Goal: Contribute content: Contribute content

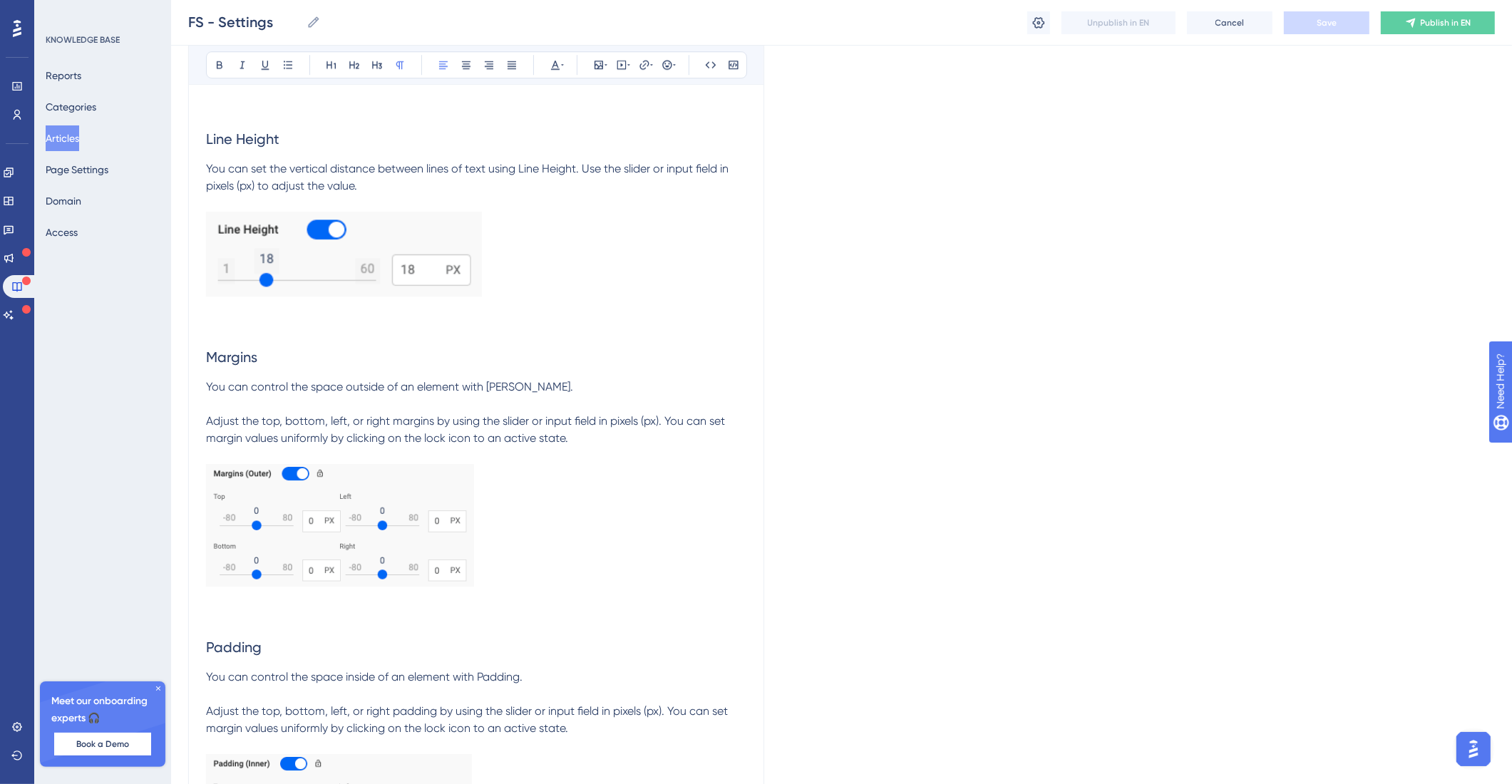
scroll to position [11480, 0]
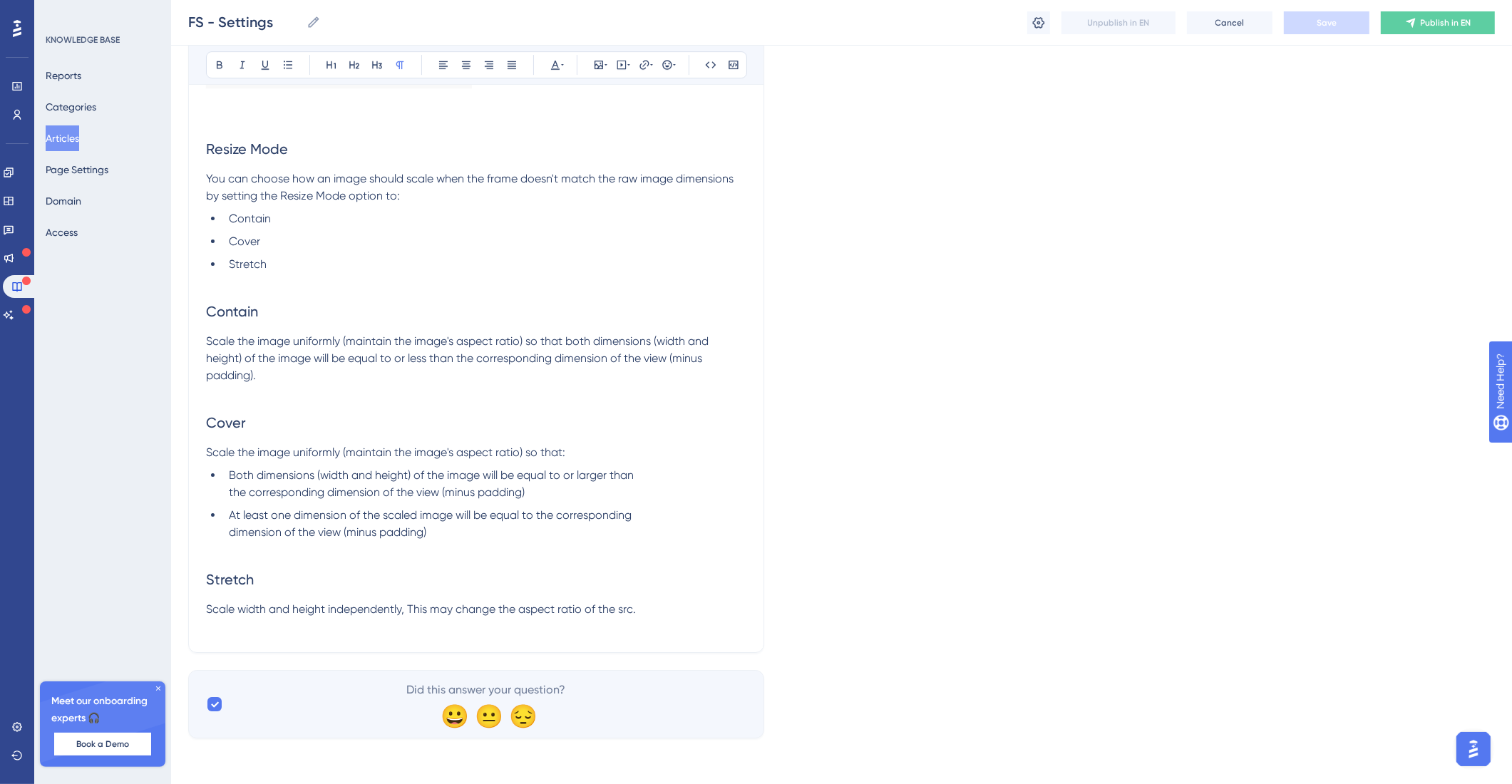
click at [657, 619] on p at bounding box center [476, 626] width 540 height 17
click at [661, 612] on p "Scale width and height independently, This may change the aspect ratio of the s…" at bounding box center [476, 609] width 540 height 17
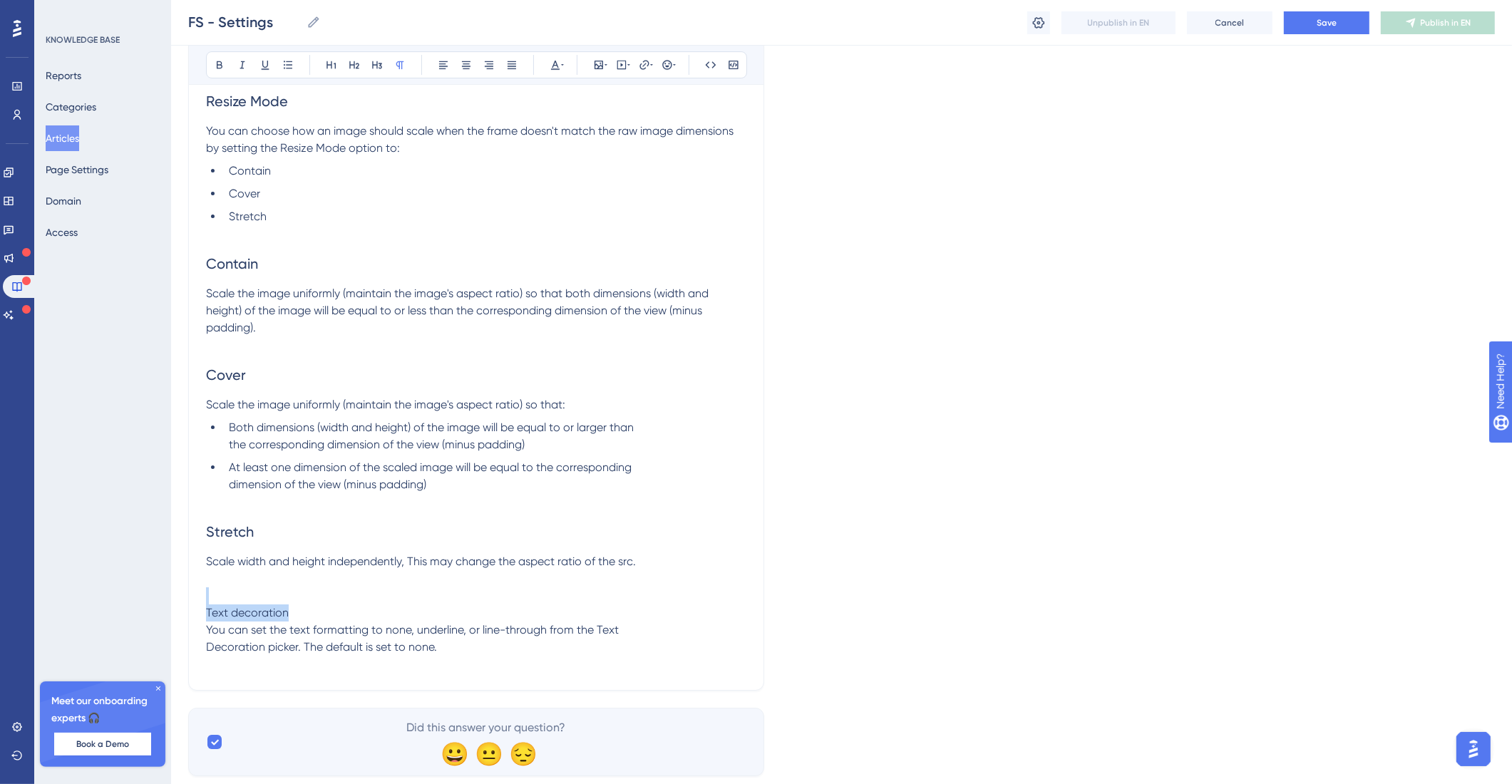
drag, startPoint x: 372, startPoint y: 650, endPoint x: 315, endPoint y: 661, distance: 58.1
click at [315, 621] on p "Text decoration" at bounding box center [476, 612] width 540 height 17
drag, startPoint x: 323, startPoint y: 653, endPoint x: 154, endPoint y: 657, distance: 169.0
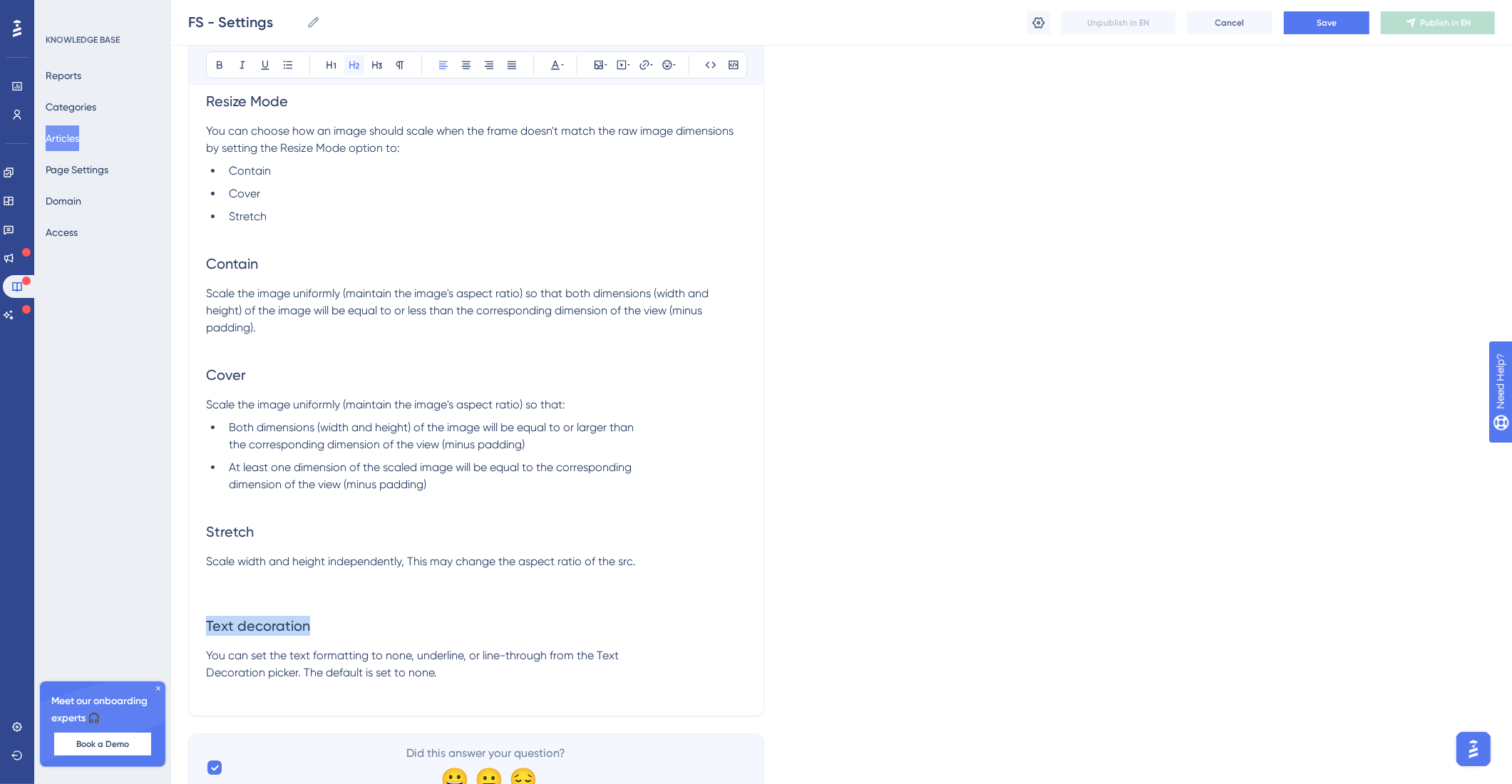
click at [354, 63] on icon at bounding box center [354, 65] width 12 height 12
click at [462, 647] on h2 "Text decoration" at bounding box center [476, 625] width 540 height 43
click at [506, 681] on p "You can set the text formatting to none, underline, or line-through from the Te…" at bounding box center [476, 664] width 540 height 34
click at [596, 65] on icon at bounding box center [599, 65] width 9 height 9
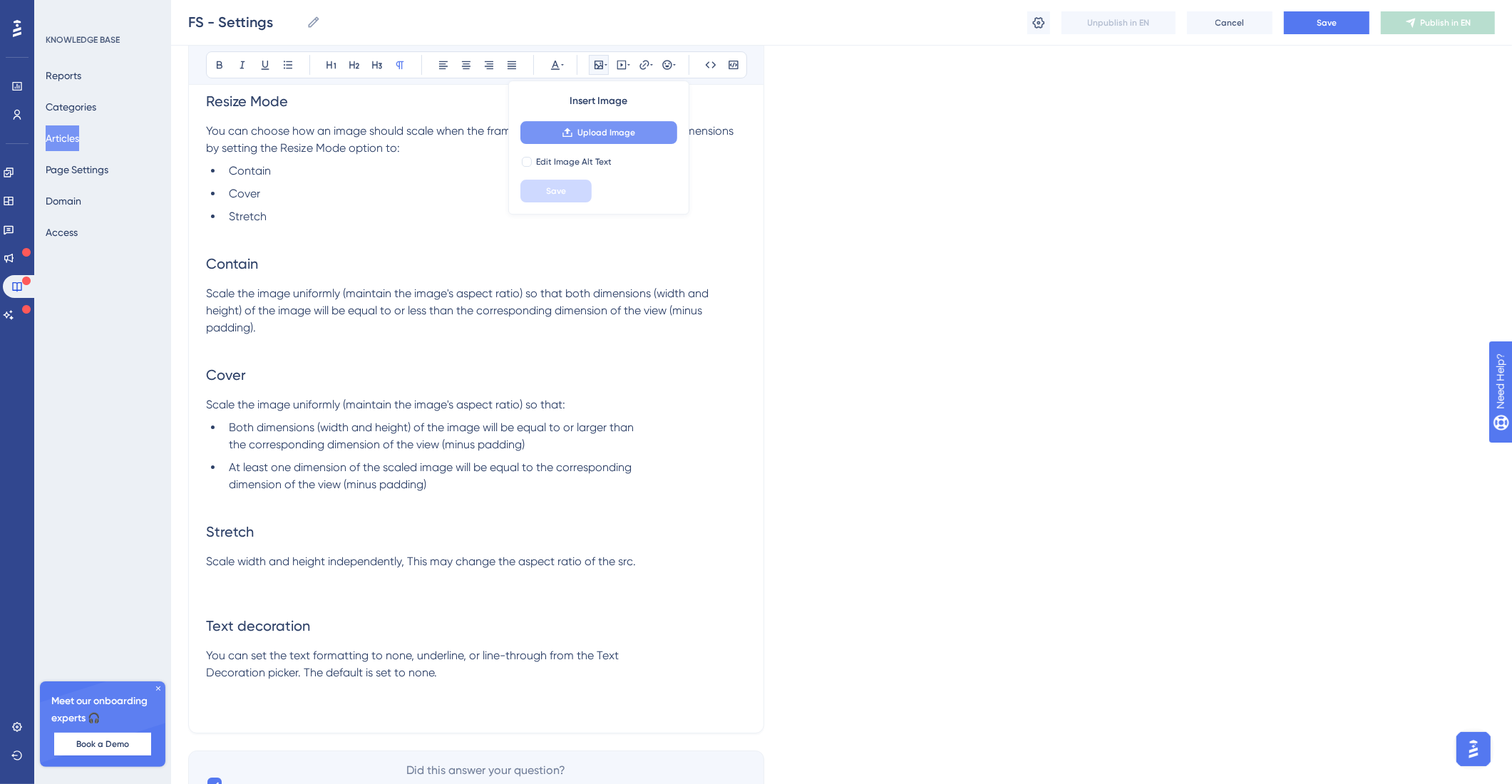
click at [632, 128] on span "Upload Image" at bounding box center [606, 133] width 58 height 12
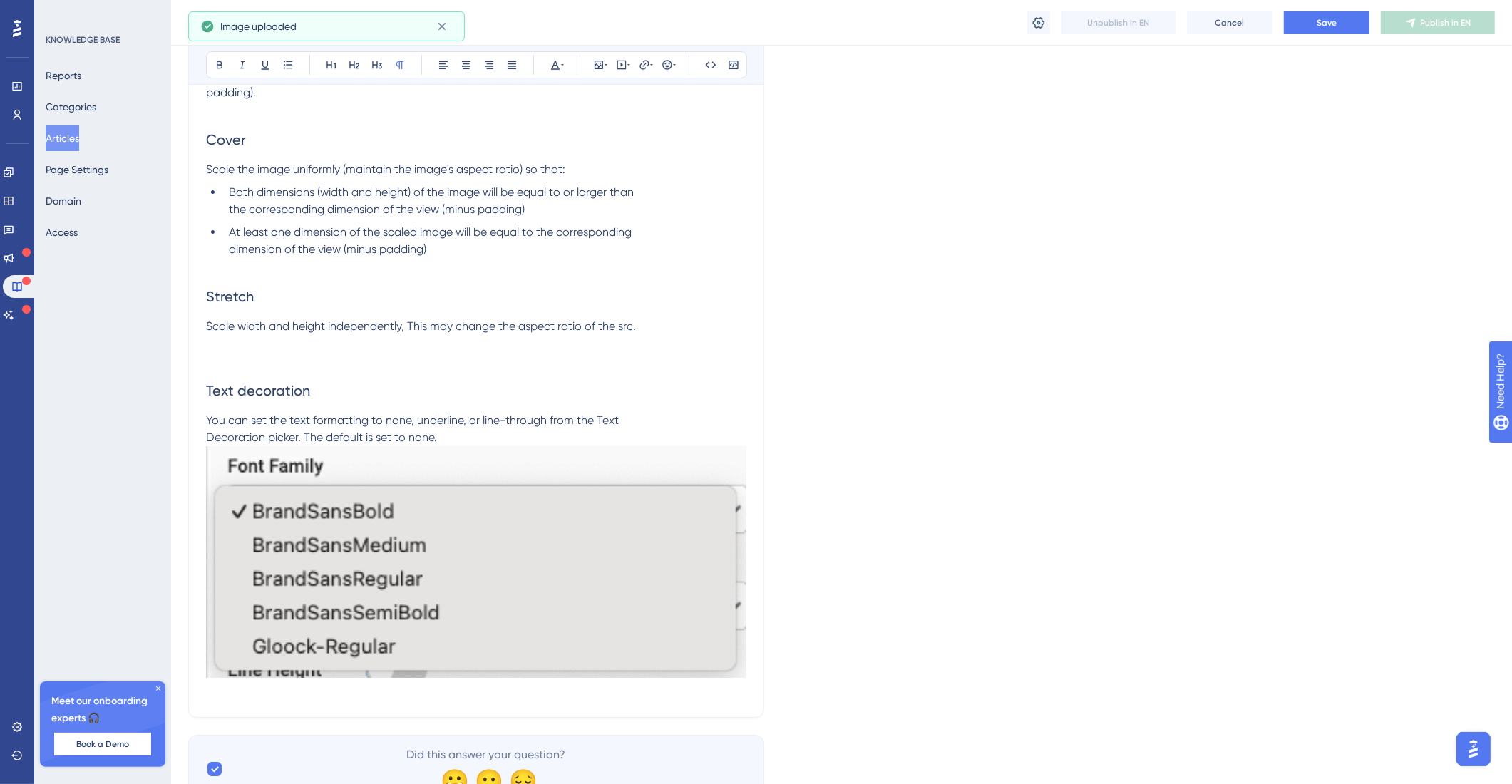
scroll to position [11827, 0]
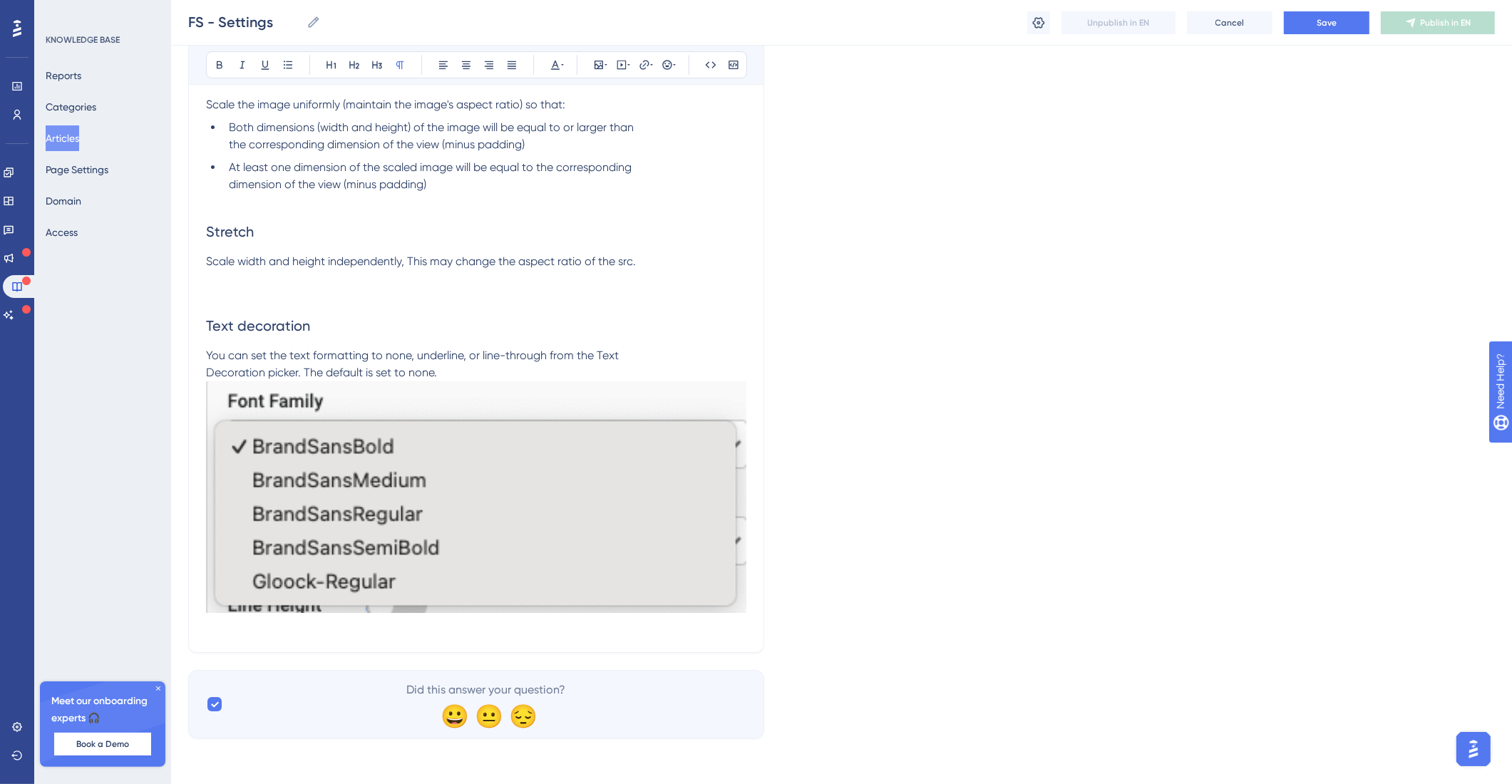
click at [536, 540] on img at bounding box center [476, 497] width 540 height 232
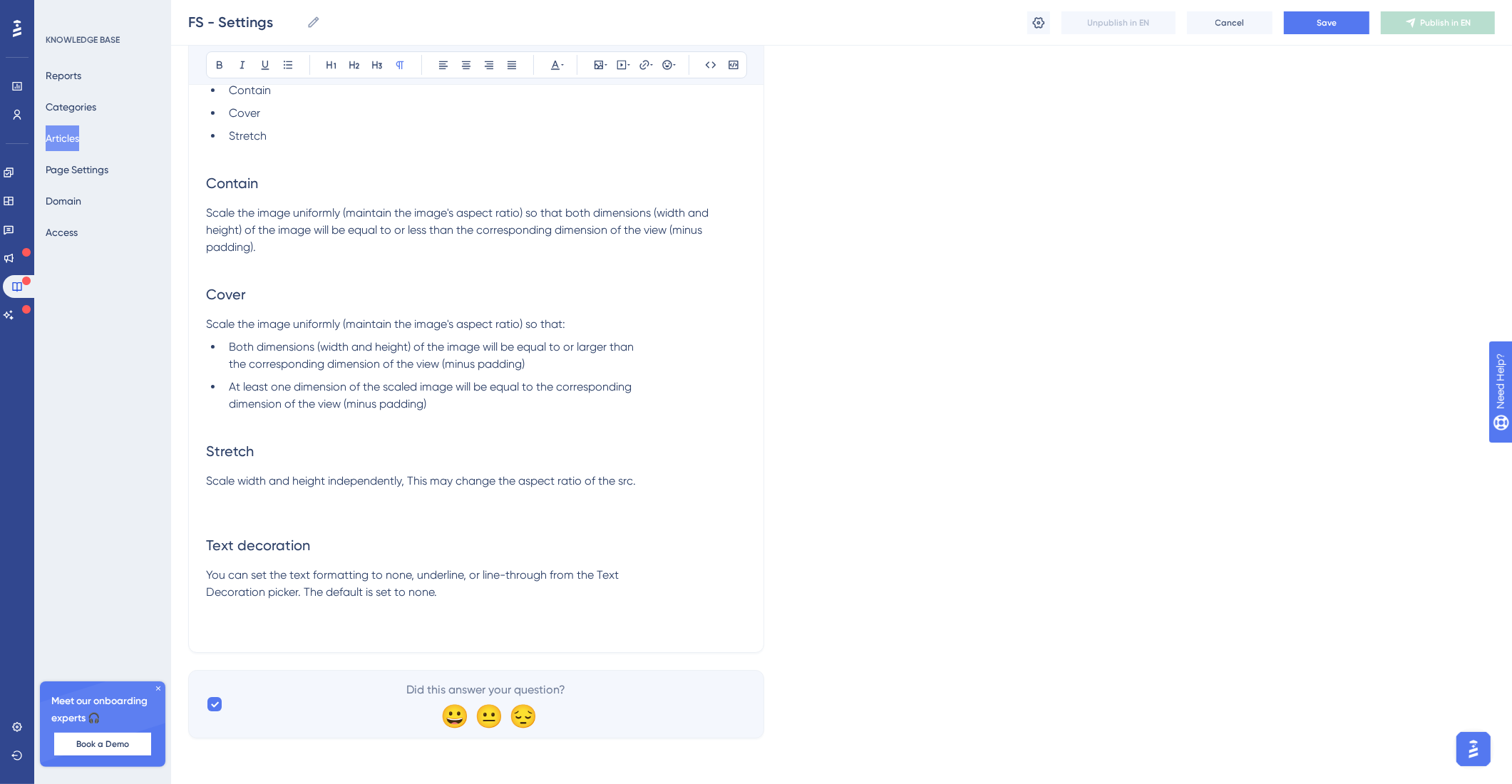
scroll to position [11609, 0]
click at [604, 67] on icon at bounding box center [606, 65] width 3 height 12
click at [609, 135] on span "Upload Image" at bounding box center [606, 133] width 58 height 12
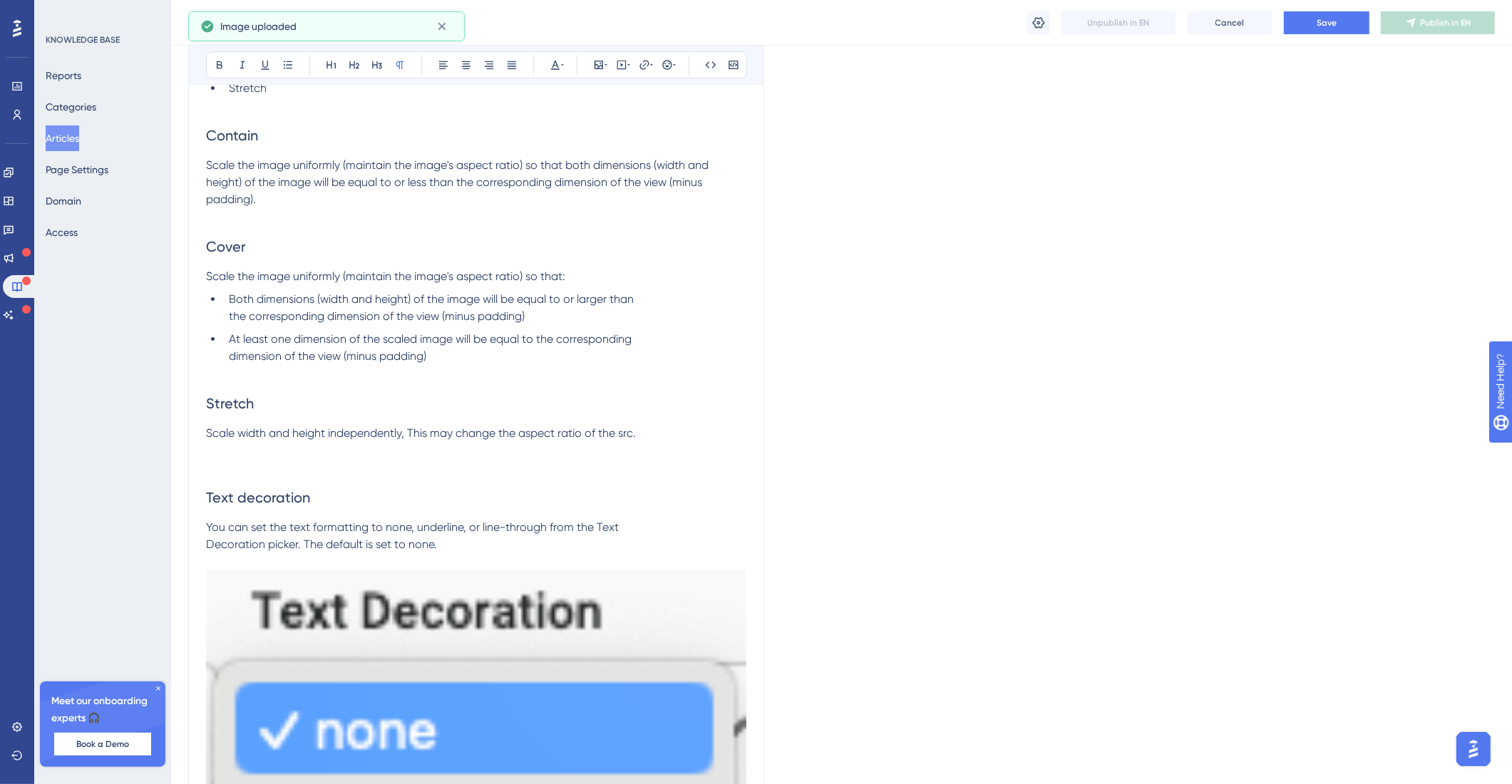
scroll to position [11843, 0]
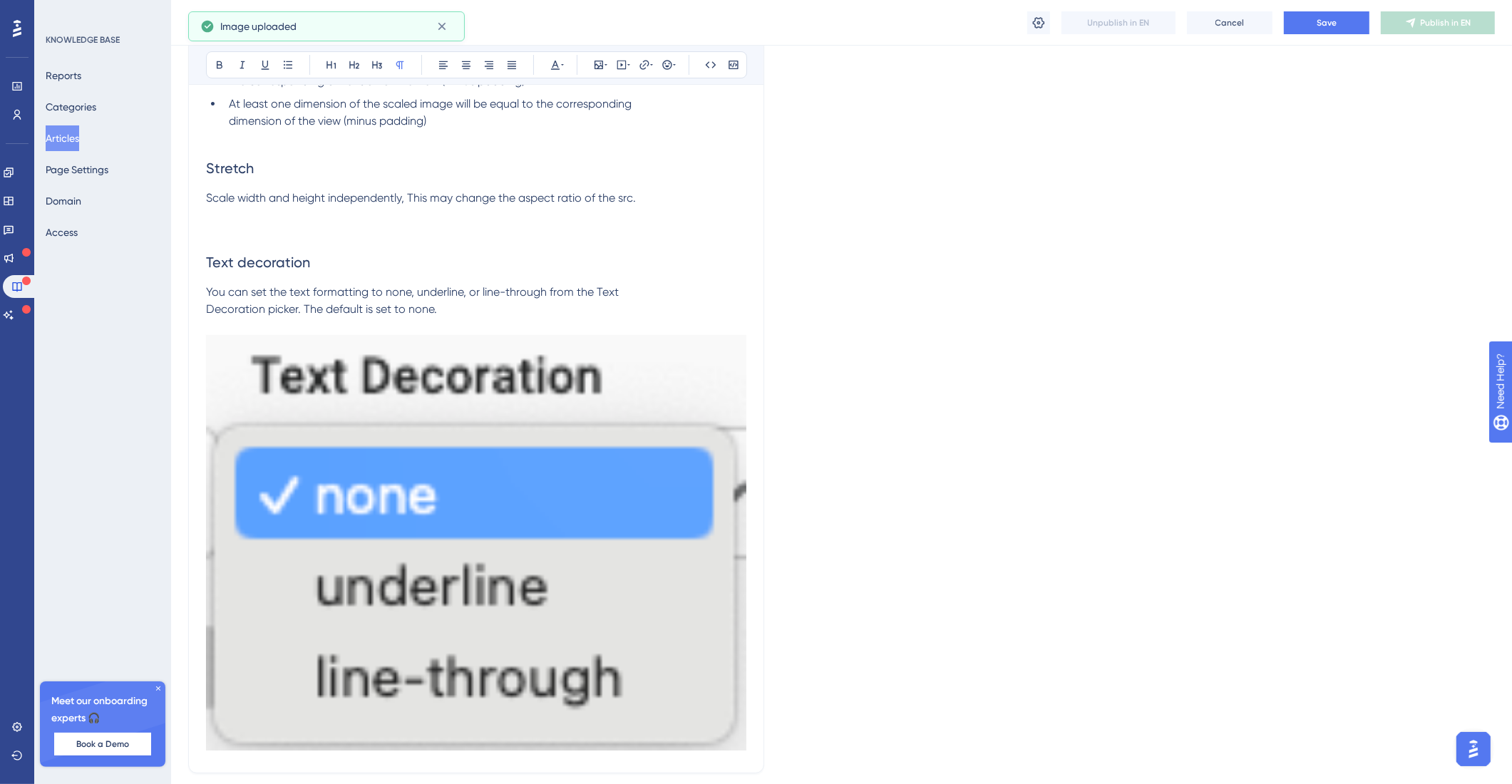
click at [699, 501] on img at bounding box center [476, 542] width 540 height 416
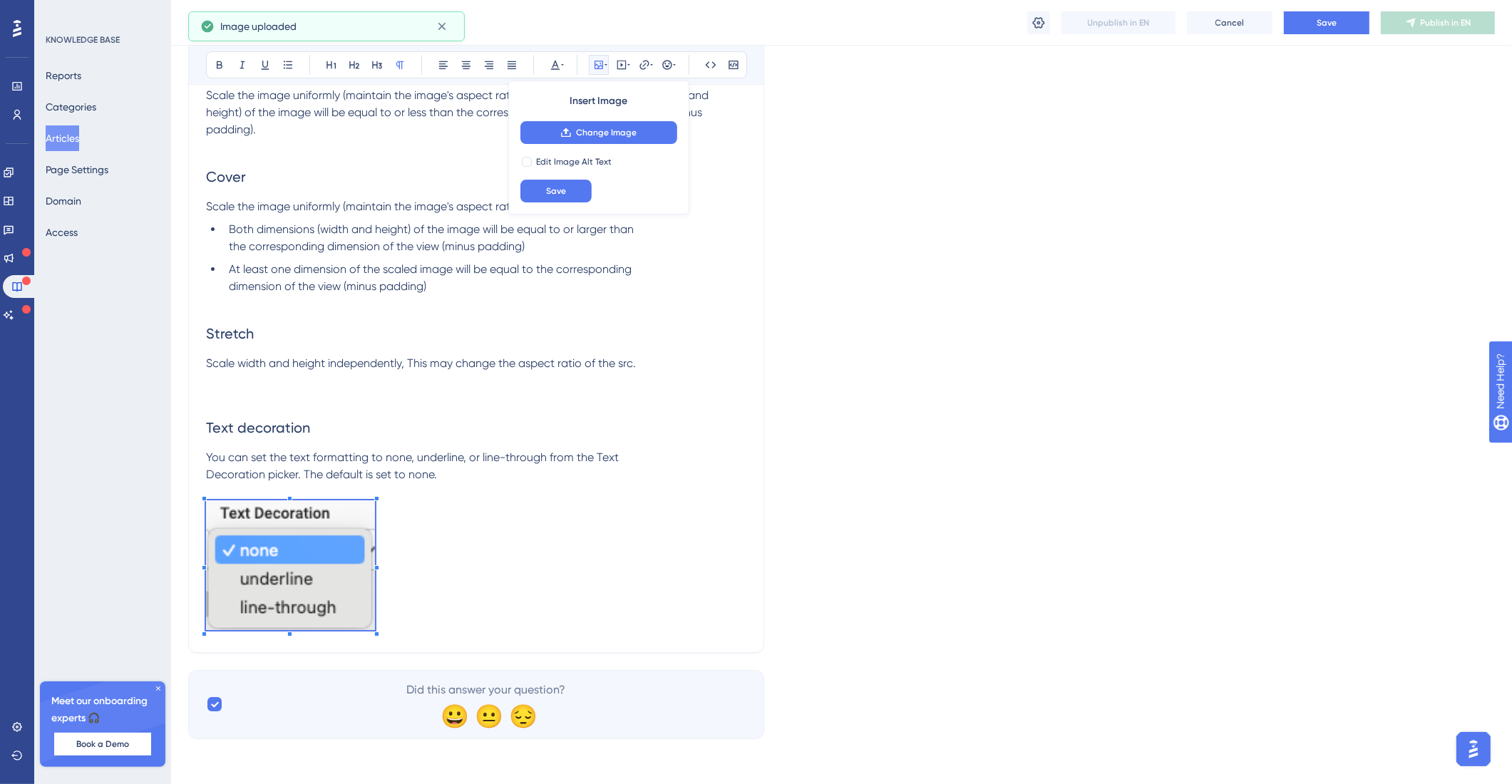
click at [499, 582] on p at bounding box center [476, 568] width 540 height 134
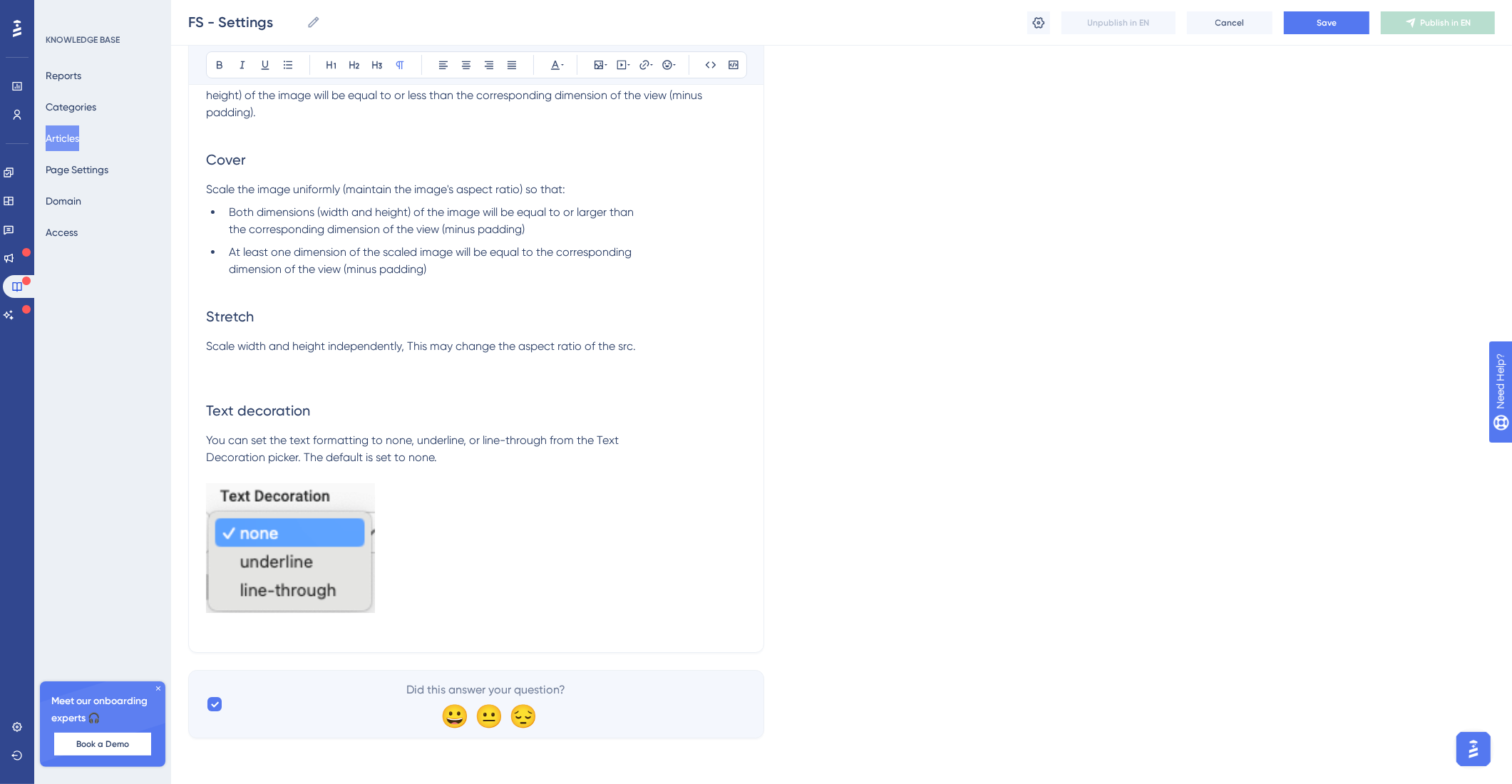
scroll to position [11759, 0]
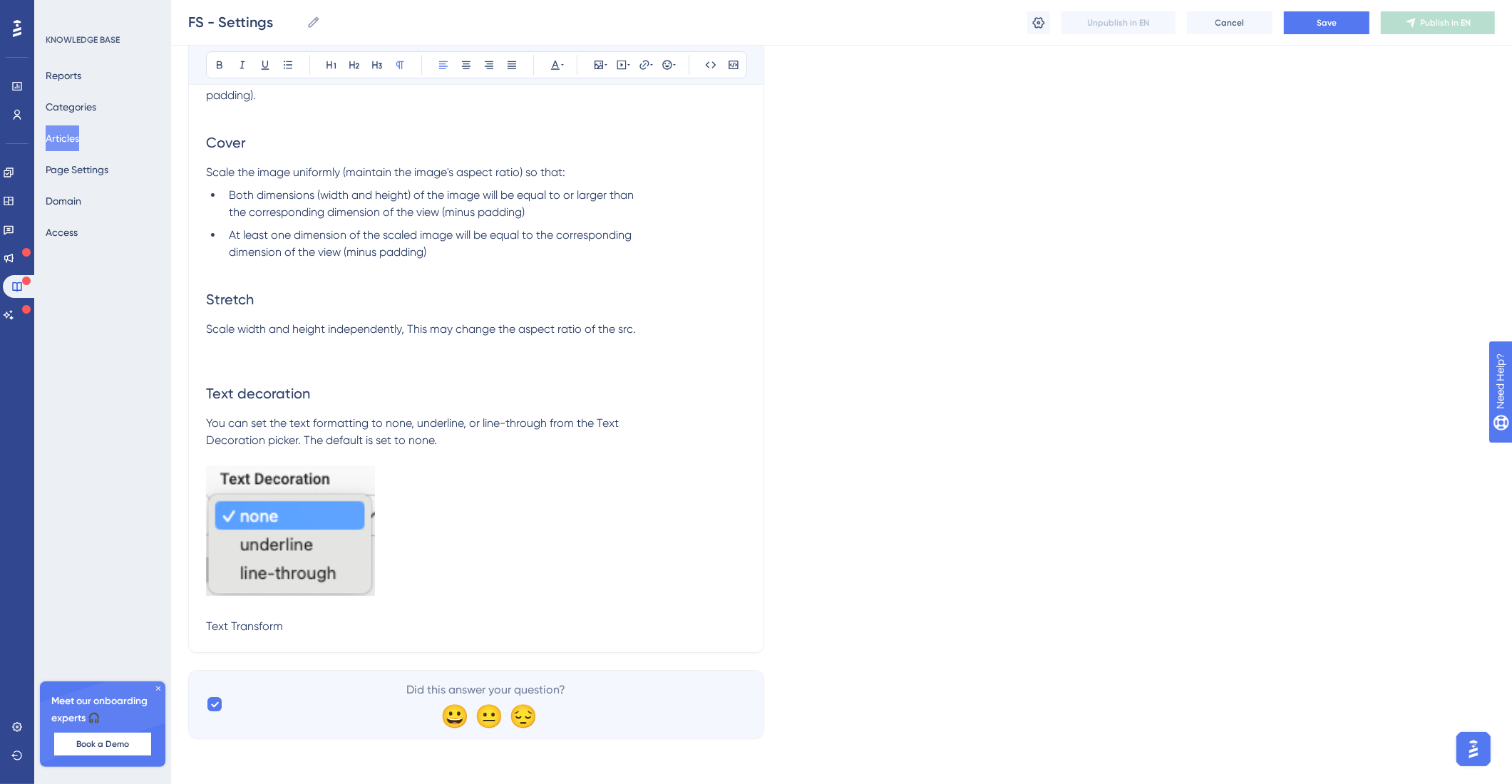
click at [248, 397] on span "Text decoration" at bounding box center [258, 393] width 104 height 17
drag, startPoint x: 368, startPoint y: 626, endPoint x: 178, endPoint y: 622, distance: 190.0
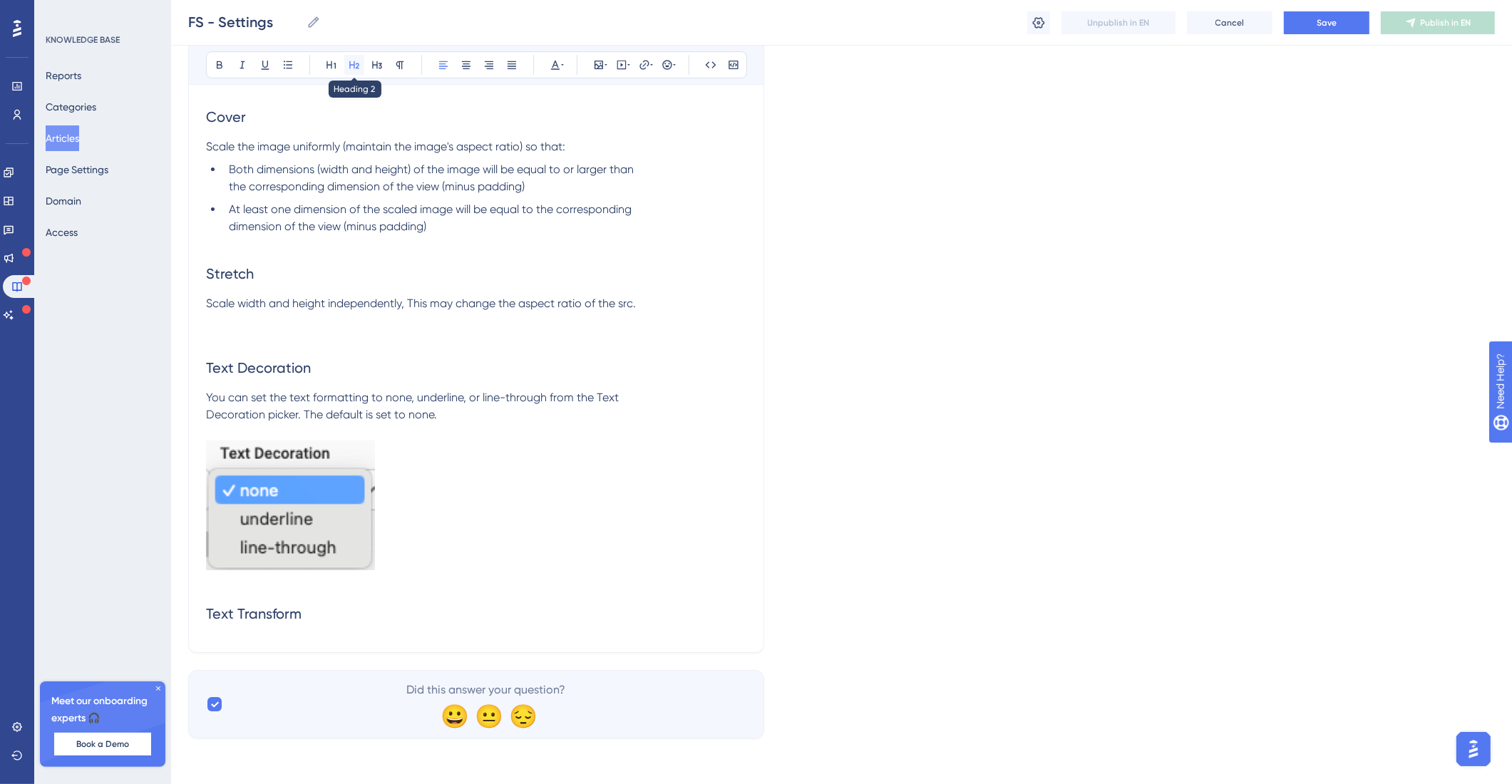
click at [357, 72] on button at bounding box center [354, 64] width 20 height 20
click at [383, 621] on h2 "Text Transform" at bounding box center [476, 613] width 540 height 43
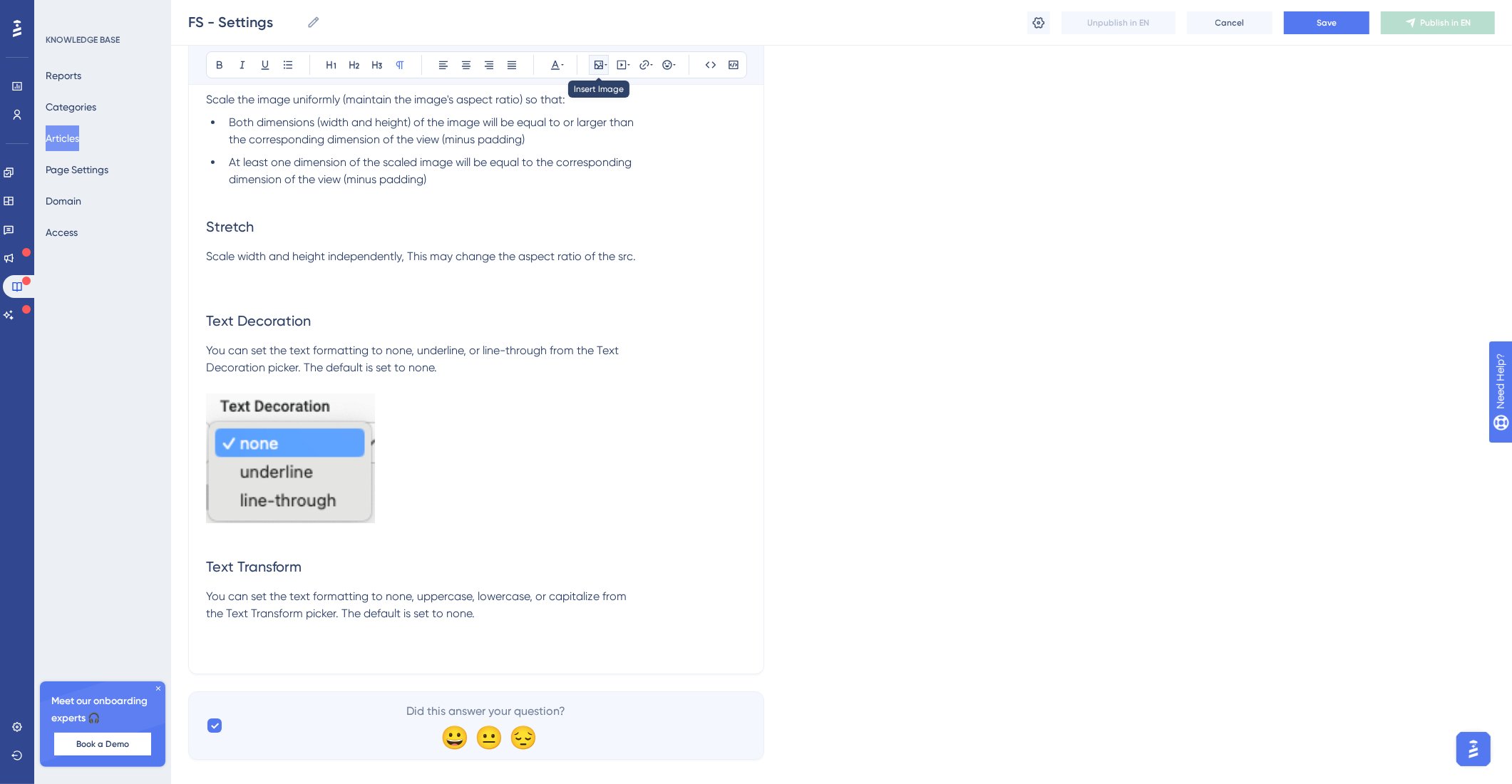
click at [603, 72] on button at bounding box center [599, 64] width 20 height 20
click at [607, 126] on button "Upload Image" at bounding box center [599, 132] width 157 height 23
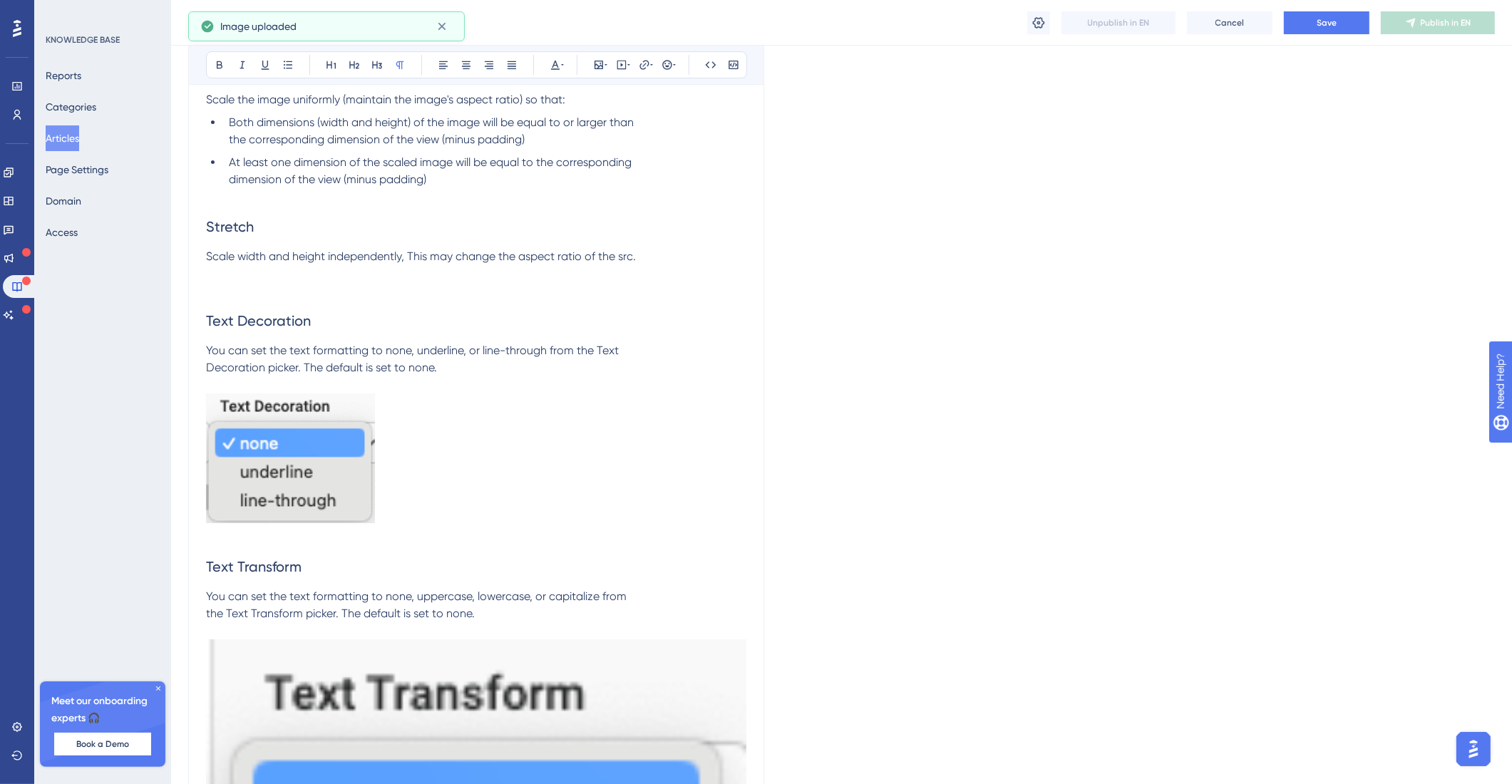
scroll to position [12057, 0]
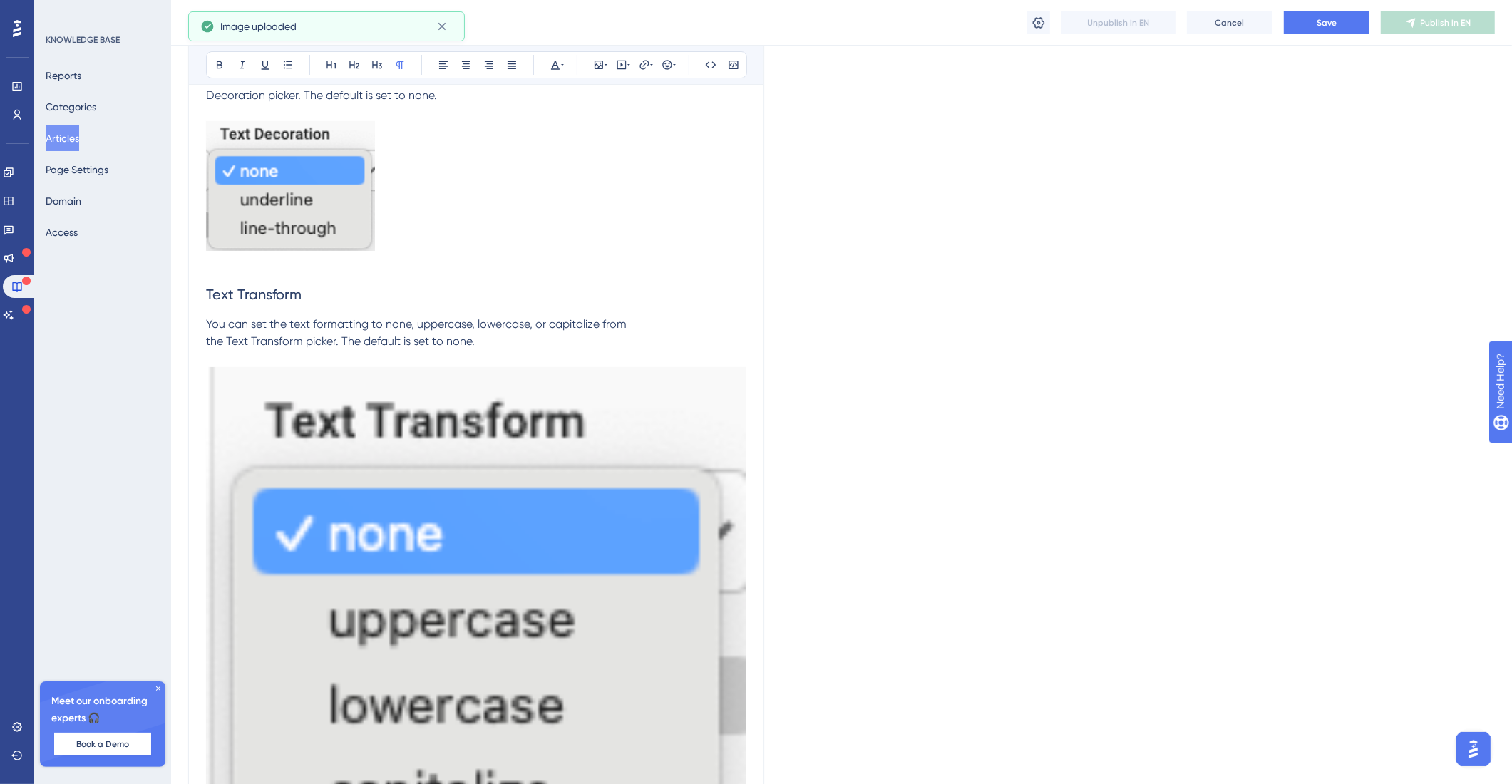
click at [630, 574] on img at bounding box center [476, 619] width 540 height 505
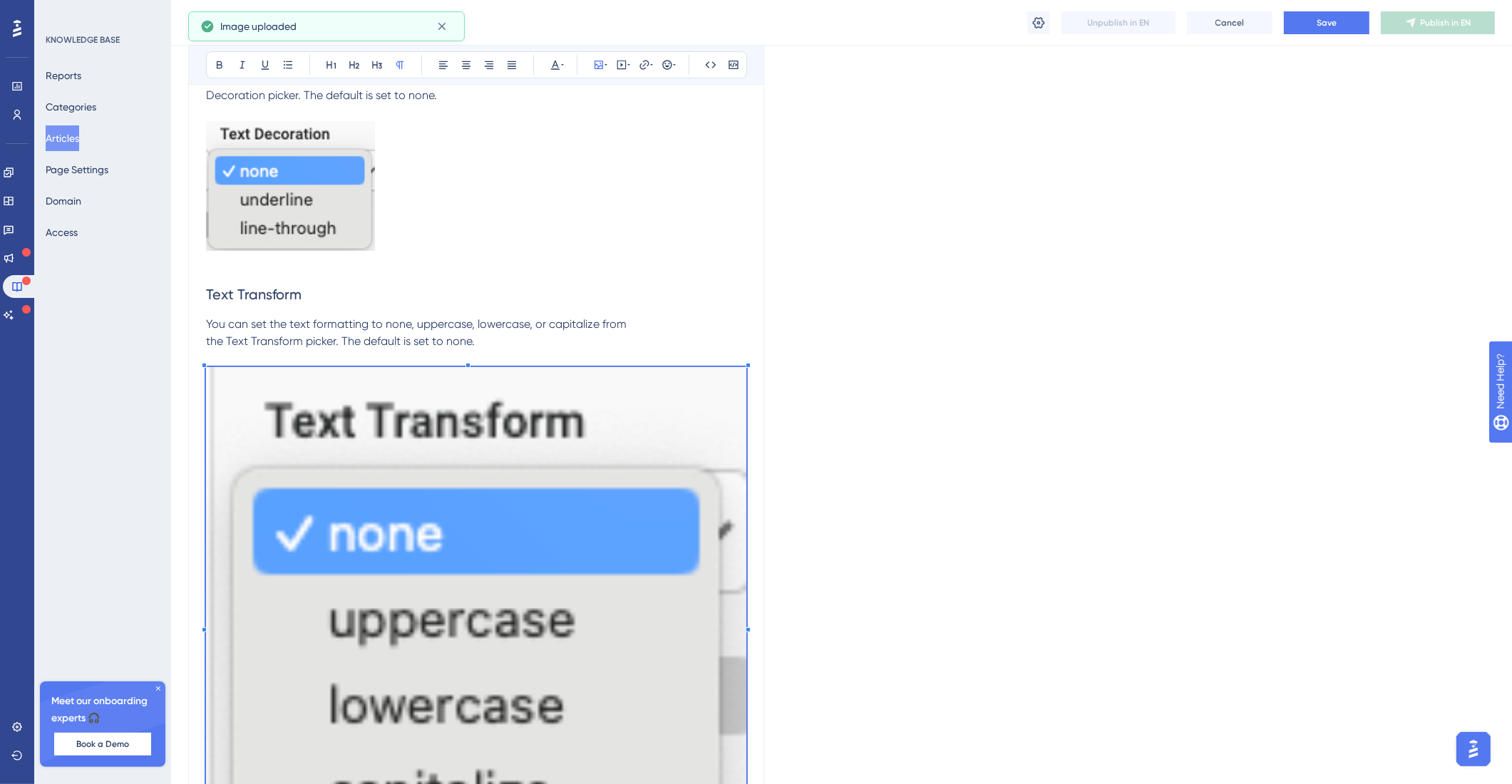
drag, startPoint x: 748, startPoint y: 416, endPoint x: 704, endPoint y: 421, distance: 44.3
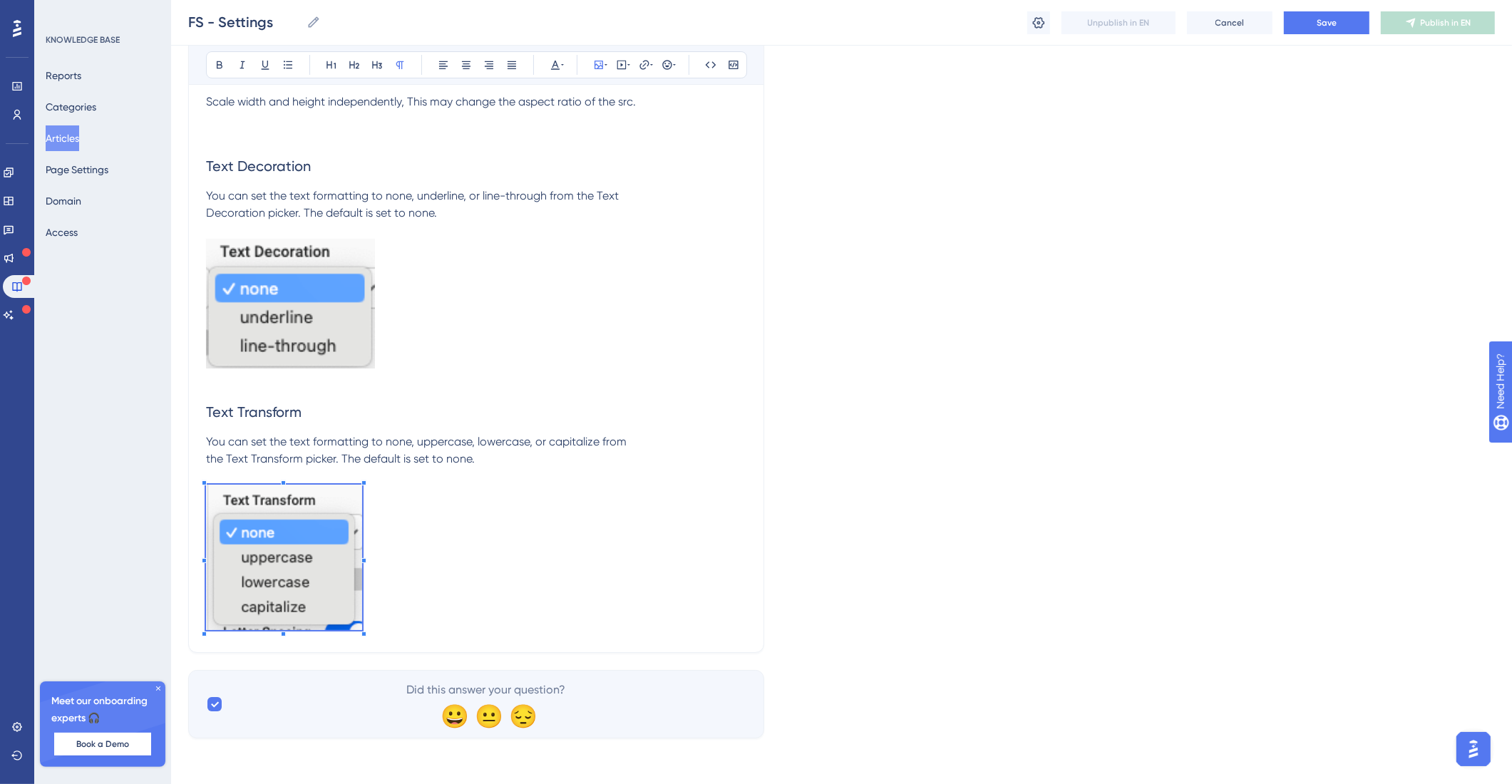
scroll to position [11990, 0]
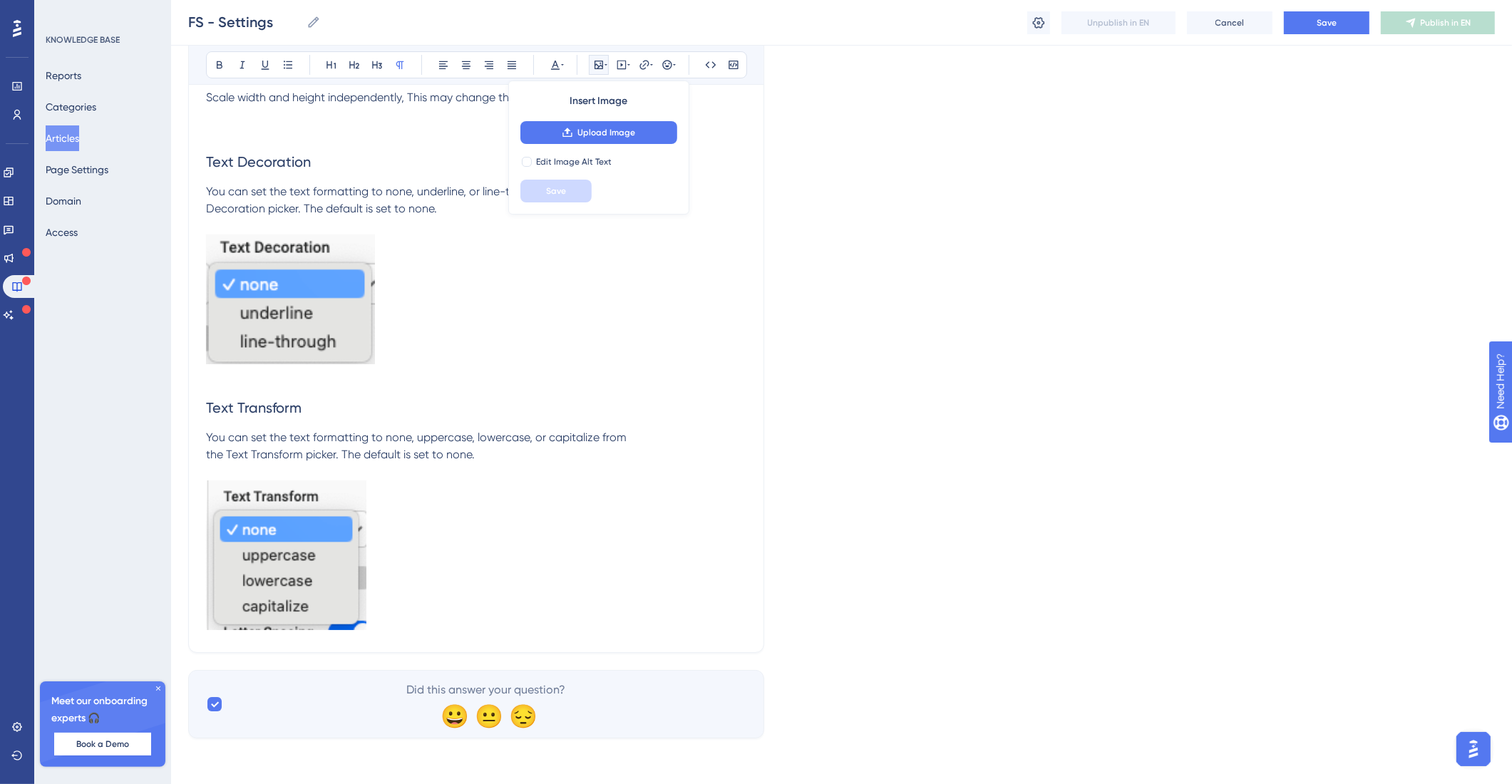
click at [430, 532] on p at bounding box center [476, 557] width 540 height 155
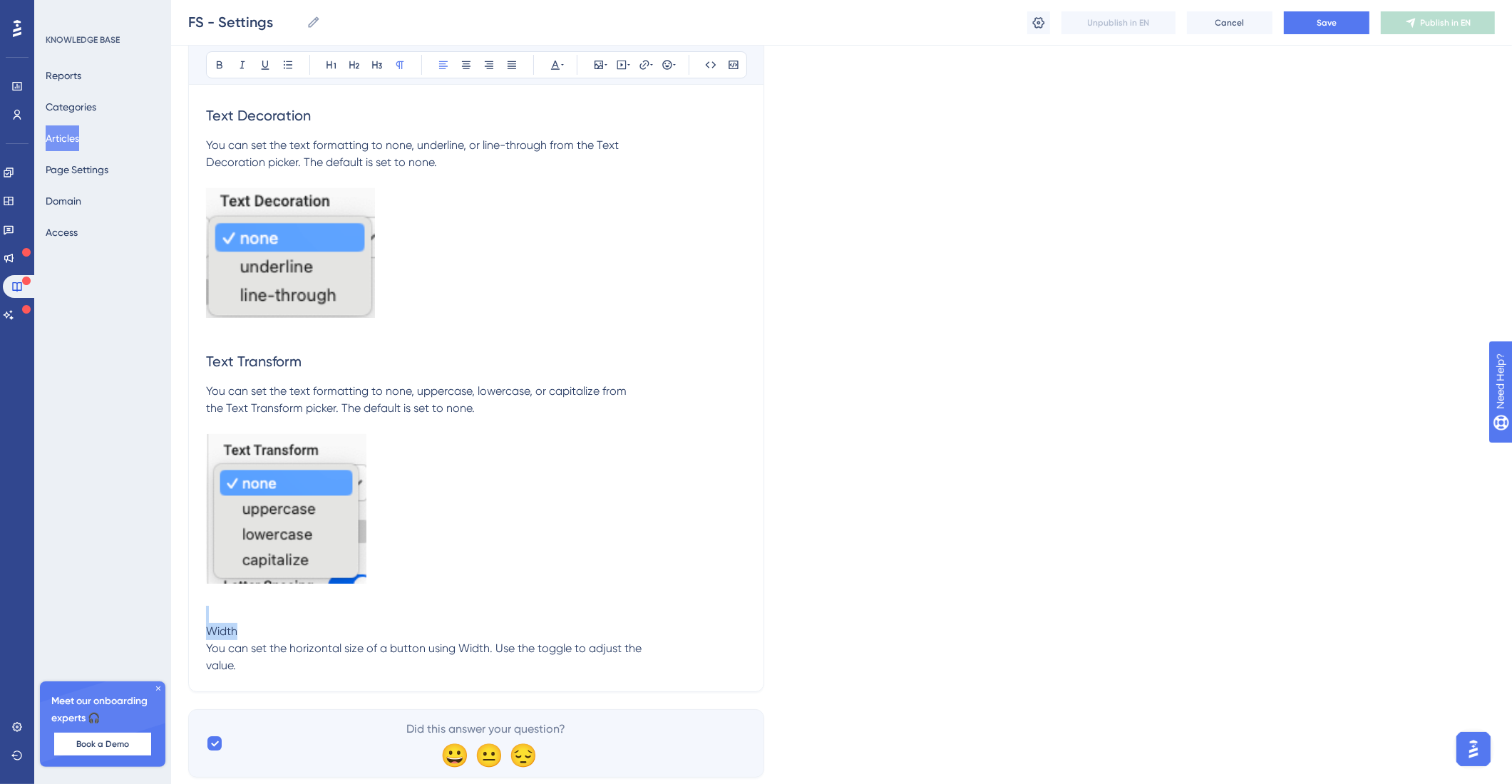
drag, startPoint x: 295, startPoint y: 677, endPoint x: 162, endPoint y: 659, distance: 134.2
click at [359, 65] on icon at bounding box center [354, 65] width 10 height 8
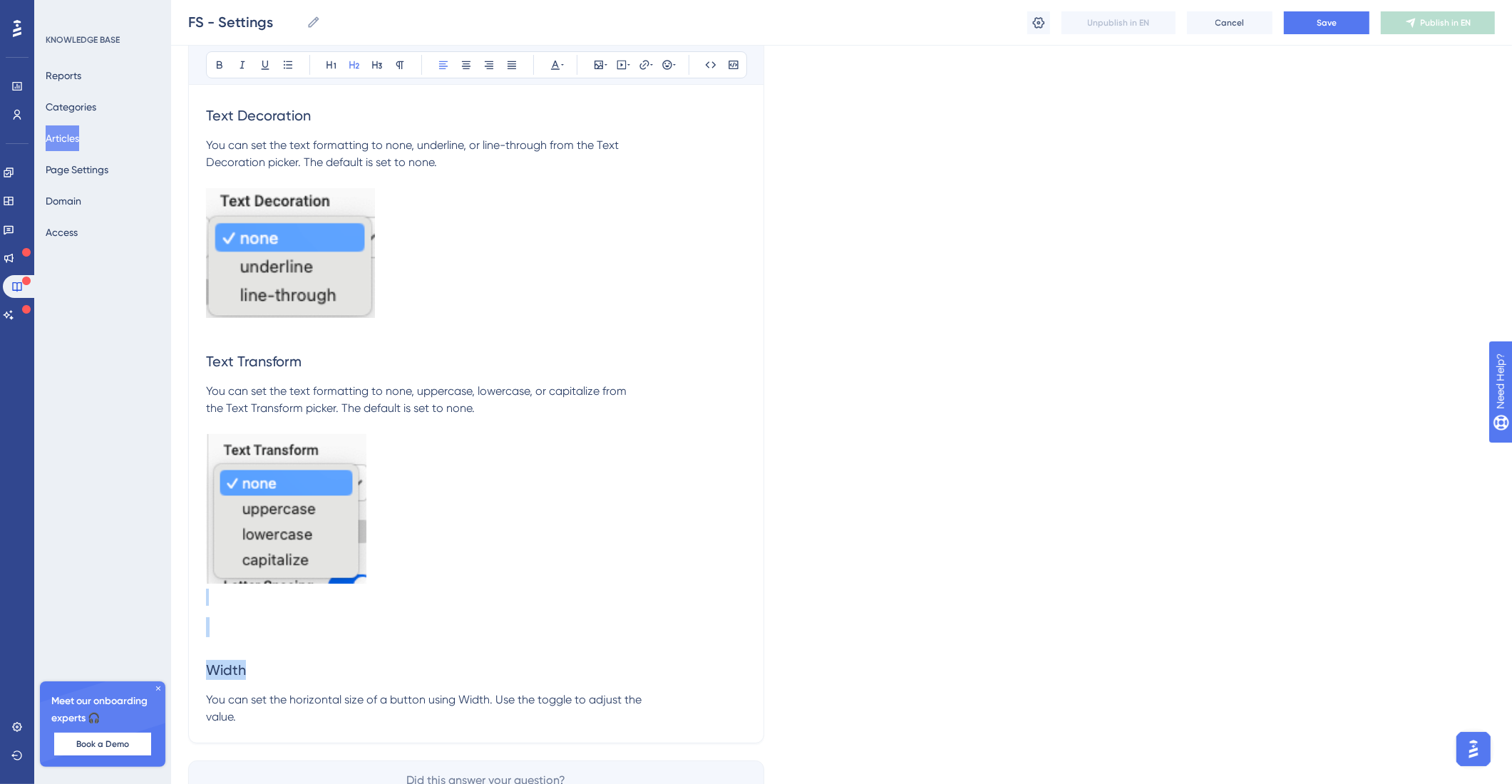
scroll to position [12038, 0]
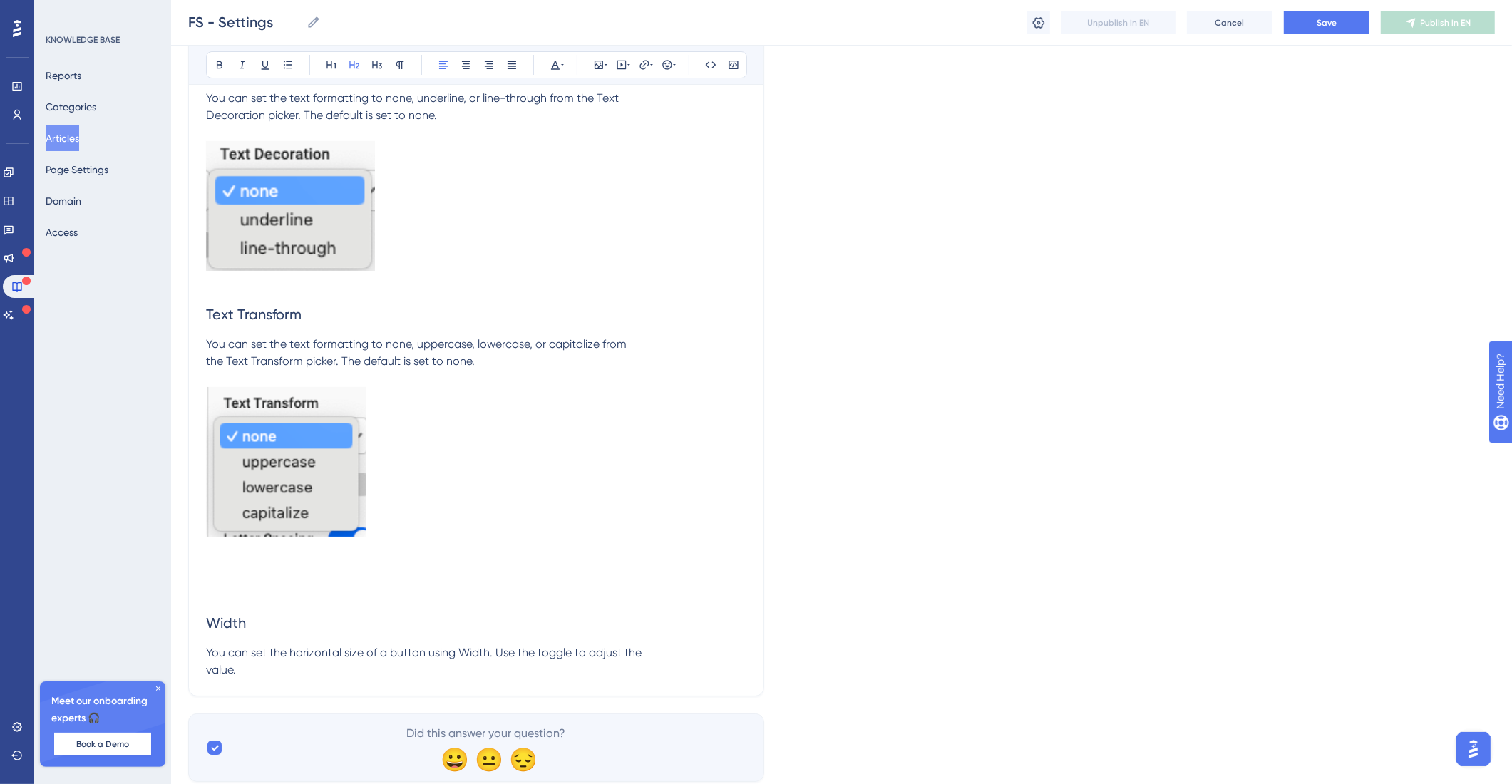
click at [251, 678] on p "You can set the horizontal size of a button using Width. Use the toggle to adju…" at bounding box center [476, 661] width 540 height 34
click at [210, 368] on span "You can set the text formatting to none, uppercase, lowercase, or capitalize fr…" at bounding box center [416, 352] width 420 height 31
click at [208, 122] on span "You can set the text formatting to none, underline, or line-through from the Te…" at bounding box center [412, 107] width 413 height 31
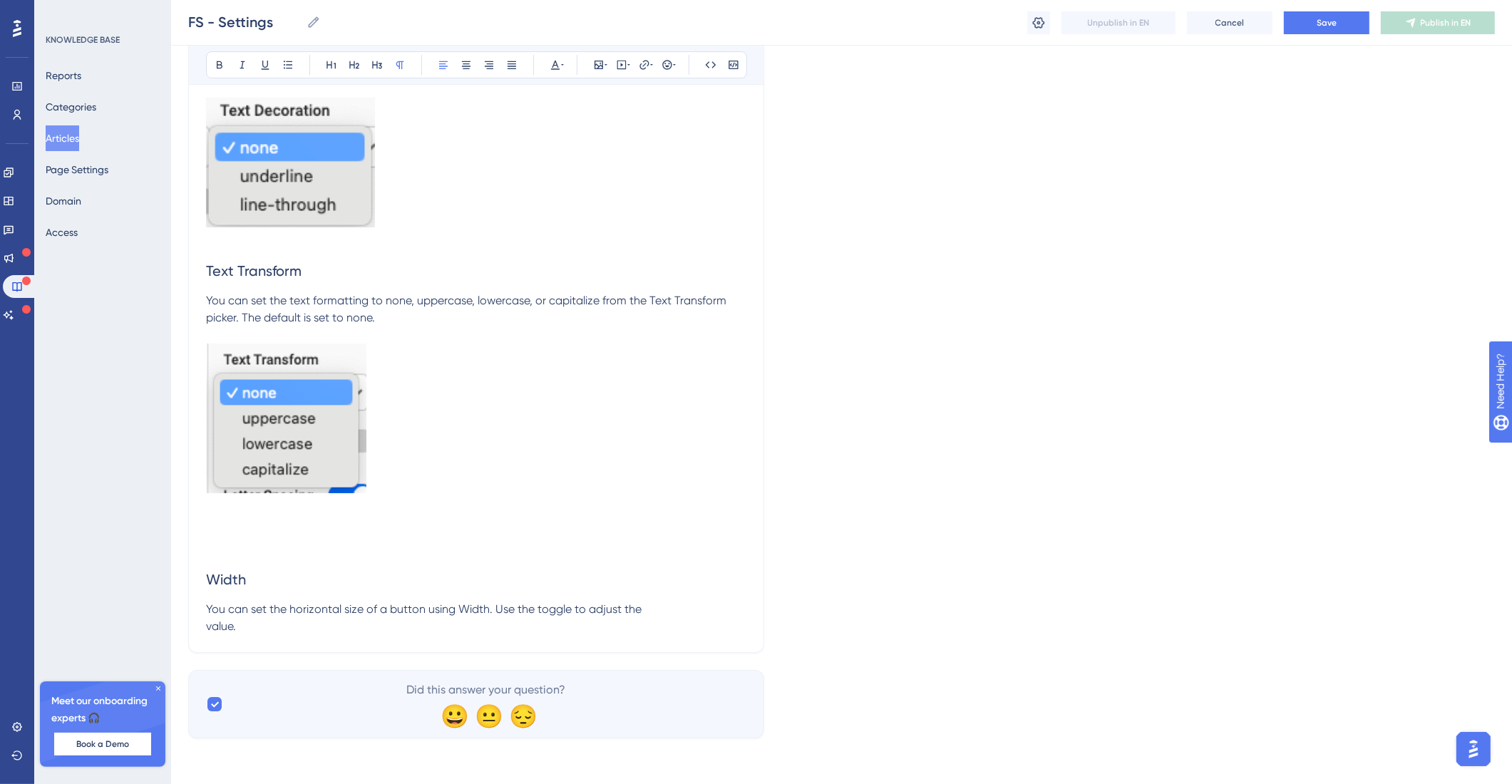
click at [274, 633] on p "You can set the horizontal size of a button using Width. Use the toggle to adju…" at bounding box center [476, 617] width 540 height 34
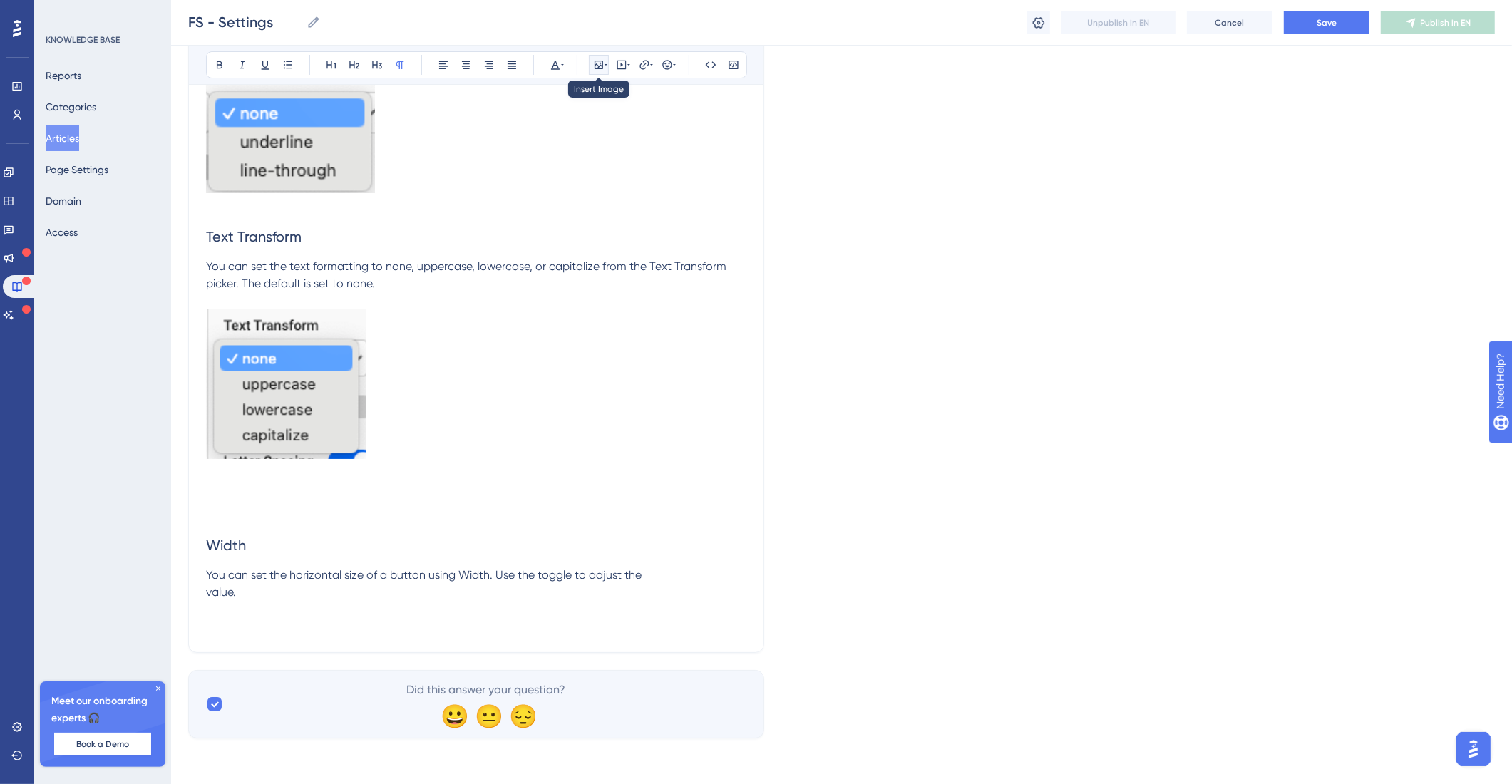
click at [598, 64] on icon at bounding box center [599, 65] width 12 height 12
click at [596, 132] on span "Upload Image" at bounding box center [606, 133] width 58 height 12
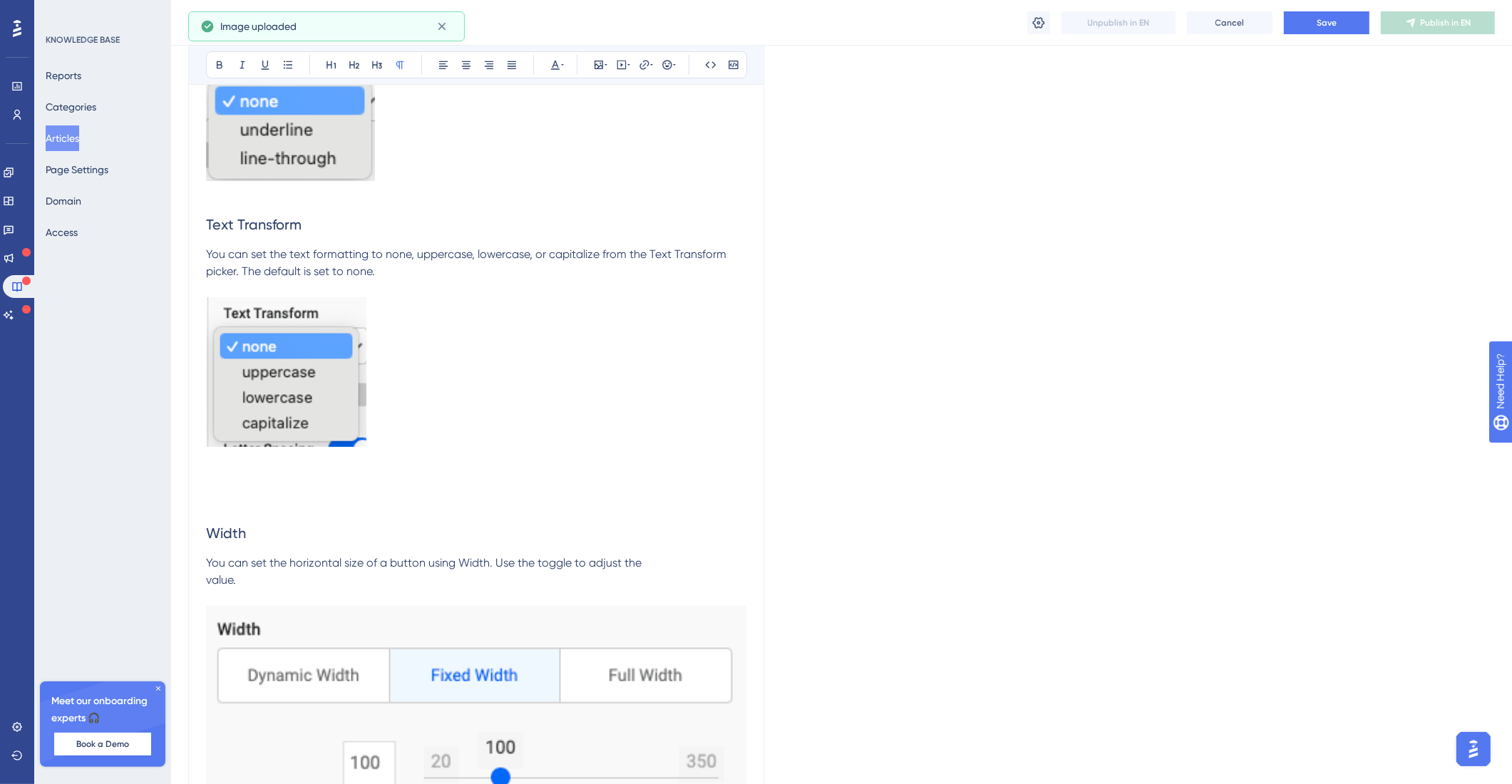
scroll to position [12340, 0]
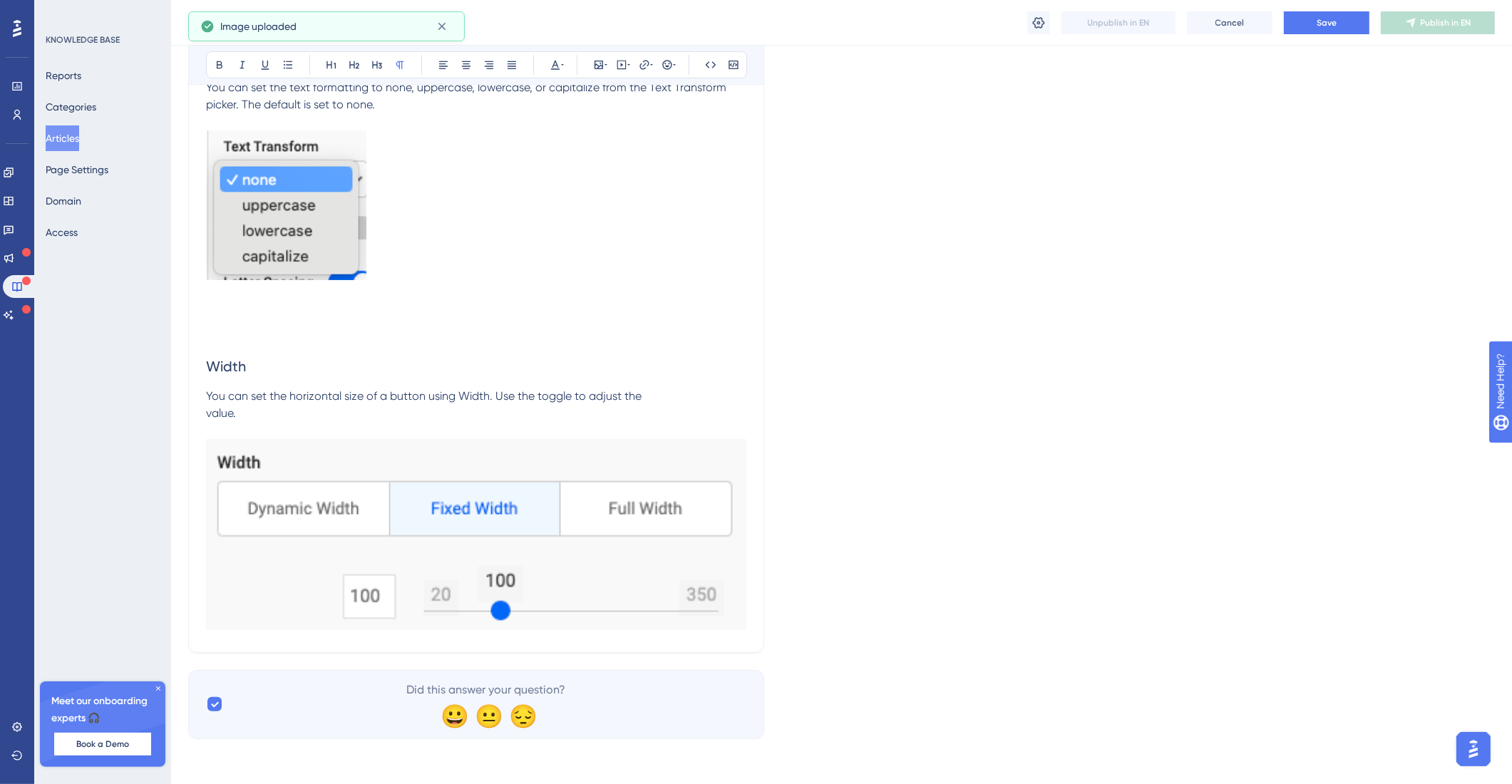
click at [593, 525] on img at bounding box center [476, 534] width 540 height 191
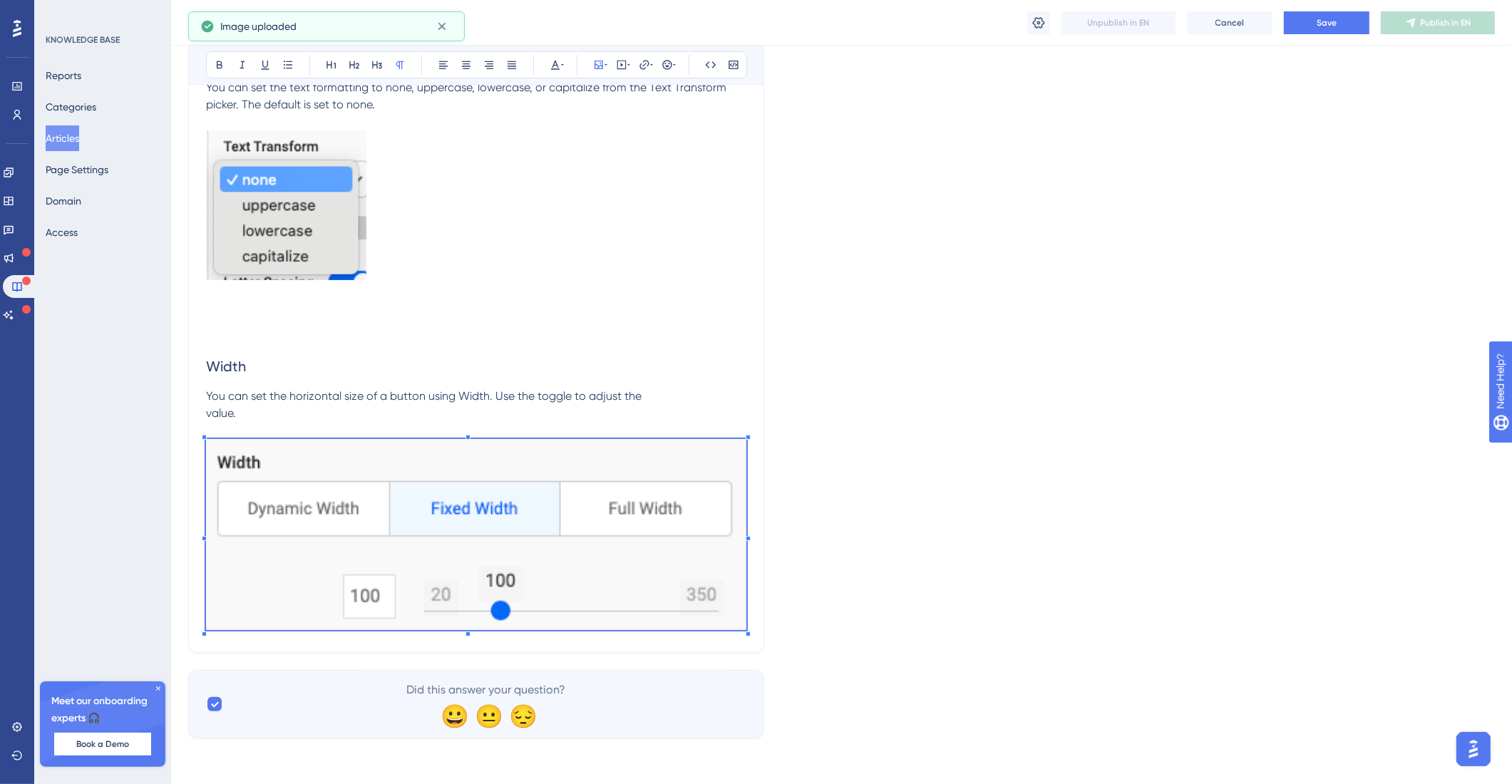
drag, startPoint x: 747, startPoint y: 441, endPoint x: 525, endPoint y: 471, distance: 224.0
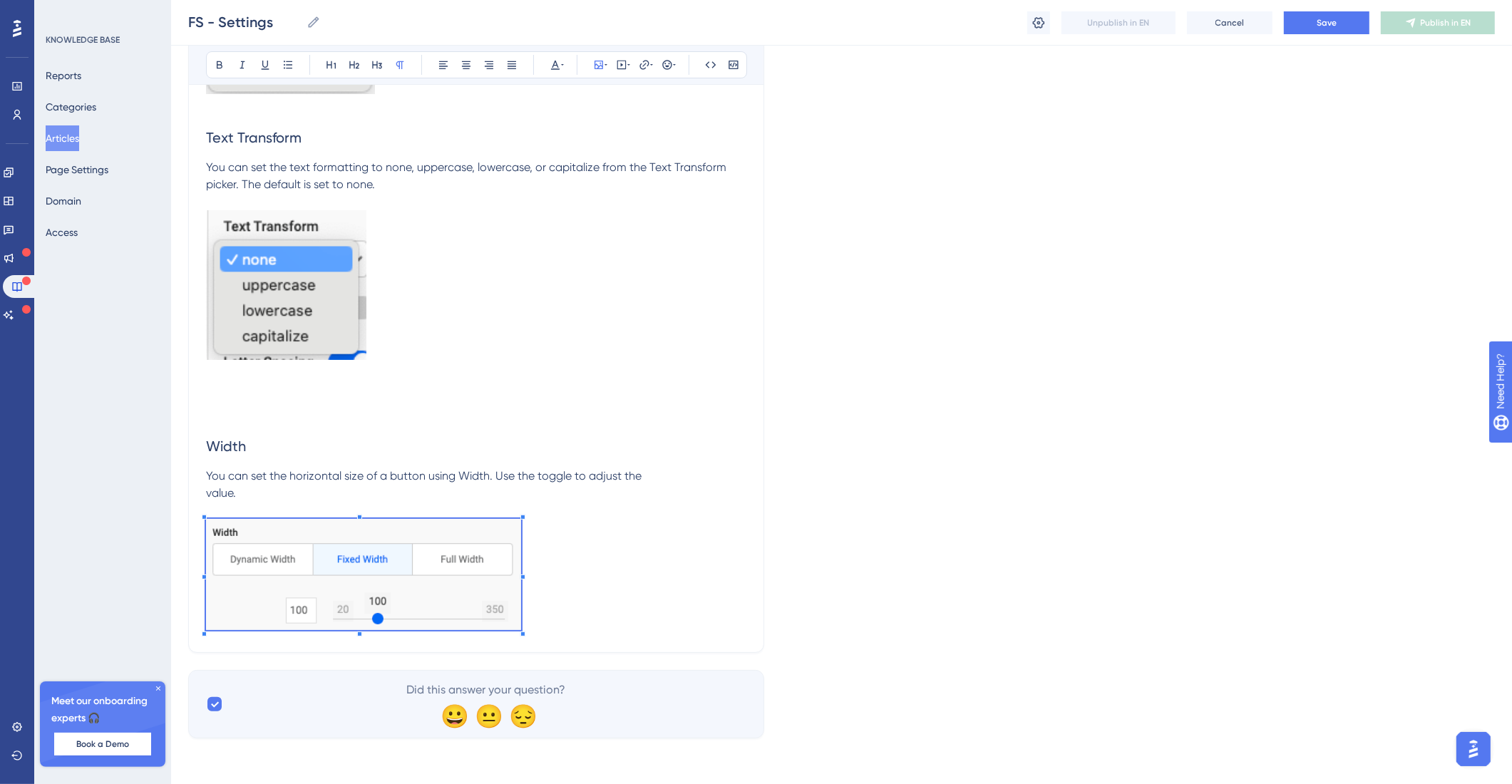
scroll to position [12254, 0]
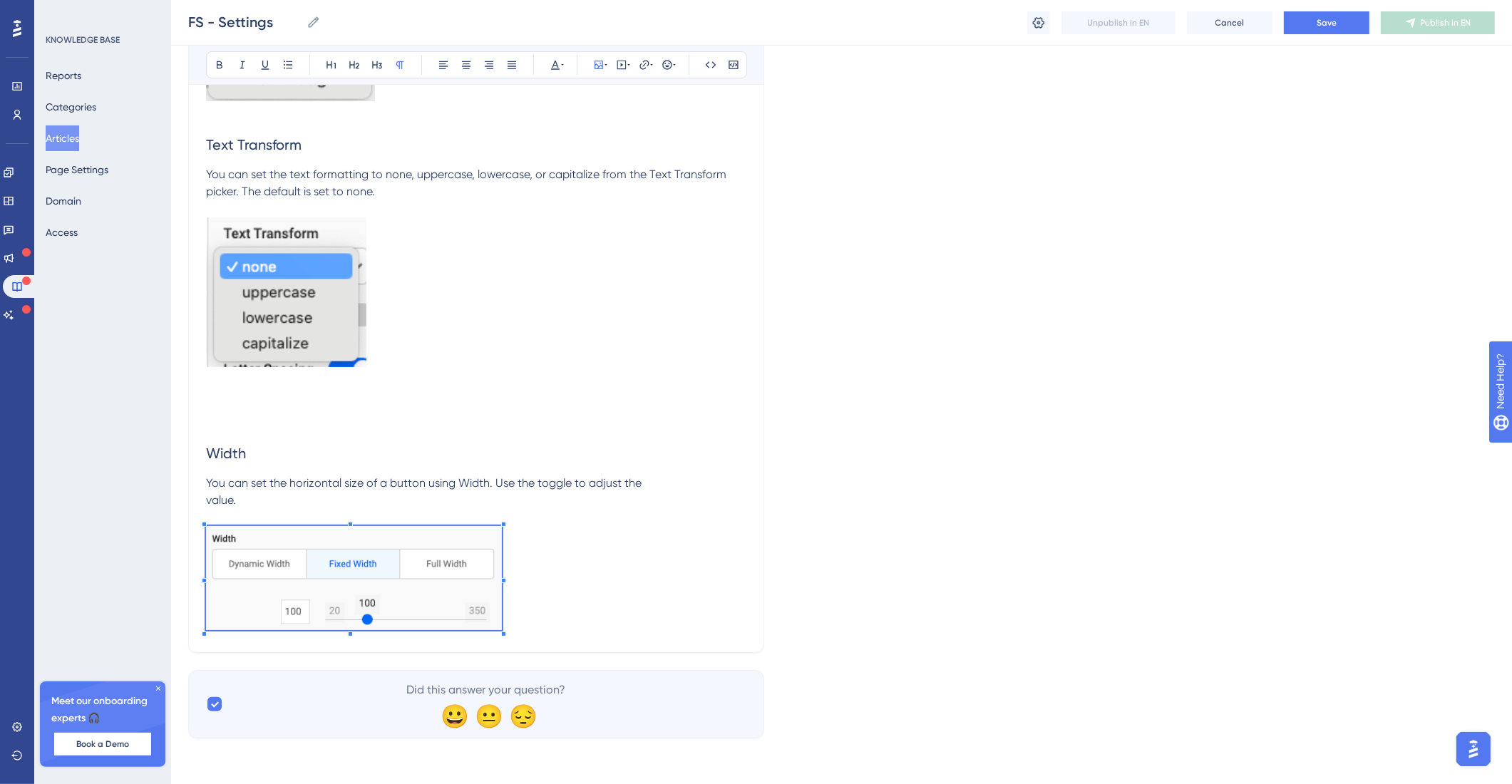
click at [209, 497] on span "You can set the horizontal size of a button using Width. Use the toggle to adju…" at bounding box center [424, 491] width 436 height 31
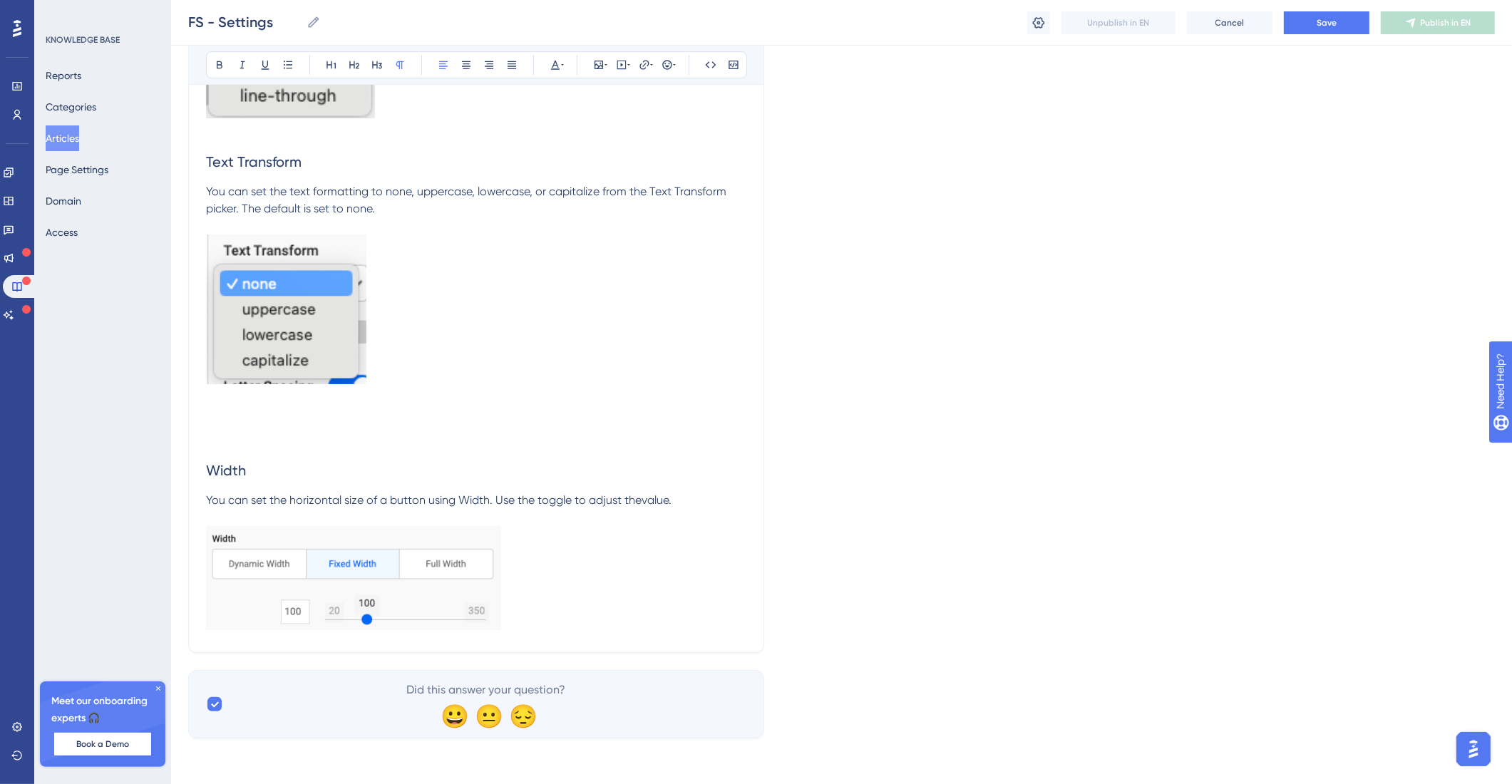
scroll to position [12236, 0]
click at [620, 598] on p at bounding box center [476, 580] width 540 height 109
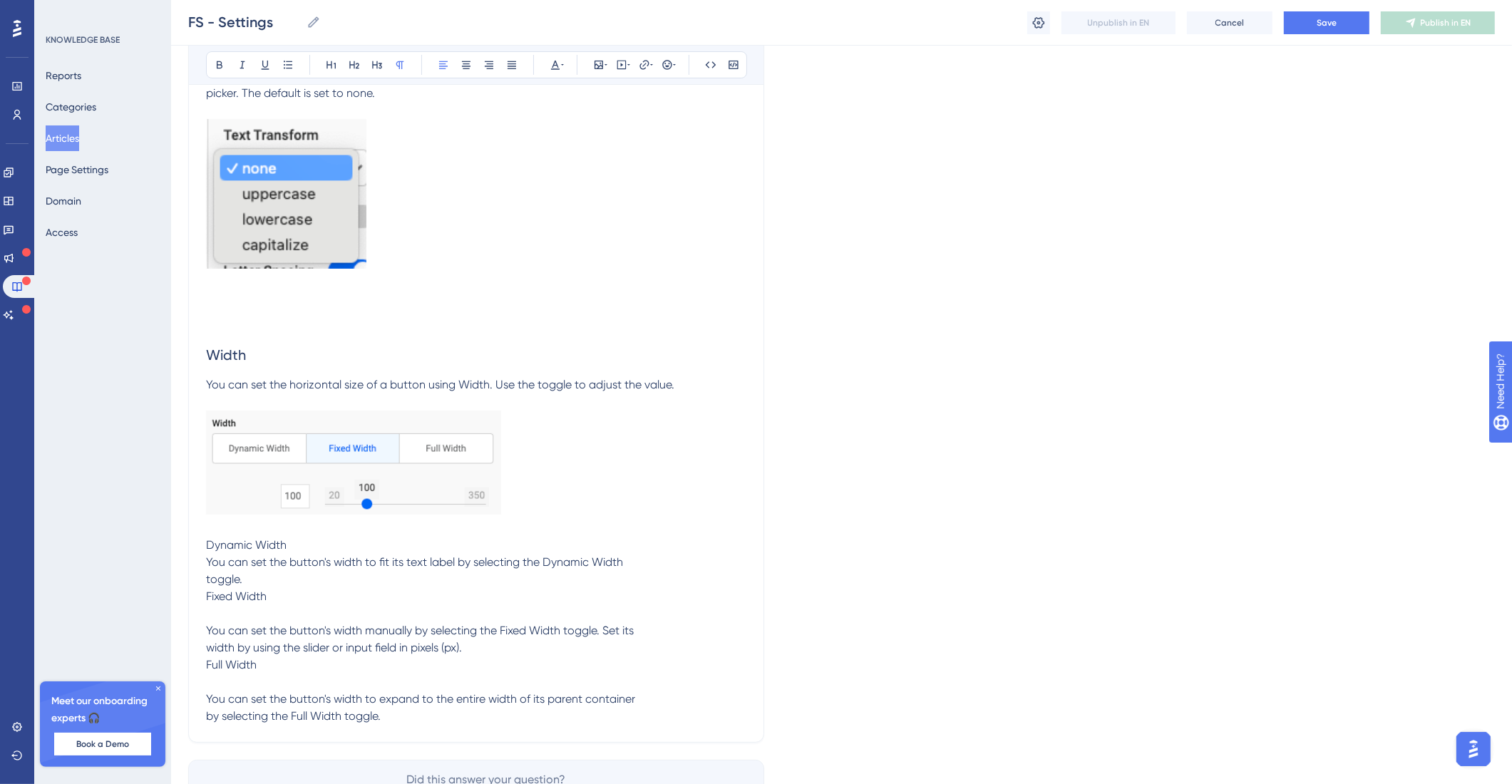
scroll to position [12326, 0]
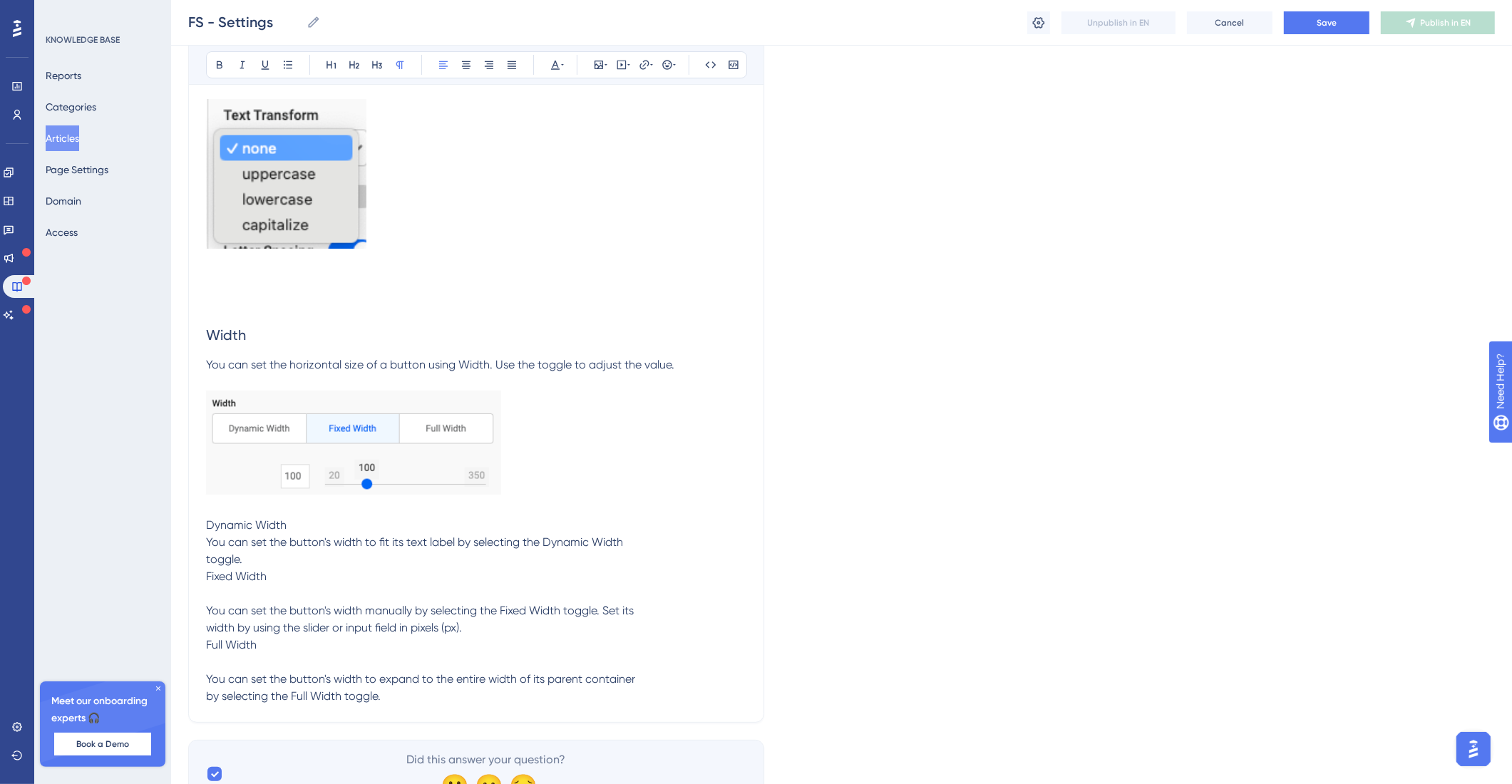
click at [210, 606] on span "Dynamic Width You can set the button's width to fit its text label by selecting…" at bounding box center [420, 610] width 429 height 185
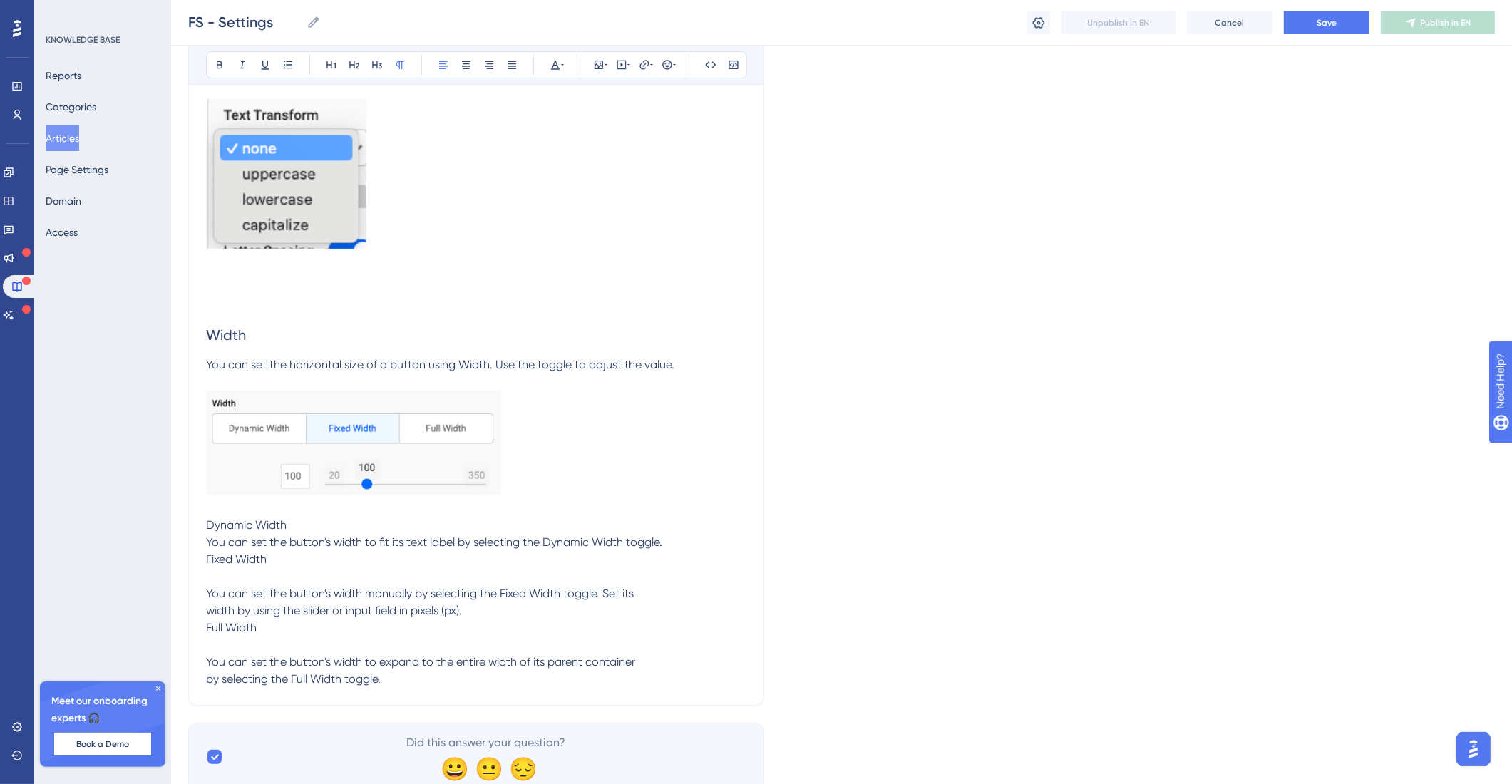
click at [209, 604] on span "Dynamic Width You can set the button's width to fit its text label by selecting…" at bounding box center [434, 601] width 456 height 167
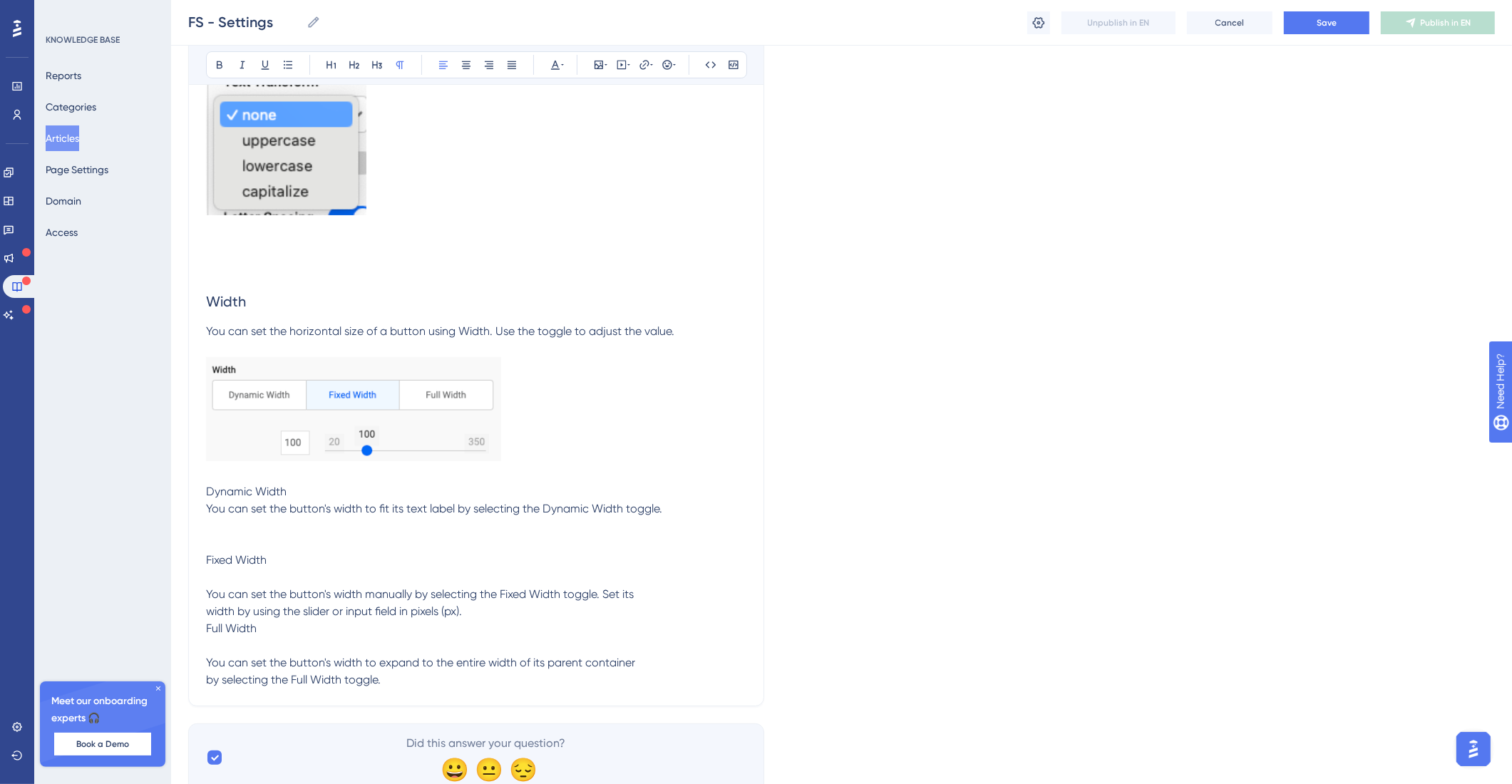
scroll to position [12459, 0]
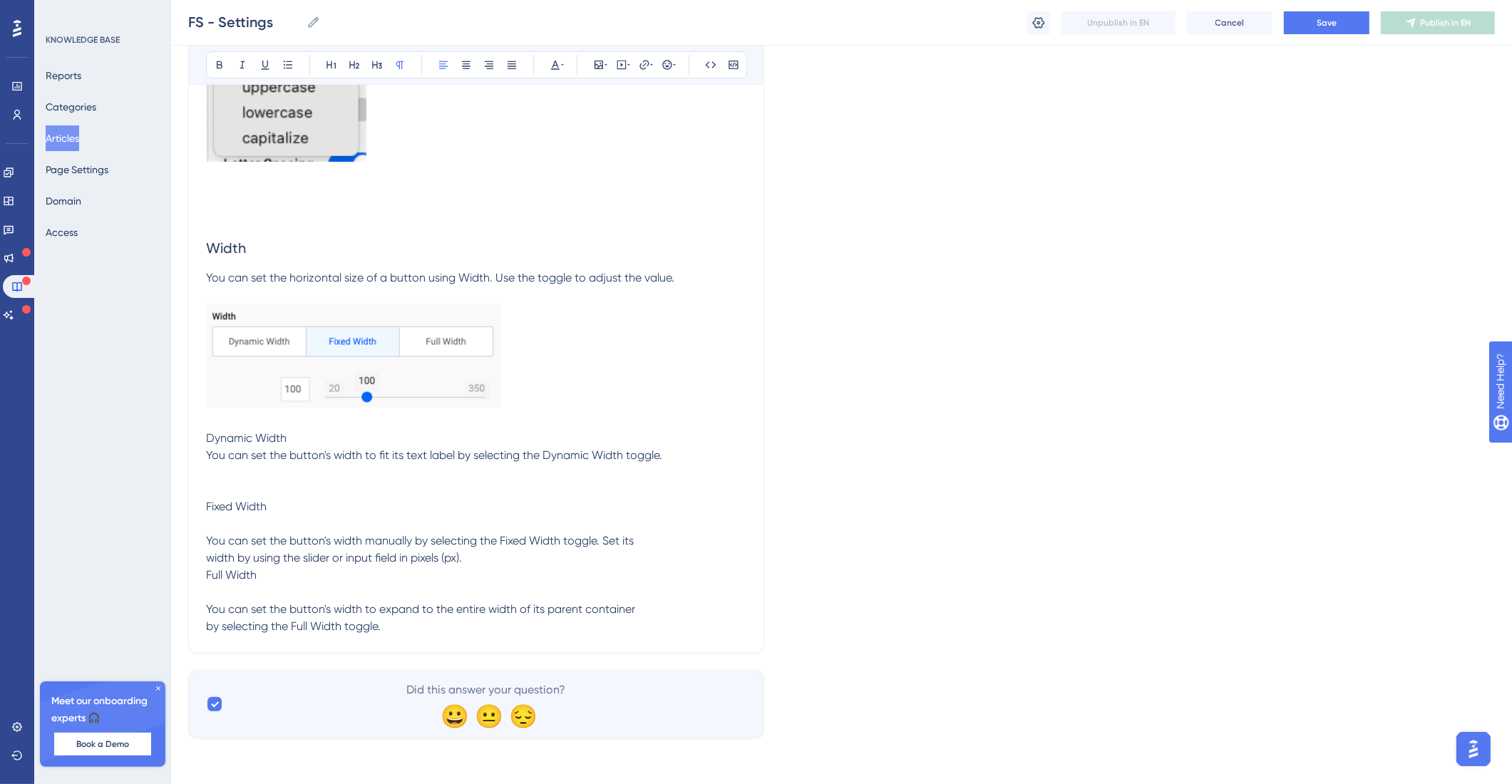
click at [365, 579] on p "Fixed Width You can set the button's width manually by selecting the Fixed Widt…" at bounding box center [476, 566] width 540 height 137
click at [476, 563] on p "Fixed Width You can set the button's width manually by selecting the Fixed Widt…" at bounding box center [476, 566] width 540 height 137
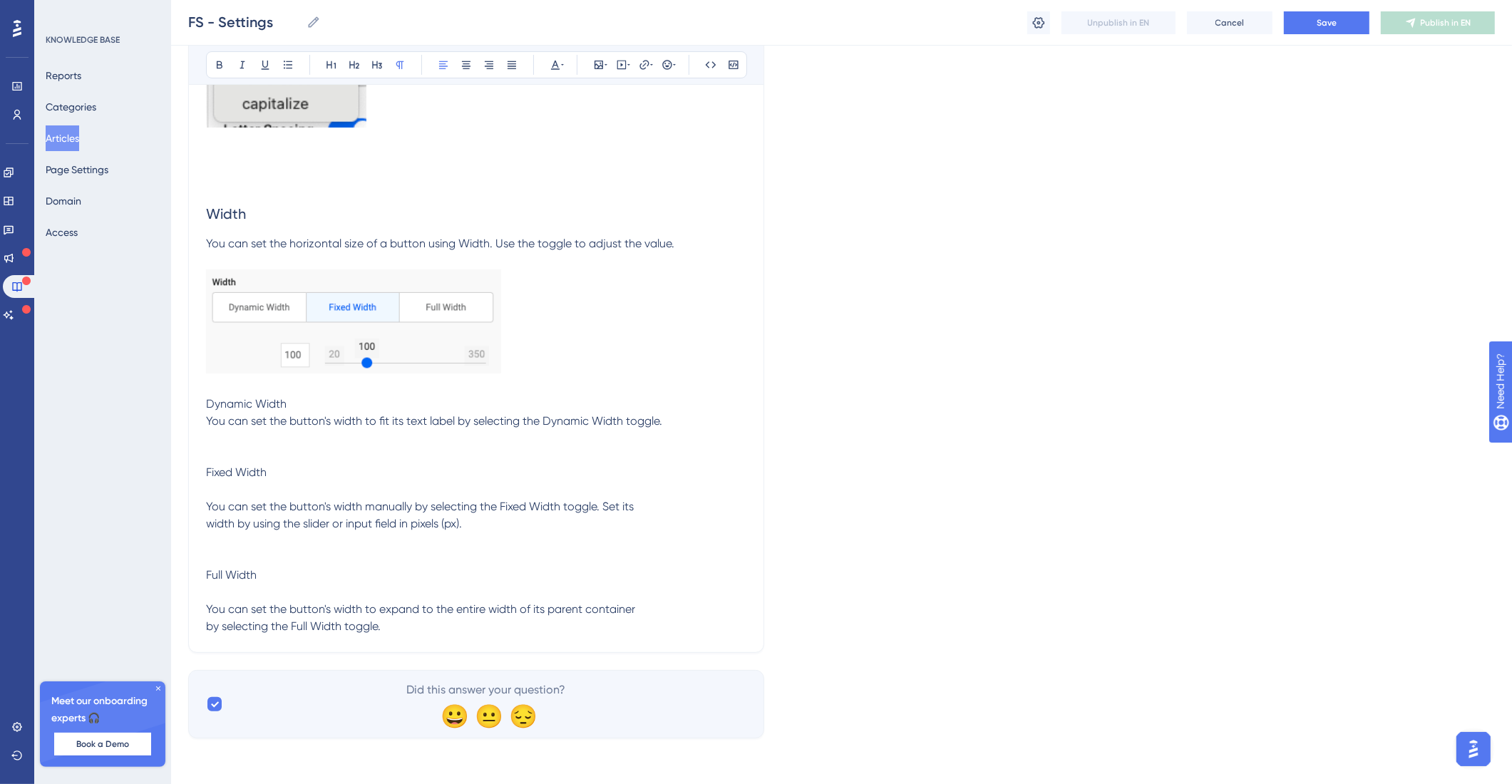
drag, startPoint x: 307, startPoint y: 446, endPoint x: 223, endPoint y: 438, distance: 84.4
click at [210, 430] on p "Dynamic Width You can set the button's width to fit its text label by selecting…" at bounding box center [476, 412] width 540 height 34
drag, startPoint x: 361, startPoint y: 450, endPoint x: 186, endPoint y: 447, distance: 175.0
drag, startPoint x: 245, startPoint y: 444, endPoint x: 327, endPoint y: 444, distance: 82.0
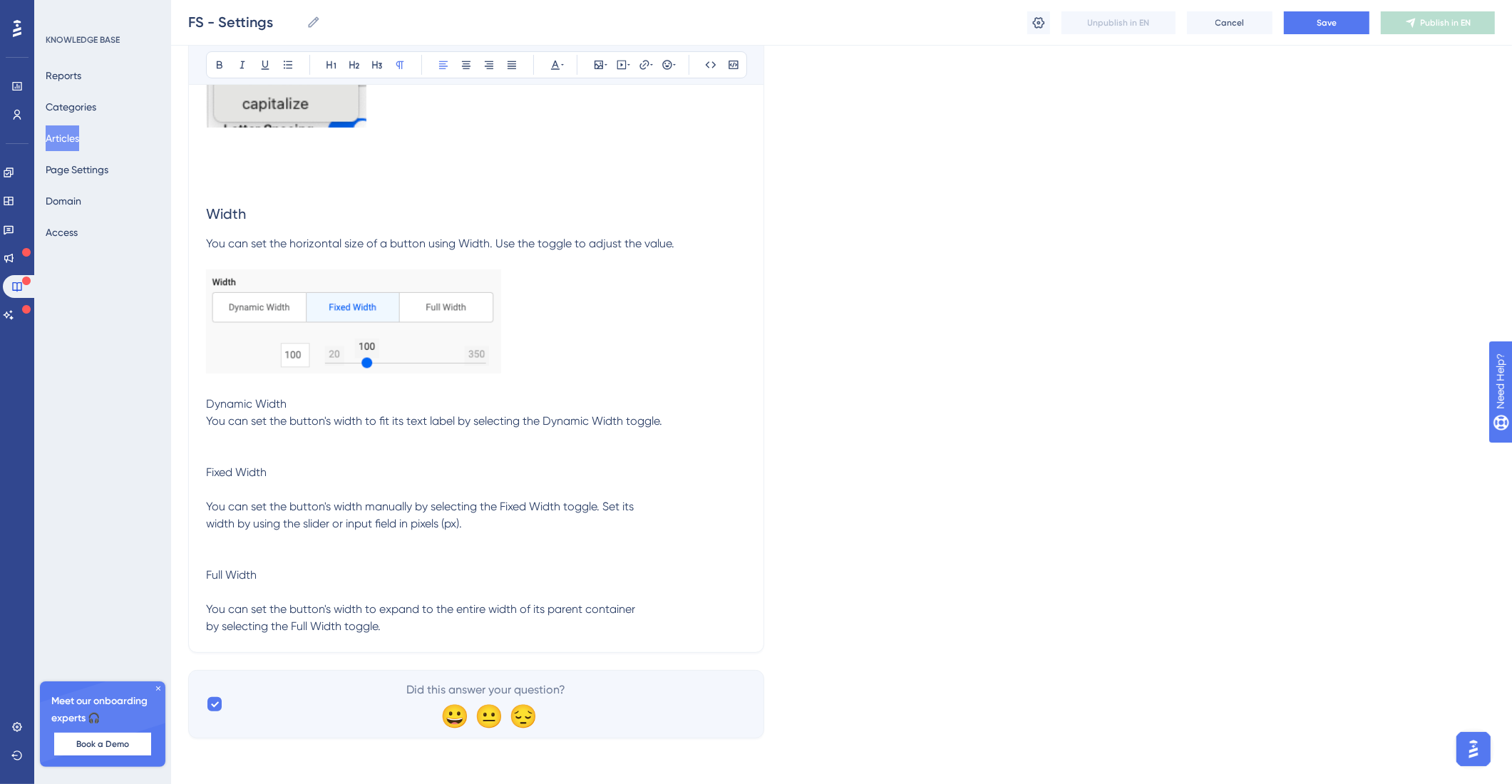
click at [246, 427] on span "Dynamic Width You can set the button's width to fit its text label by selecting…" at bounding box center [434, 412] width 456 height 31
drag, startPoint x: 373, startPoint y: 440, endPoint x: 189, endPoint y: 441, distance: 184.0
click at [361, 61] on button at bounding box center [354, 64] width 20 height 20
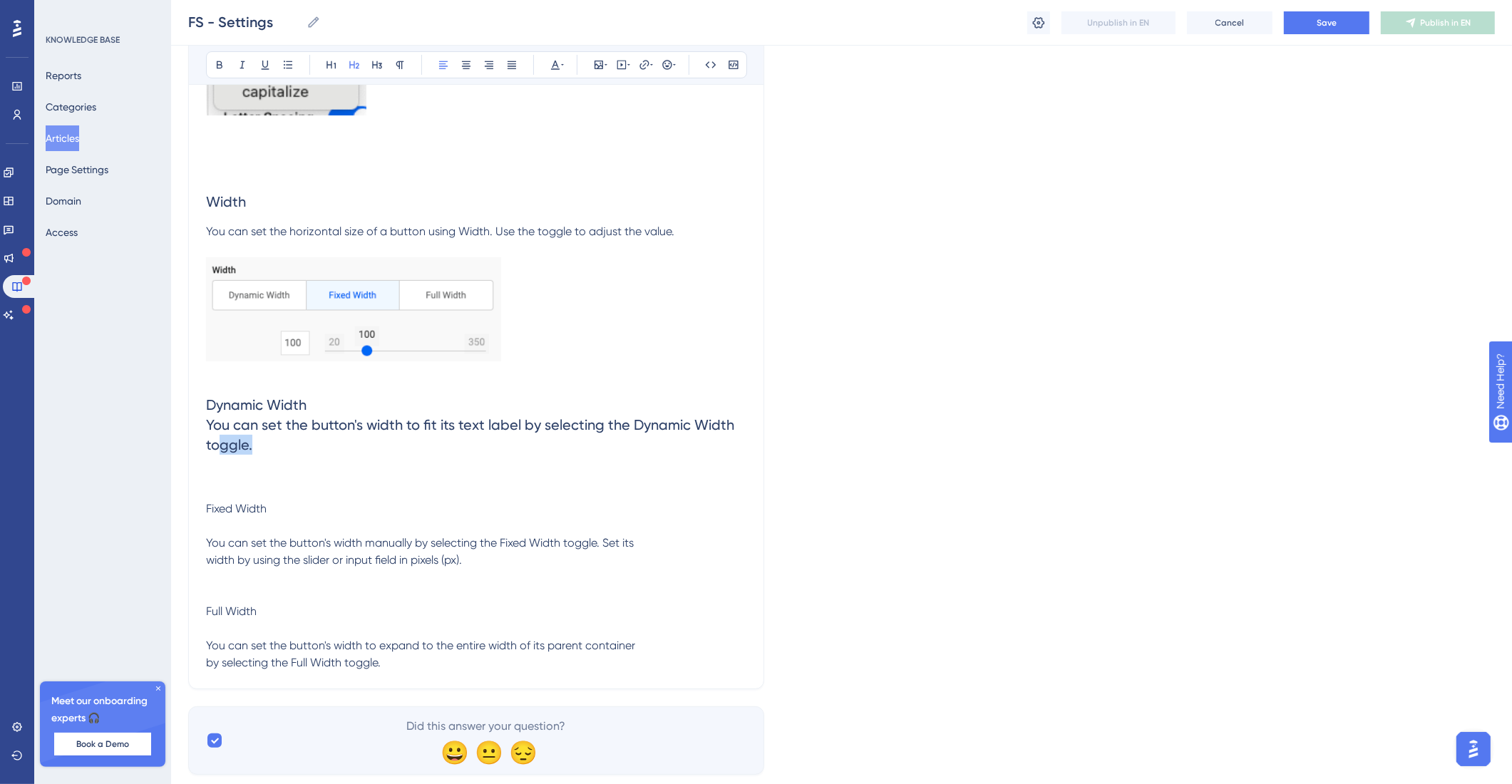
drag, startPoint x: 247, startPoint y: 506, endPoint x: 220, endPoint y: 484, distance: 34.8
click at [220, 466] on h2 "Dynamic Width You can set the button's width to fit its text label by selecting…" at bounding box center [476, 425] width 540 height 83
click at [266, 452] on span "Dynamic Width You can set the button's width to fit its text label by selecting…" at bounding box center [472, 425] width 532 height 57
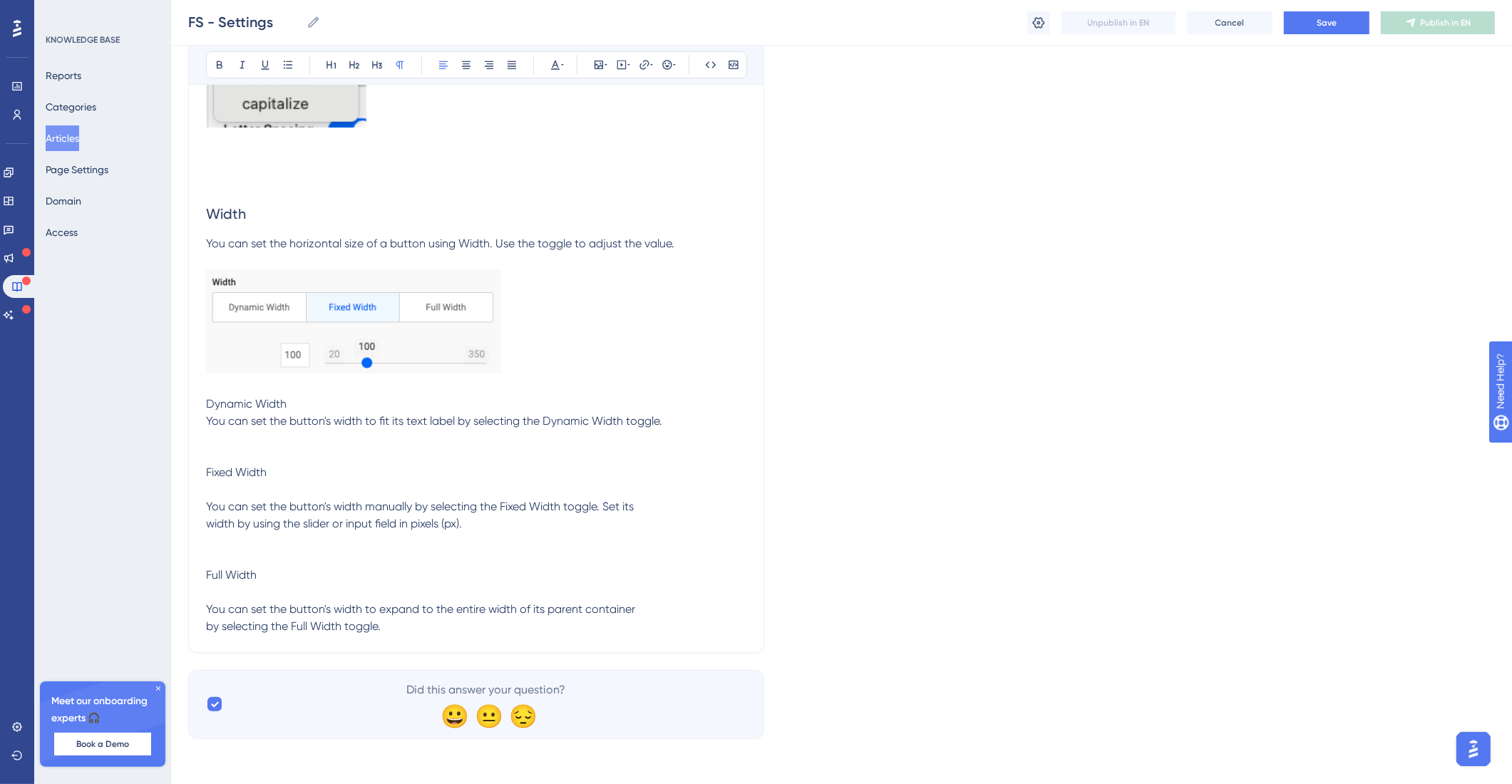
click at [314, 430] on p "Dynamic Width You can set the button's width to fit its text label by selecting…" at bounding box center [476, 412] width 540 height 34
drag, startPoint x: 326, startPoint y: 441, endPoint x: 160, endPoint y: 436, distance: 166.1
copy span "Dynamic Width"
drag, startPoint x: 308, startPoint y: 435, endPoint x: 165, endPoint y: 426, distance: 143.3
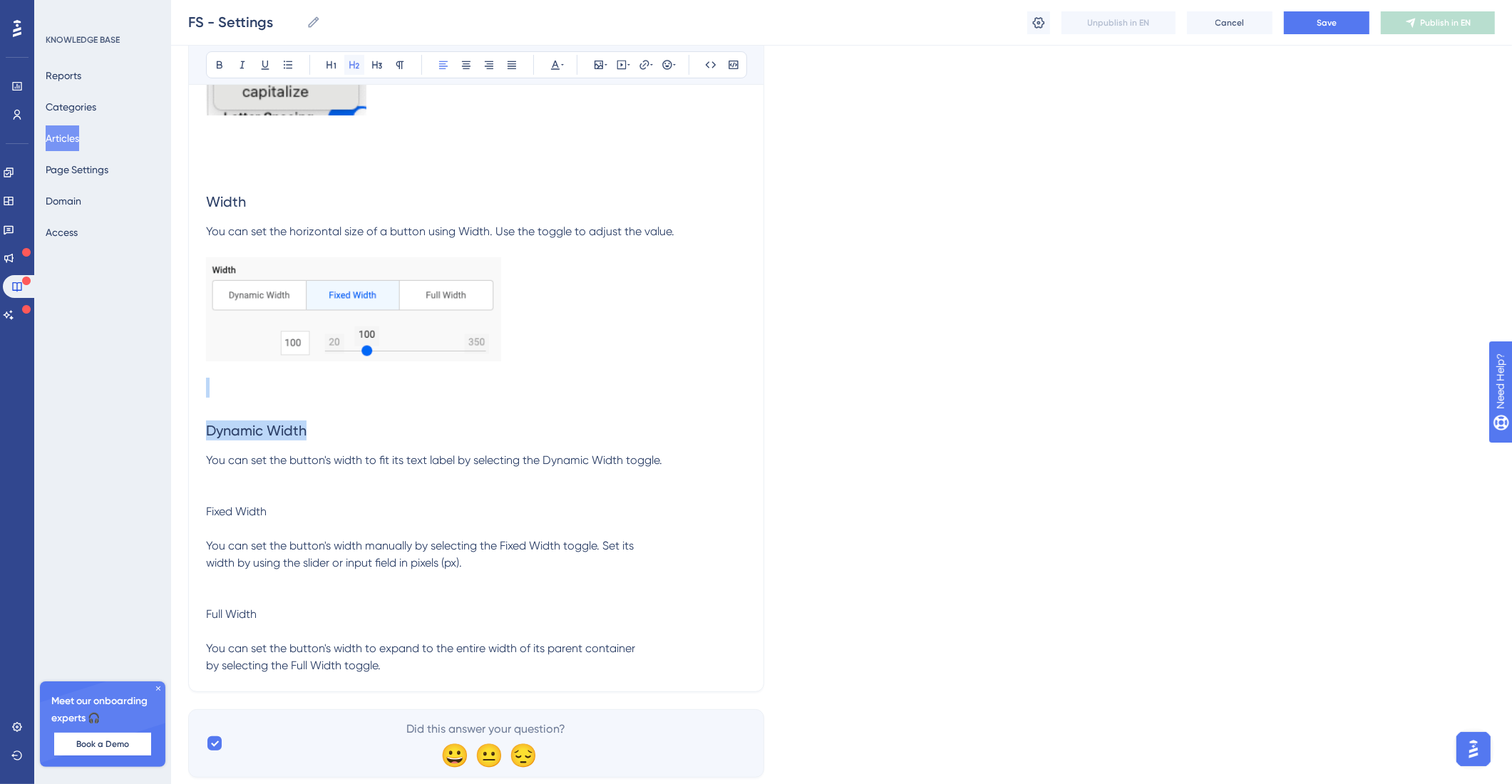
click at [349, 64] on icon at bounding box center [354, 65] width 12 height 12
click at [281, 469] on p "You can set the button's width to fit its text label by selecting the Dynamic W…" at bounding box center [476, 460] width 540 height 17
click at [208, 467] on span "You can set the button's width to fit its text label by selecting the Dynamic W…" at bounding box center [434, 460] width 456 height 14
drag, startPoint x: 288, startPoint y: 563, endPoint x: 165, endPoint y: 555, distance: 123.3
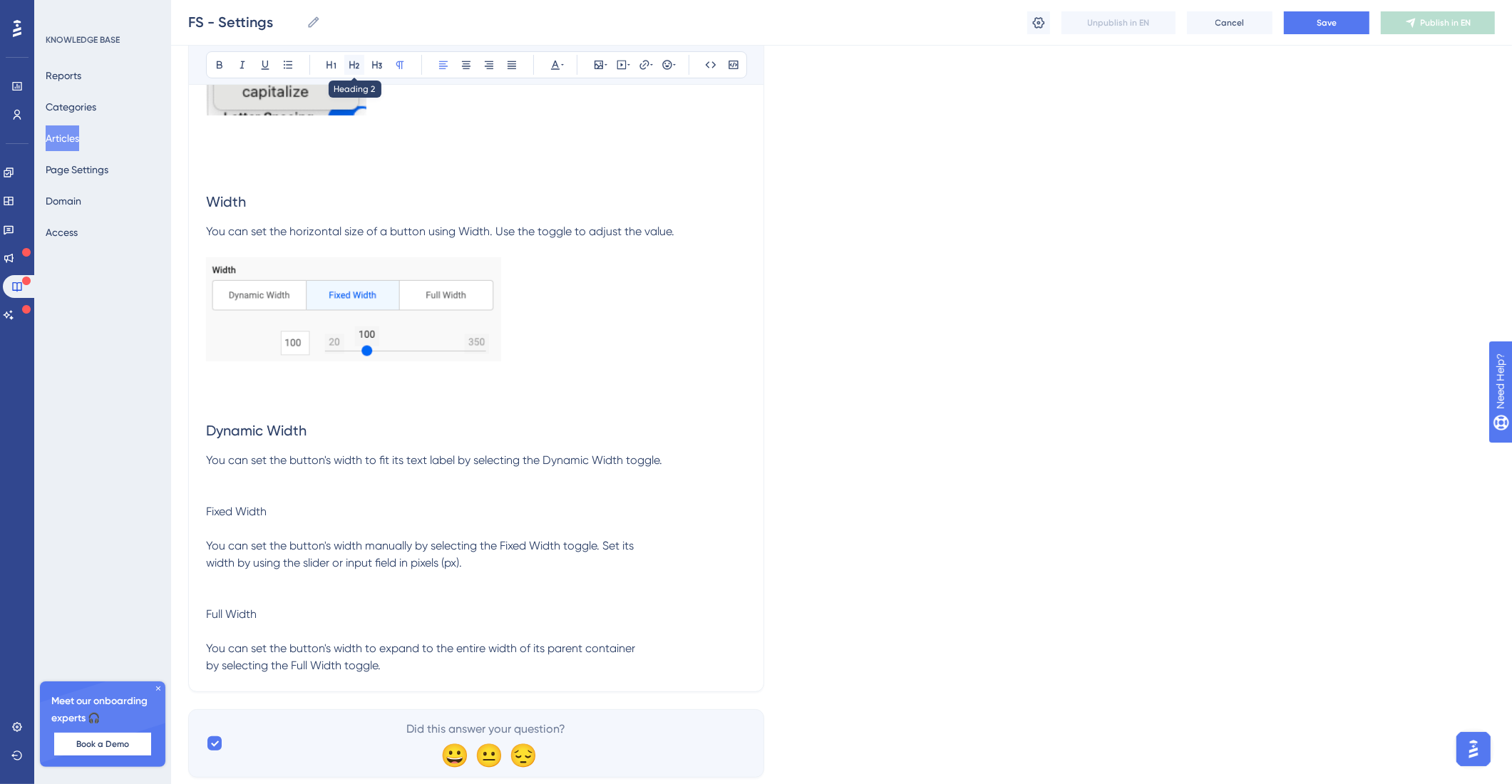
click at [357, 71] on button at bounding box center [354, 64] width 20 height 20
click at [208, 568] on p "Fixed Width You can set the button's width manually by selecting the Fixed Widt…" at bounding box center [476, 538] width 540 height 69
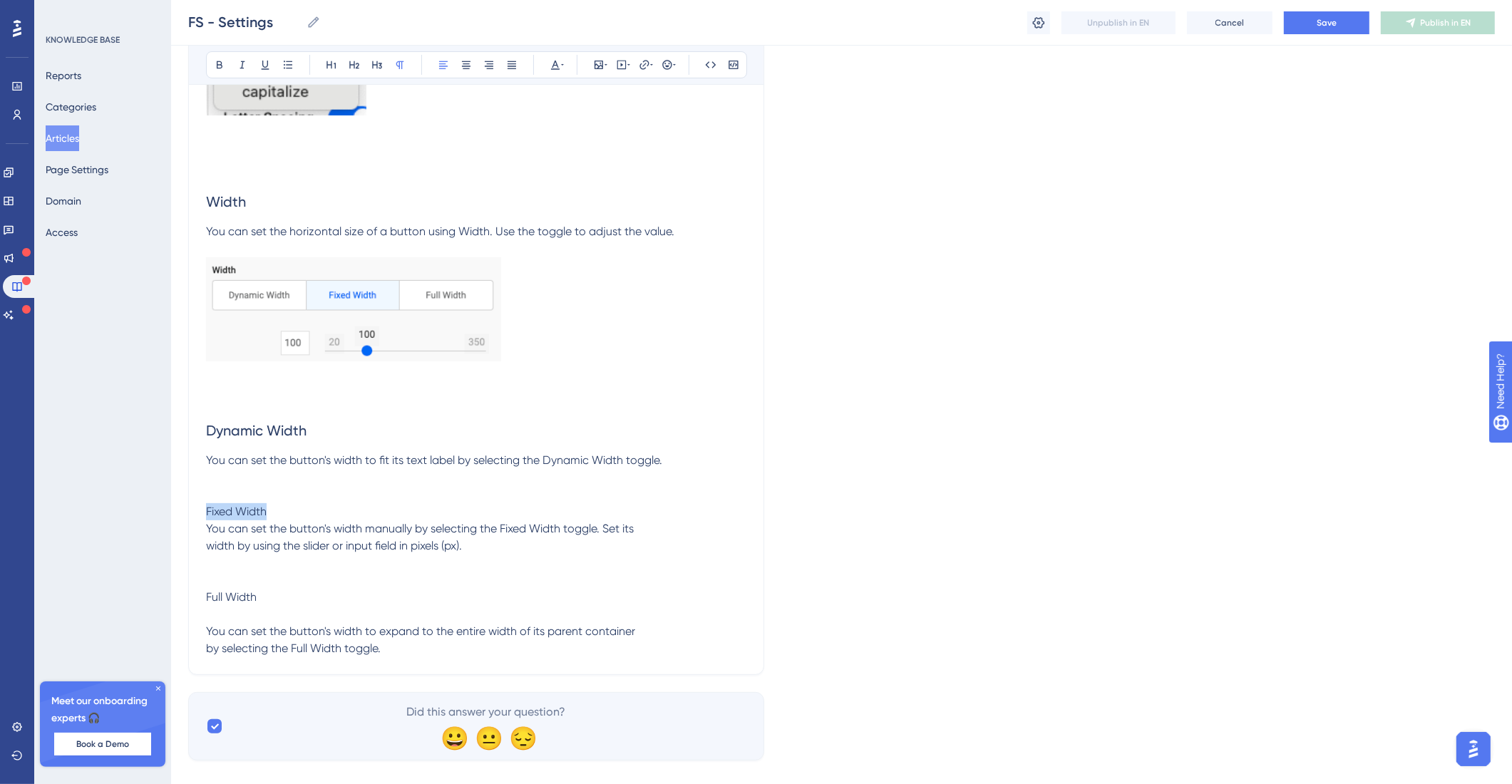
drag, startPoint x: 284, startPoint y: 555, endPoint x: 195, endPoint y: 533, distance: 91.7
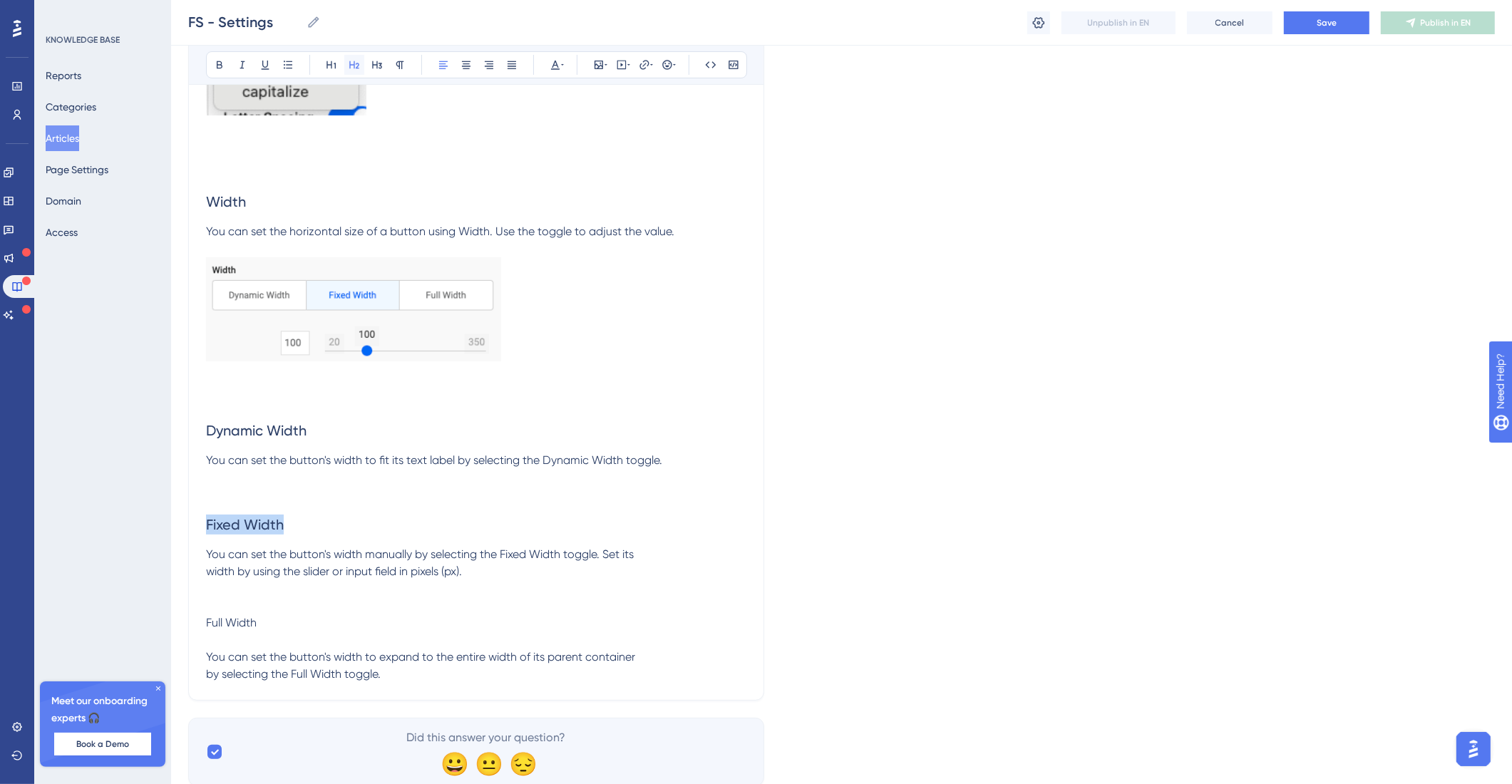
click at [360, 61] on button at bounding box center [354, 64] width 20 height 20
click at [348, 546] on h2 "Fixed Width" at bounding box center [476, 525] width 540 height 43
click at [207, 578] on span "You can set the button's width manually by selecting the Fixed Width toggle. Se…" at bounding box center [419, 563] width 428 height 31
drag, startPoint x: 260, startPoint y: 687, endPoint x: 205, endPoint y: 692, distance: 55.2
click at [206, 682] on p "Full Width You can set the button's width to expand to the entire width of its …" at bounding box center [476, 649] width 540 height 69
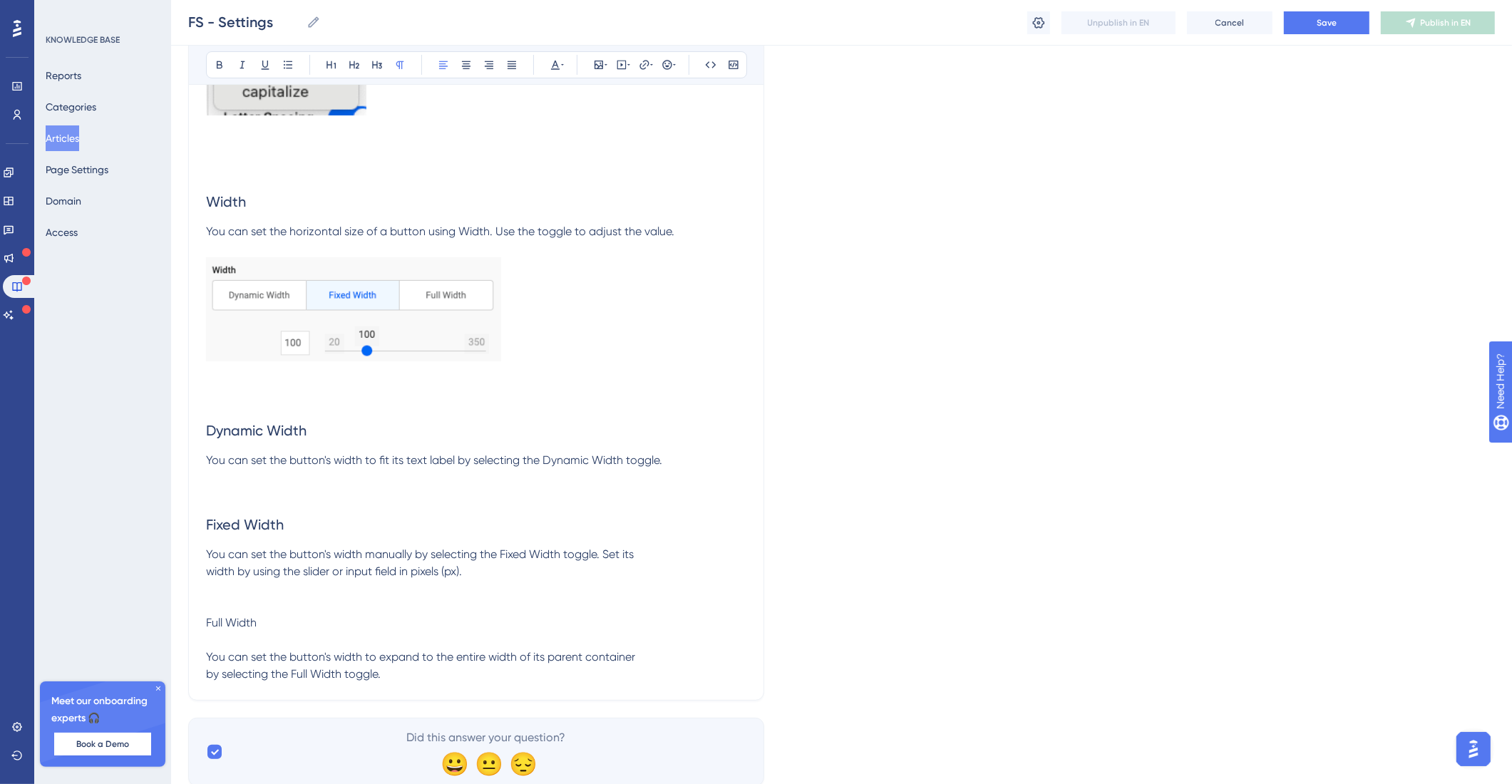
click at [346, 75] on div "Bold Italic Underline Bullet Point Heading 1 Heading 2 Heading 3 Normal Align L…" at bounding box center [476, 64] width 541 height 27
click at [349, 69] on icon at bounding box center [354, 65] width 12 height 12
click at [226, 682] on p "Full Width You can set the button's width to expand to the entire width of its …" at bounding box center [476, 649] width 540 height 69
click at [208, 680] on span "Full Width You can set the button's width to expand to the entire width of its …" at bounding box center [420, 648] width 429 height 65
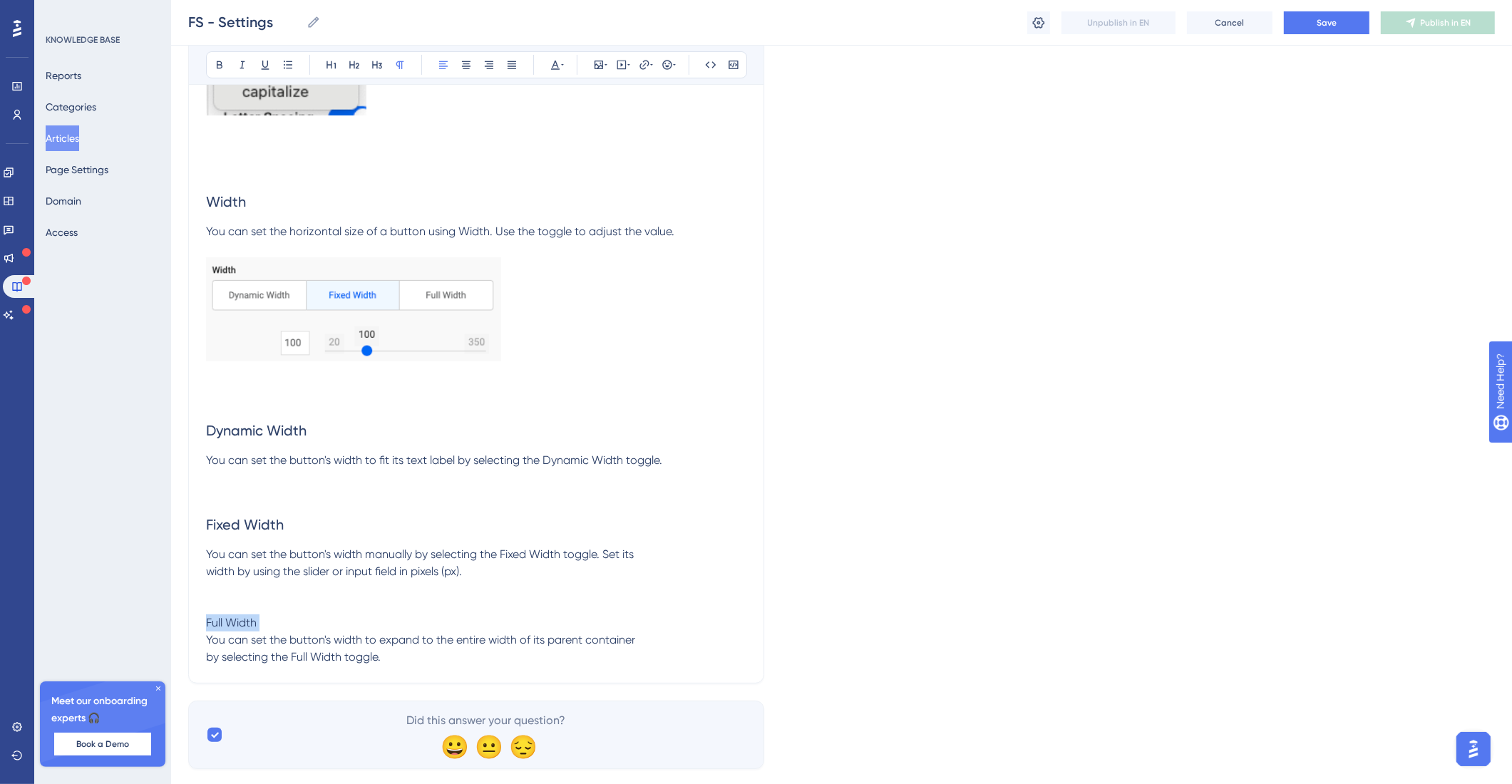
drag, startPoint x: 315, startPoint y: 684, endPoint x: 178, endPoint y: 671, distance: 137.6
click at [360, 68] on button at bounding box center [354, 64] width 20 height 20
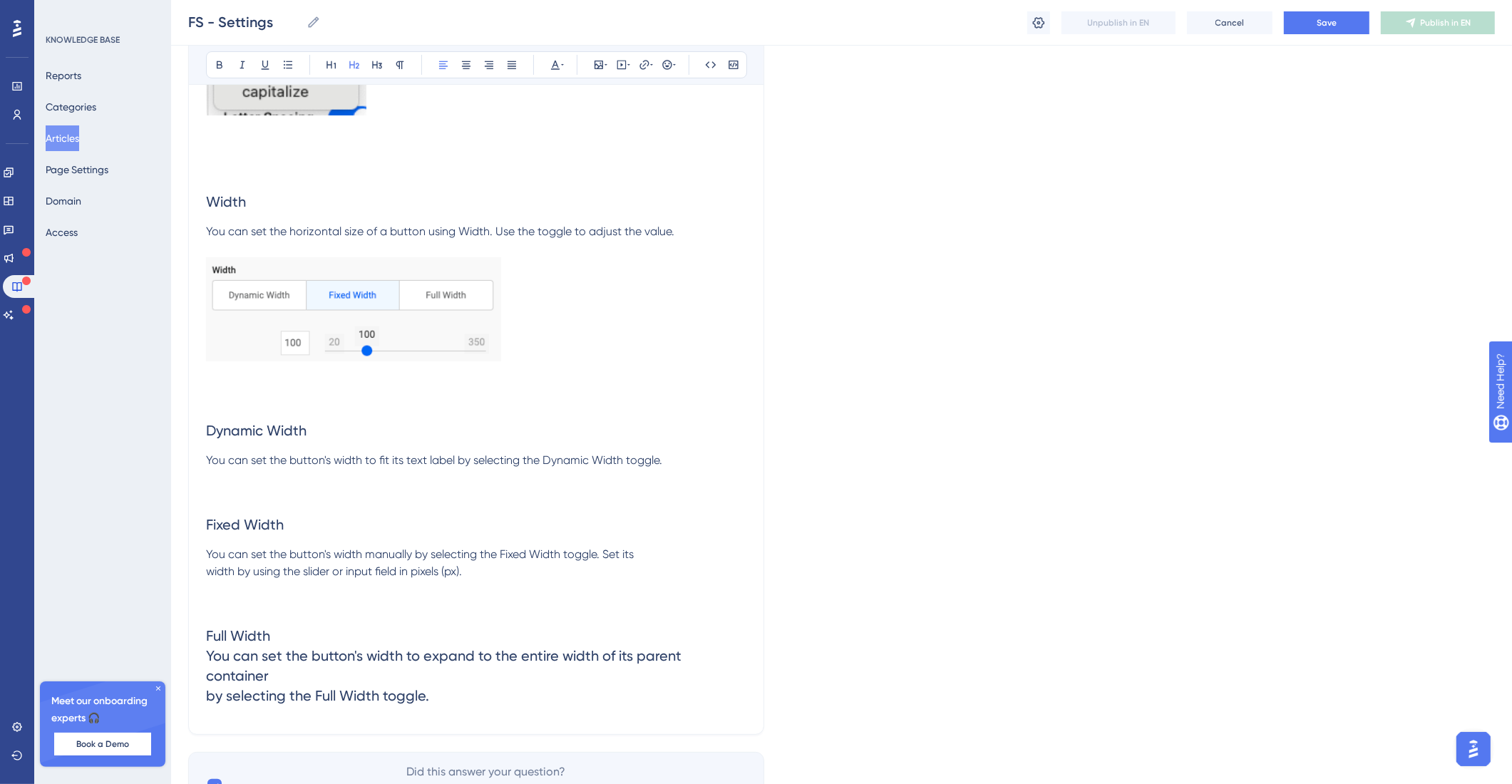
drag, startPoint x: 441, startPoint y: 747, endPoint x: 127, endPoint y: 720, distance: 315.2
click at [406, 62] on button at bounding box center [399, 64] width 20 height 20
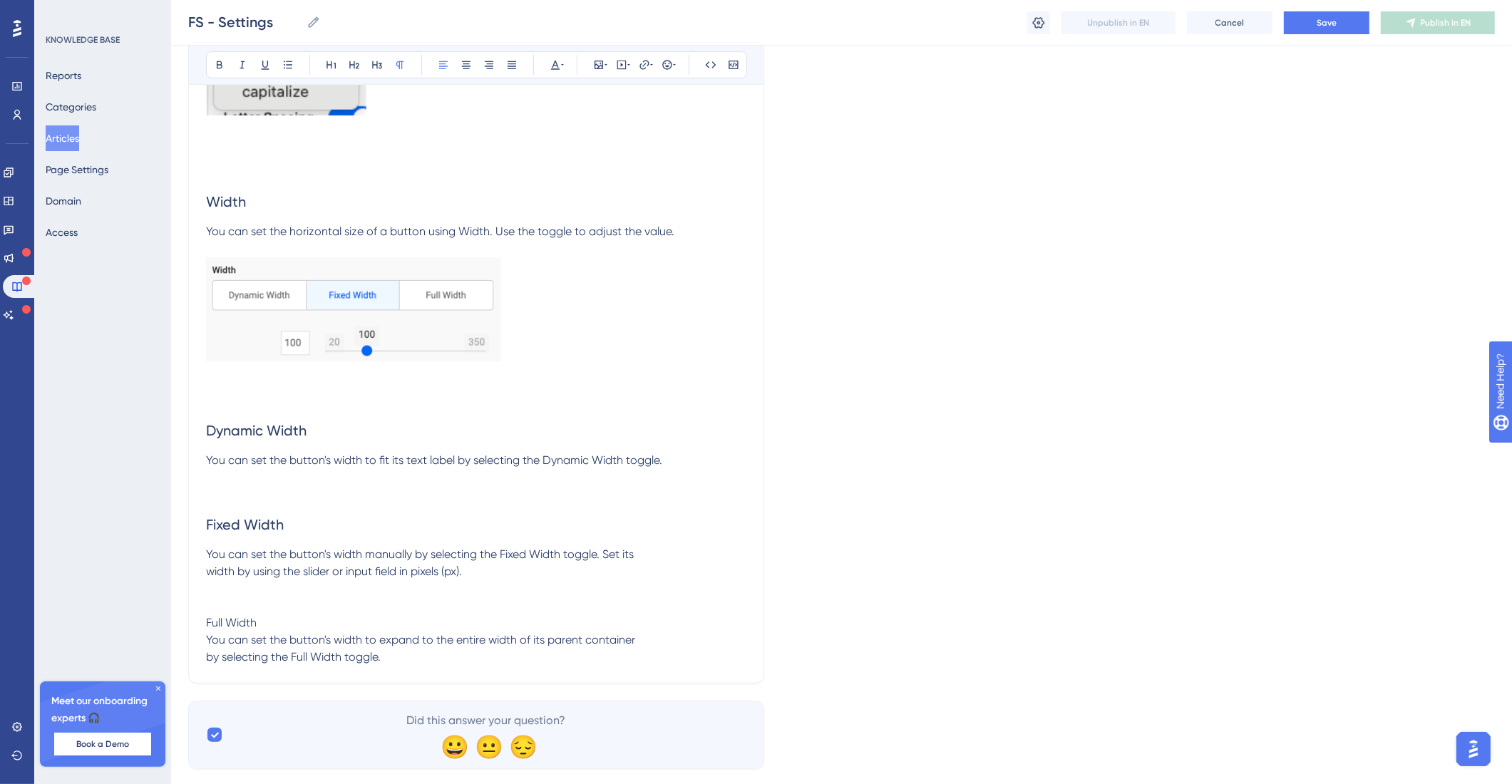
click at [257, 666] on p "Full Width You can set the button's width to expand to the entire width of its …" at bounding box center [476, 640] width 540 height 51
drag, startPoint x: 290, startPoint y: 689, endPoint x: 191, endPoint y: 684, distance: 99.1
copy span "Full Width"
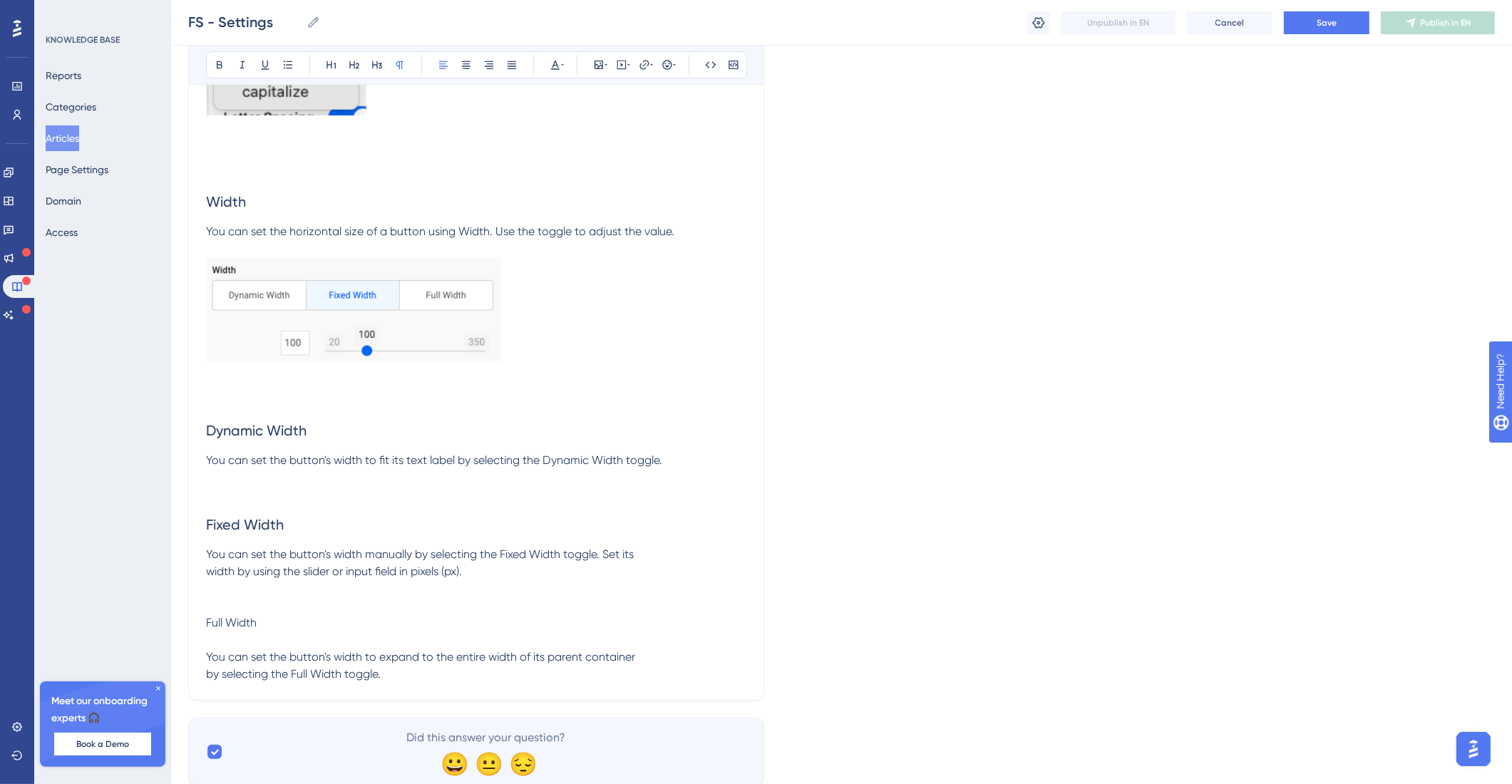
drag, startPoint x: 257, startPoint y: 664, endPoint x: 205, endPoint y: 667, distance: 52.1
click at [229, 671] on span "Full Width You can set the button's width to expand to the entire width of its …" at bounding box center [420, 648] width 429 height 65
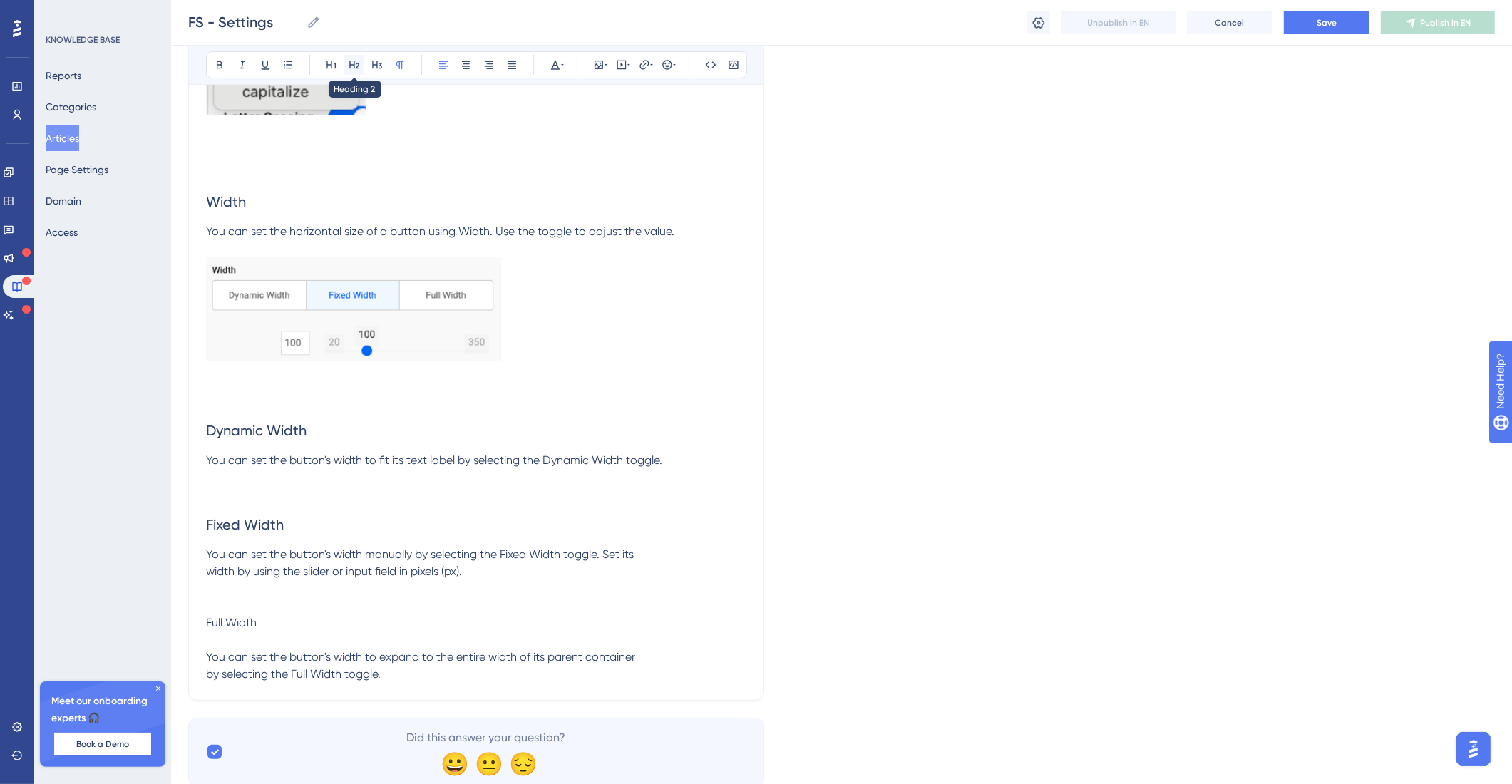
click at [353, 63] on icon at bounding box center [354, 65] width 12 height 12
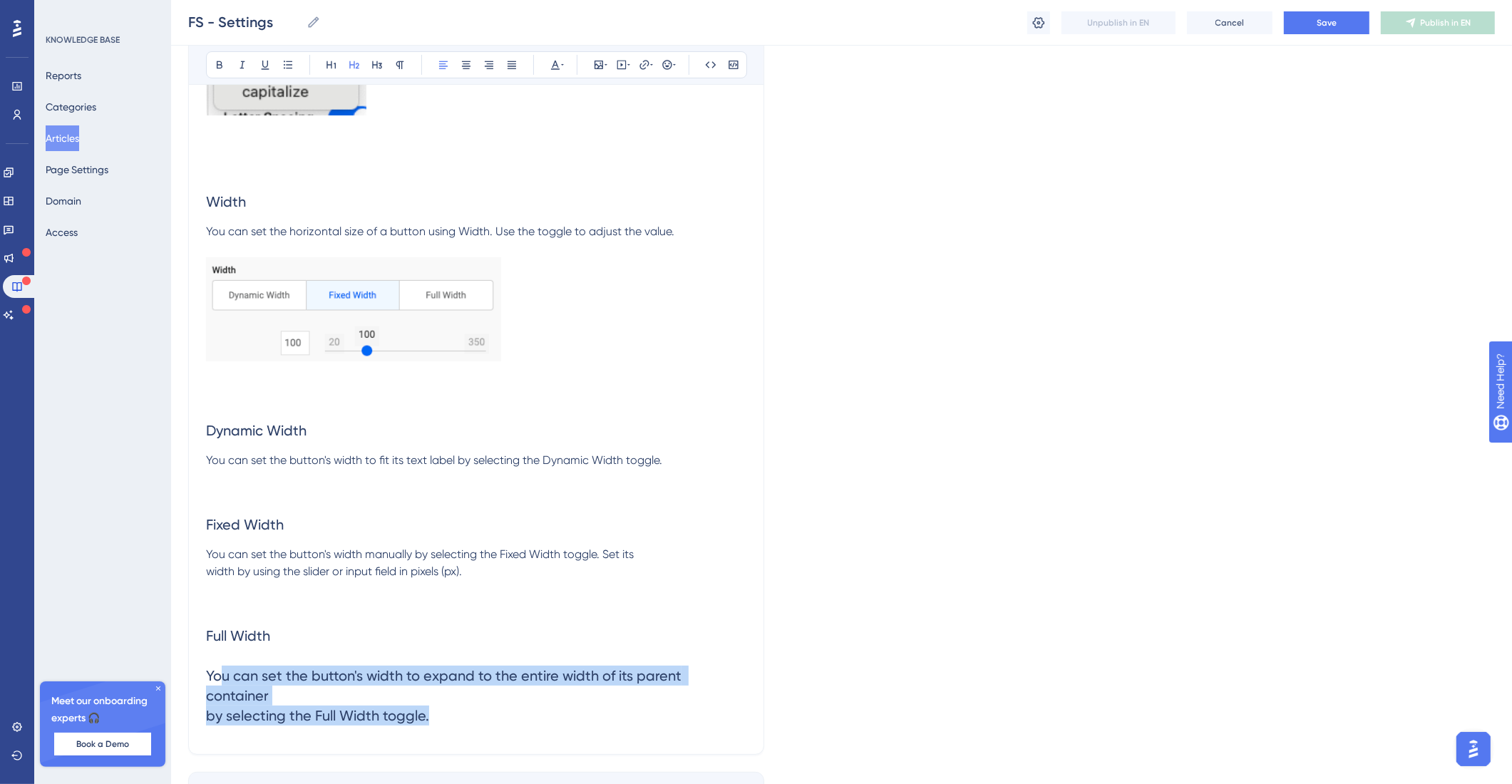
drag, startPoint x: 472, startPoint y: 757, endPoint x: 224, endPoint y: 715, distance: 251.5
click at [224, 715] on h2 "Full Width You can set the button's width to expand to the entire width of its …" at bounding box center [476, 676] width 540 height 123
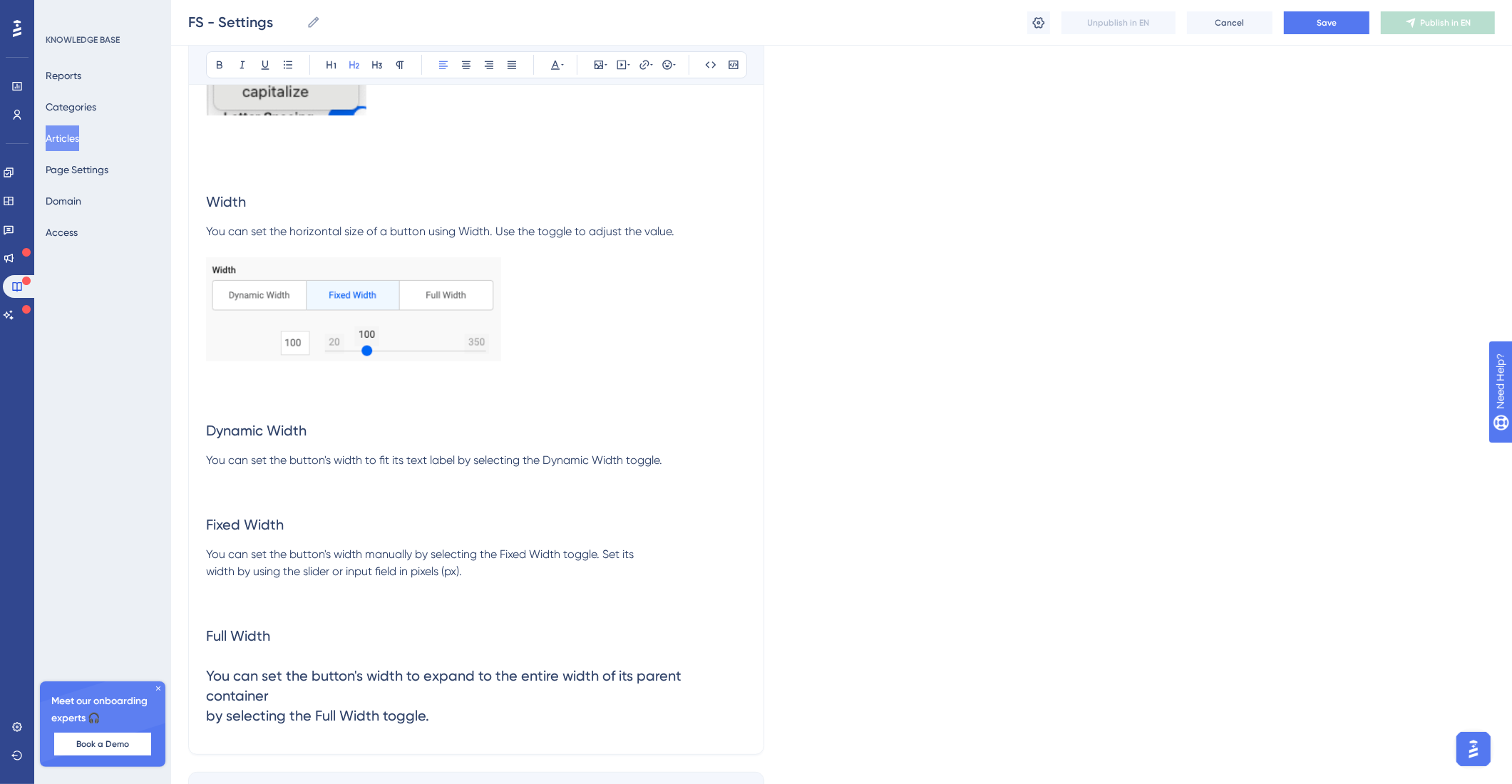
drag, startPoint x: 202, startPoint y: 712, endPoint x: 417, endPoint y: 741, distance: 216.9
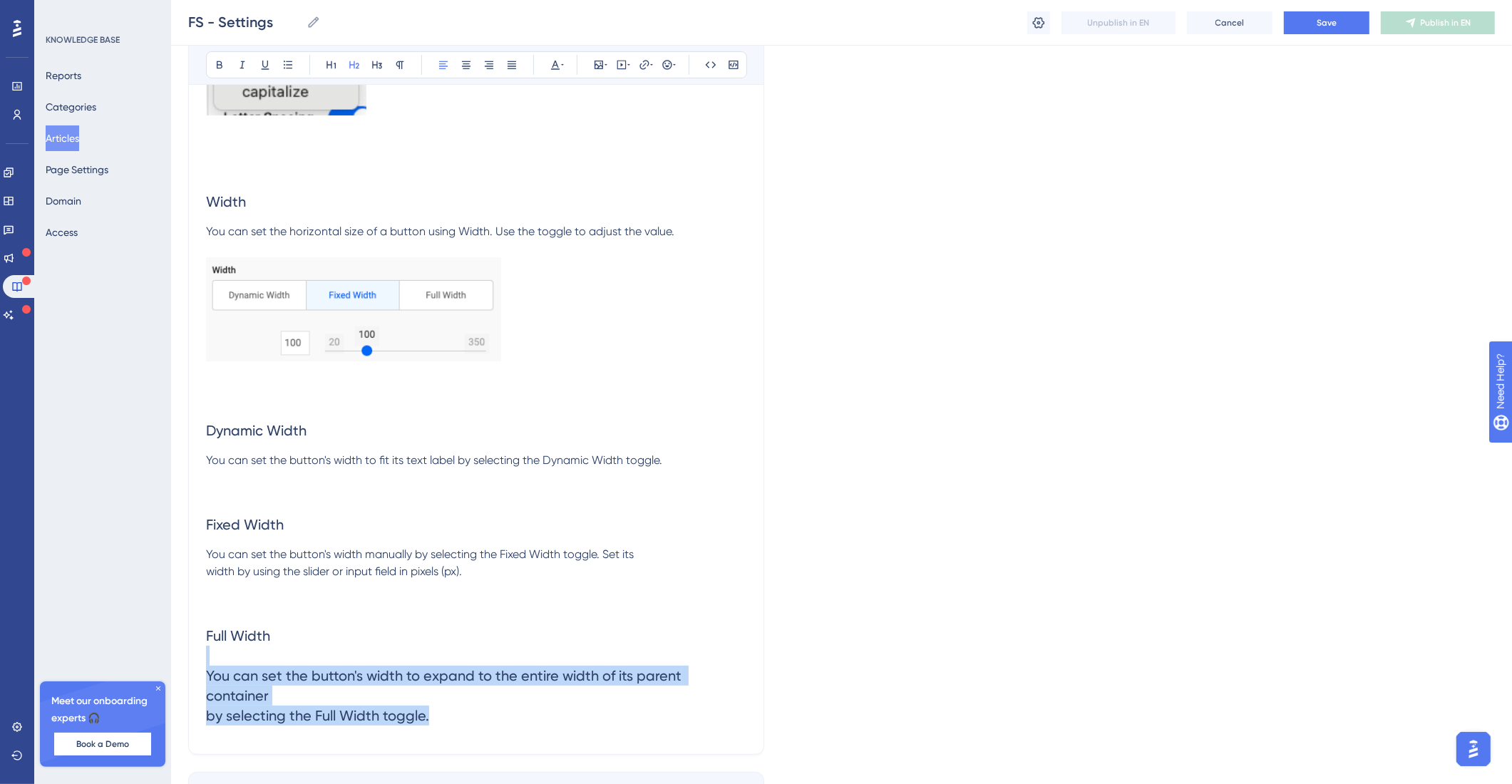
drag, startPoint x: 444, startPoint y: 742, endPoint x: 192, endPoint y: 709, distance: 254.2
copy span "You can set the button's width to expand to the entire width of its parent cont…"
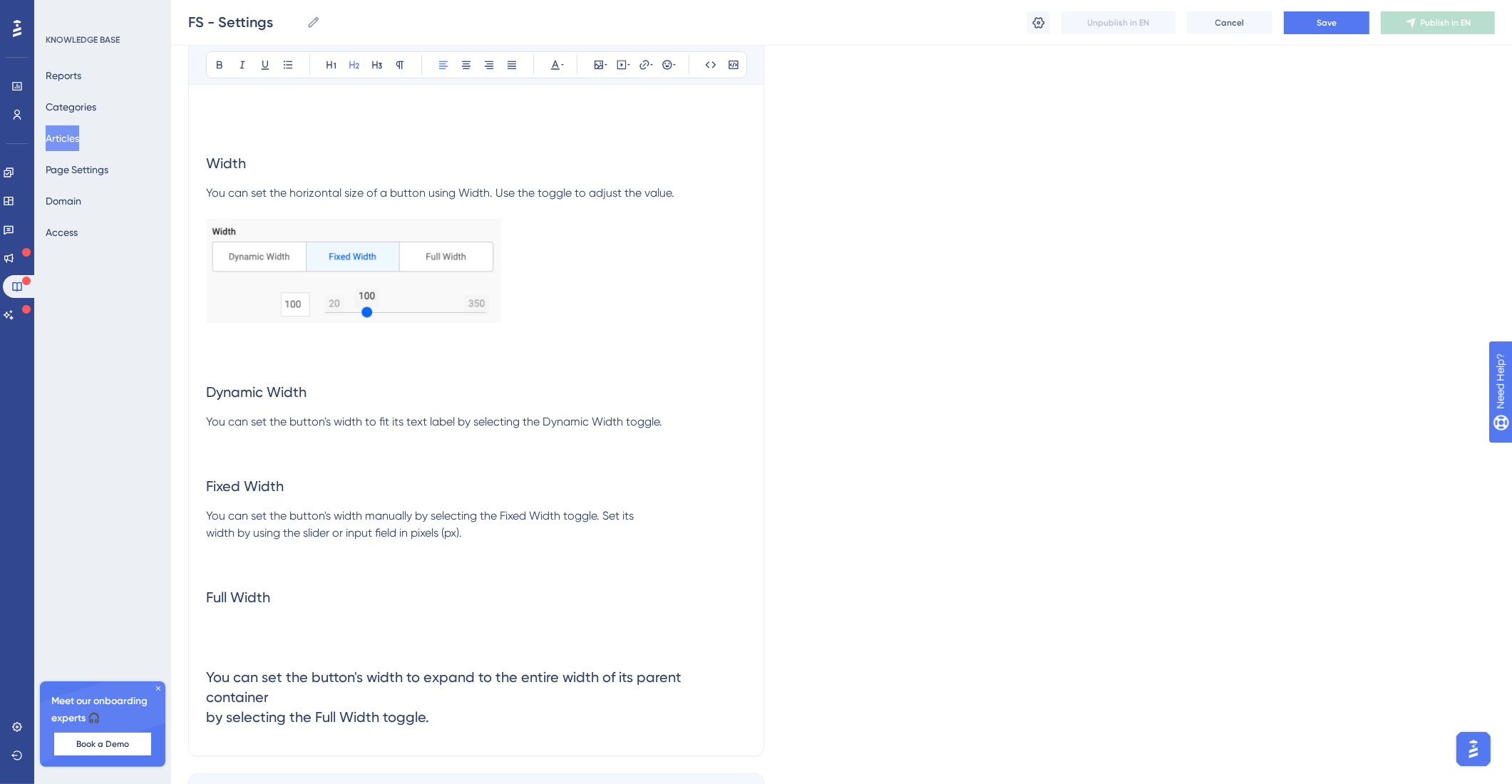
scroll to position [12500, 0]
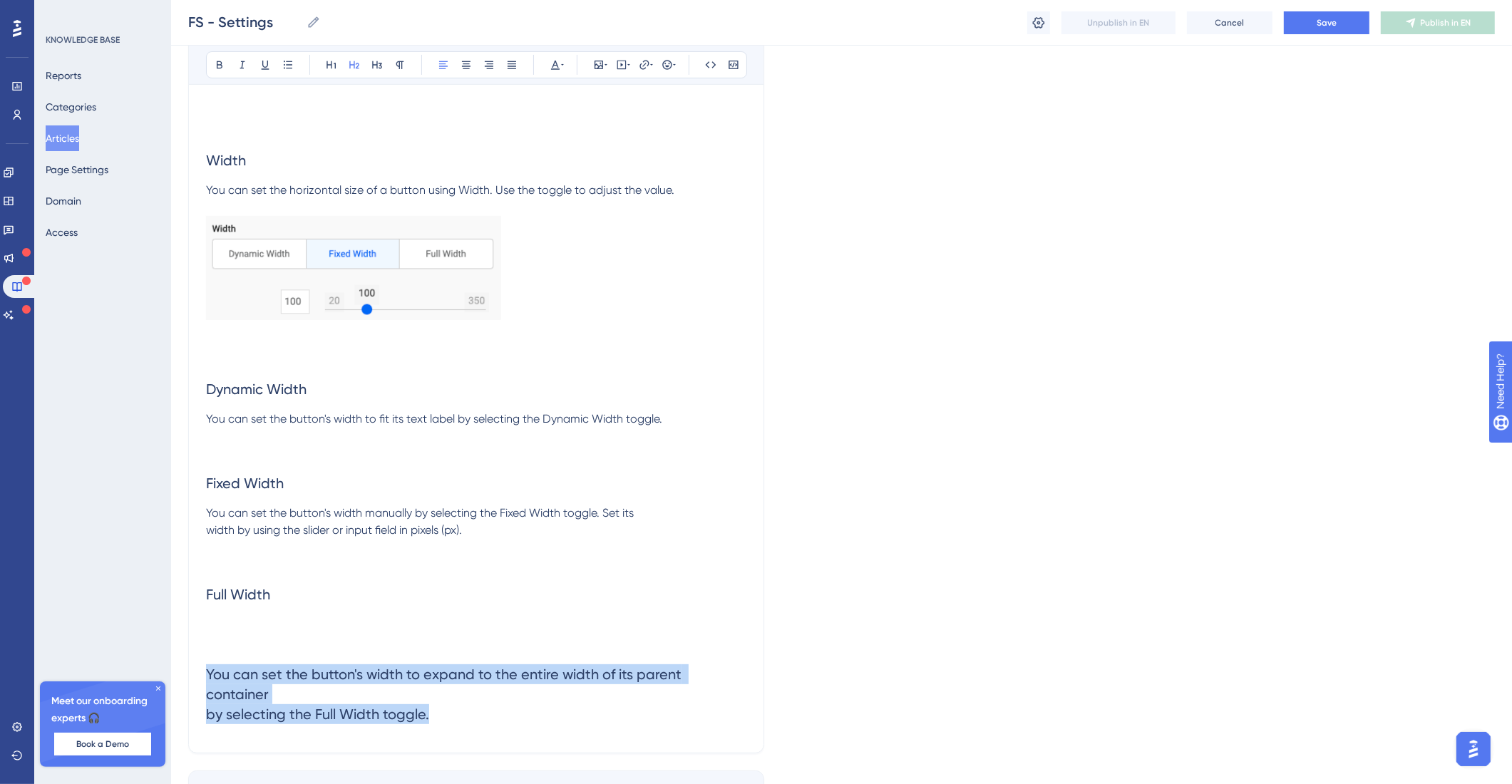
drag, startPoint x: 472, startPoint y: 755, endPoint x: 169, endPoint y: 712, distance: 306.0
click at [408, 64] on button at bounding box center [399, 64] width 20 height 20
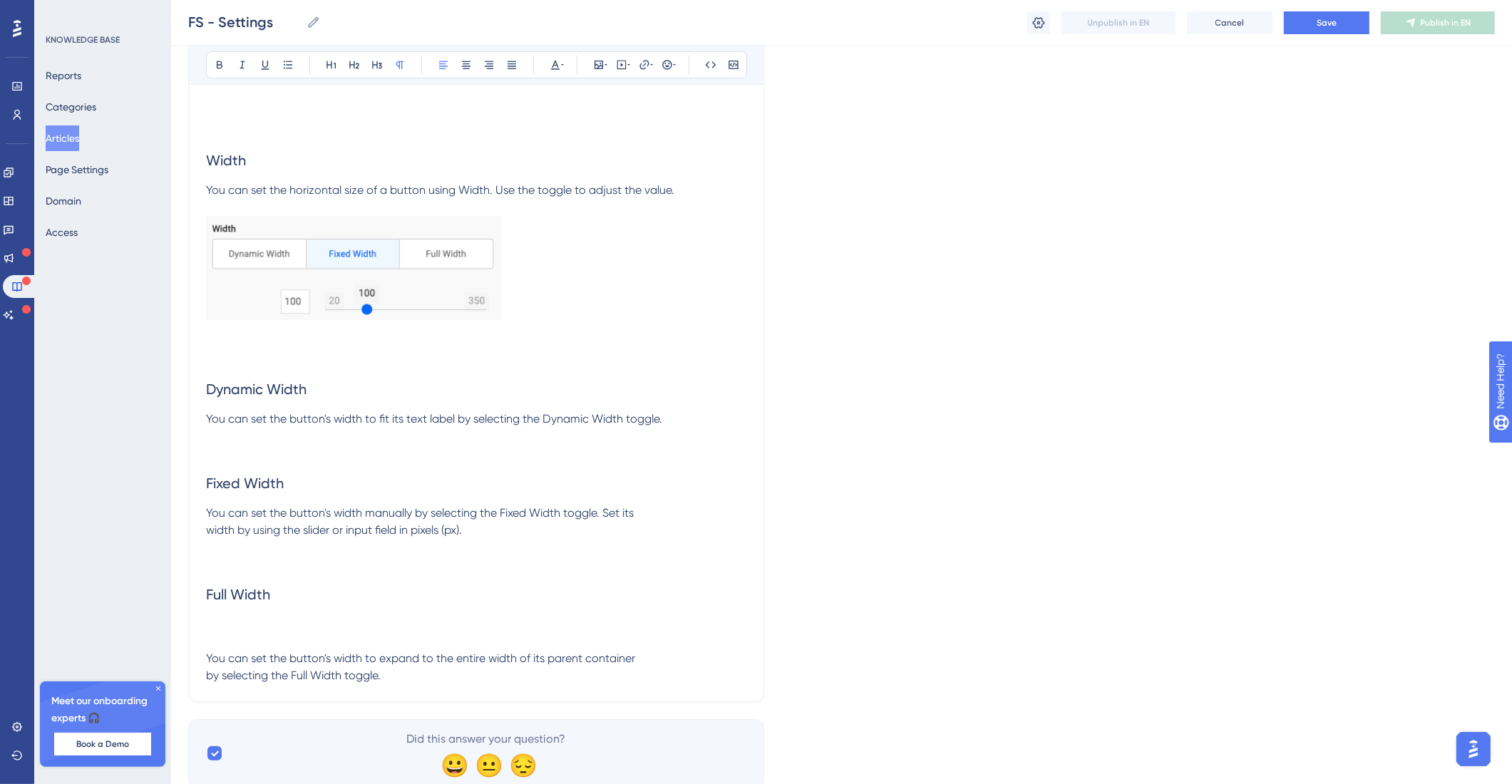
click at [262, 633] on p at bounding box center [476, 624] width 540 height 17
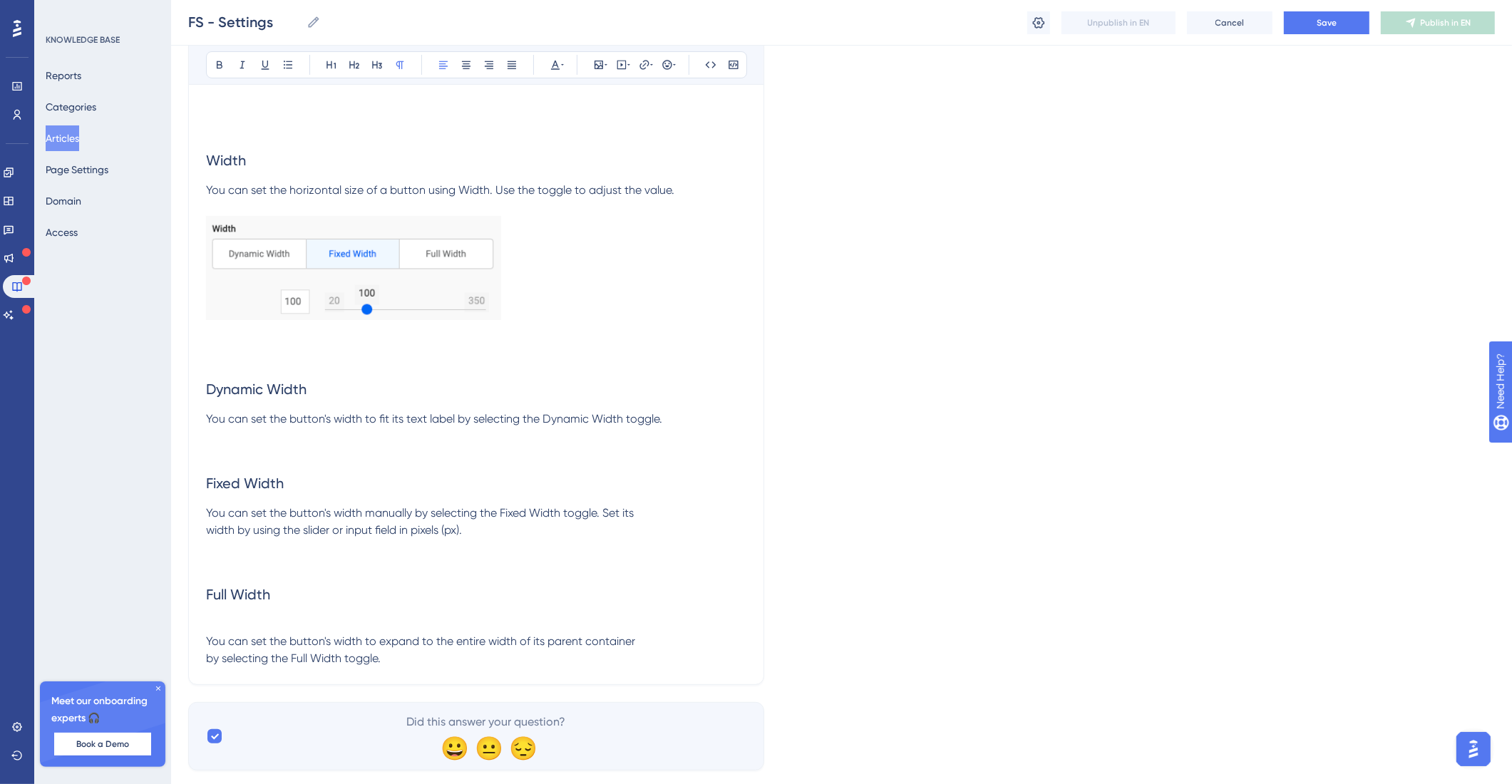
click at [209, 648] on span "You can set the button's width to expand to the entire width of its parent cont…" at bounding box center [420, 641] width 429 height 14
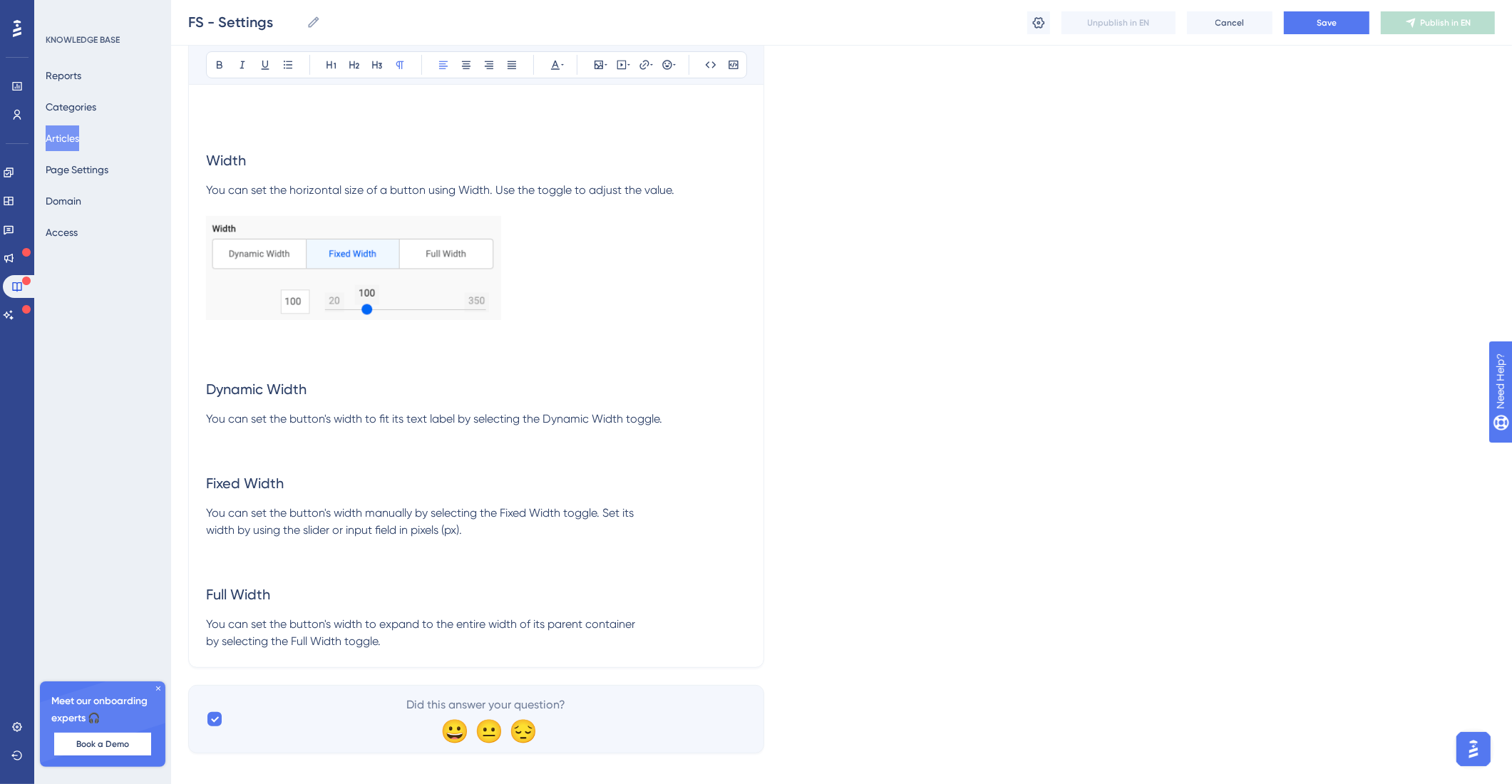
click at [419, 650] on p "You can set the button's width to expand to the entire width of its parent cont…" at bounding box center [476, 633] width 540 height 34
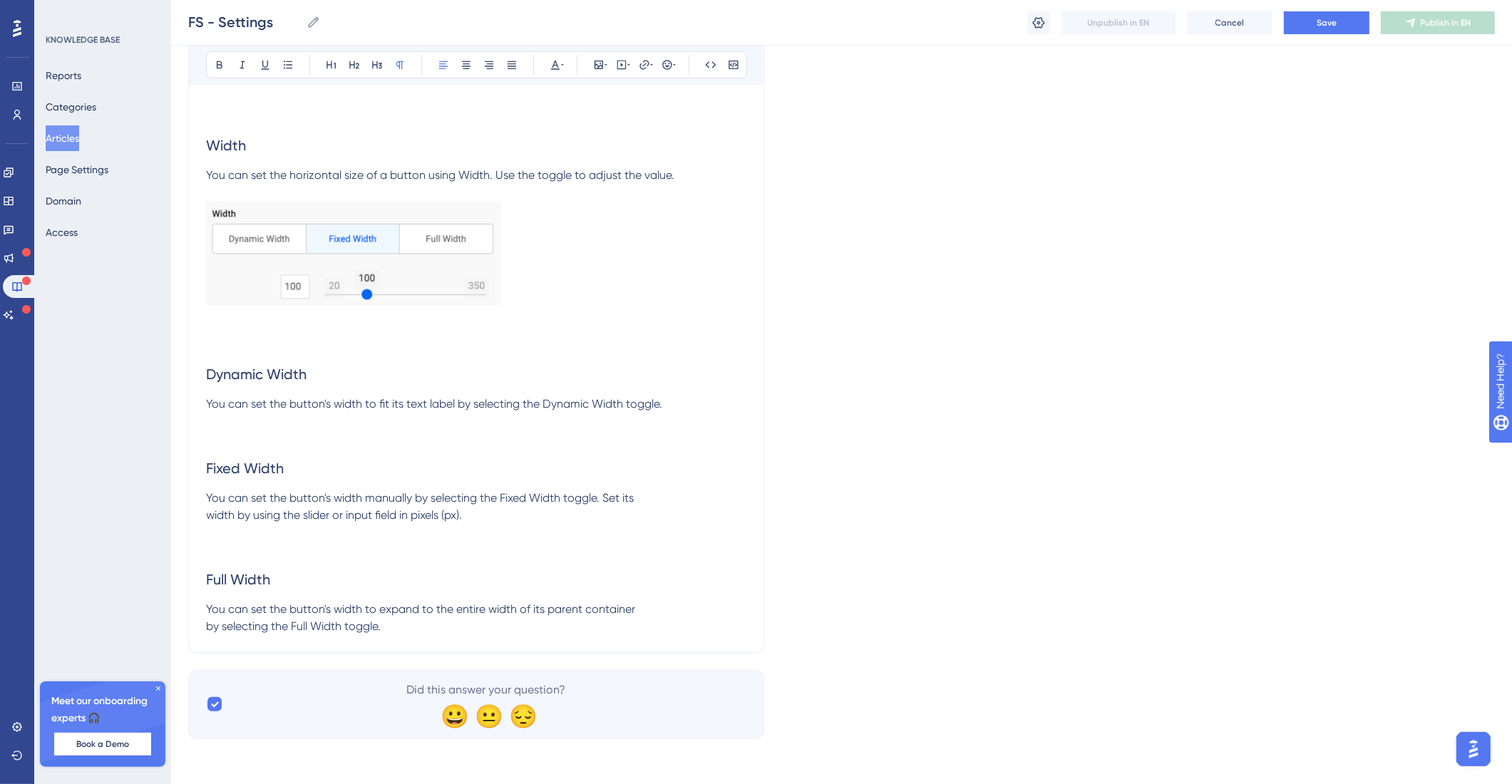
click at [505, 566] on h2 "Full Width" at bounding box center [476, 579] width 540 height 43
click at [554, 624] on p "You can set the button's width to expand to the entire width of its parent cont…" at bounding box center [476, 617] width 540 height 34
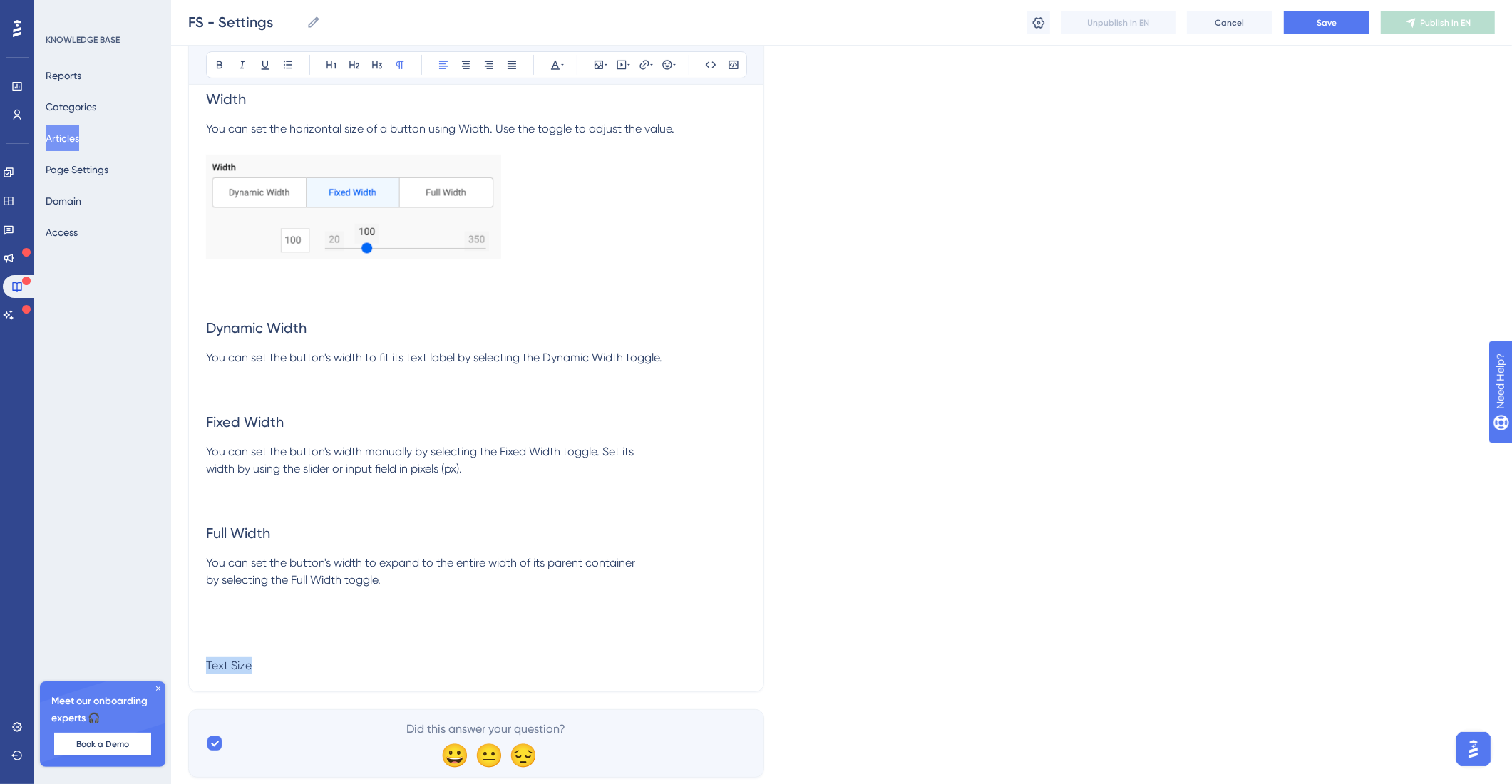
drag, startPoint x: 317, startPoint y: 700, endPoint x: 167, endPoint y: 713, distance: 150.6
click at [349, 64] on icon at bounding box center [354, 65] width 12 height 12
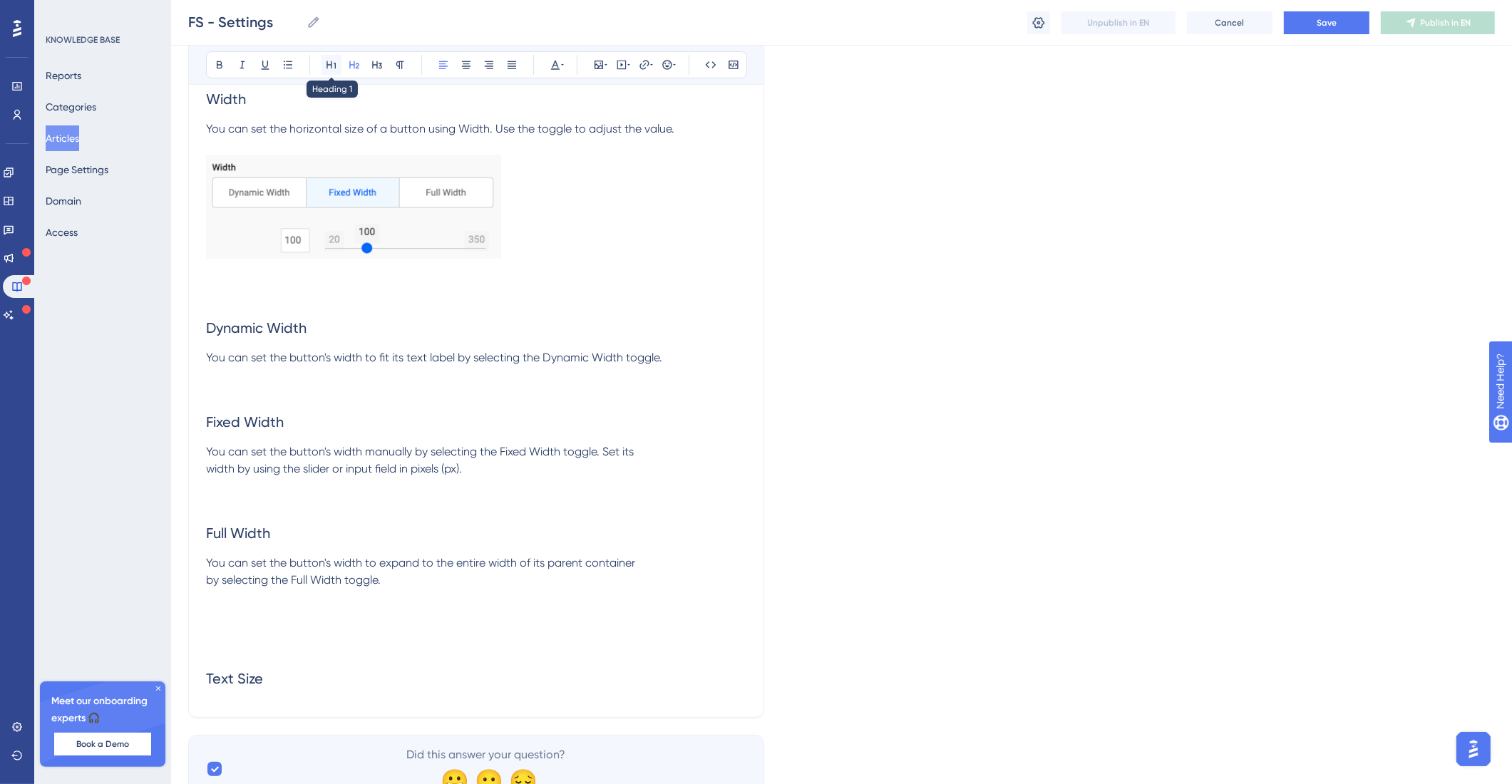
click at [333, 66] on icon at bounding box center [332, 65] width 12 height 12
click at [308, 706] on h1 "Text Size" at bounding box center [476, 681] width 540 height 48
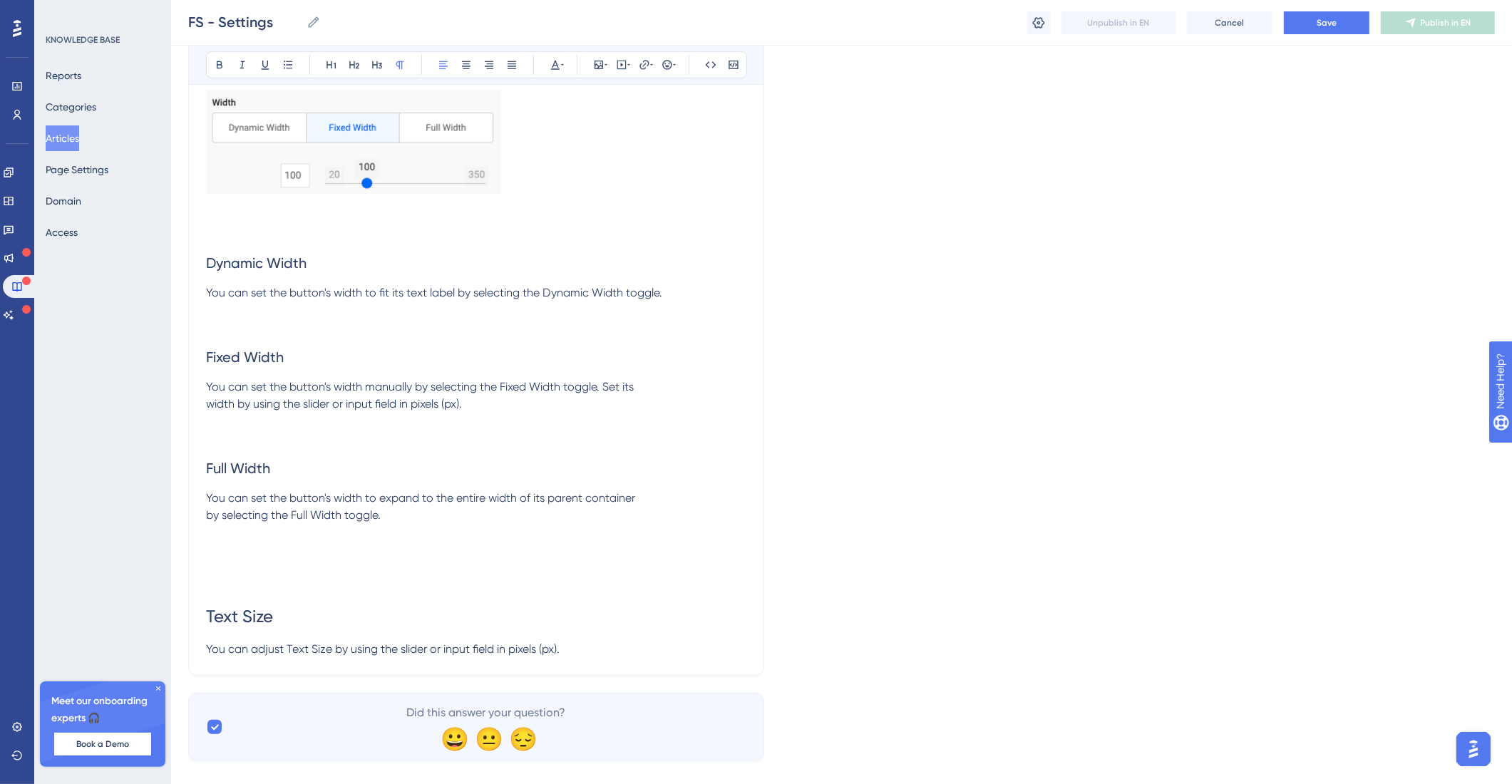
scroll to position [12696, 0]
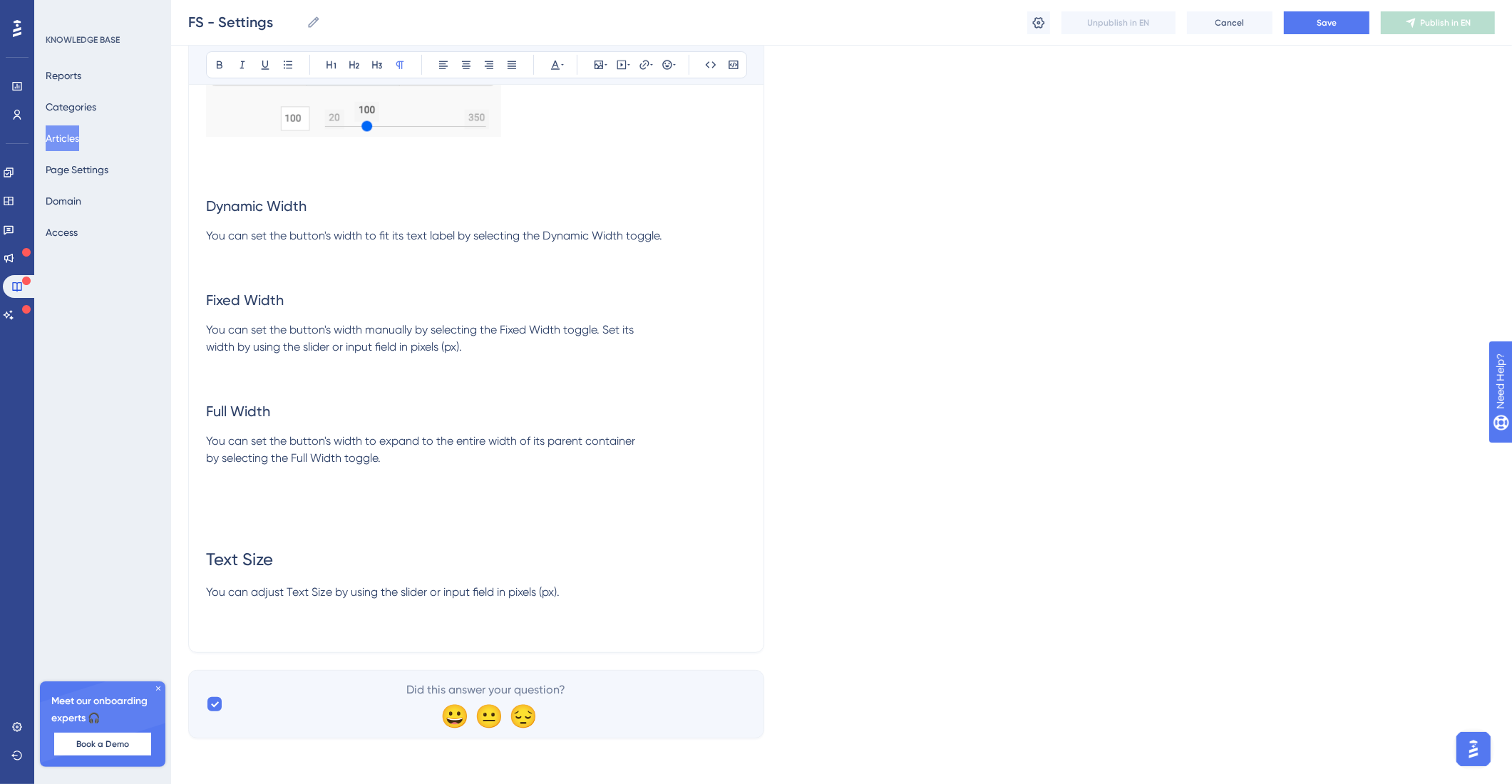
click at [596, 77] on div "Bold Italic Underline Bullet Point Heading 1 Heading 2 Heading 3 Normal Align L…" at bounding box center [476, 64] width 541 height 27
click at [599, 72] on button at bounding box center [599, 64] width 20 height 20
click at [617, 130] on span "Upload Image" at bounding box center [606, 133] width 58 height 12
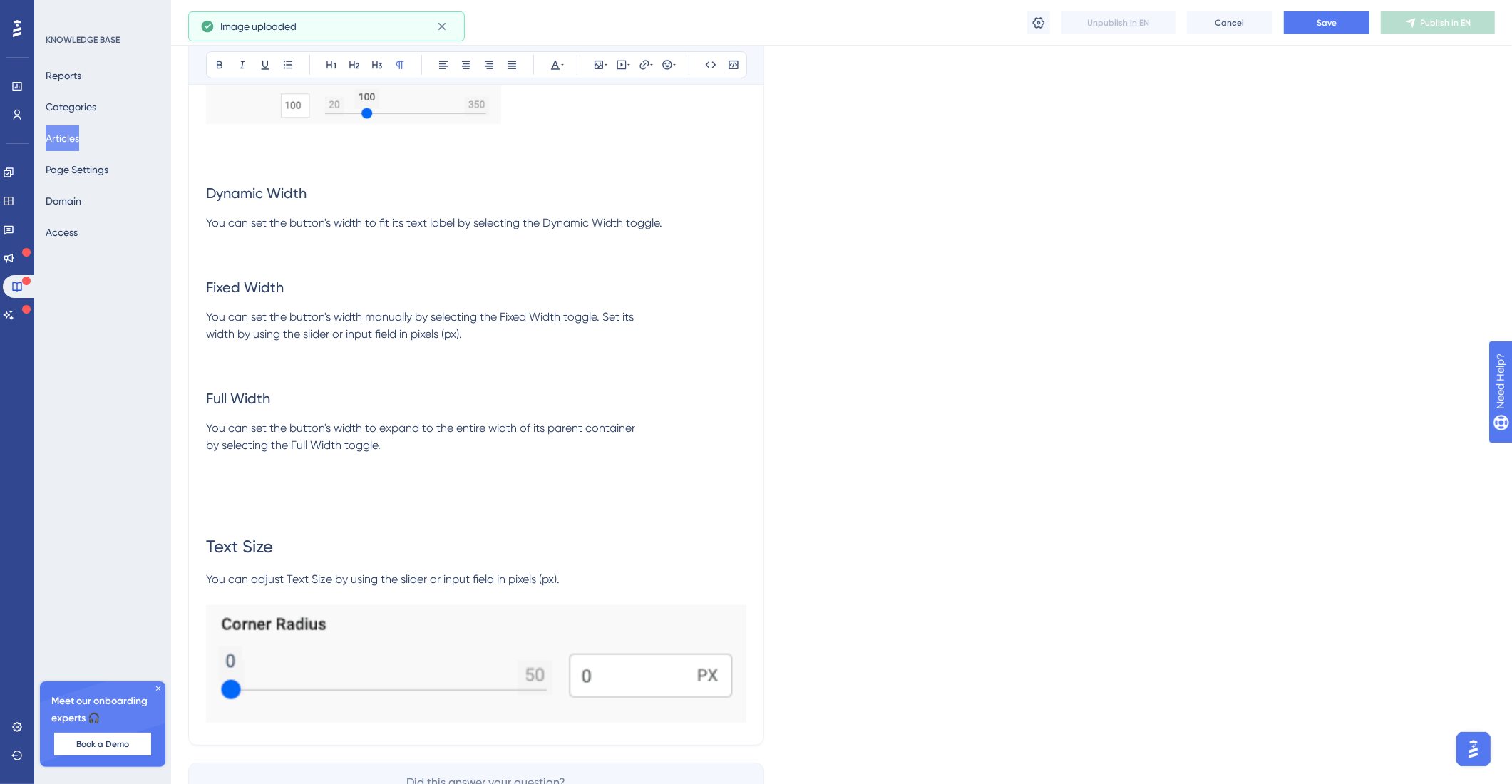
click at [505, 723] on img at bounding box center [476, 663] width 540 height 118
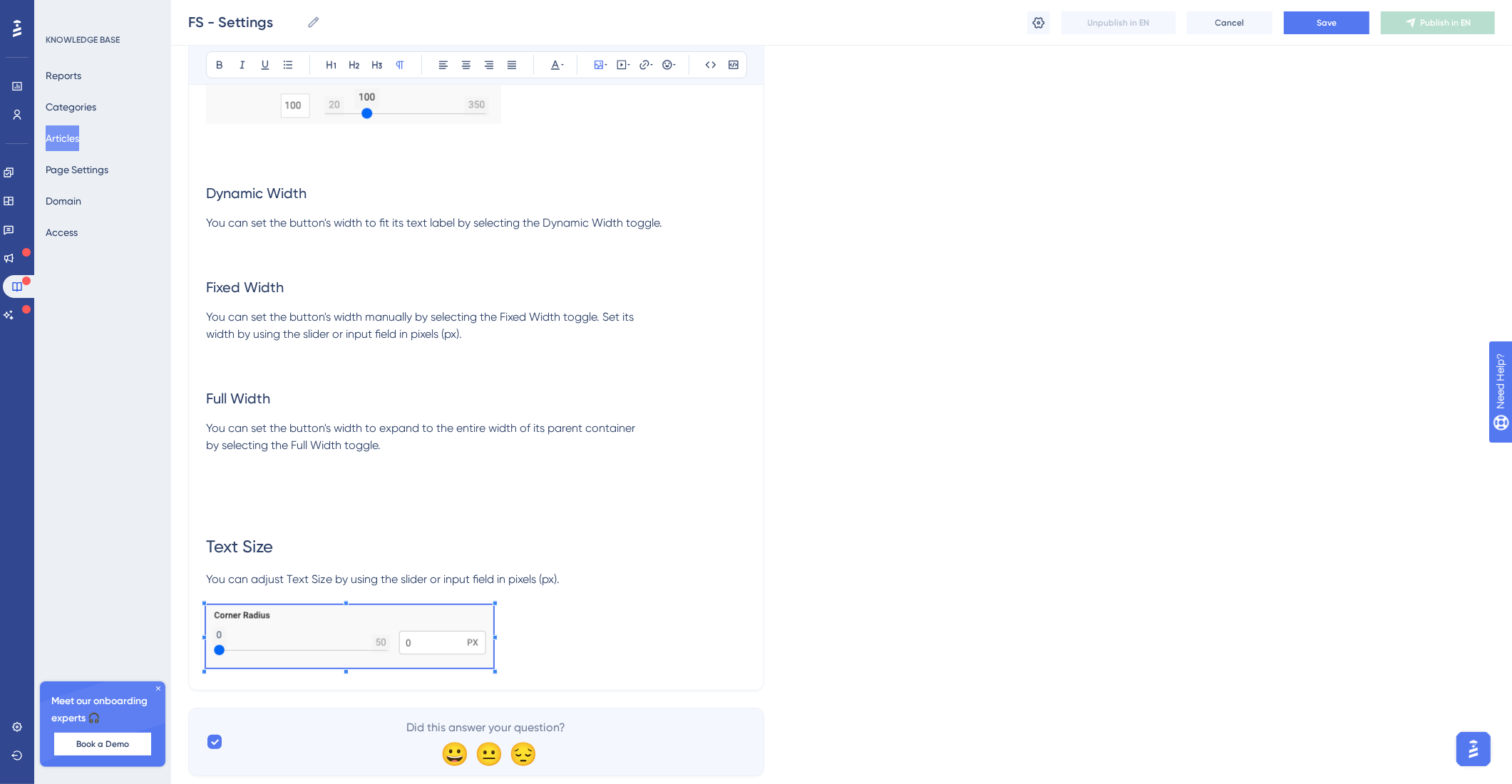
click at [493, 673] on span at bounding box center [349, 639] width 287 height 68
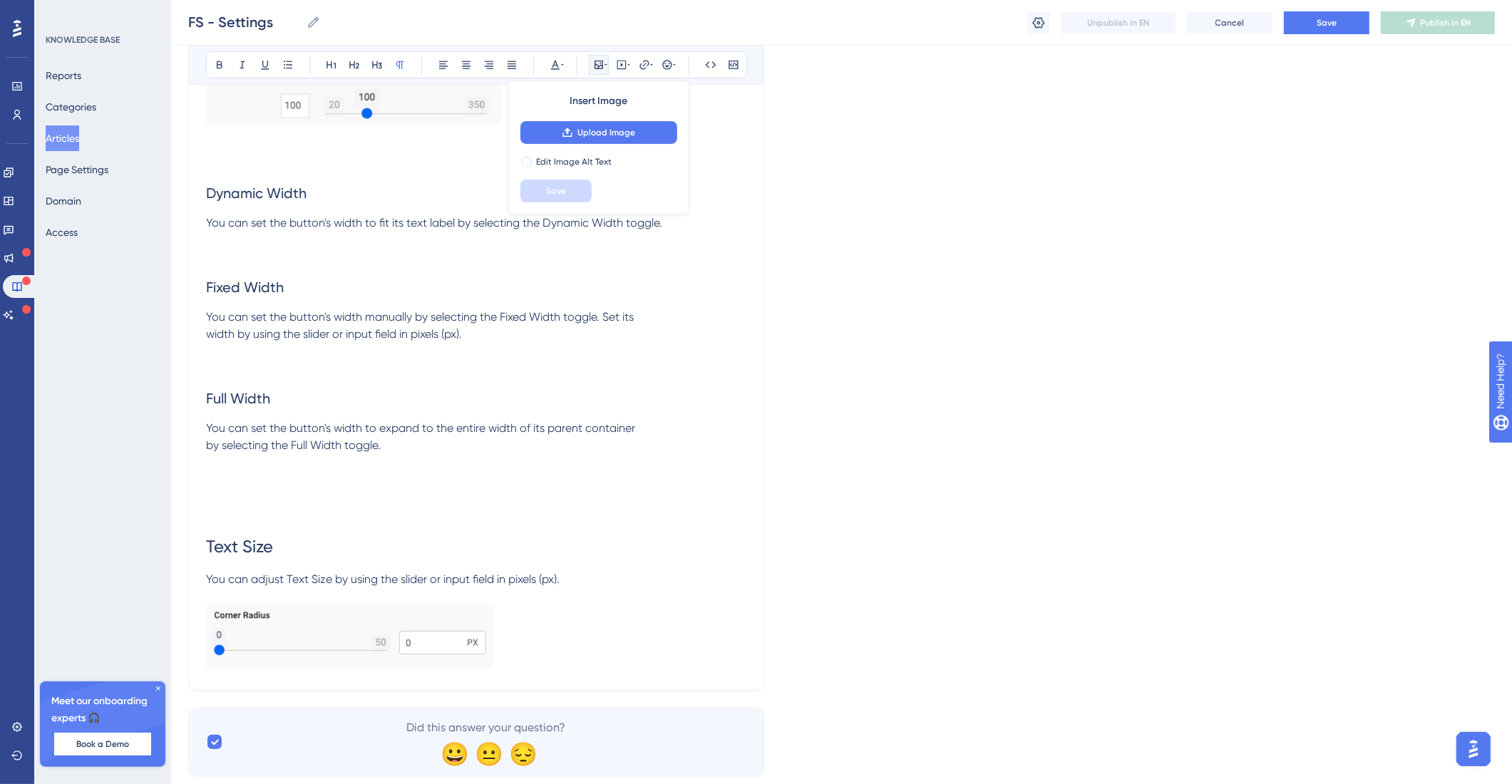
click at [588, 673] on p at bounding box center [476, 639] width 540 height 68
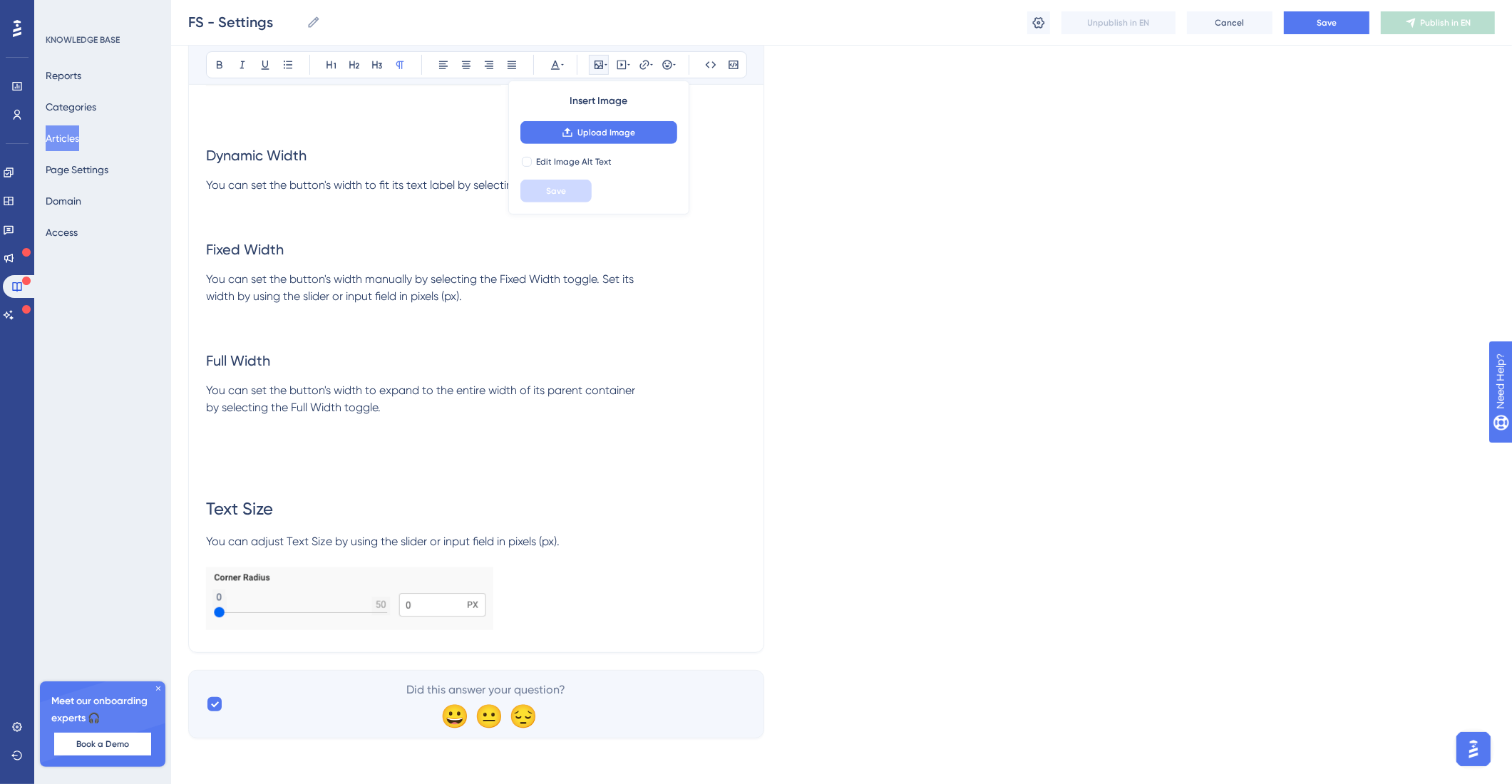
scroll to position [12750, 0]
click at [617, 635] on p at bounding box center [476, 601] width 540 height 68
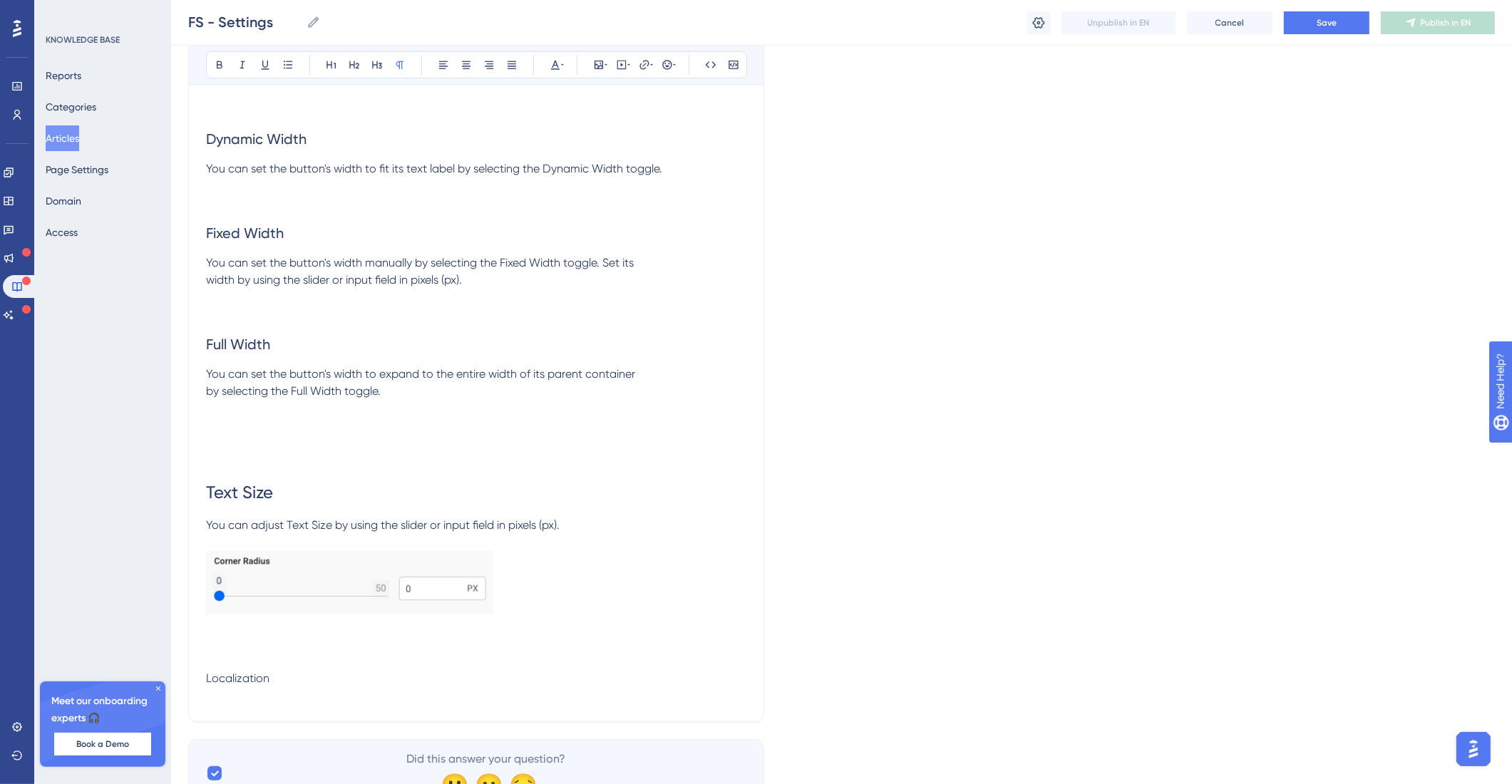
click at [299, 516] on h1 "Text Size" at bounding box center [476, 492] width 540 height 48
drag, startPoint x: 259, startPoint y: 717, endPoint x: 272, endPoint y: 716, distance: 13.0
click at [272, 687] on p "Localization" at bounding box center [476, 678] width 540 height 17
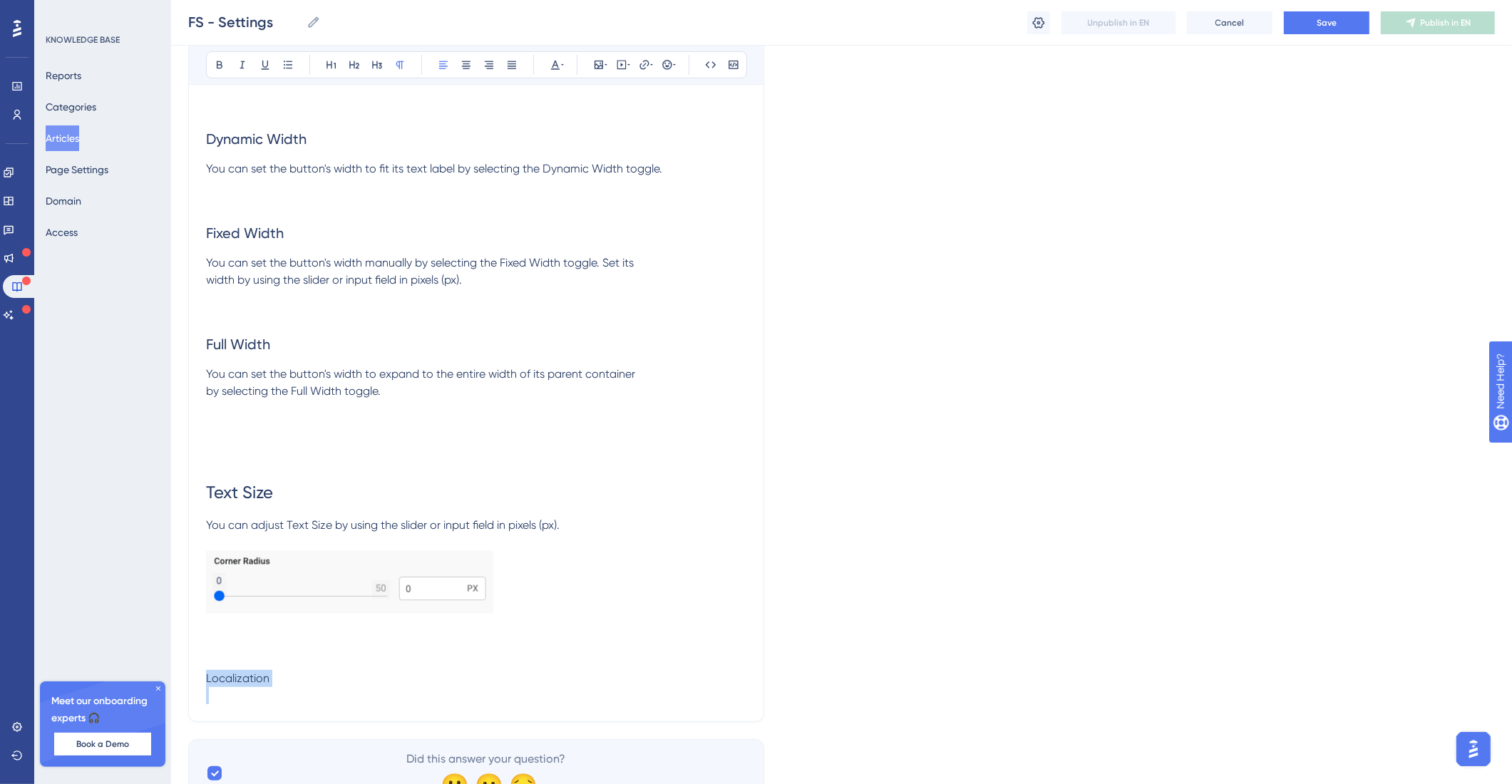
click at [271, 687] on p "Localization" at bounding box center [476, 678] width 540 height 17
click at [335, 451] on p at bounding box center [476, 442] width 540 height 17
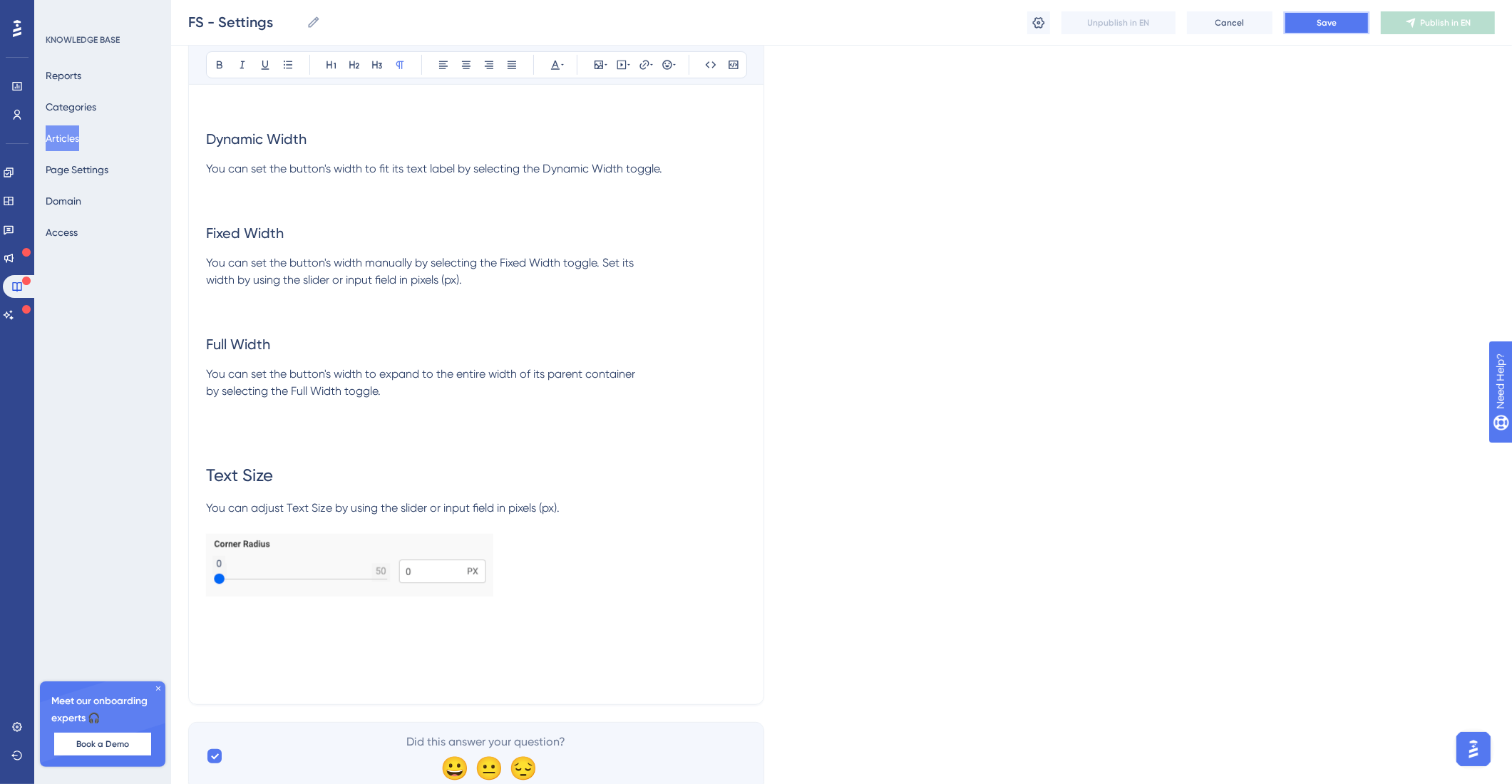
click at [955, 18] on button "Save" at bounding box center [1326, 23] width 86 height 23
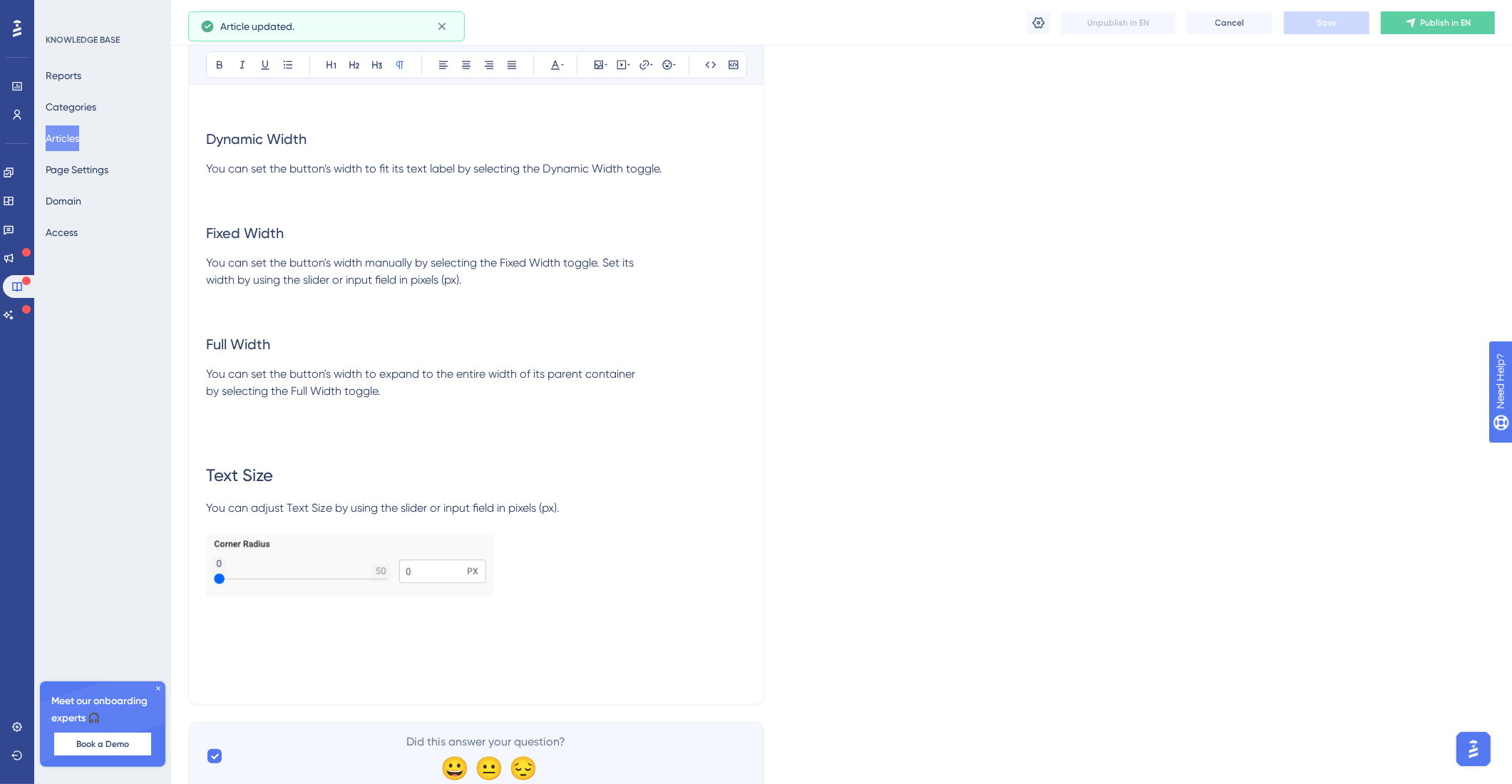
click at [209, 397] on span "by selecting the Full Width toggle." at bounding box center [293, 391] width 175 height 14
click at [210, 286] on span "You can set the button's width manually by selecting the Fixed Width toggle. Se…" at bounding box center [419, 271] width 428 height 31
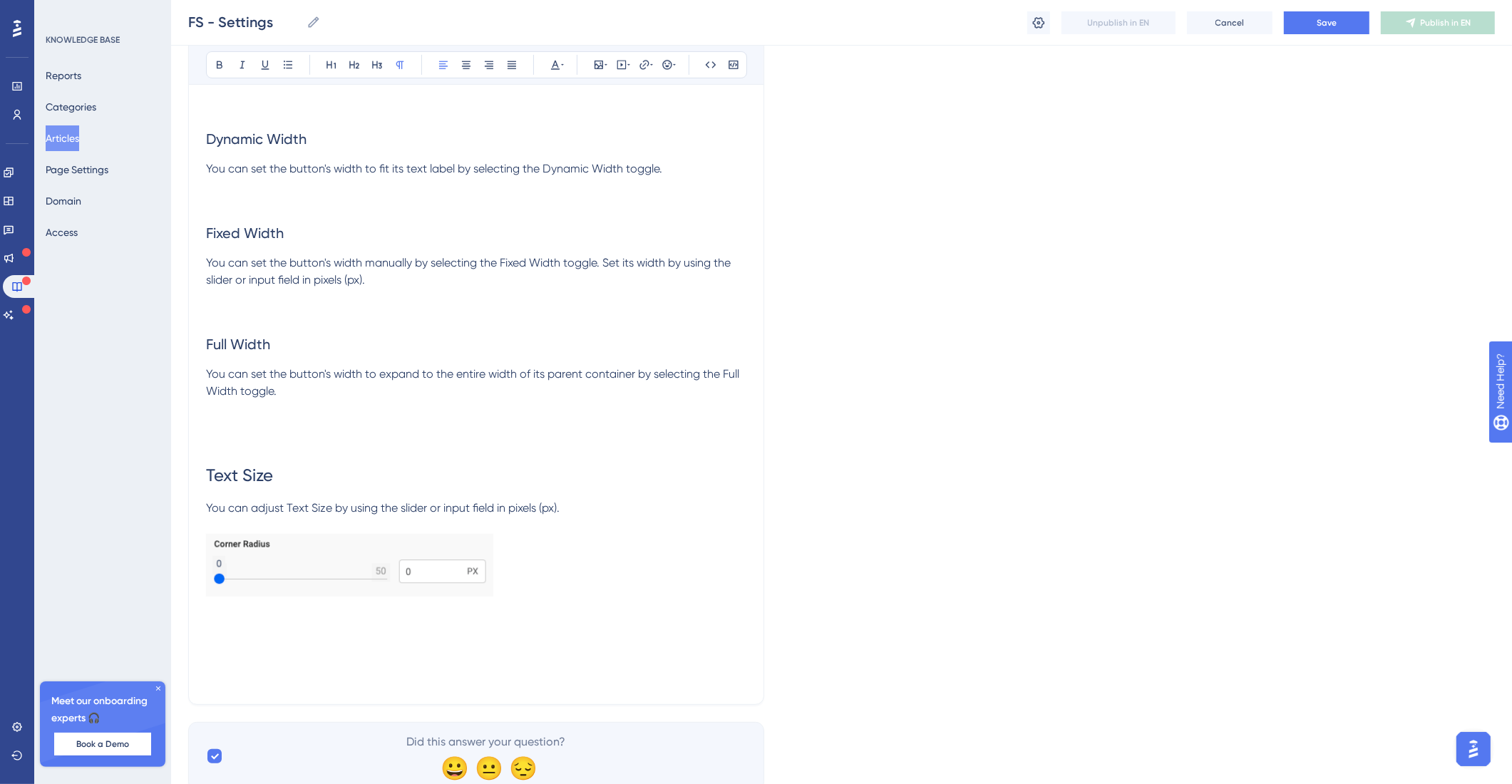
click at [343, 305] on p at bounding box center [476, 297] width 540 height 17
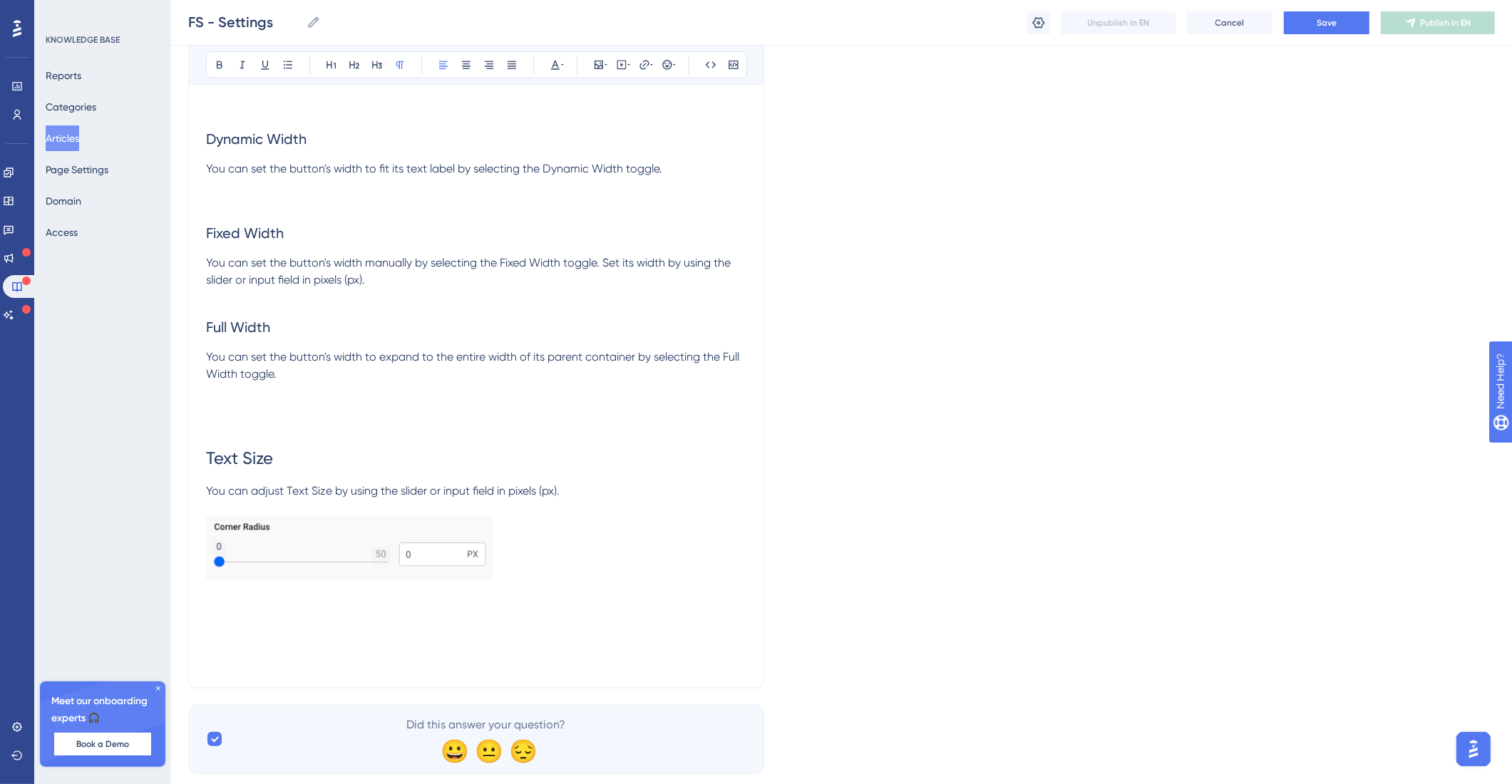
click at [262, 212] on p at bounding box center [476, 202] width 540 height 17
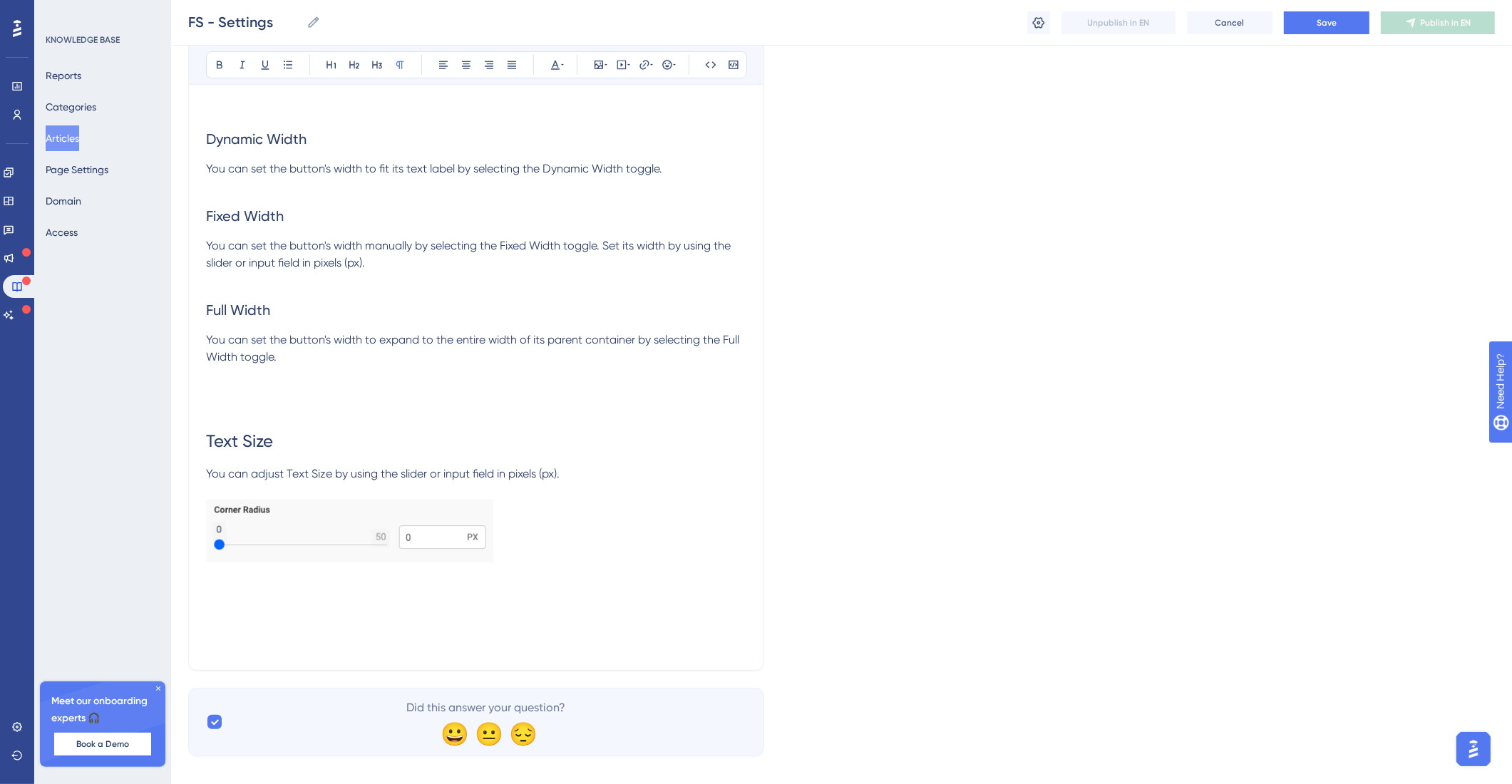
click at [254, 400] on p at bounding box center [476, 391] width 540 height 17
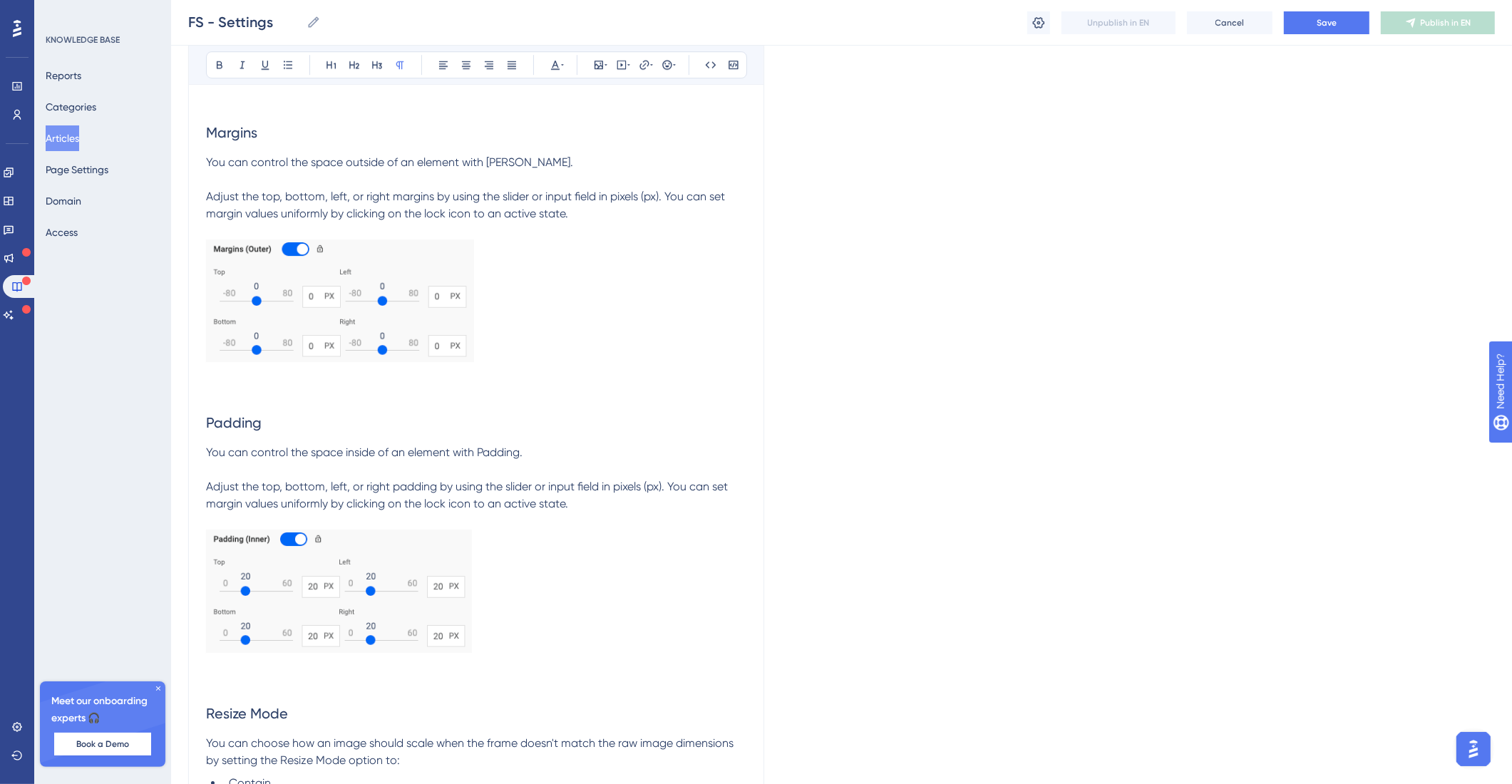
scroll to position [10843, 0]
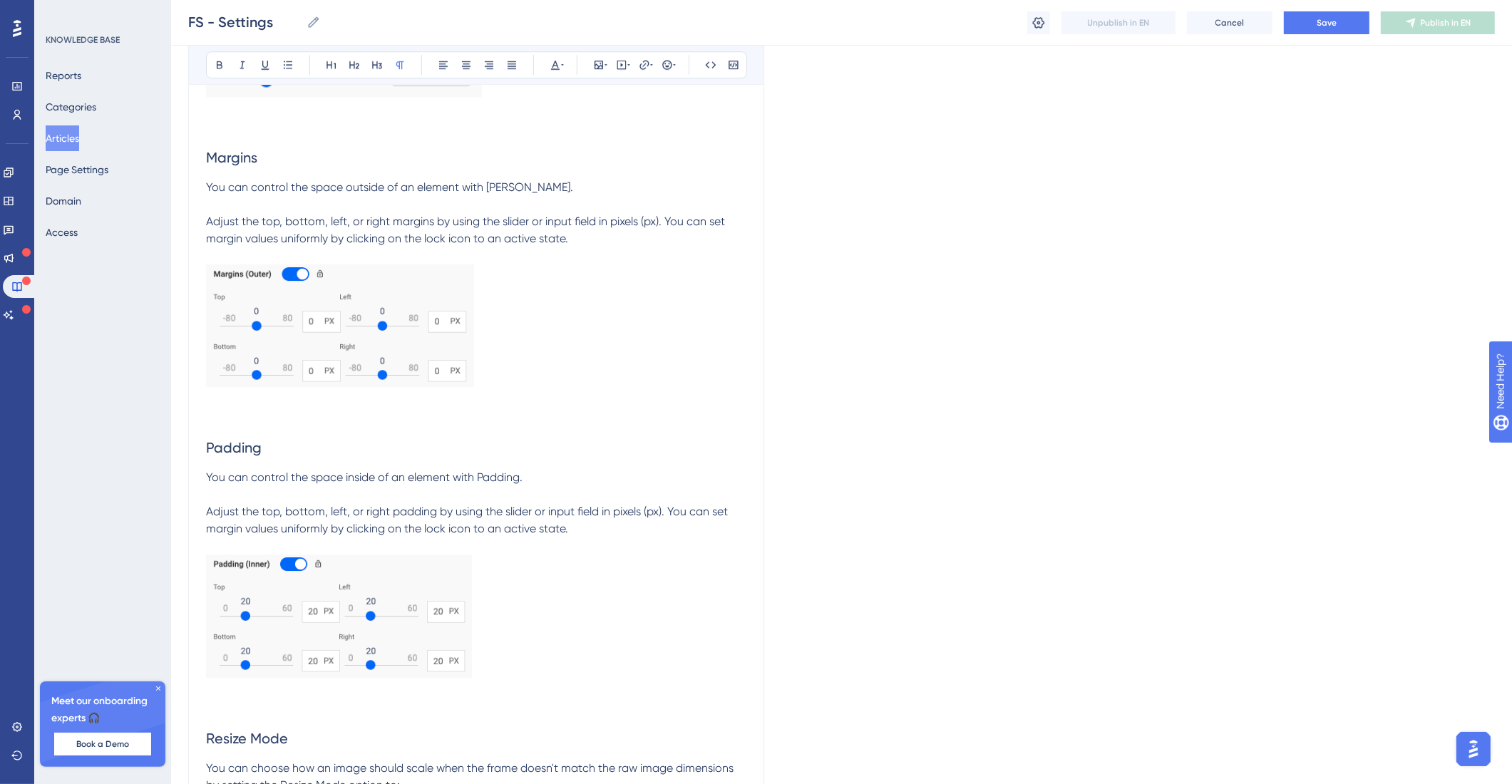
click at [321, 426] on p at bounding box center [476, 417] width 540 height 17
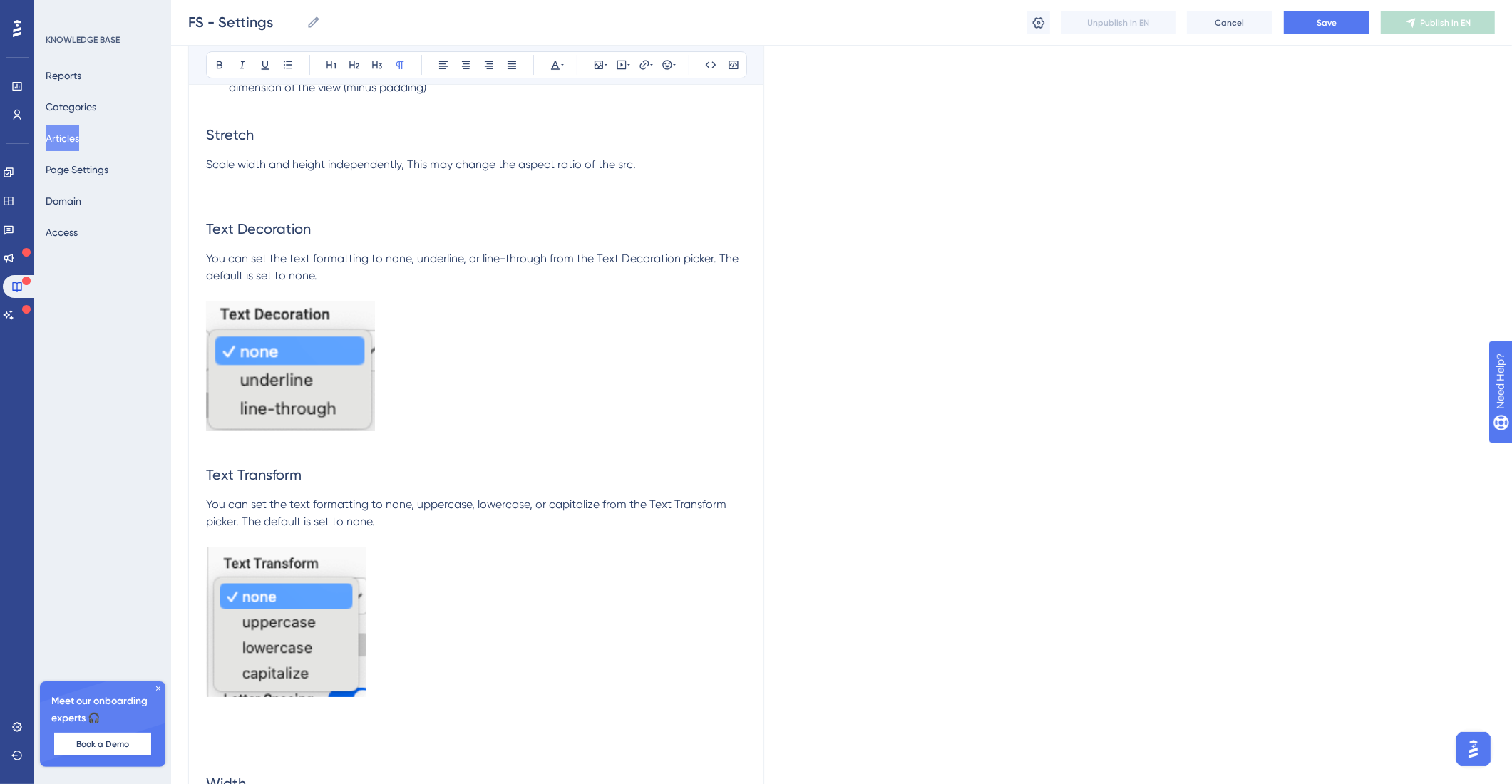
scroll to position [12233, 0]
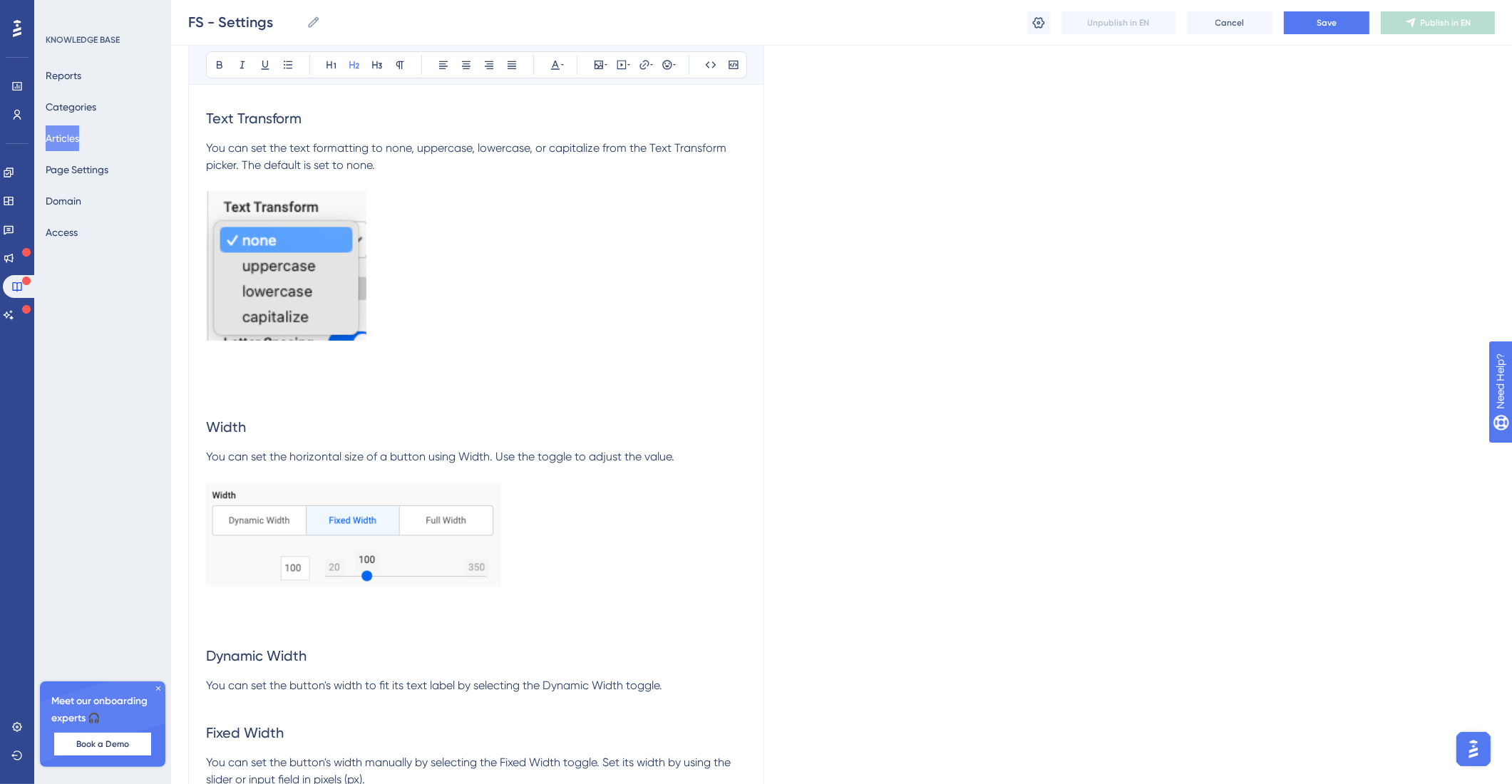
click at [256, 406] on h2 at bounding box center [476, 384] width 540 height 43
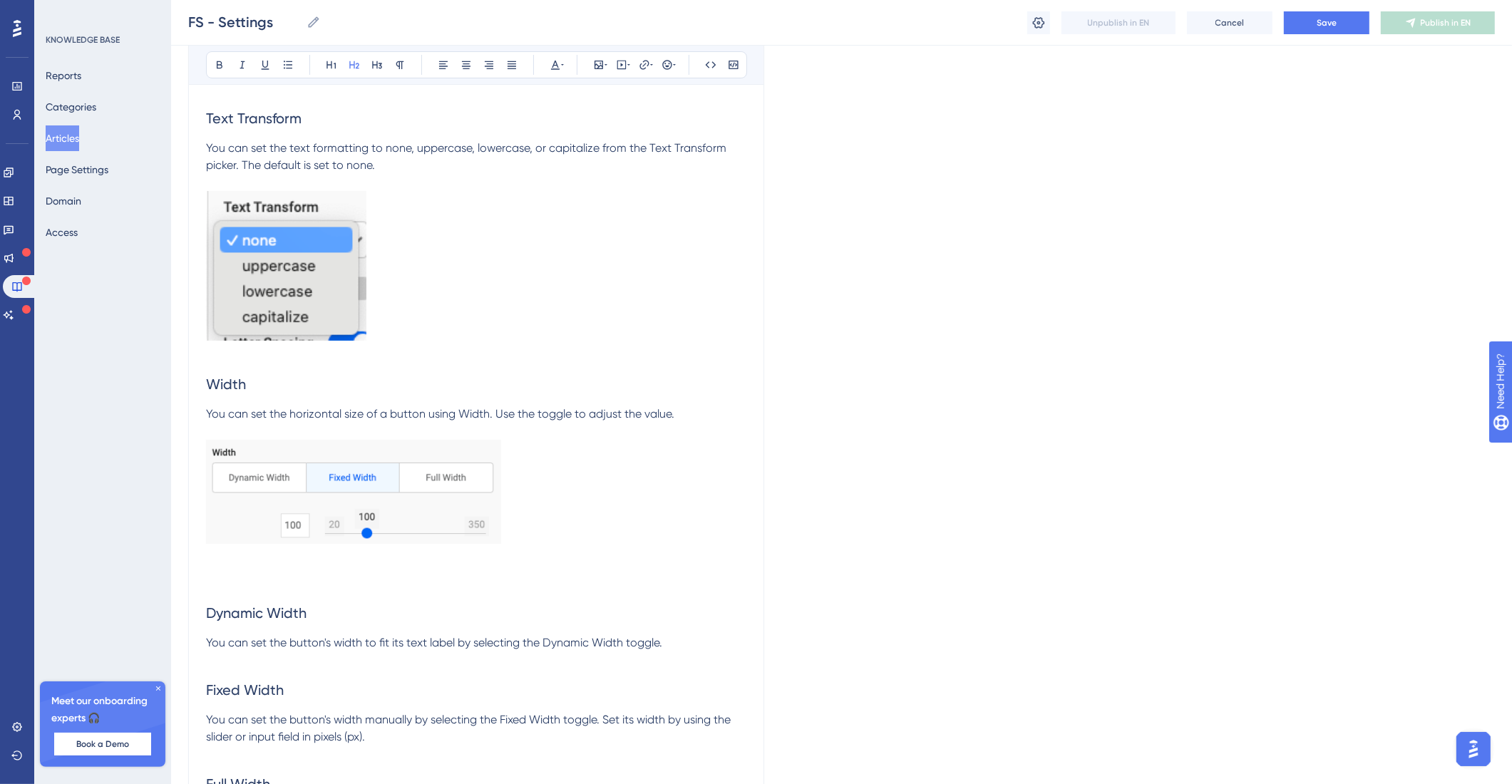
click at [347, 591] on h2 at bounding box center [476, 570] width 540 height 43
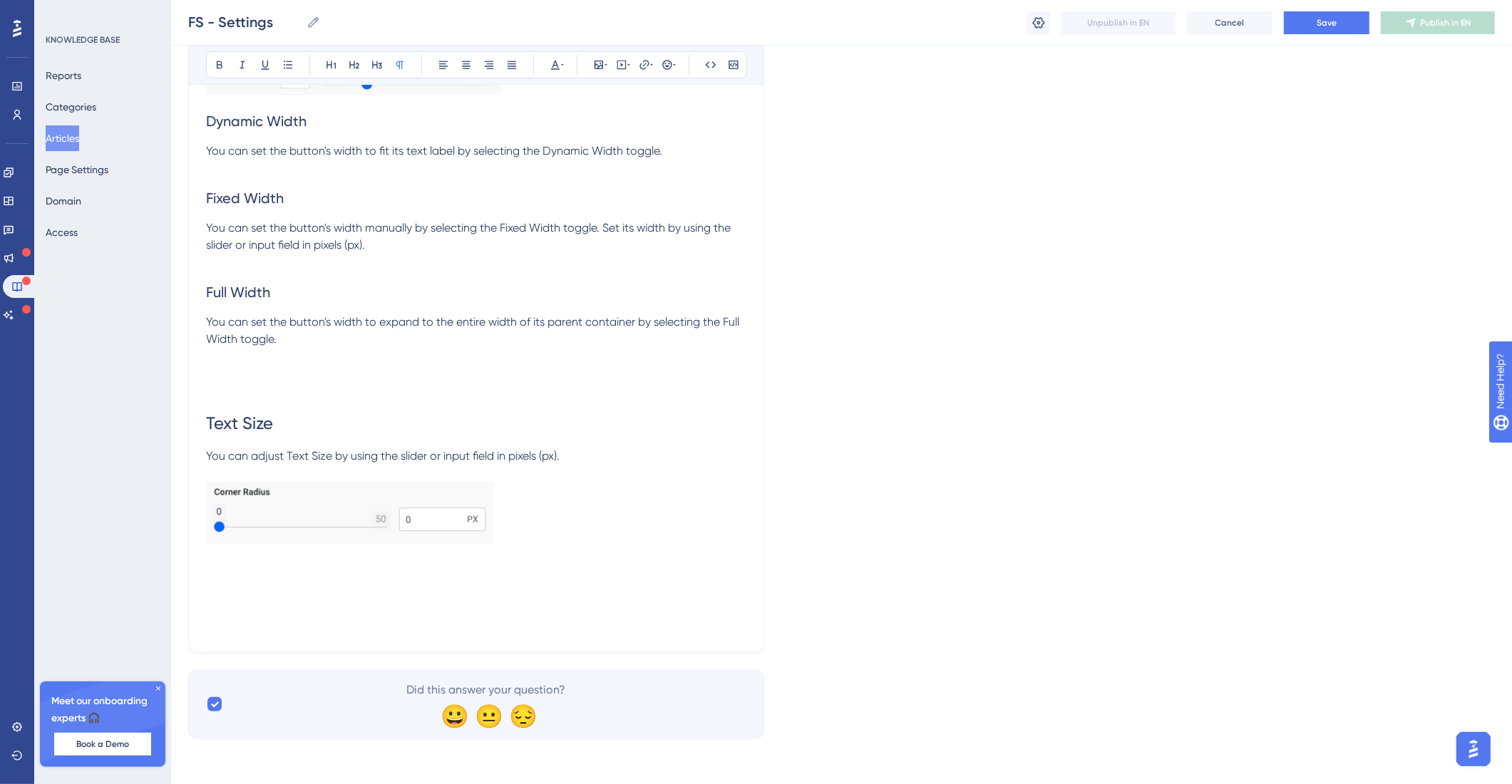
scroll to position [12729, 0]
click at [332, 392] on p at bounding box center [476, 390] width 540 height 17
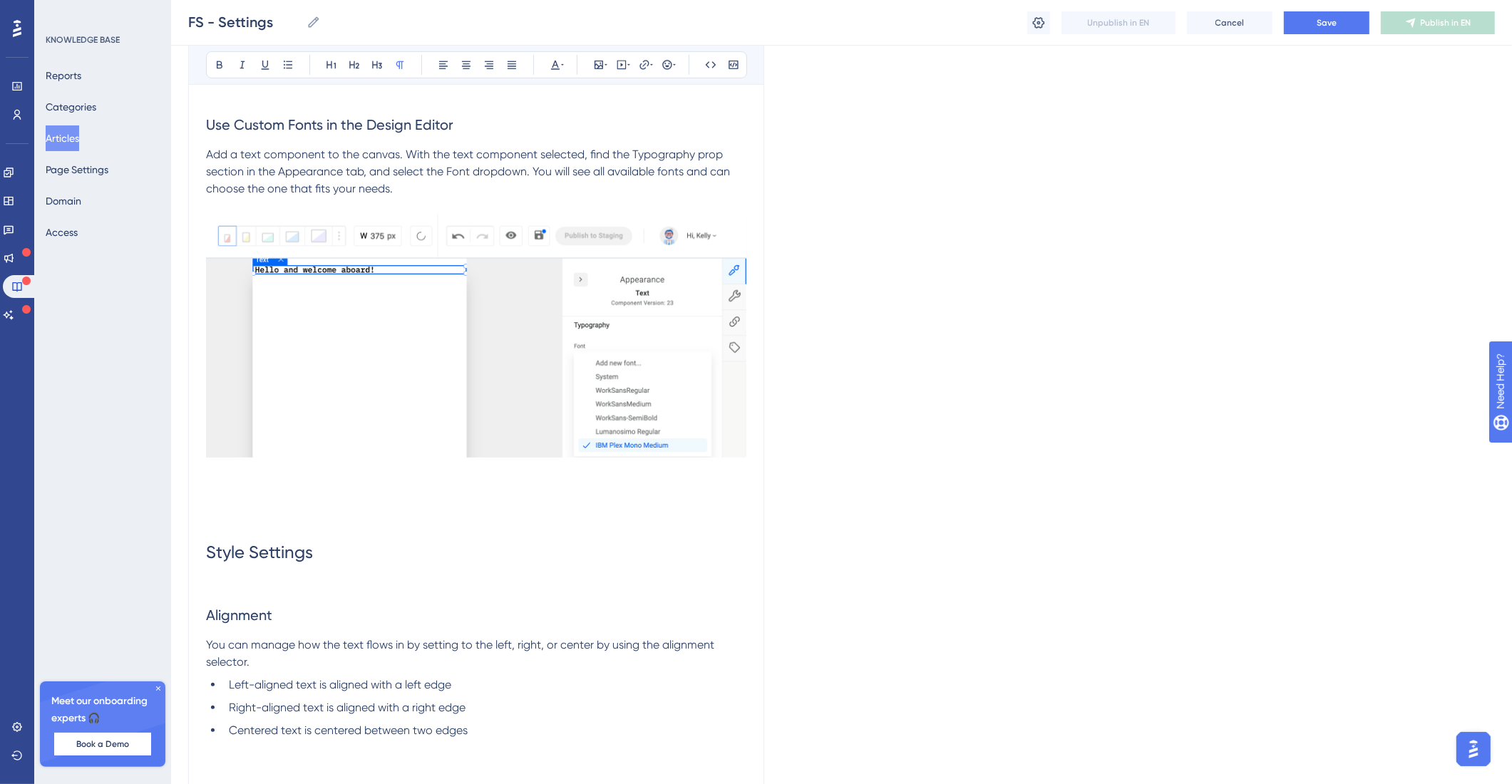
scroll to position [6725, 0]
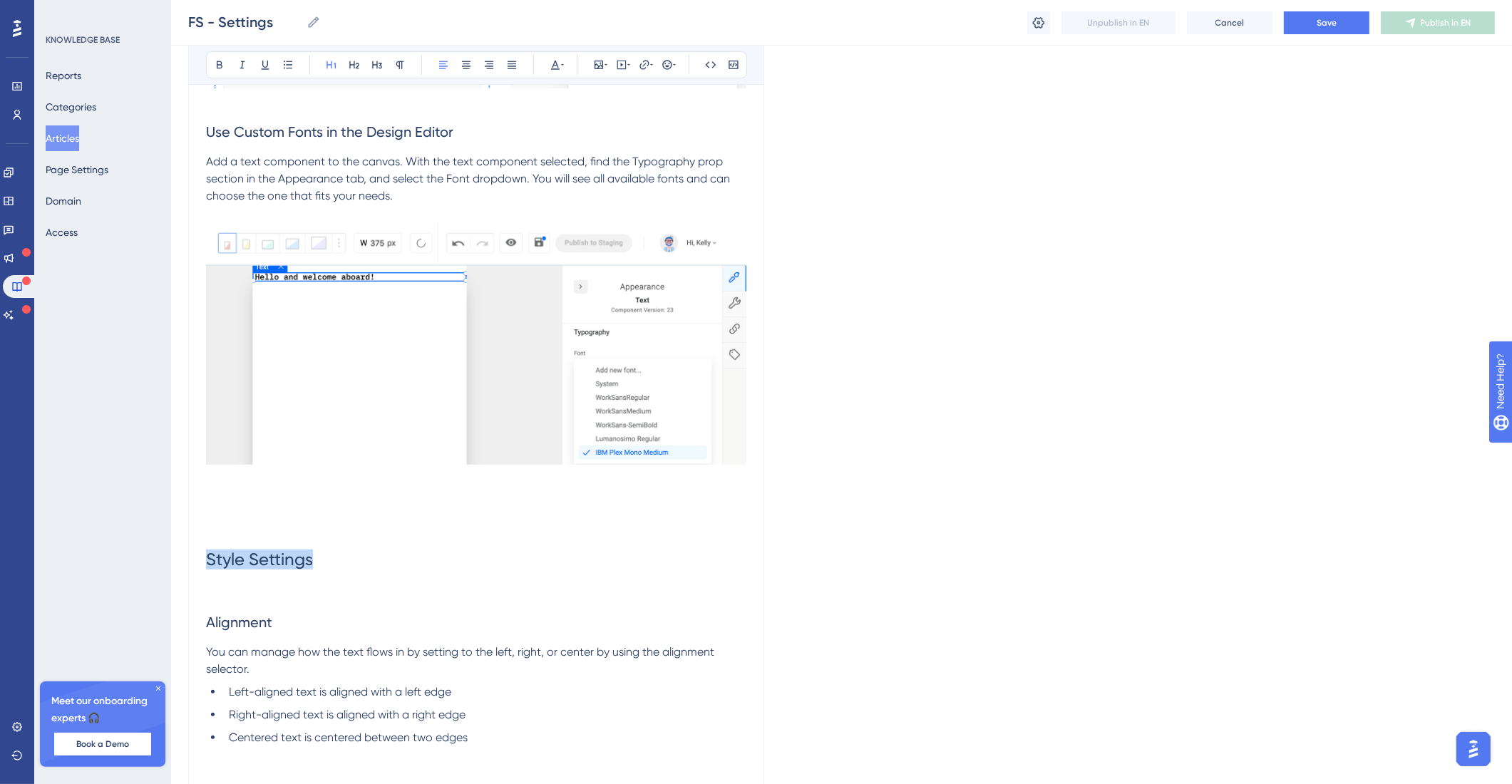
drag, startPoint x: 338, startPoint y: 609, endPoint x: 169, endPoint y: 614, distance: 169.1
click at [955, 16] on button "Save" at bounding box center [1326, 23] width 86 height 23
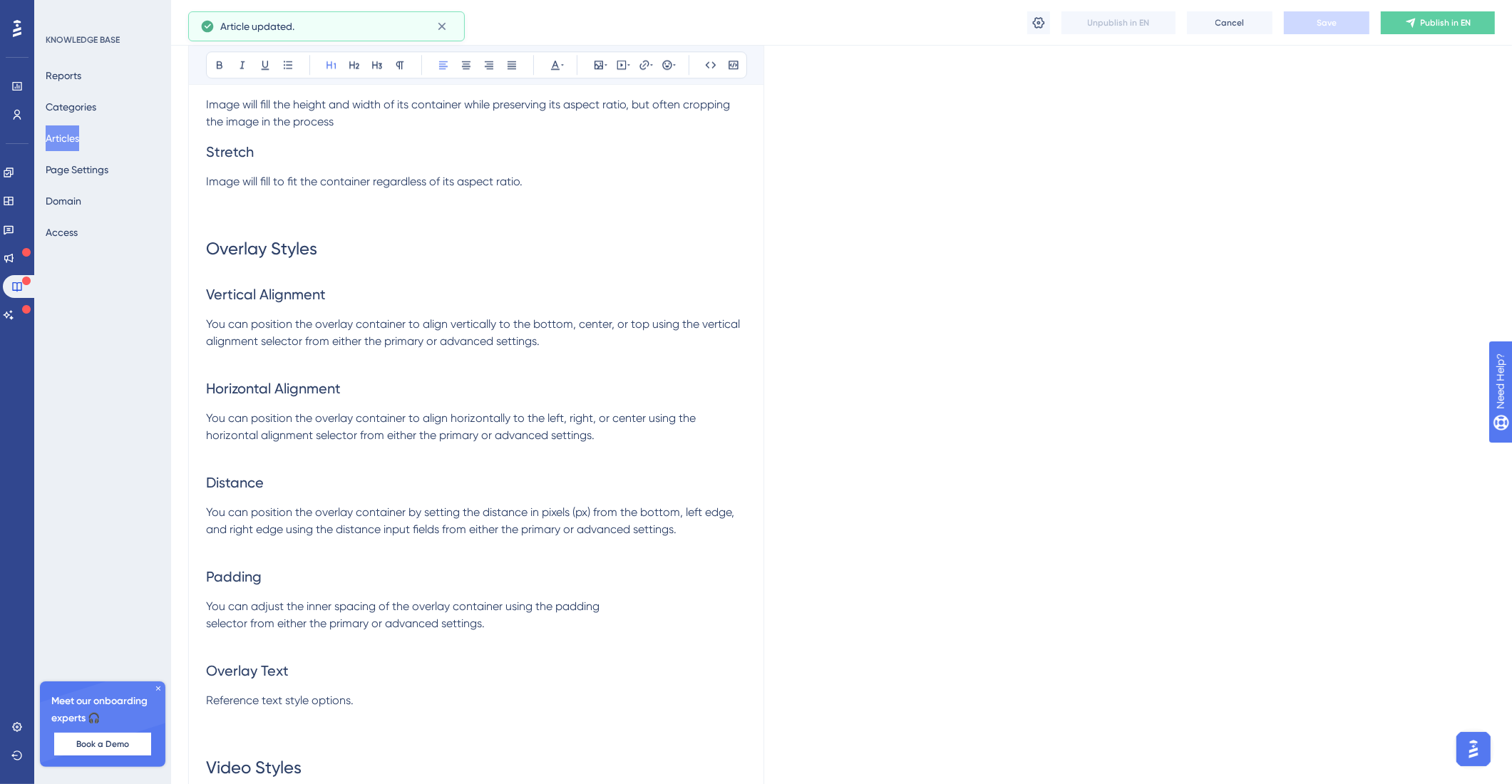
scroll to position [0, 0]
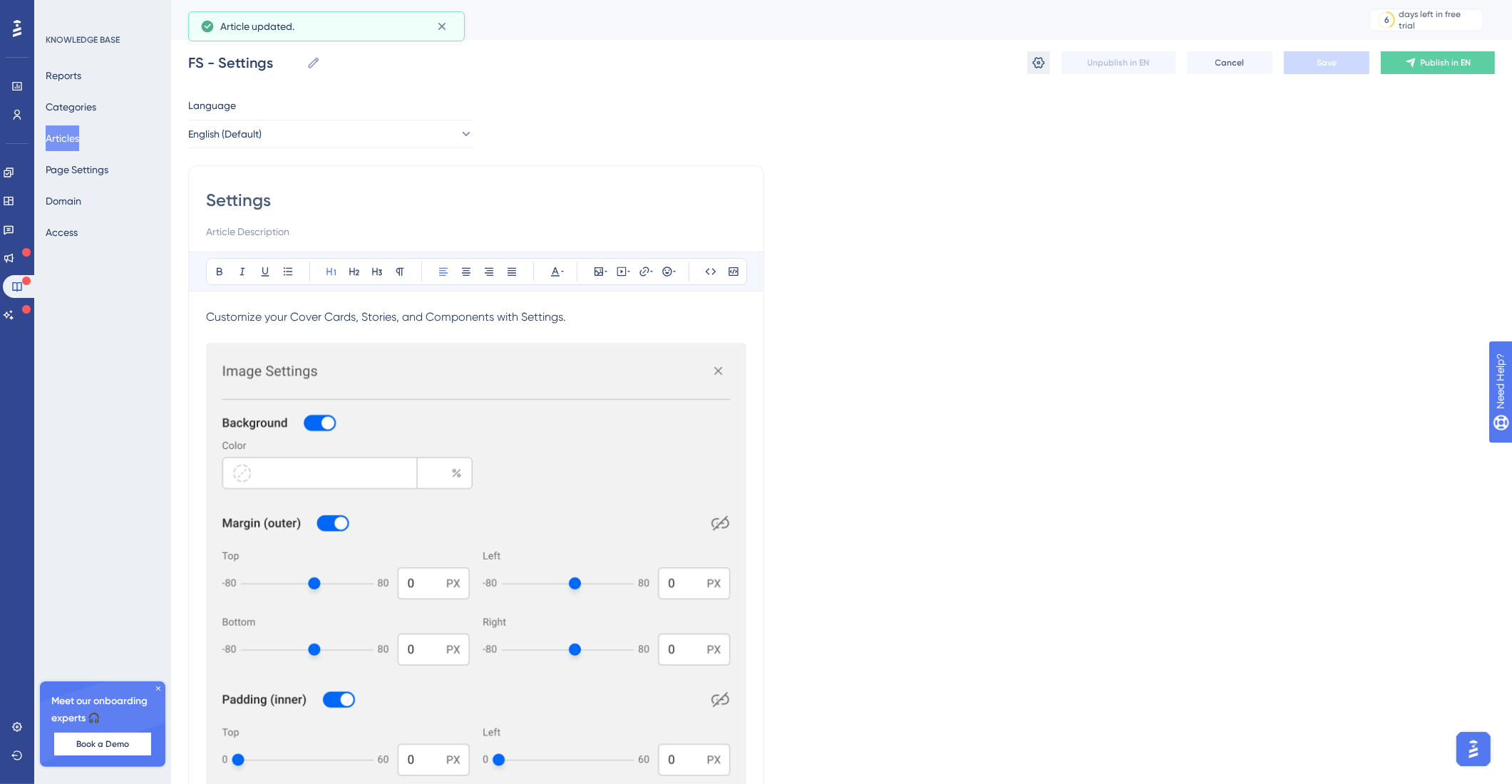
click at [955, 63] on button at bounding box center [1038, 62] width 23 height 23
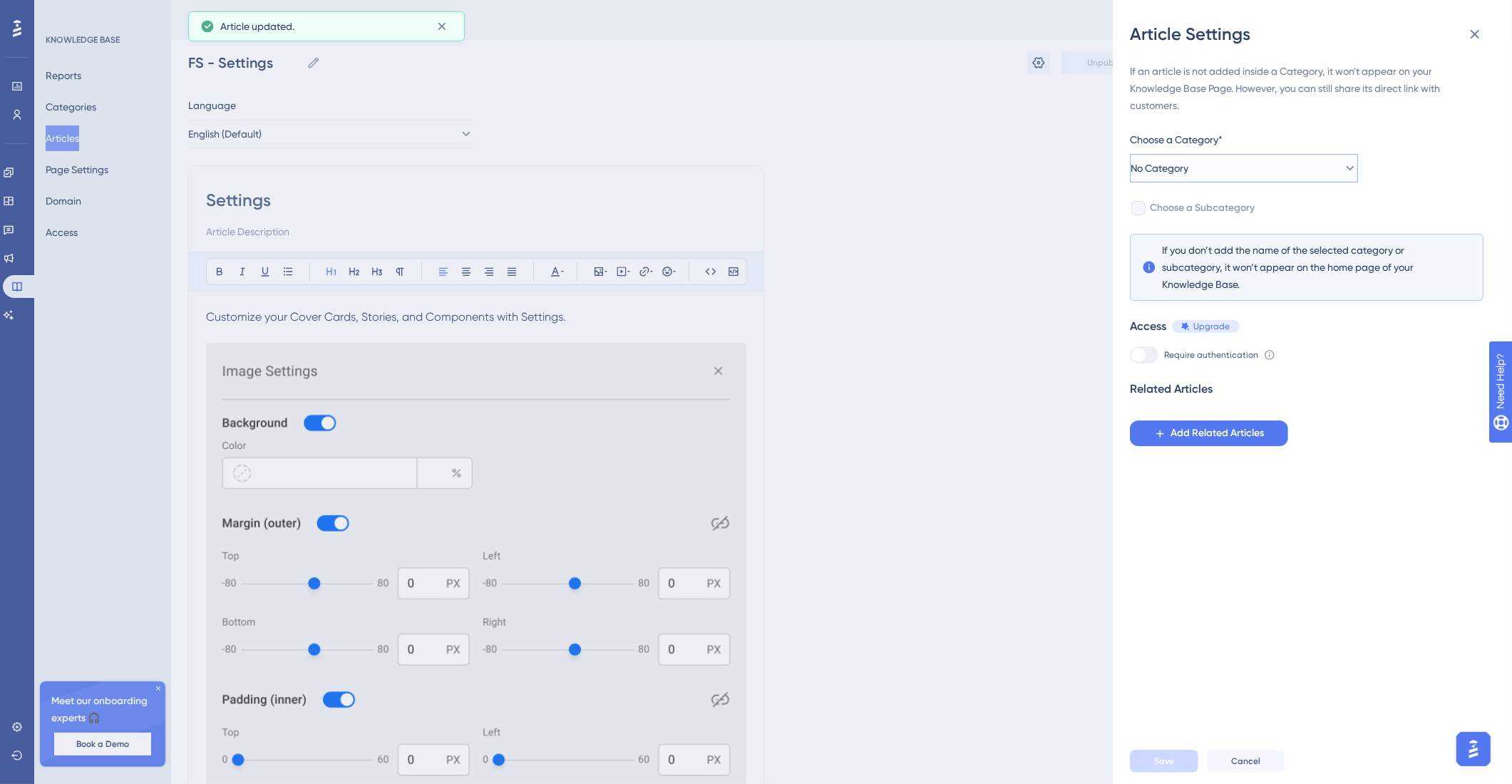
click at [955, 166] on button "No Category" at bounding box center [1244, 168] width 228 height 28
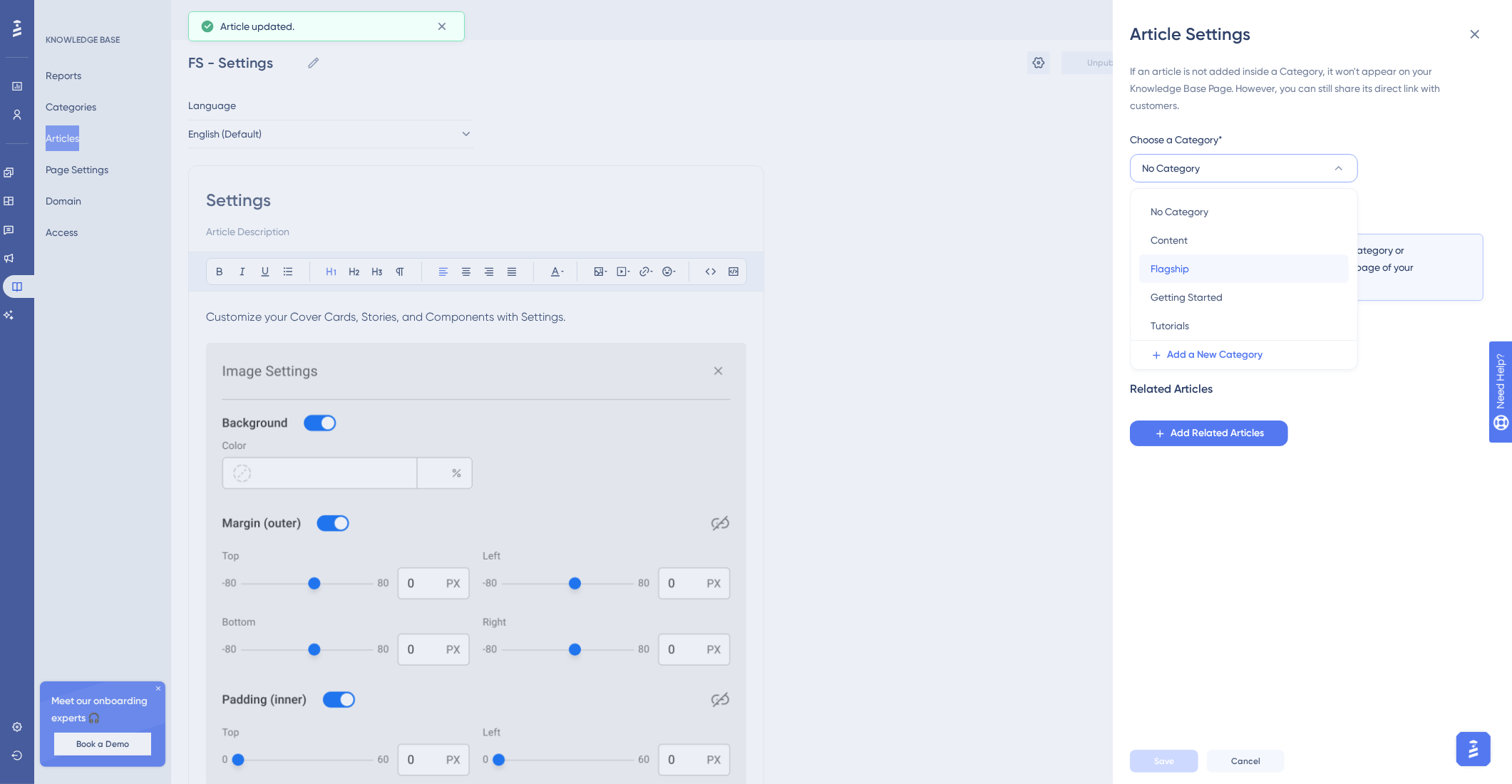
click at [955, 265] on div "Flagship Flagship" at bounding box center [1244, 268] width 187 height 28
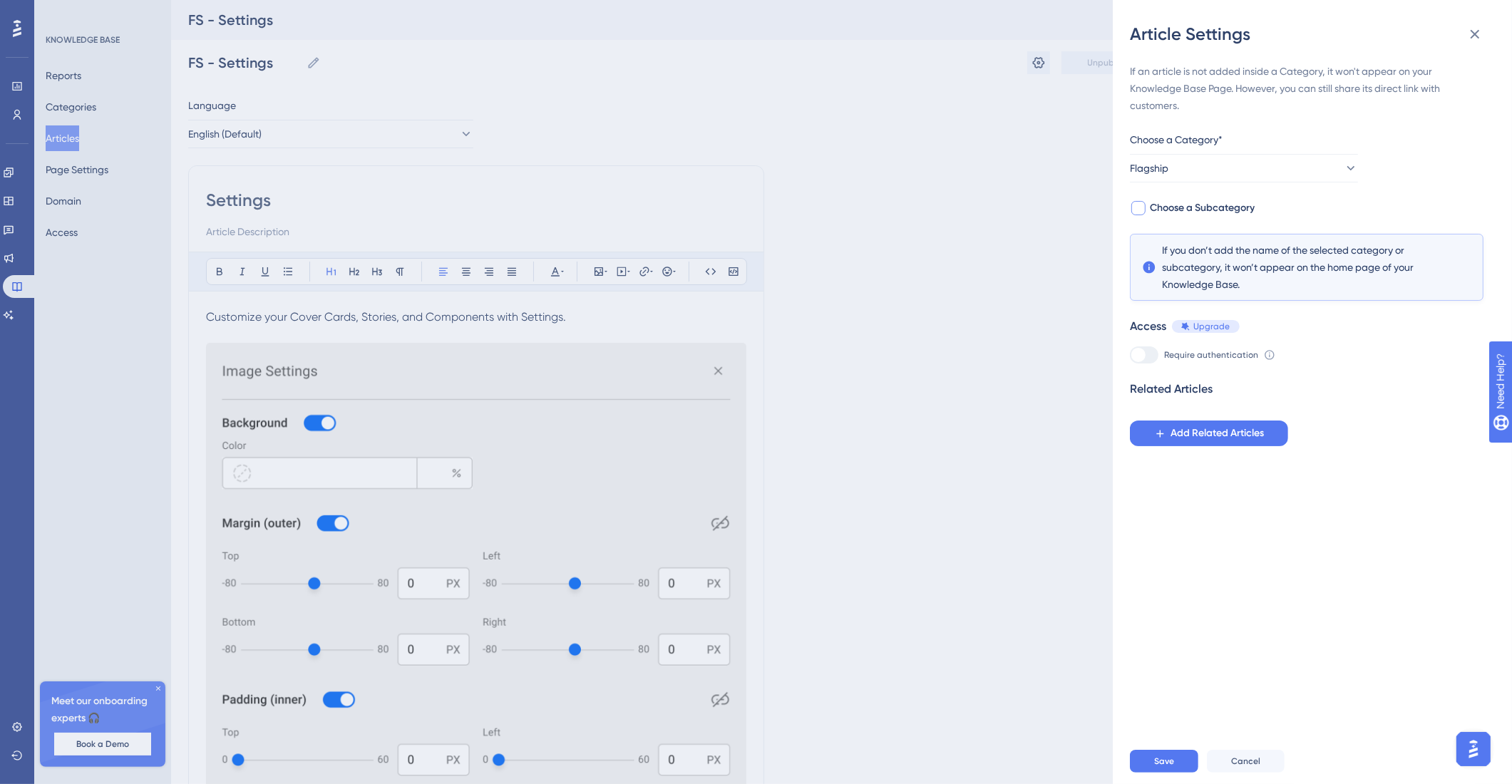
click at [955, 208] on span "Choose a Subcategory" at bounding box center [1201, 208] width 105 height 17
checkbox input "true"
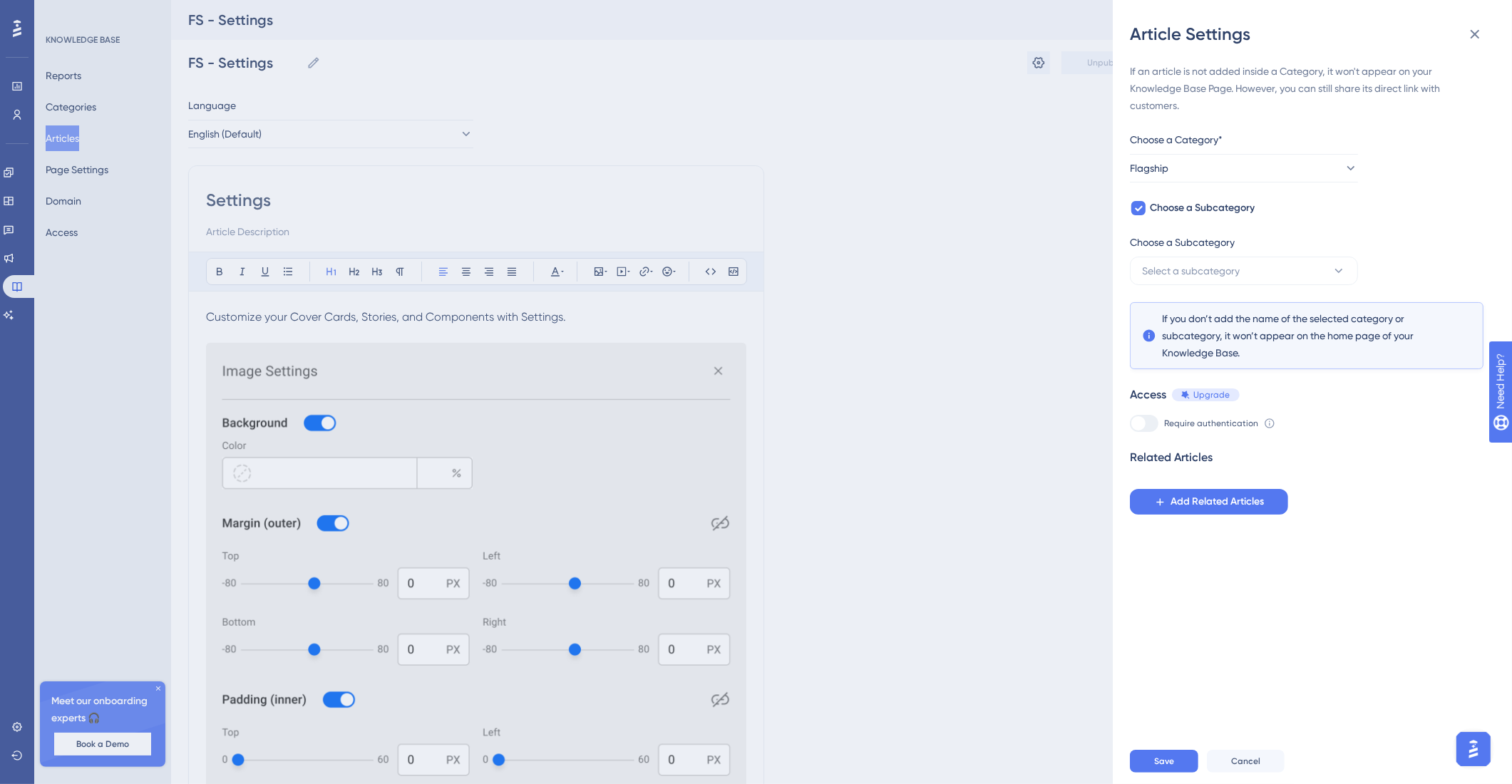
click at [955, 286] on div "If an article is not added inside a Category, it won't appear on your Knowledge…" at bounding box center [1307, 289] width 354 height 452
click at [955, 269] on button "Select a subcategory" at bounding box center [1244, 270] width 228 height 28
click at [955, 370] on span "Flagship User Guide" at bounding box center [1196, 370] width 91 height 17
click at [955, 765] on button "Save" at bounding box center [1164, 761] width 69 height 23
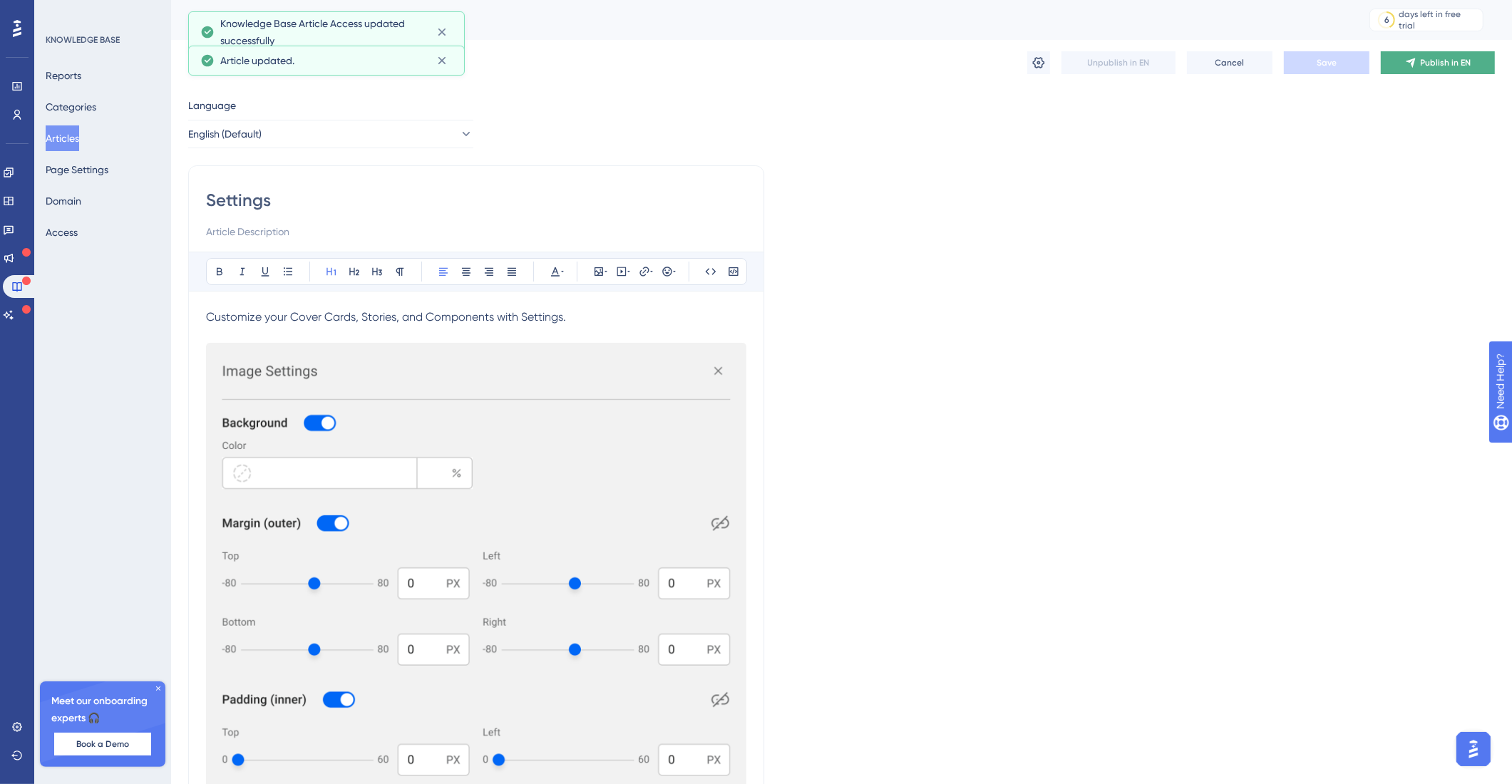
click at [955, 62] on span "Publish in EN" at bounding box center [1445, 63] width 50 height 12
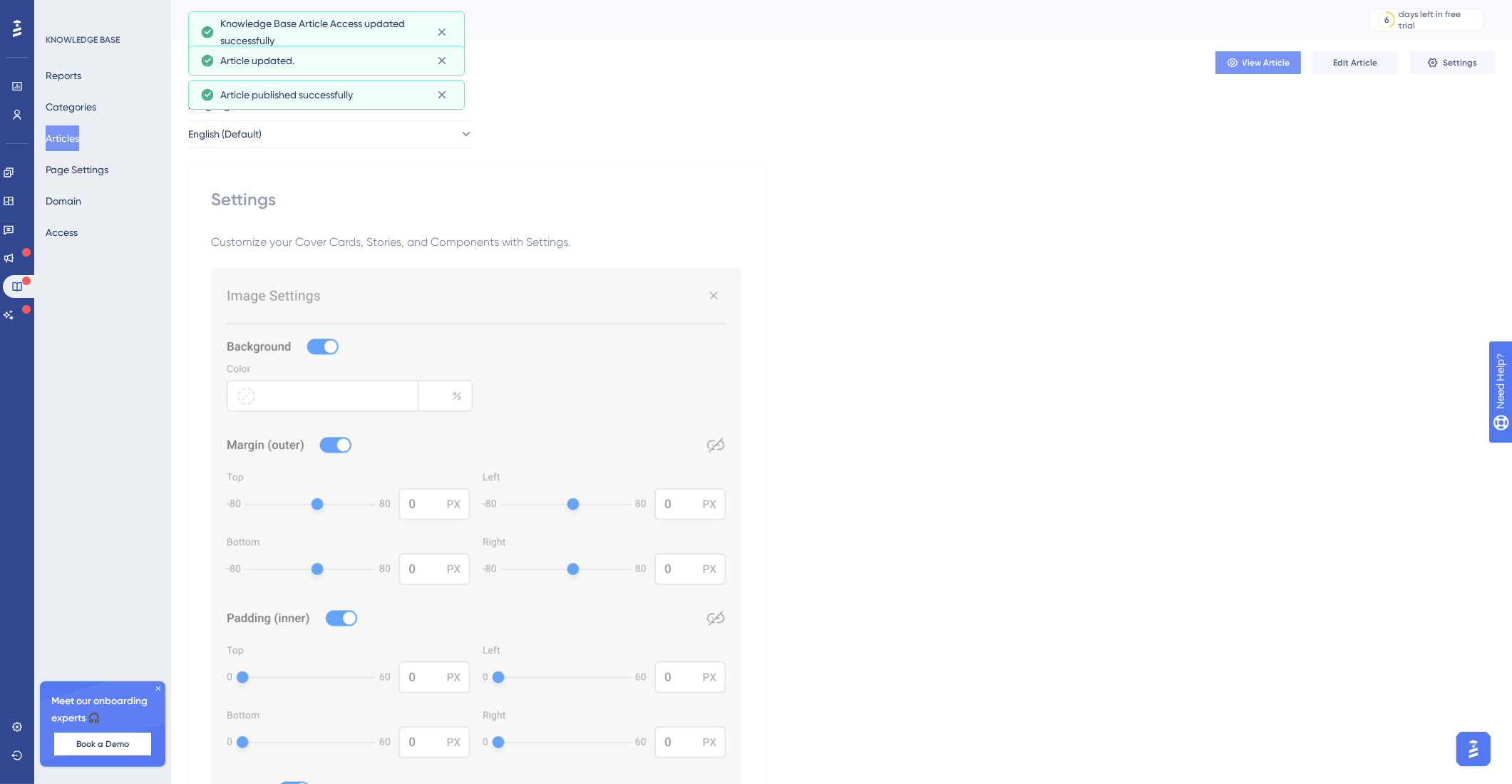
click at [955, 60] on span "View Article" at bounding box center [1266, 63] width 48 height 12
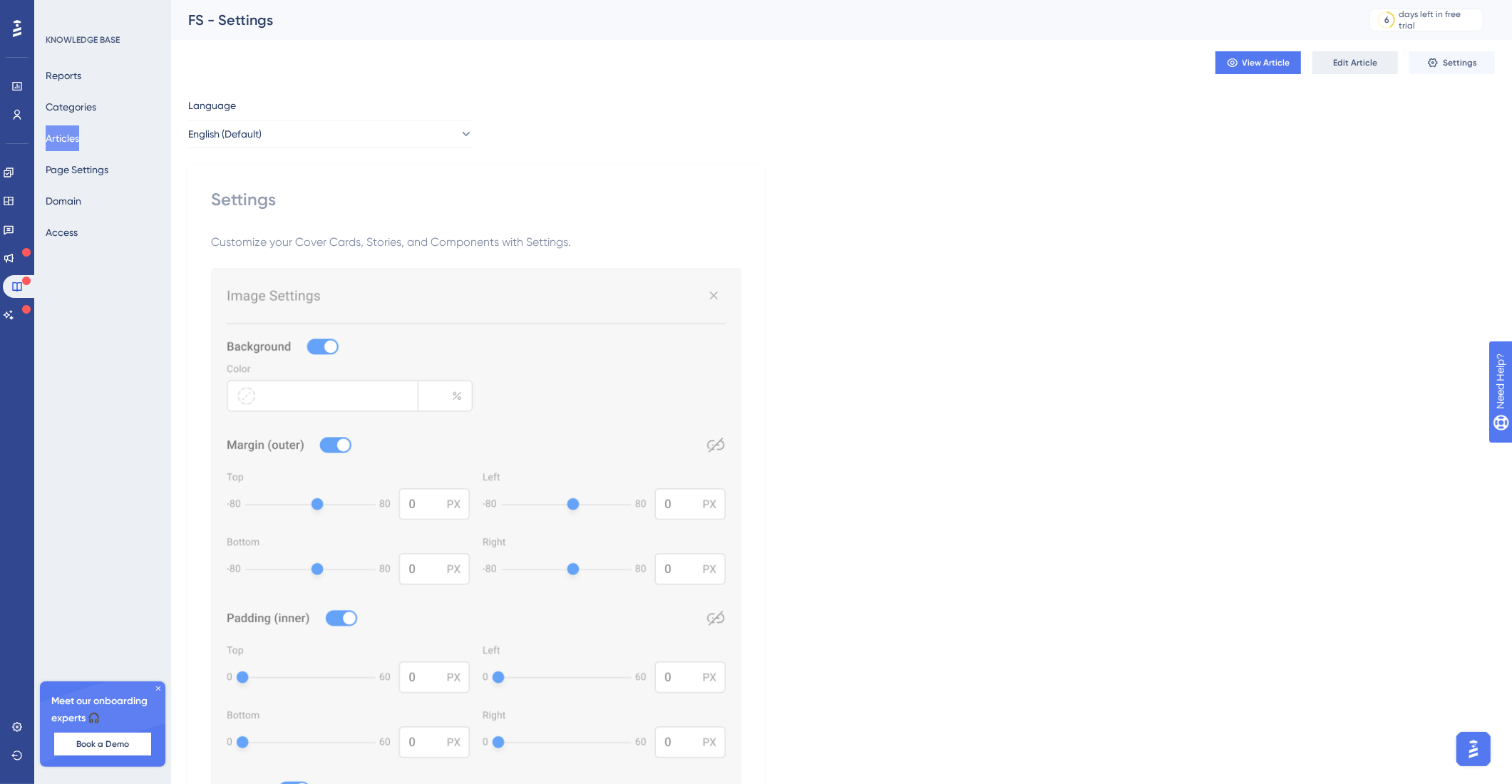
click at [955, 60] on span "Edit Article" at bounding box center [1355, 63] width 44 height 12
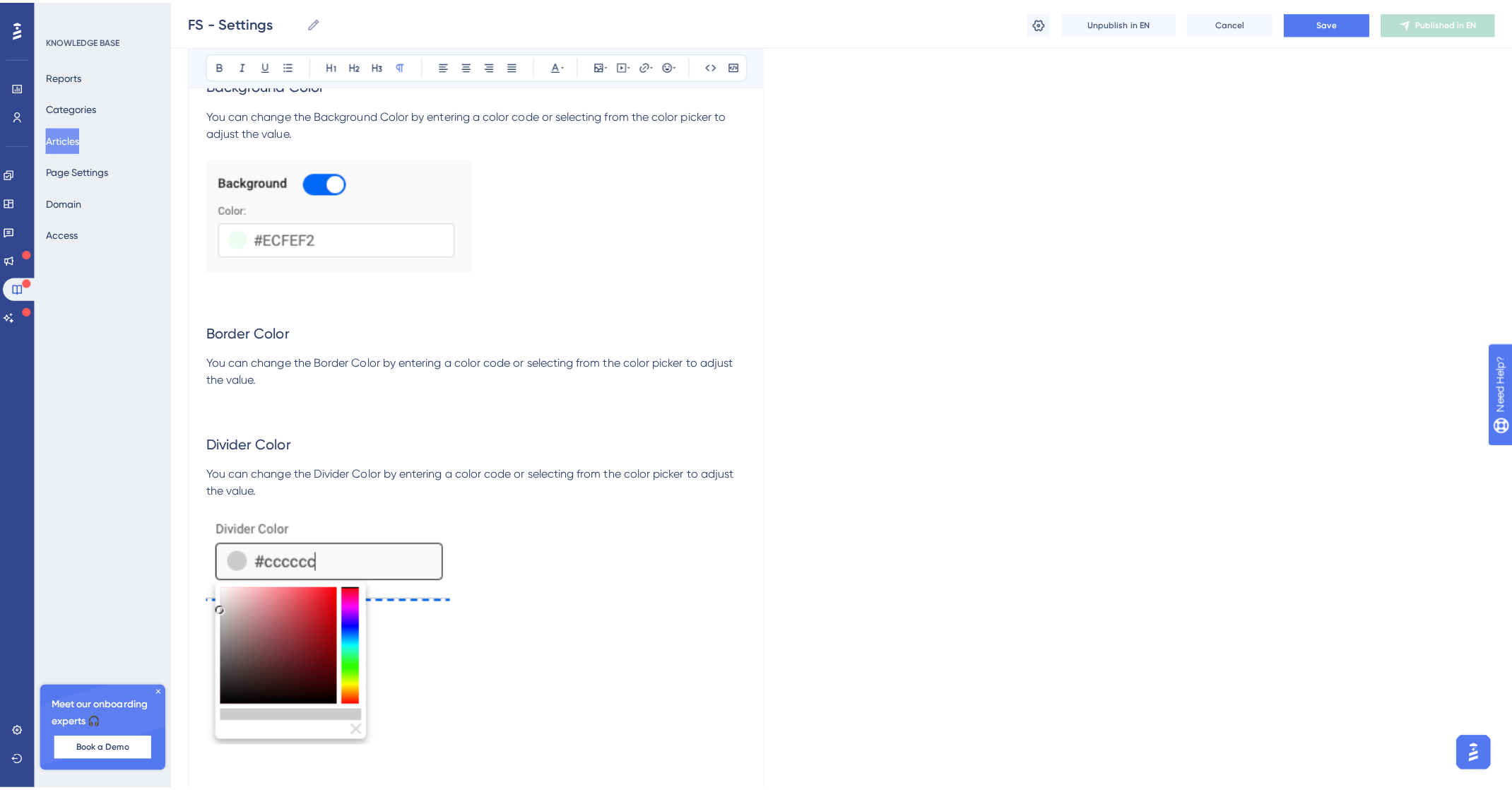
scroll to position [5458, 0]
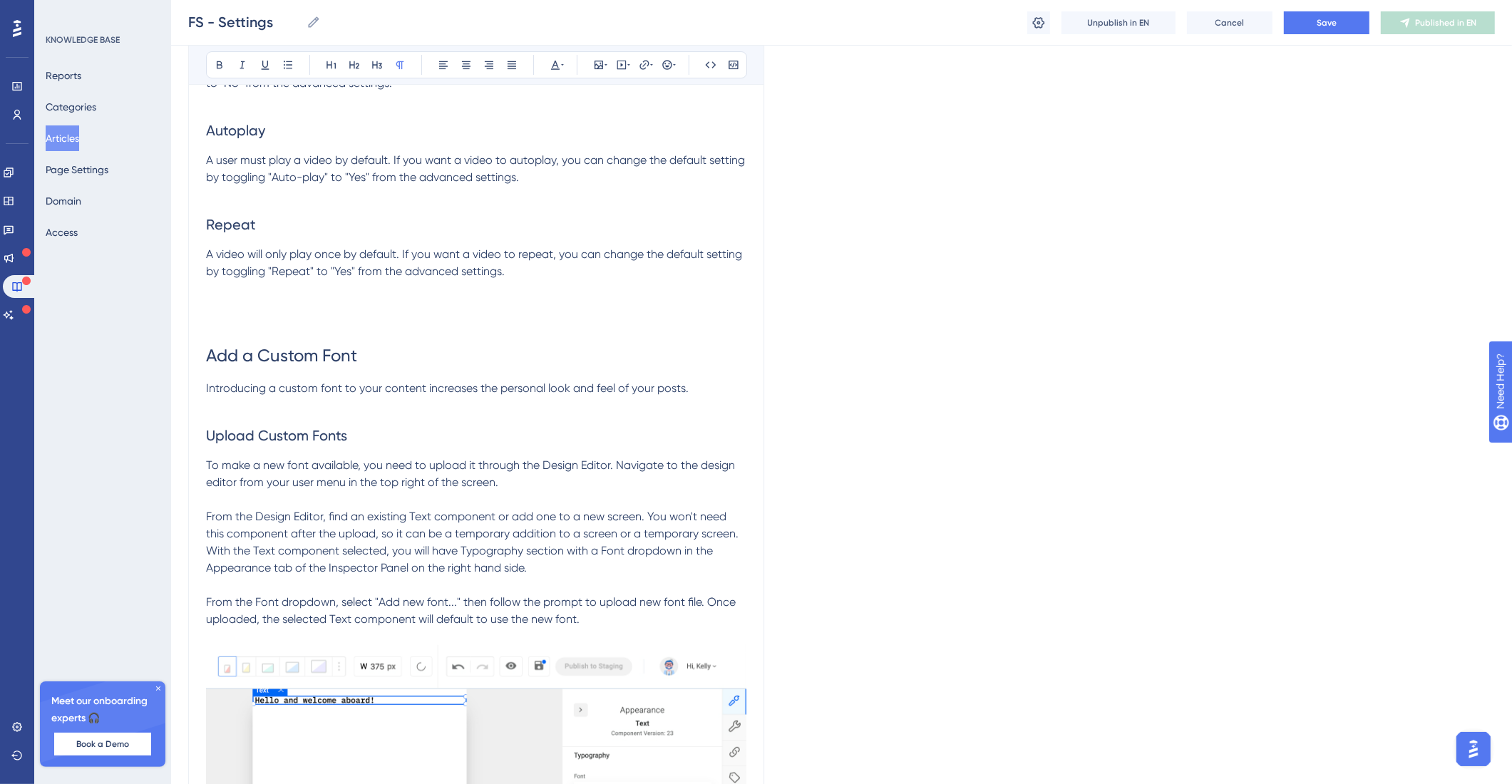
click at [343, 371] on h1 "Add a Custom Font" at bounding box center [476, 356] width 540 height 48
click at [399, 380] on h1 "Add a Custom Font" at bounding box center [476, 356] width 540 height 48
click at [352, 278] on span "A video will only play once by default. If you want a video to repeat, you can …" at bounding box center [475, 262] width 539 height 31
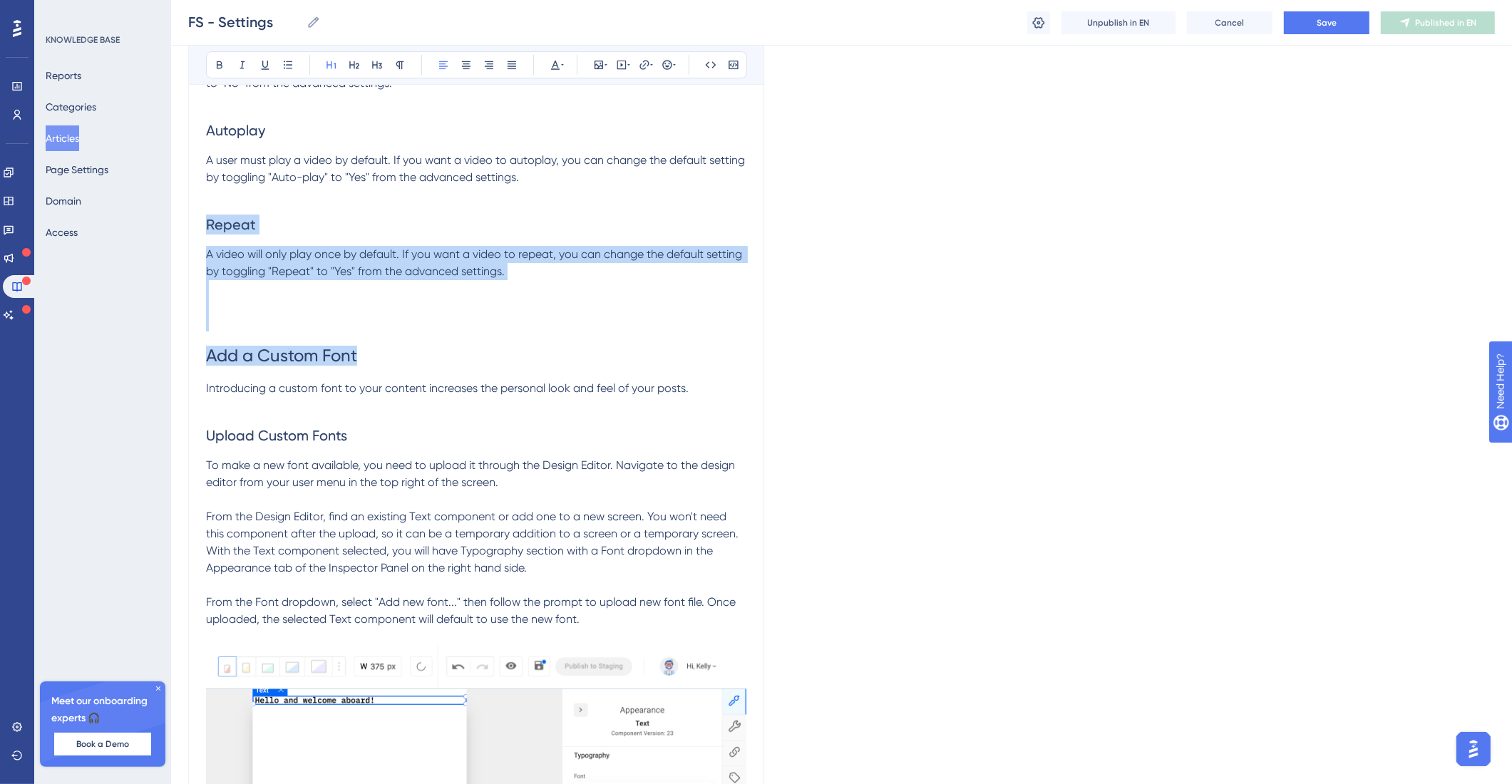
drag, startPoint x: 501, startPoint y: 393, endPoint x: 158, endPoint y: 259, distance: 368.2
click at [297, 246] on h2 "Repeat" at bounding box center [476, 224] width 540 height 43
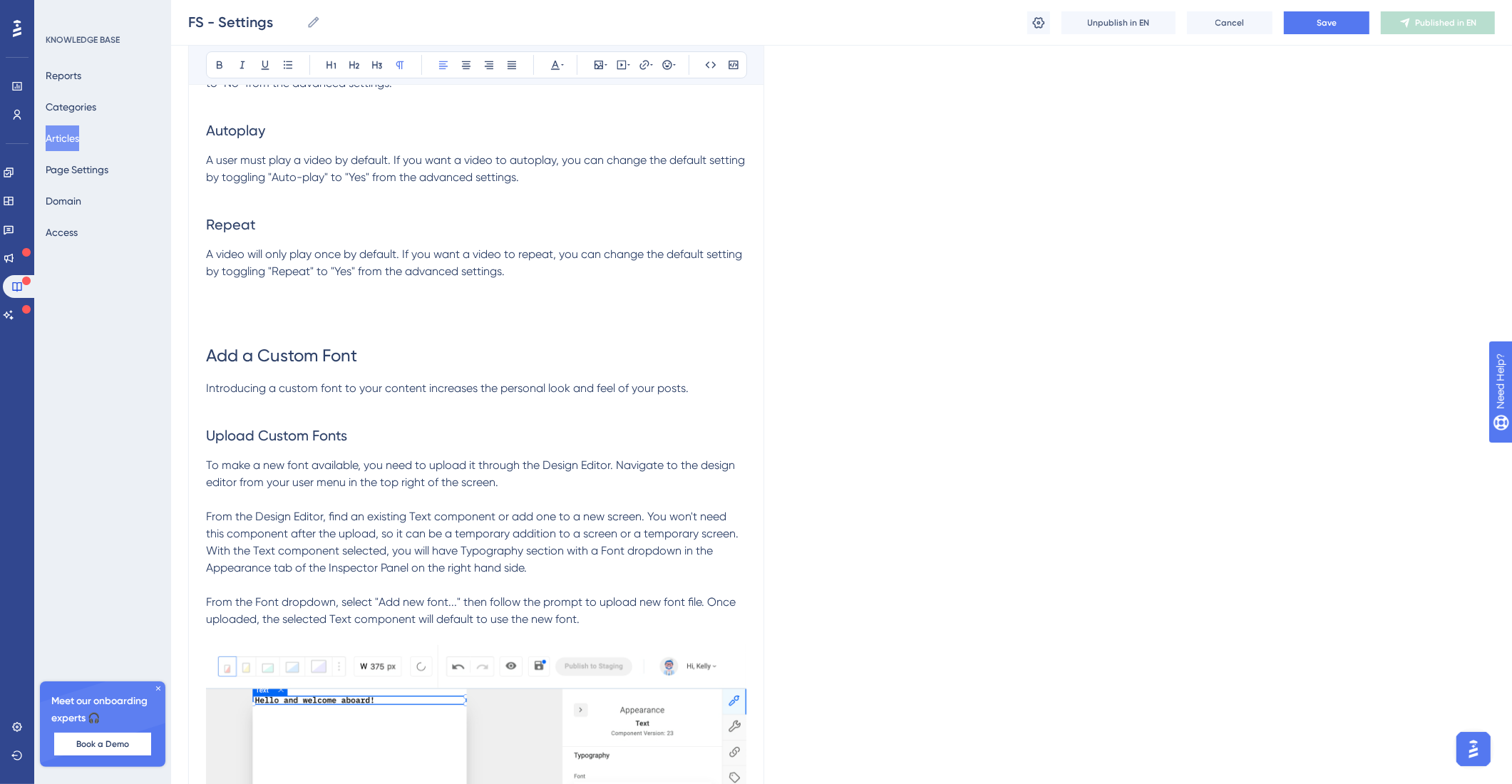
drag, startPoint x: 255, startPoint y: 305, endPoint x: 418, endPoint y: 283, distance: 164.5
click at [420, 278] on span "A video will only play once by default. If you want a video to repeat, you can …" at bounding box center [475, 262] width 539 height 31
drag, startPoint x: 365, startPoint y: 293, endPoint x: 231, endPoint y: 293, distance: 134.0
click at [231, 278] on span "A video will only play once by default. If you want a video to repeat, you can …" at bounding box center [475, 262] width 539 height 31
click at [256, 246] on h2 "Repeat" at bounding box center [476, 224] width 540 height 43
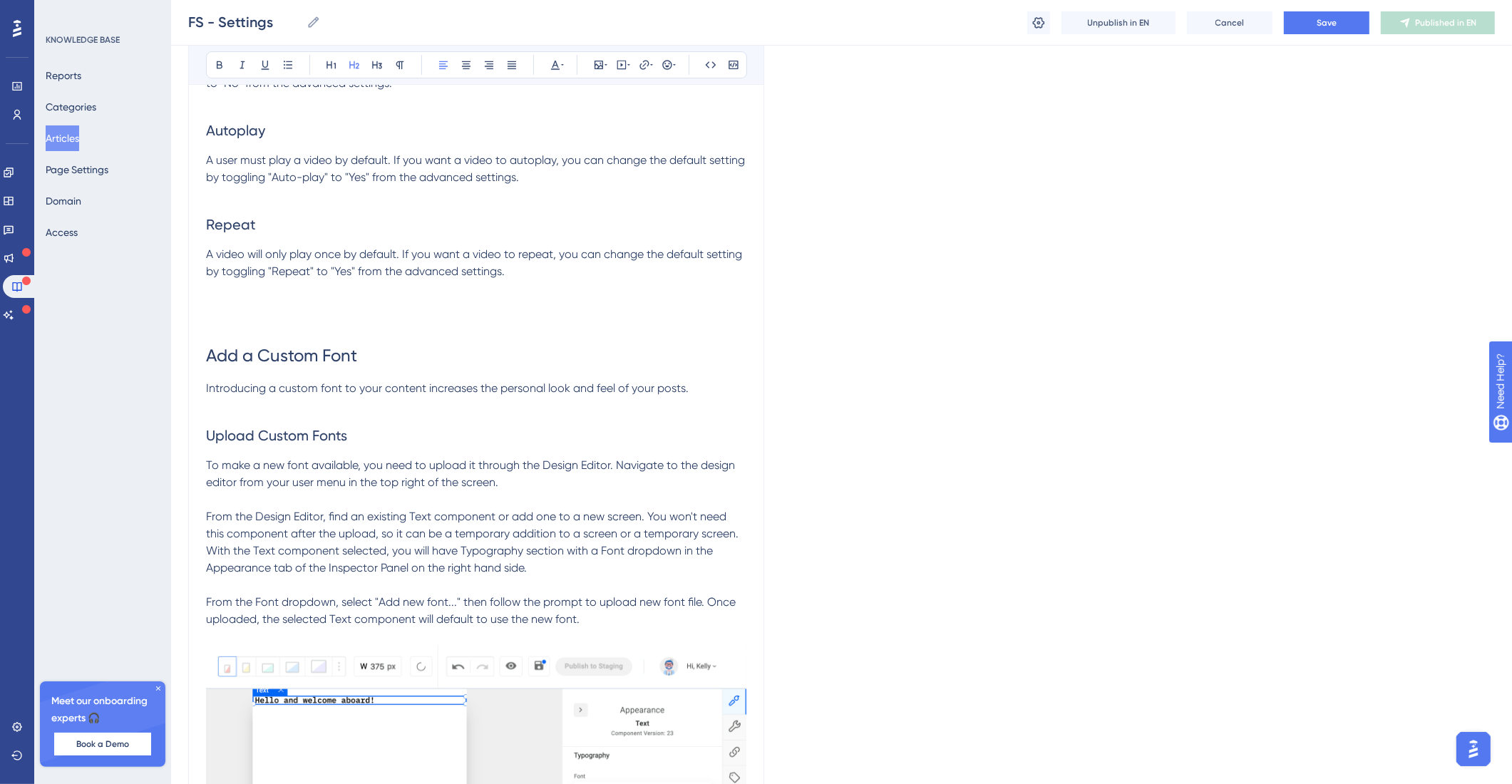
click at [256, 246] on h2 "Repeat" at bounding box center [476, 224] width 540 height 43
click at [286, 444] on span "Upload Custom Fonts" at bounding box center [276, 435] width 141 height 17
click at [295, 380] on h1 "Add a Custom Font" at bounding box center [476, 356] width 540 height 48
click at [299, 395] on span "Introducing a custom font to your content increases the personal look and feel …" at bounding box center [447, 388] width 482 height 14
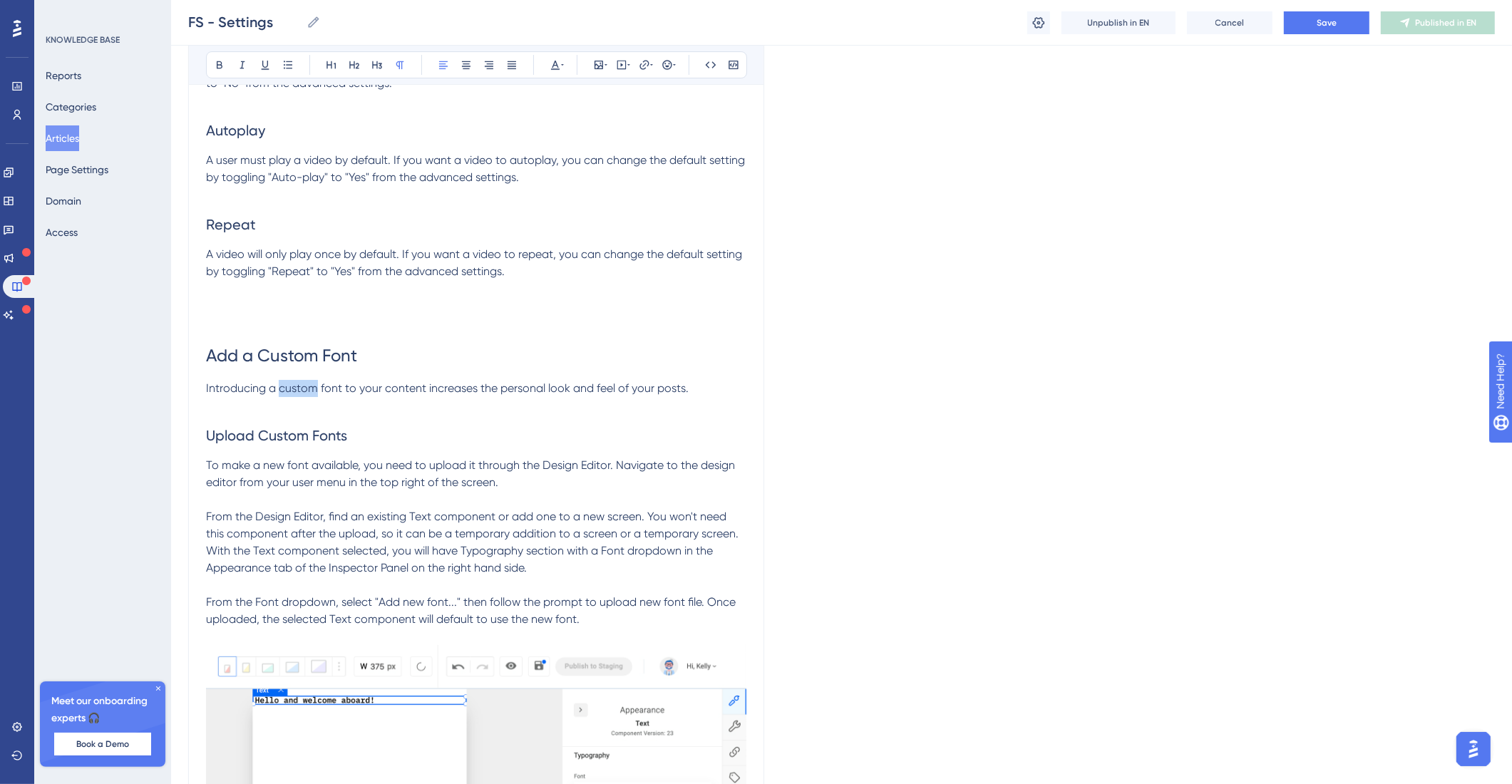
click at [299, 395] on span "Introducing a custom font to your content increases the personal look and feel …" at bounding box center [447, 388] width 482 height 14
click at [285, 444] on span "Upload Custom Fonts" at bounding box center [276, 435] width 141 height 17
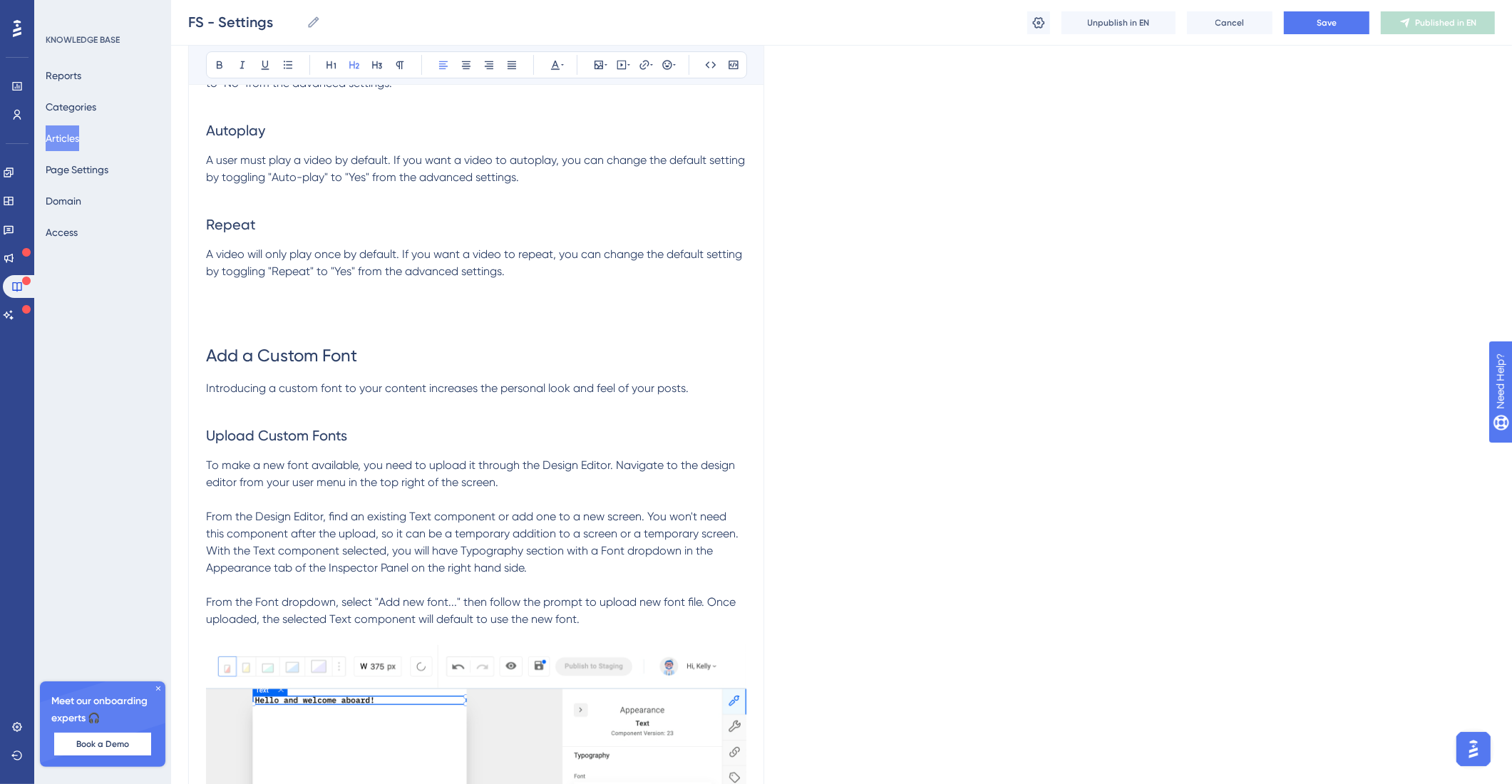
click at [240, 365] on span "Add a Custom Font" at bounding box center [281, 355] width 151 height 20
click at [212, 365] on span "Add a Custom Font" at bounding box center [281, 355] width 151 height 20
click at [210, 365] on span "Add a Custom Font" at bounding box center [281, 355] width 151 height 20
click at [955, 20] on span "Cancel" at bounding box center [1230, 23] width 29 height 12
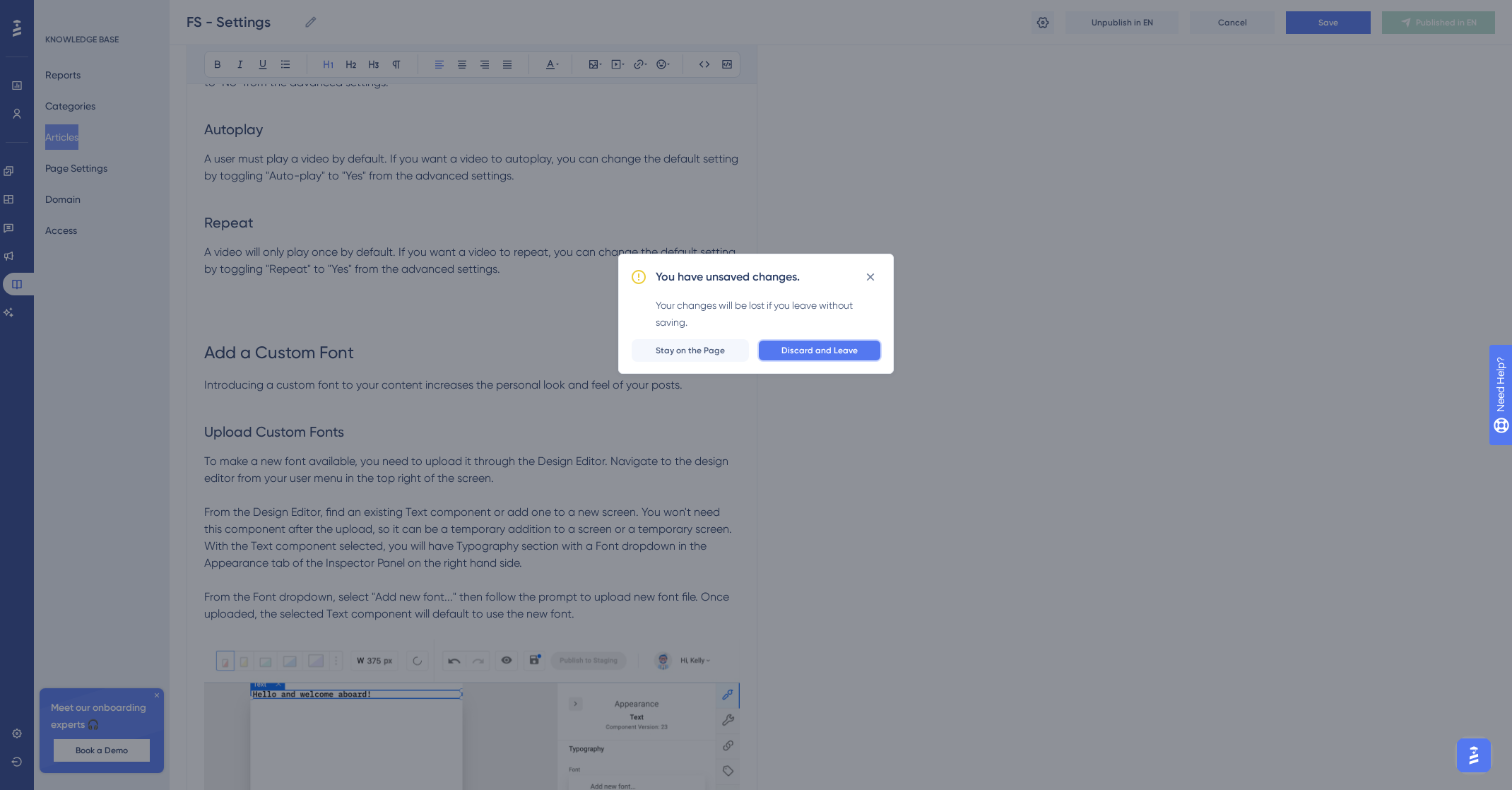
click at [817, 347] on span "Discard and Leave" at bounding box center [819, 351] width 76 height 12
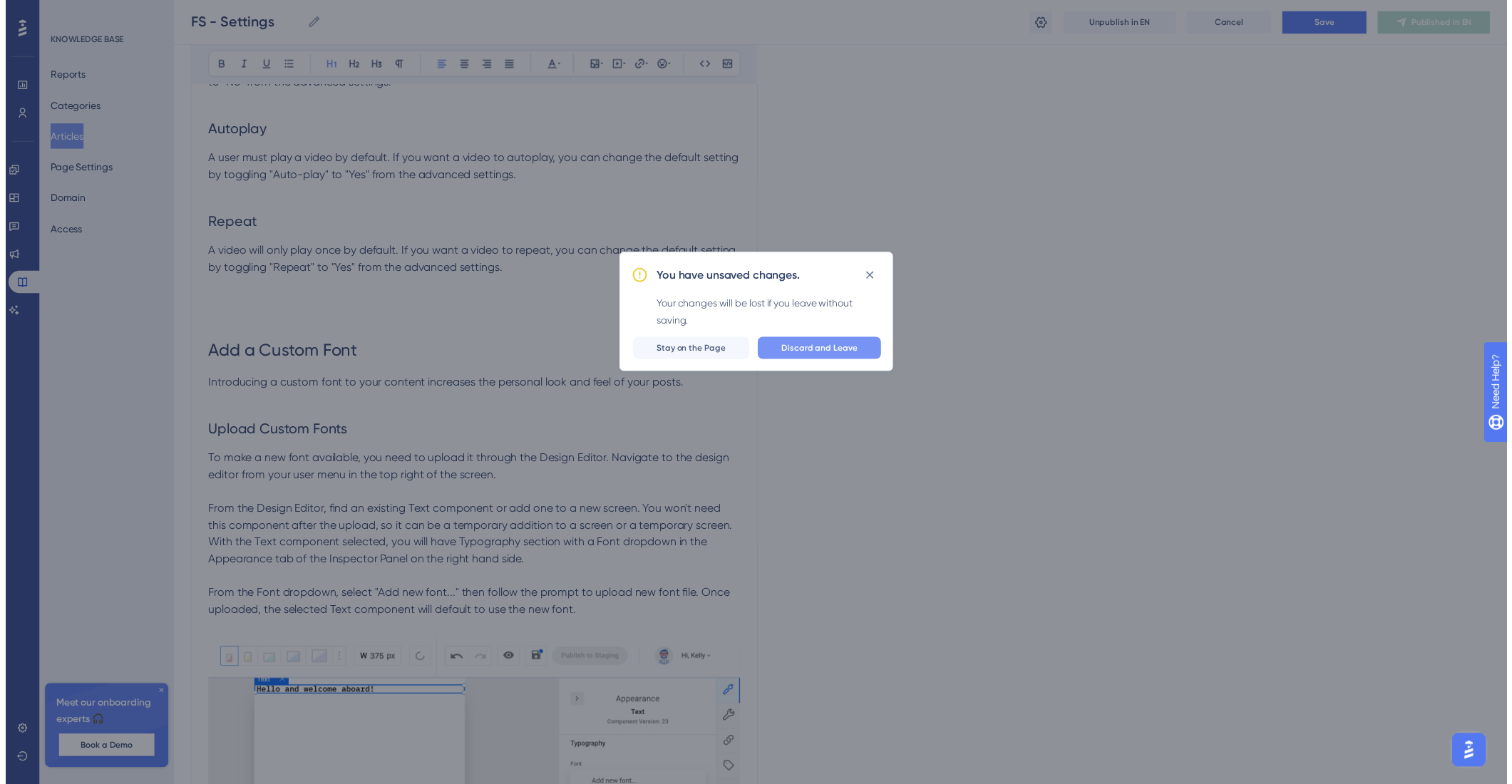
scroll to position [0, 0]
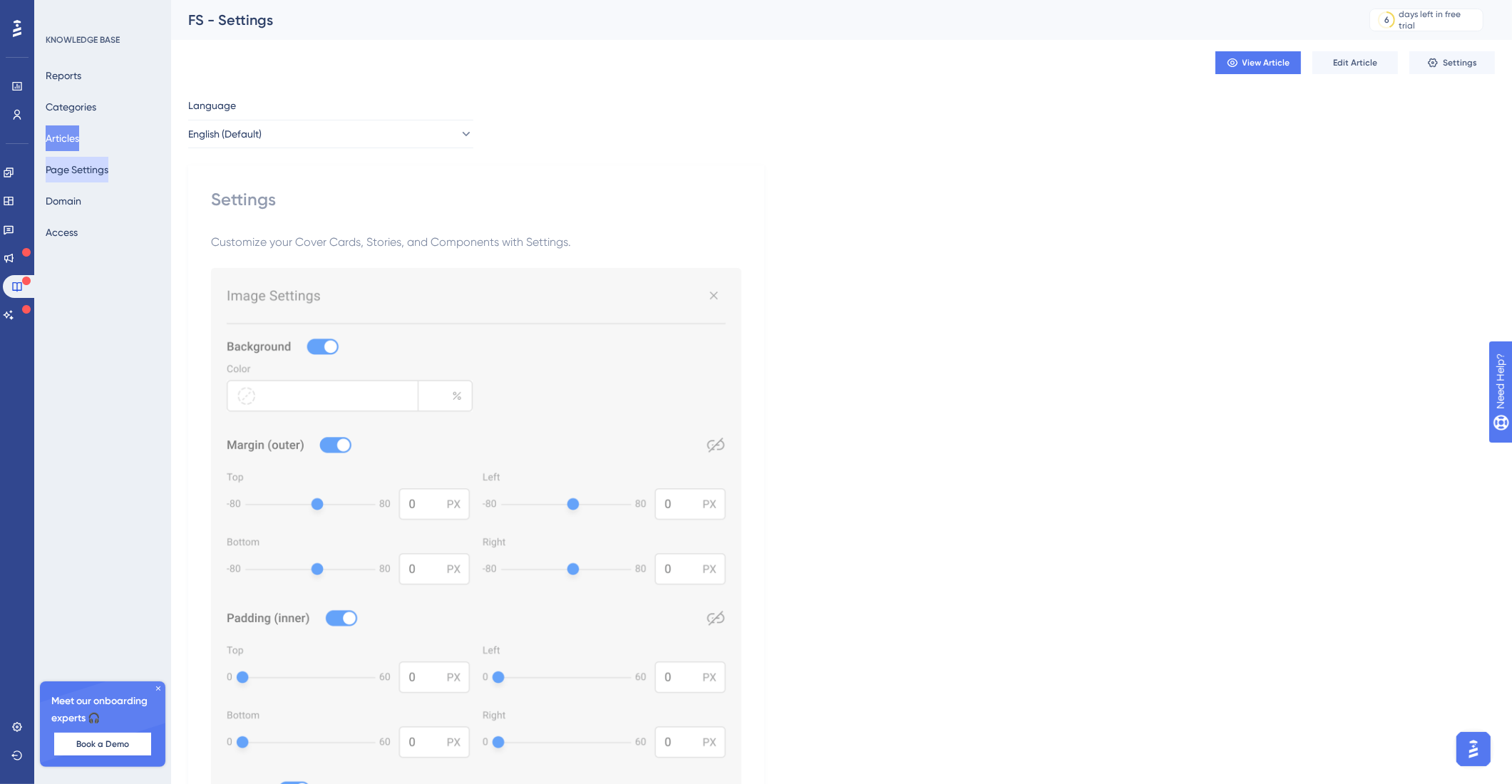
click at [91, 175] on button "Page Settings" at bounding box center [77, 170] width 63 height 26
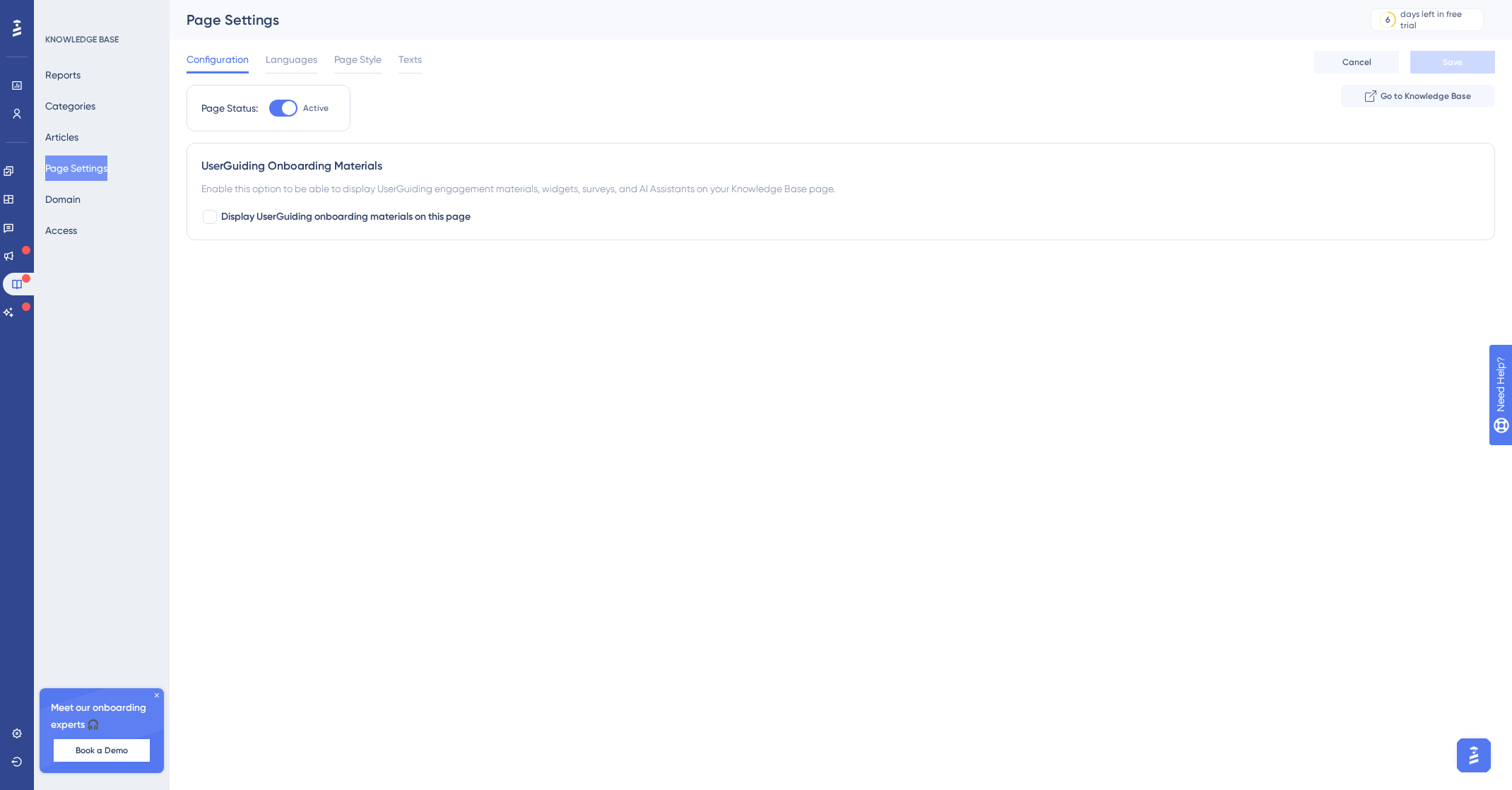
drag, startPoint x: 577, startPoint y: 415, endPoint x: 568, endPoint y: 410, distance: 10.3
click at [577, 0] on html "Performance Users Engagement Widgets Feedback Product Updates Knowledge Base AI…" at bounding box center [756, 0] width 1512 height 0
click at [78, 142] on button "Articles" at bounding box center [62, 137] width 33 height 25
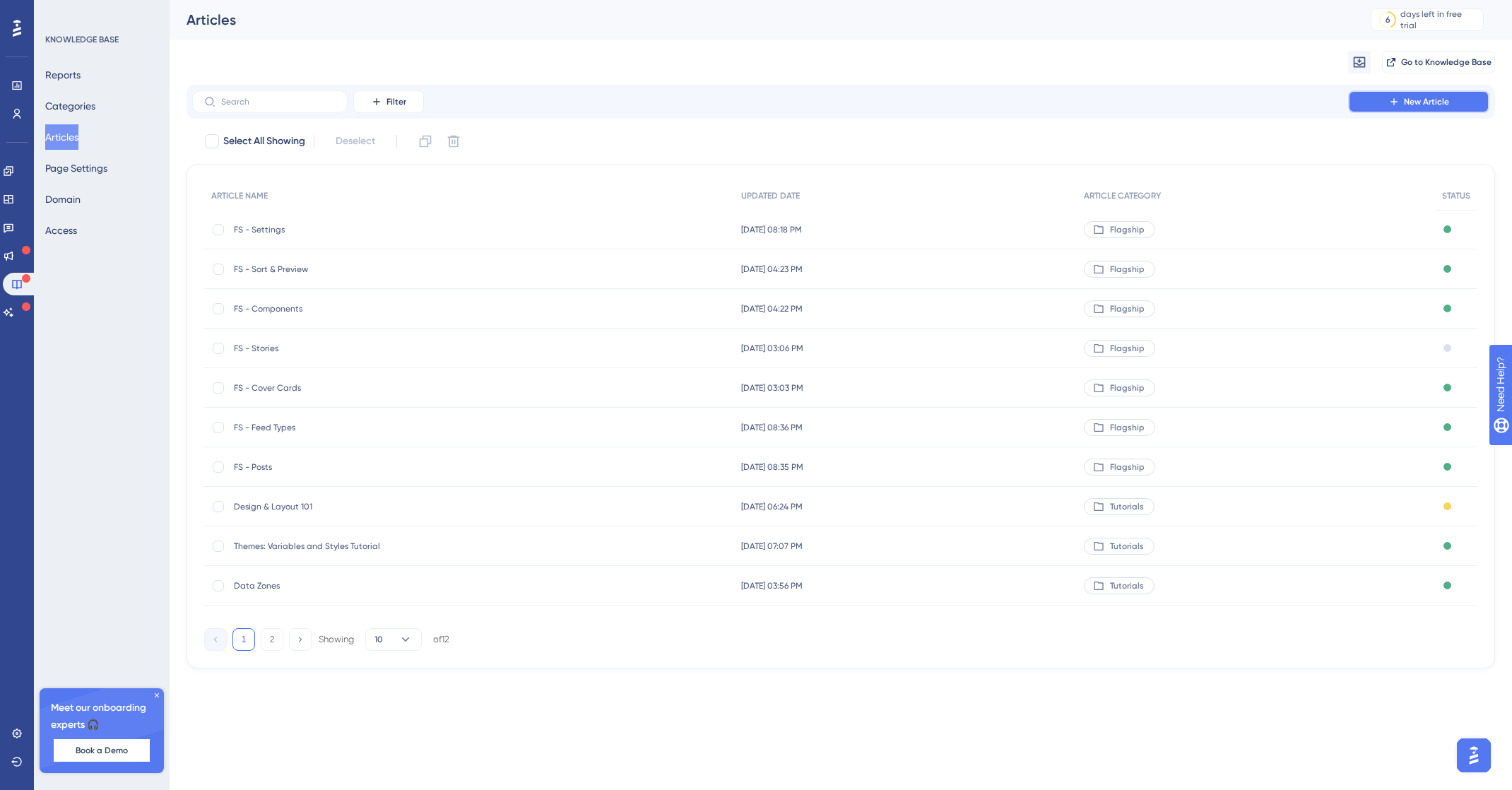
click at [947, 100] on span "New Article" at bounding box center [1427, 102] width 45 height 12
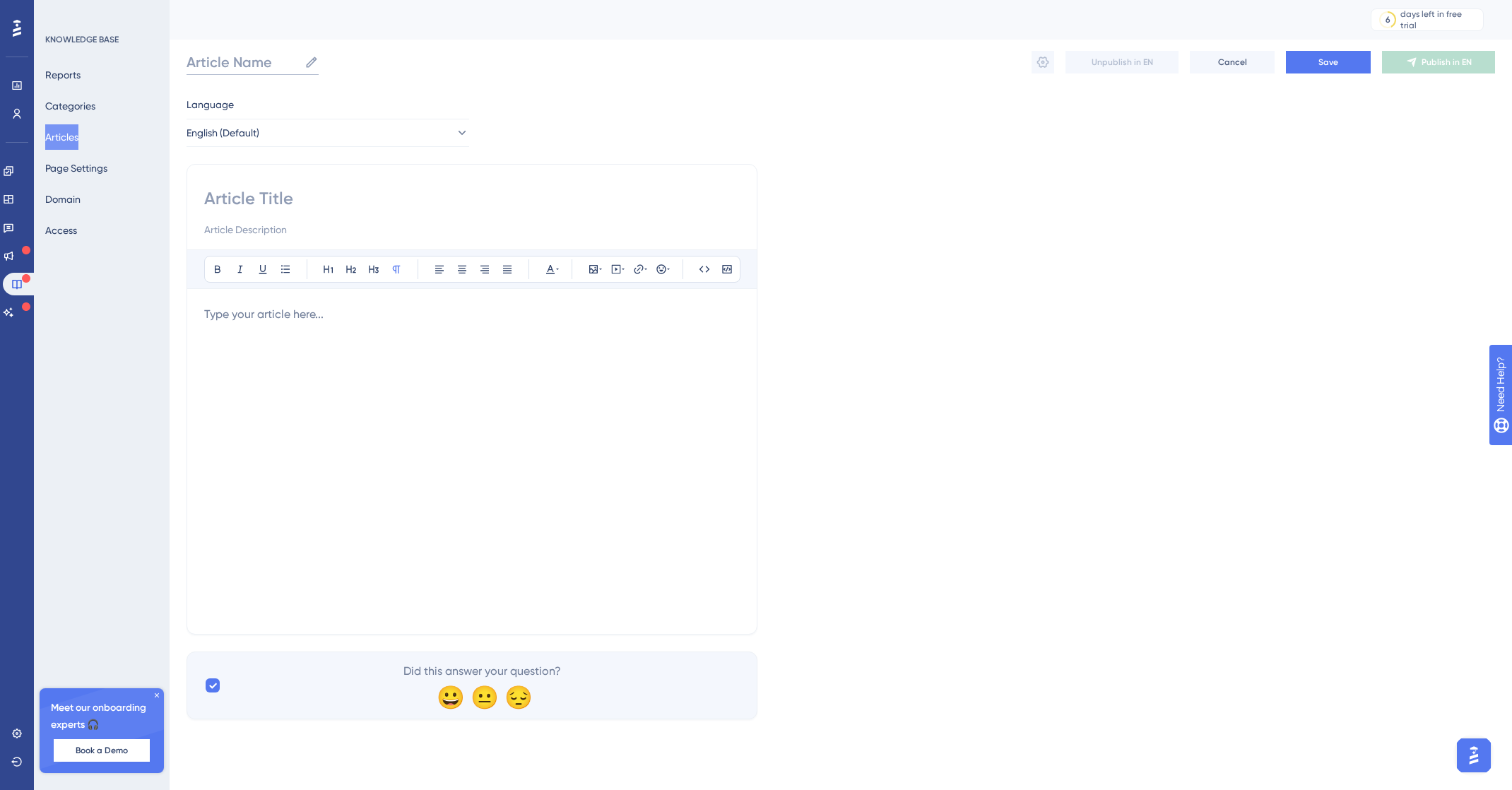
click at [280, 67] on input "Article Name" at bounding box center [242, 62] width 112 height 20
click at [256, 59] on input "FS - Localization" at bounding box center [254, 62] width 136 height 20
type input "FS - Localization"
click at [234, 196] on input at bounding box center [472, 198] width 535 height 22
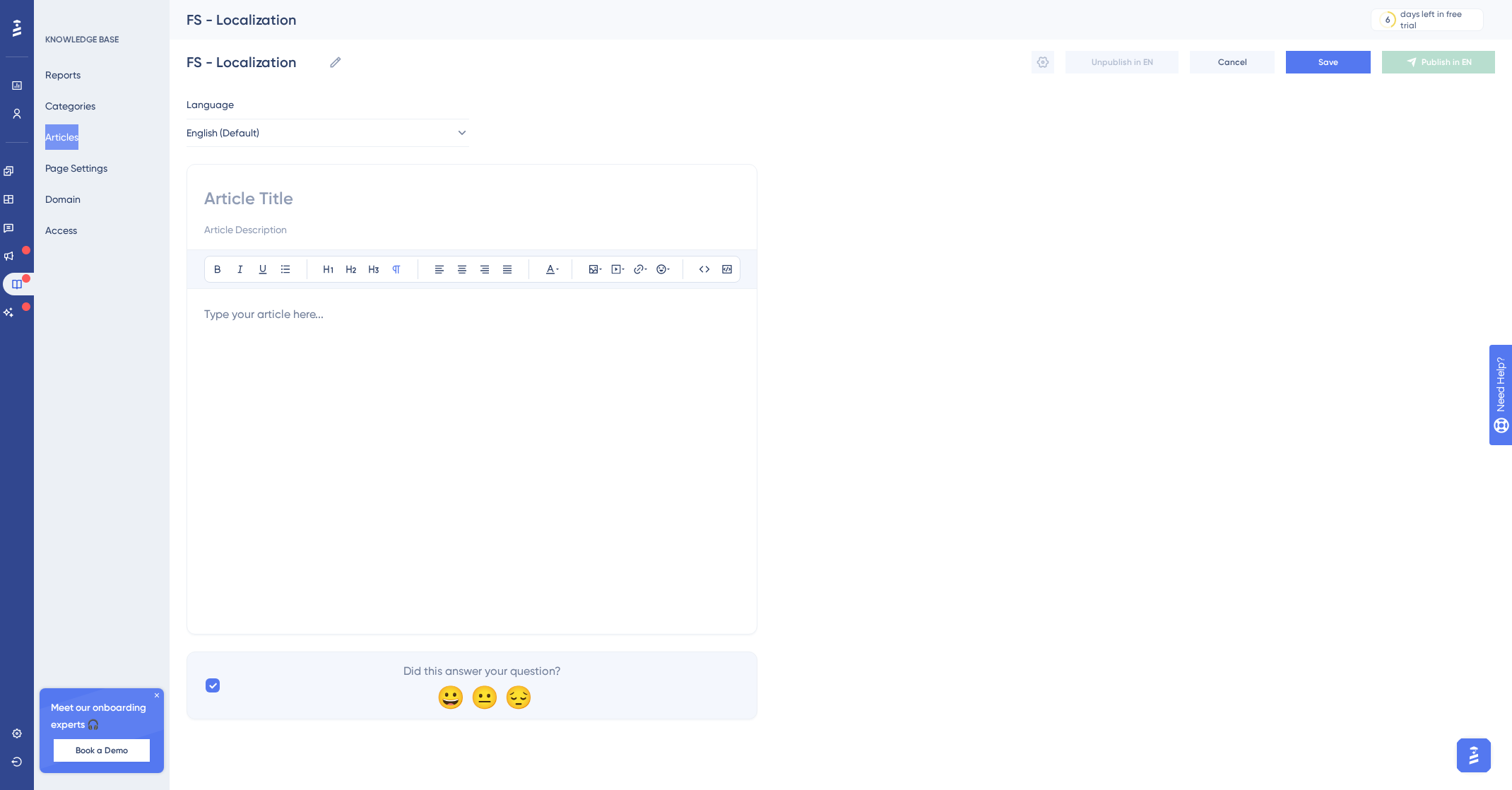
click at [241, 194] on input at bounding box center [472, 198] width 535 height 22
paste input "Localization"
type input "Localization"
click at [266, 232] on input at bounding box center [472, 229] width 535 height 17
paste input "Target your posts for specific locales"
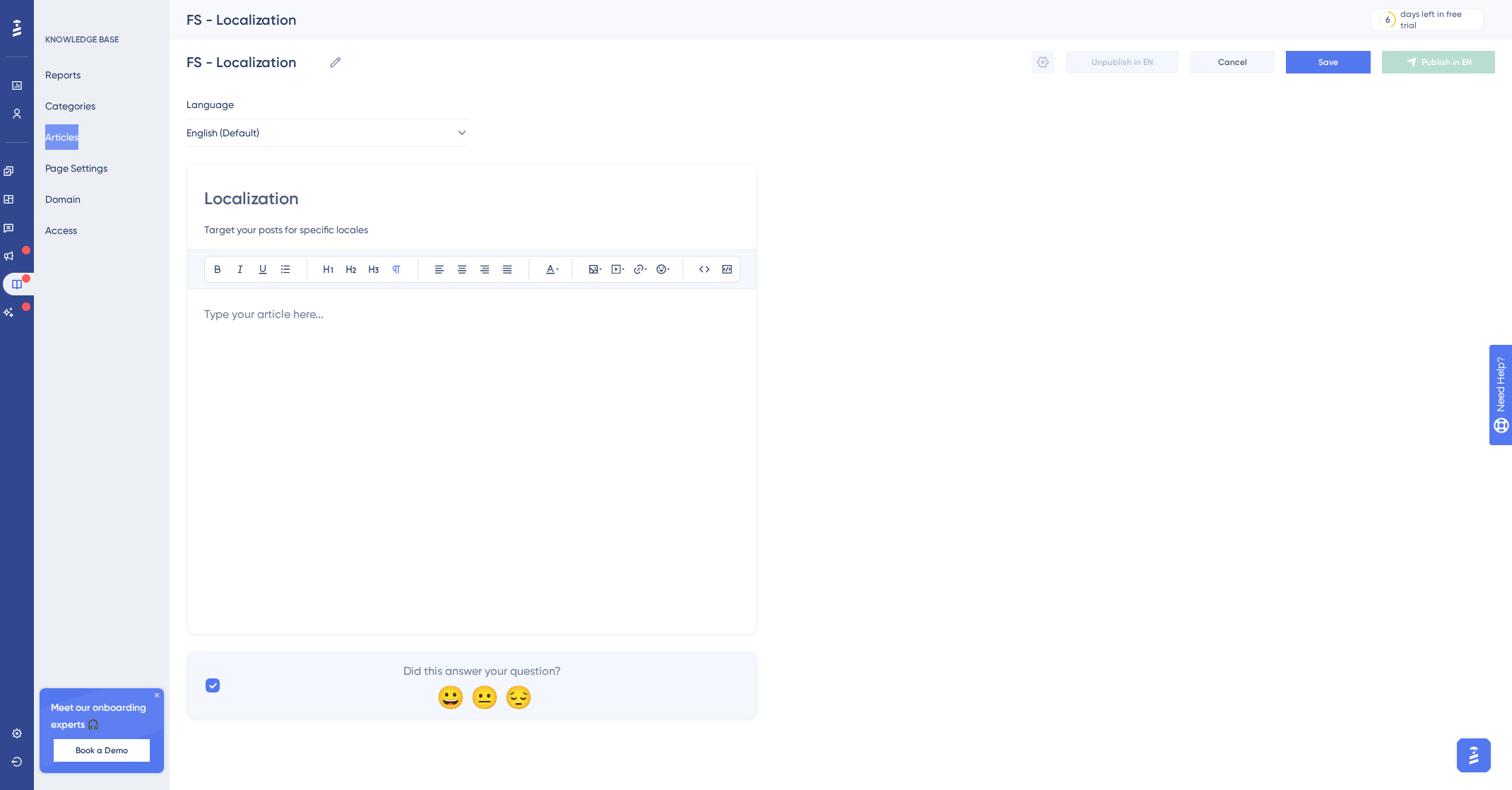
type input "Target your posts for specific locales"
click at [294, 319] on p at bounding box center [472, 314] width 535 height 17
paste div
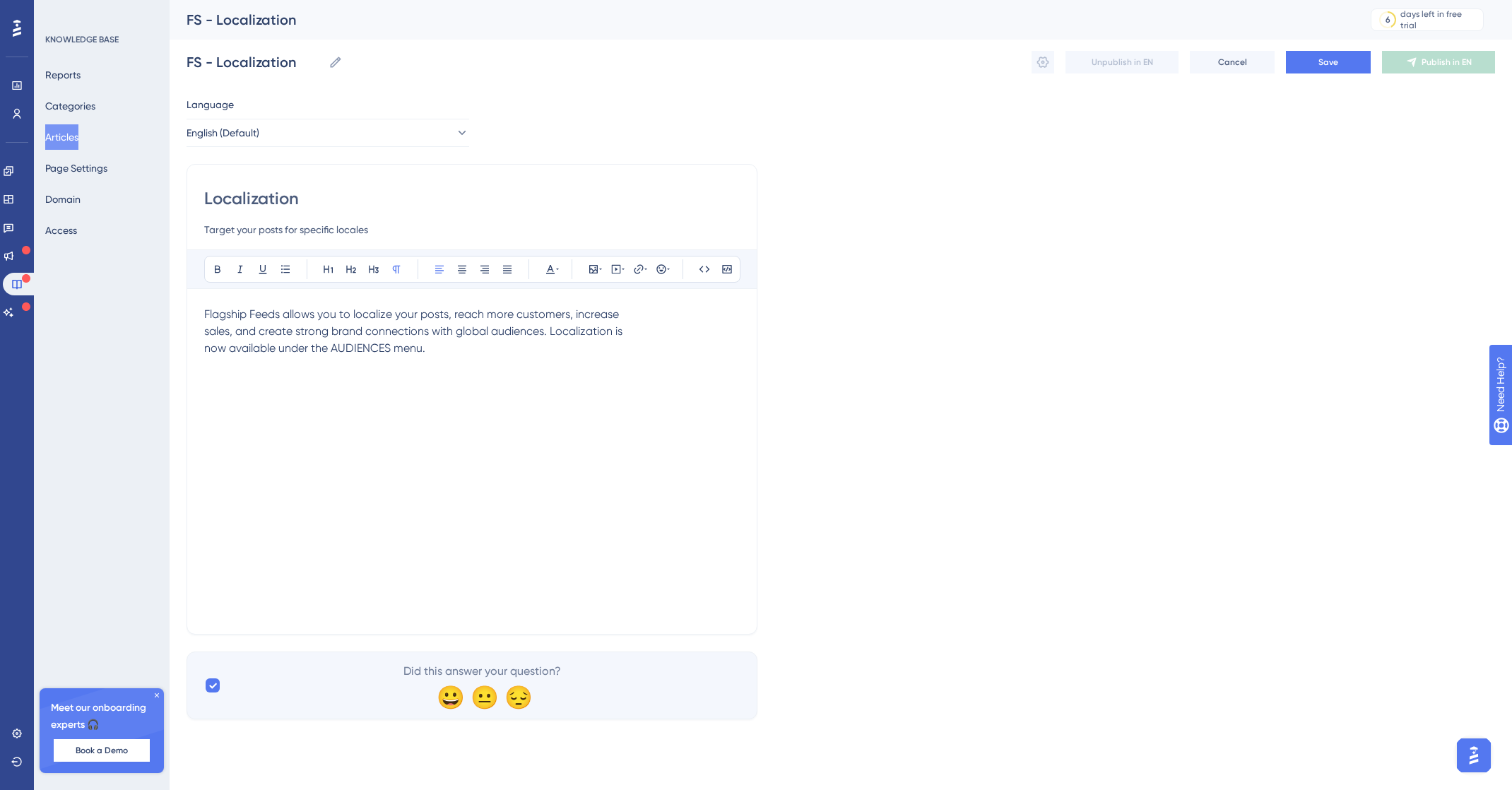
click at [204, 330] on span "Flagship Feeds allows you to localize your posts, reach more customers, increas…" at bounding box center [413, 330] width 418 height 47
click at [206, 352] on span "Flagship Feeds allows you to localize your posts, reach more customers, increas…" at bounding box center [459, 330] width 509 height 47
click at [323, 355] on p "Flagship Feeds allows you to localize your posts, reach more customers, increas…" at bounding box center [472, 331] width 535 height 51
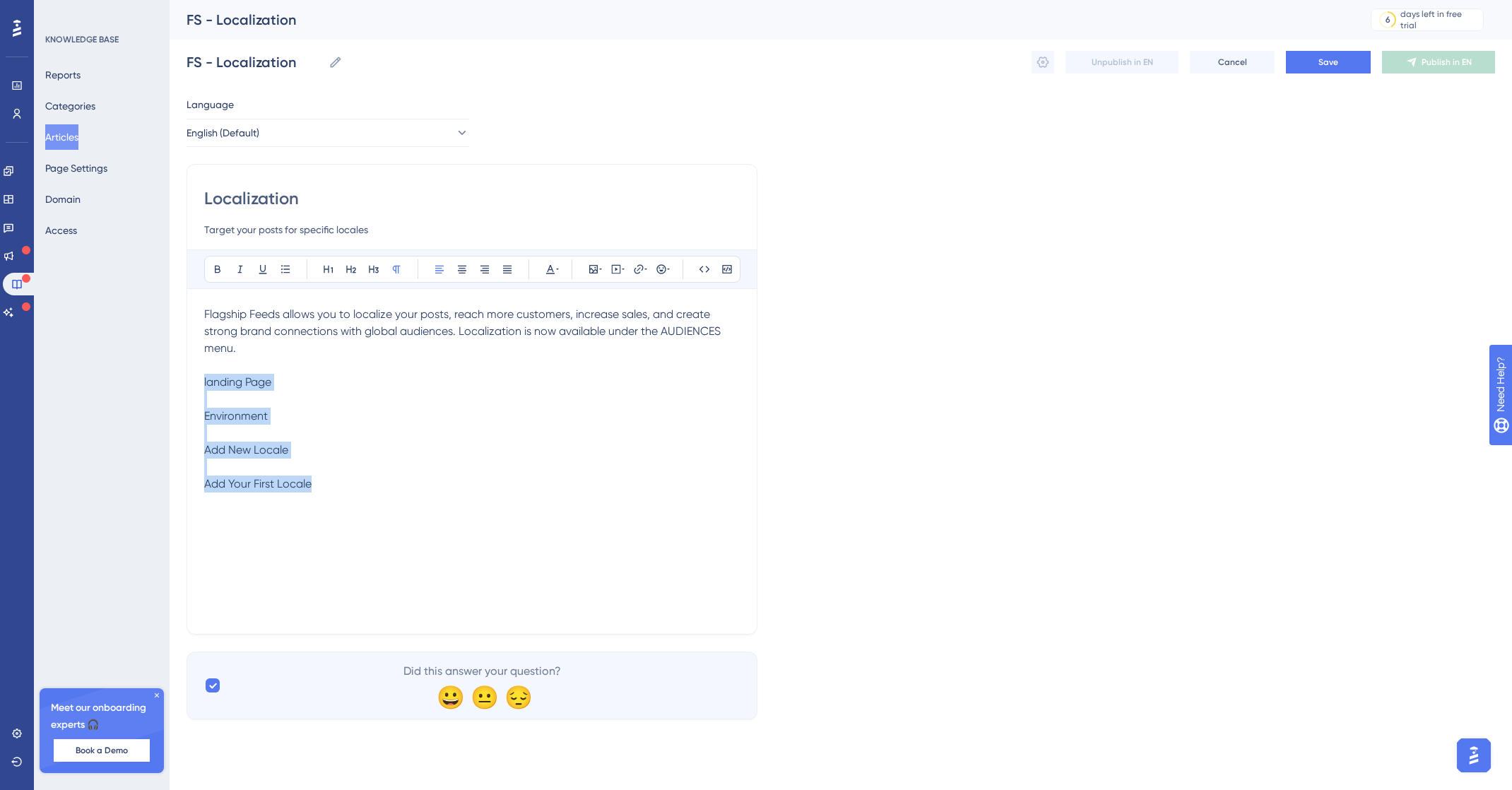
drag, startPoint x: 284, startPoint y: 464, endPoint x: 149, endPoint y: 382, distance: 158.0
click at [170, 382] on div "Performance Users Engagement Widgets Feedback Product Updates Knowledge Base AI…" at bounding box center [840, 371] width 1342 height 742
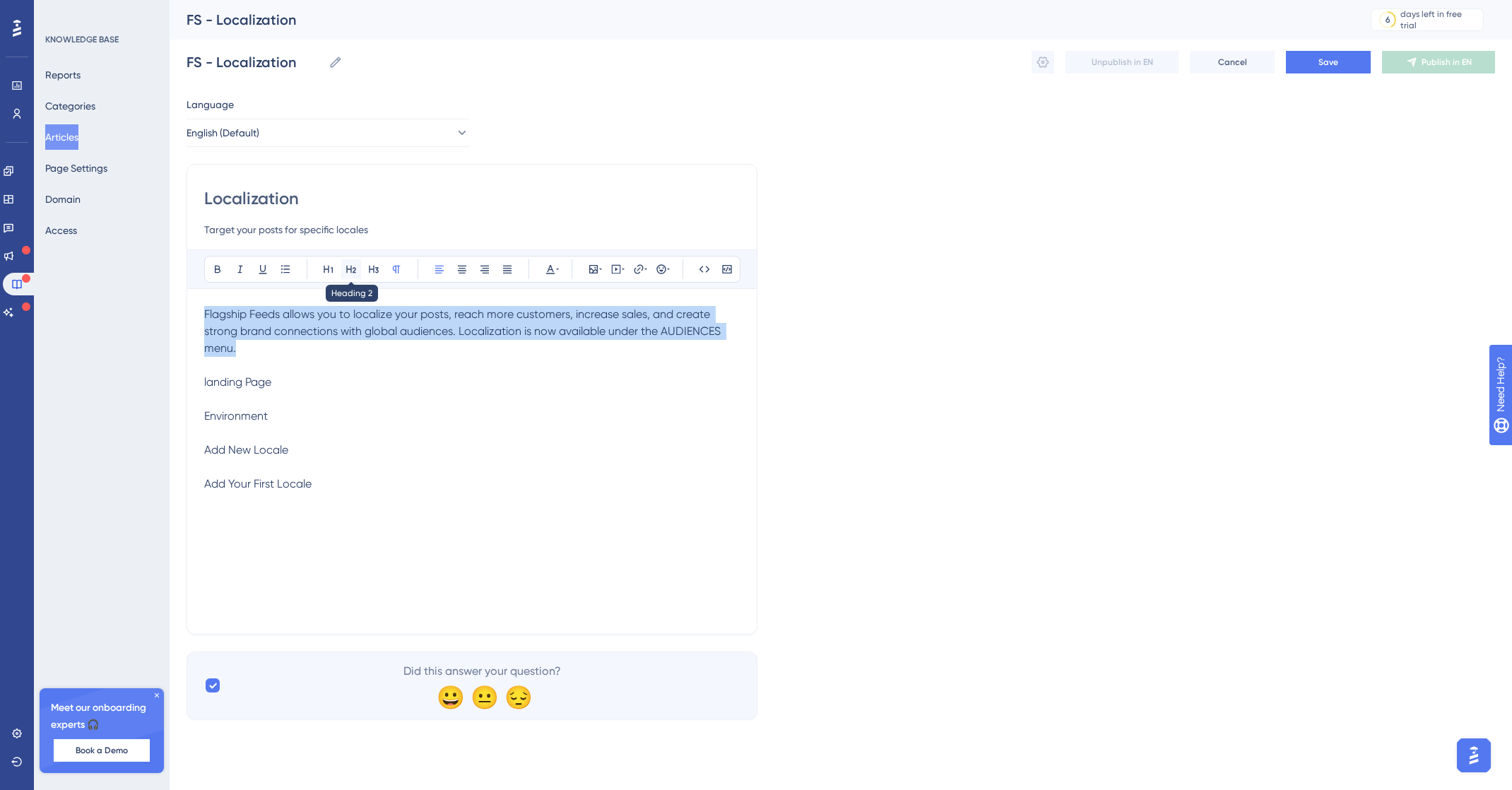
click at [343, 273] on button at bounding box center [351, 269] width 20 height 20
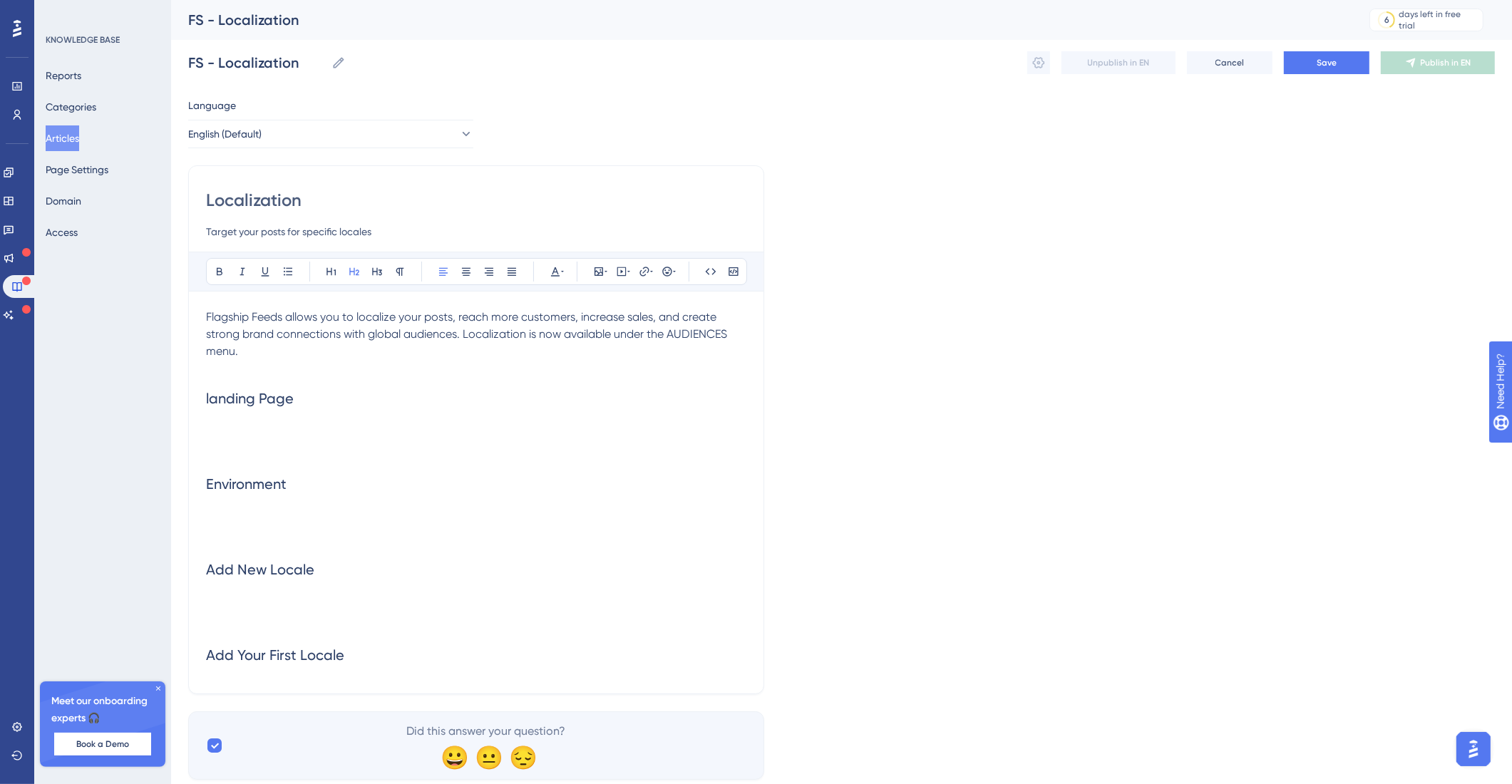
click at [317, 454] on h2 at bounding box center [476, 441] width 540 height 43
click at [262, 447] on span "Let’s step through each part of the Landing Page screen." at bounding box center [394, 441] width 376 height 17
click at [406, 273] on button at bounding box center [399, 271] width 20 height 20
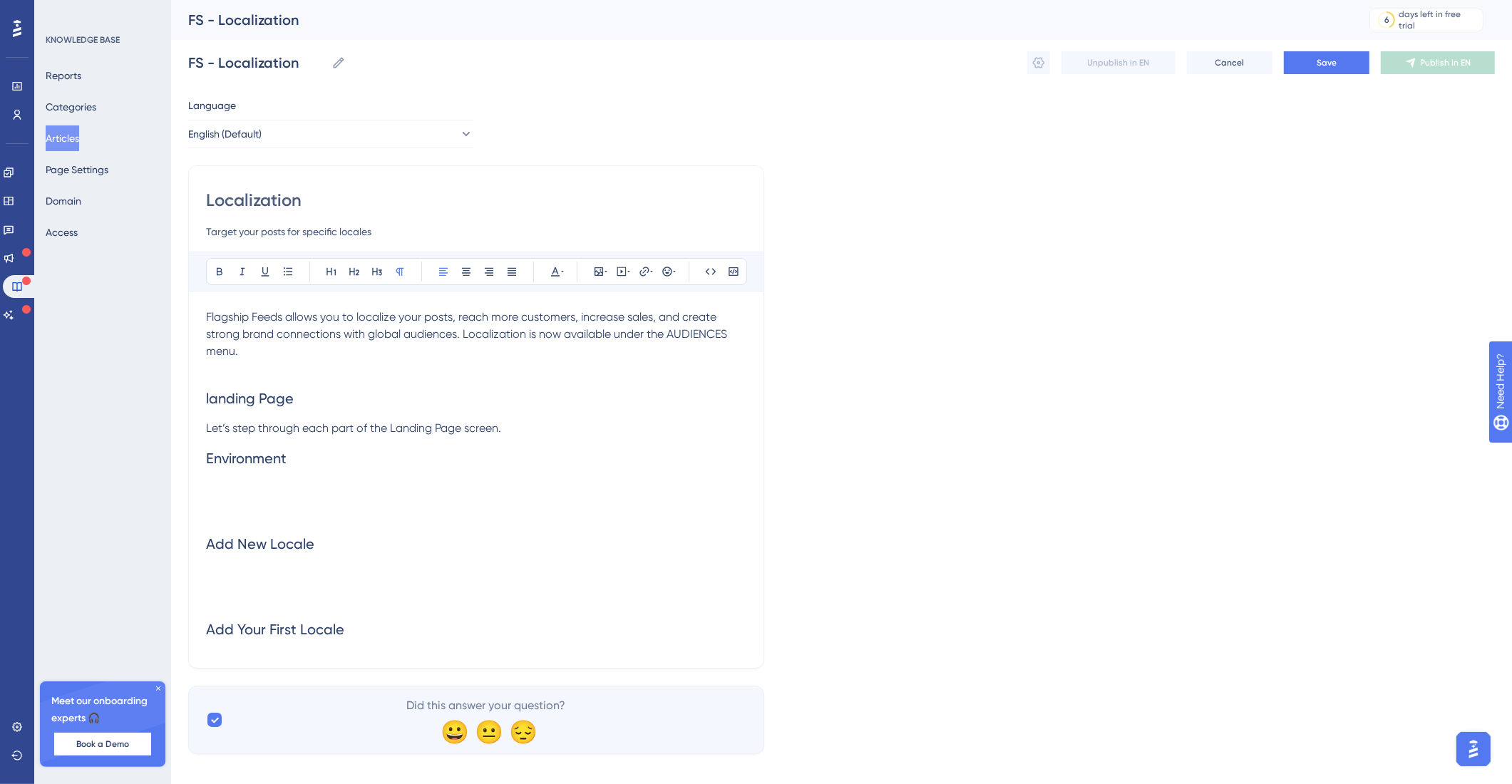
click at [262, 414] on h2 "landing Page" at bounding box center [476, 398] width 540 height 43
drag, startPoint x: 239, startPoint y: 399, endPoint x: 191, endPoint y: 400, distance: 48.0
click at [191, 400] on div "Localization Target your posts for specific locales Bold Italic Underline Bulle…" at bounding box center [476, 416] width 576 height 503
click at [323, 272] on button at bounding box center [331, 271] width 20 height 20
click at [311, 467] on h2 "Environment" at bounding box center [476, 464] width 540 height 43
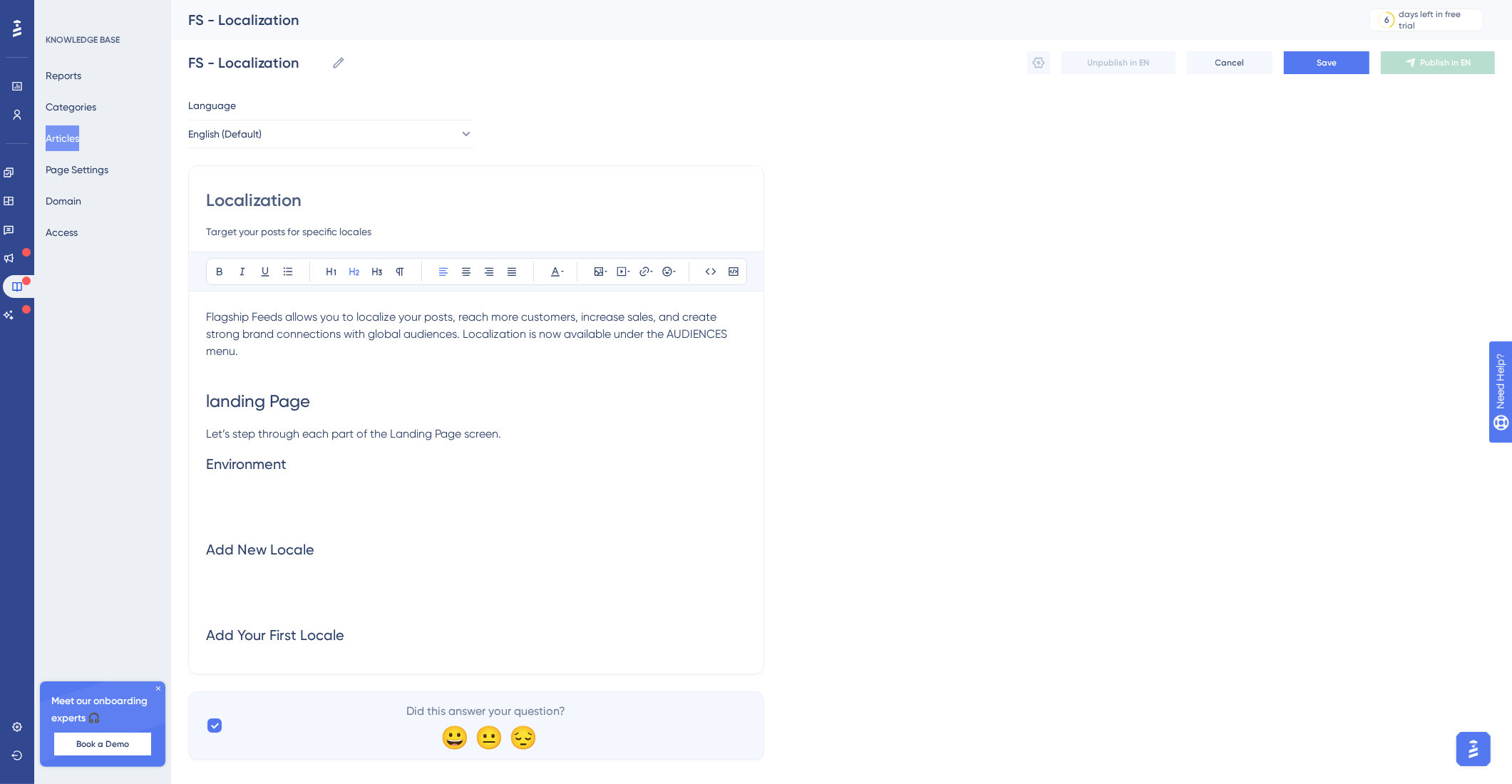
click at [206, 461] on span "Environment" at bounding box center [246, 463] width 80 height 17
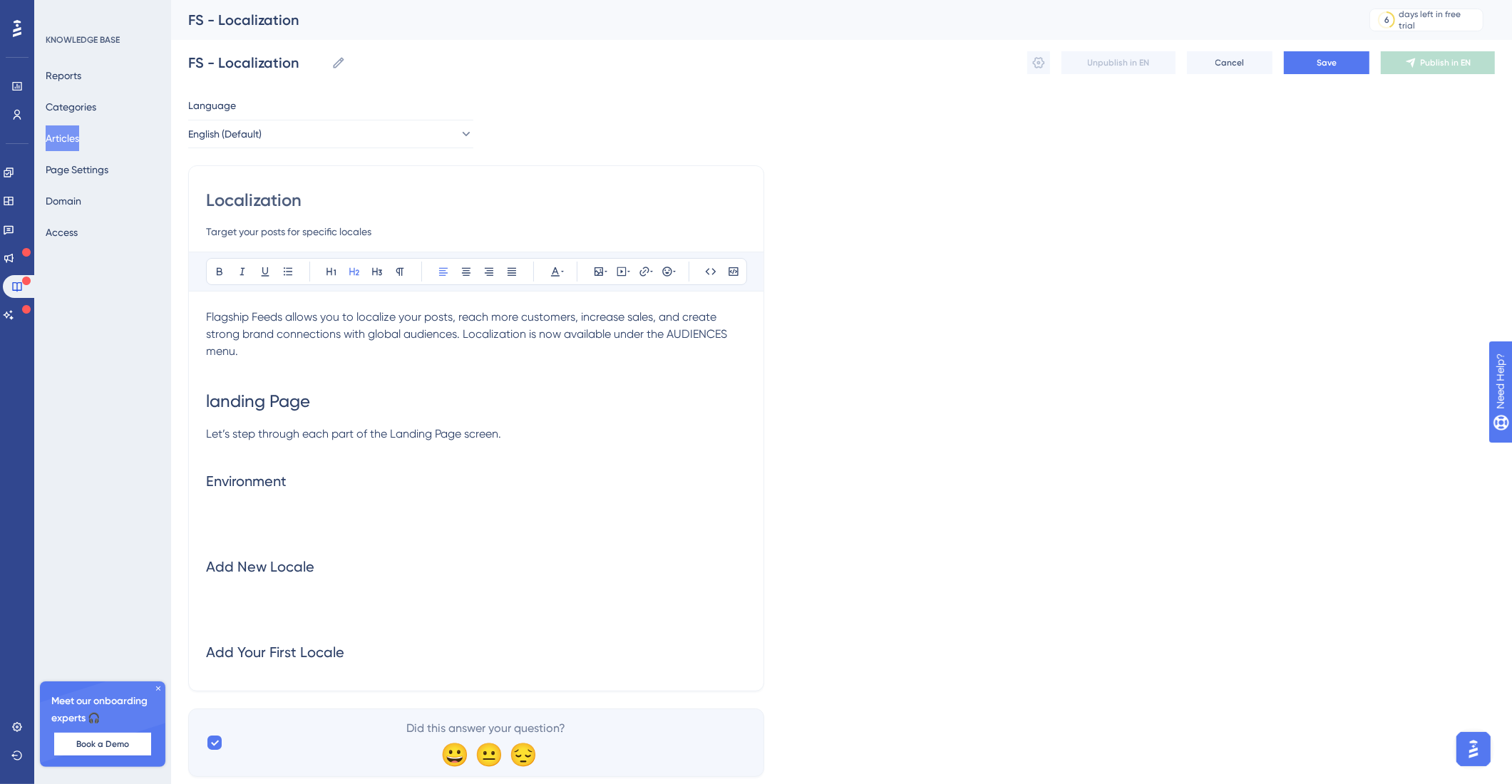
click at [206, 407] on span "landing Page" at bounding box center [258, 400] width 104 height 20
drag, startPoint x: 308, startPoint y: 402, endPoint x: 487, endPoint y: 397, distance: 179.1
click at [487, 397] on h1 "Localization landing Page" at bounding box center [476, 401] width 540 height 48
click at [361, 491] on h2 "Environment" at bounding box center [476, 481] width 540 height 43
click at [233, 511] on h2 at bounding box center [476, 524] width 540 height 43
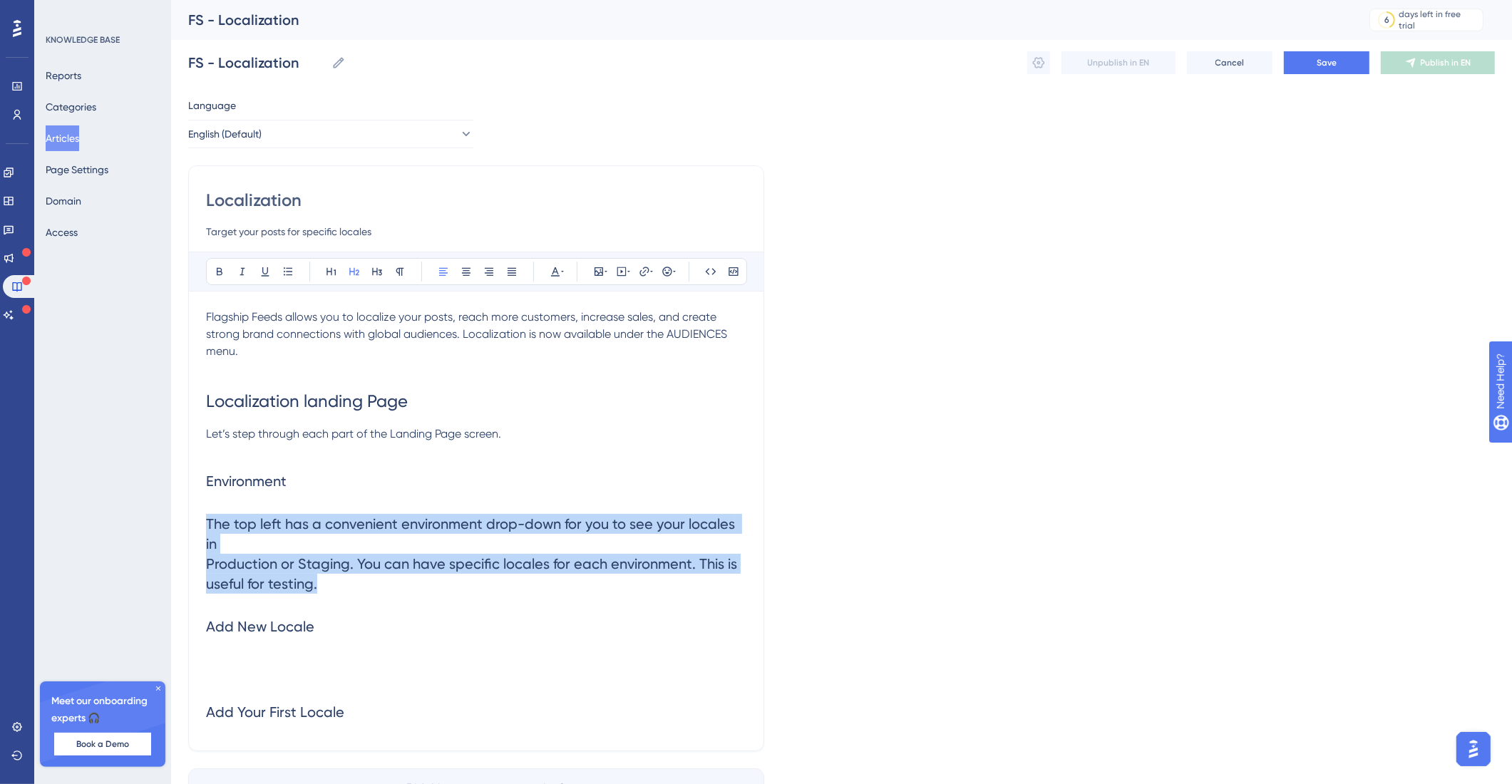
drag, startPoint x: 387, startPoint y: 597, endPoint x: 178, endPoint y: 528, distance: 220.1
click at [178, 528] on div "Performance Users Engagement Widgets Feedback Product Updates Knowledge Base AI…" at bounding box center [841, 430] width 1341 height 859
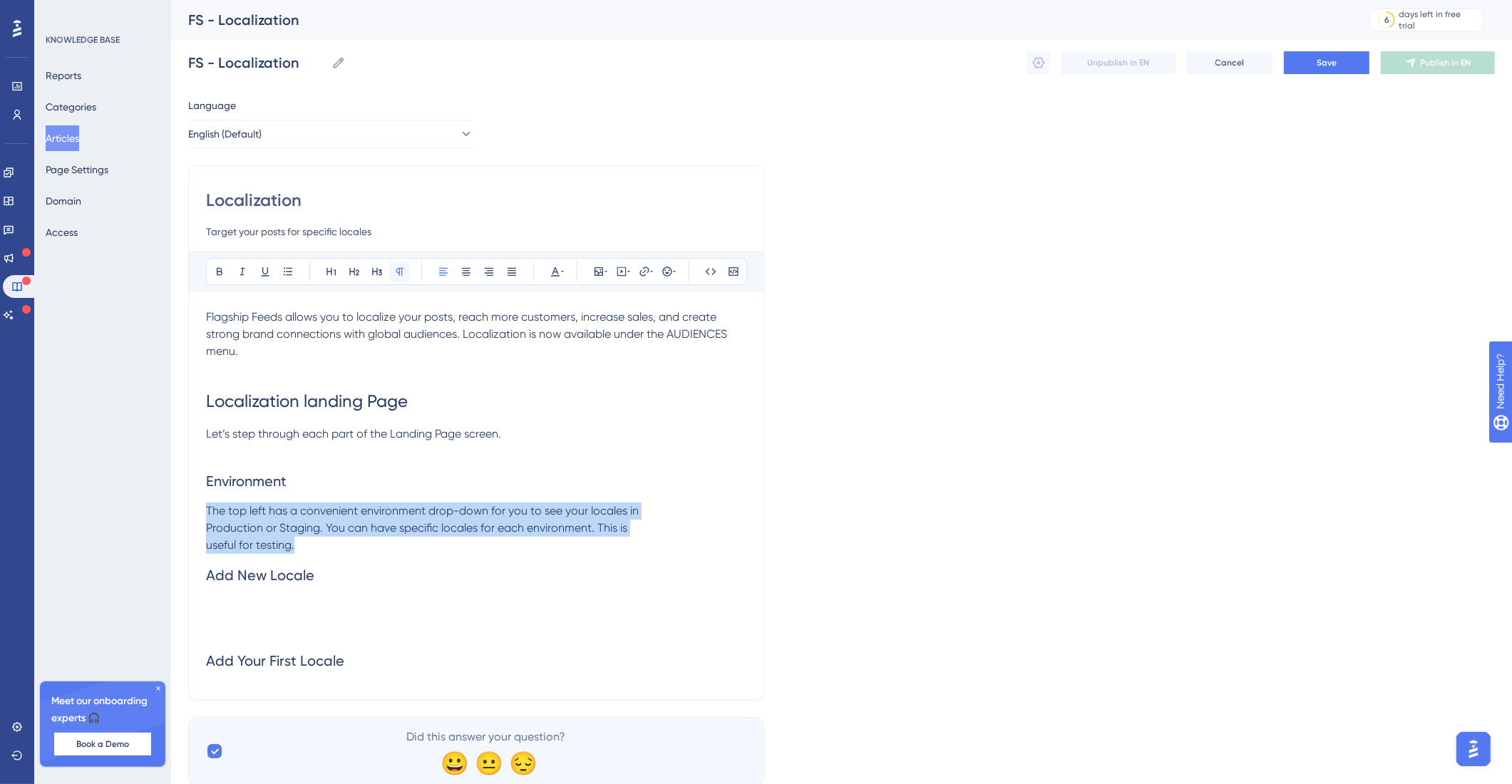
click at [399, 273] on icon at bounding box center [400, 272] width 8 height 8
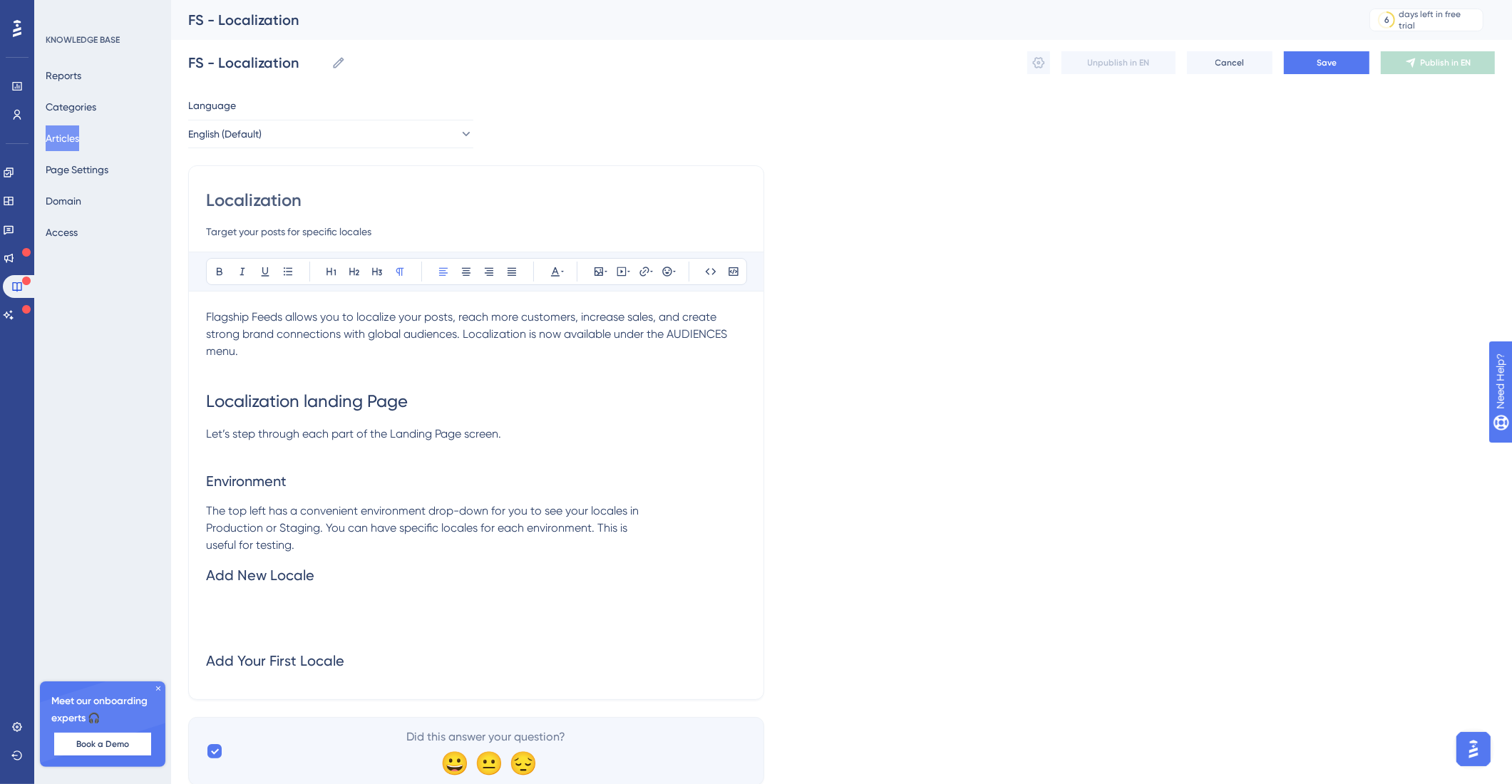
click at [269, 560] on h2 "Add New Locale" at bounding box center [476, 575] width 540 height 43
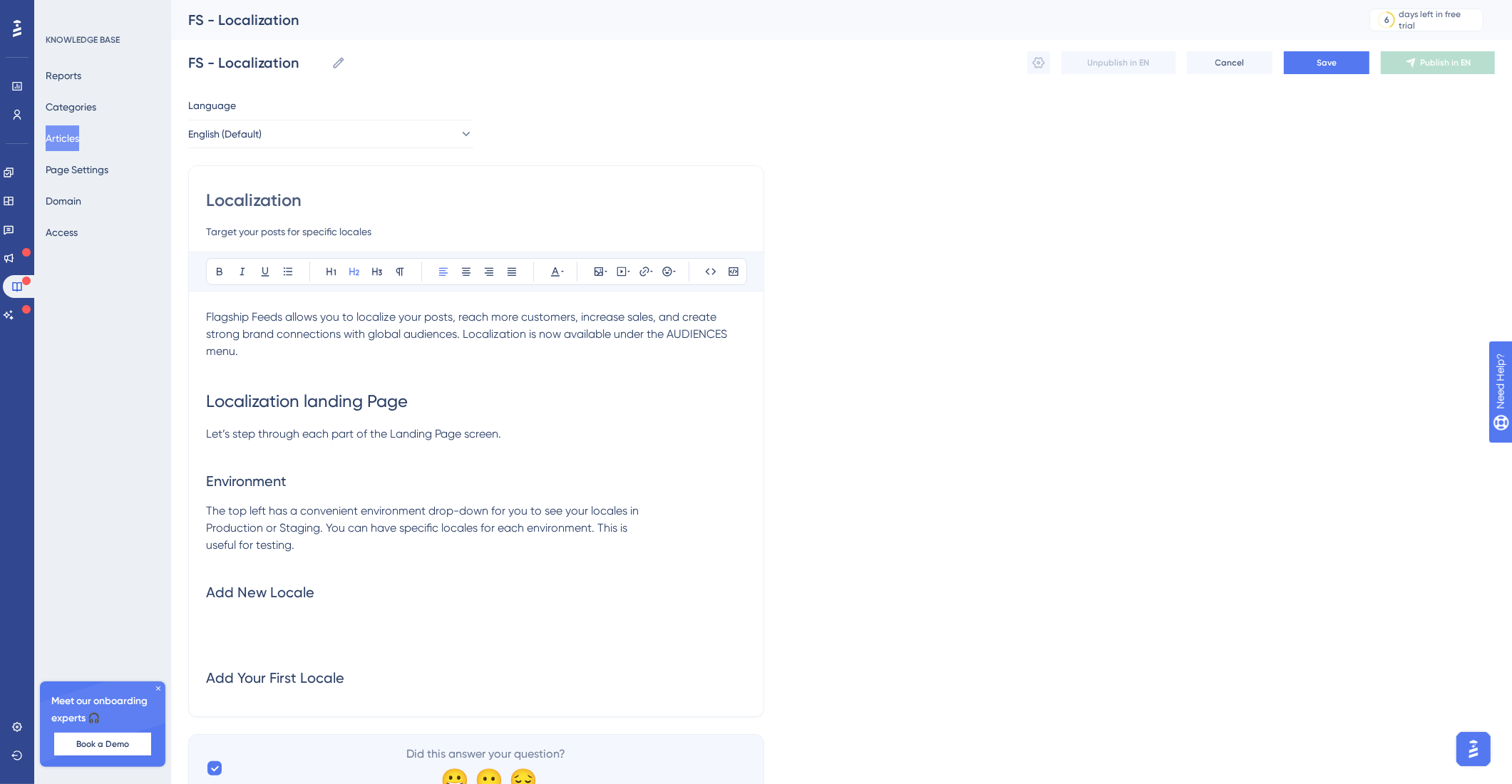
click at [291, 617] on h2 at bounding box center [476, 635] width 540 height 43
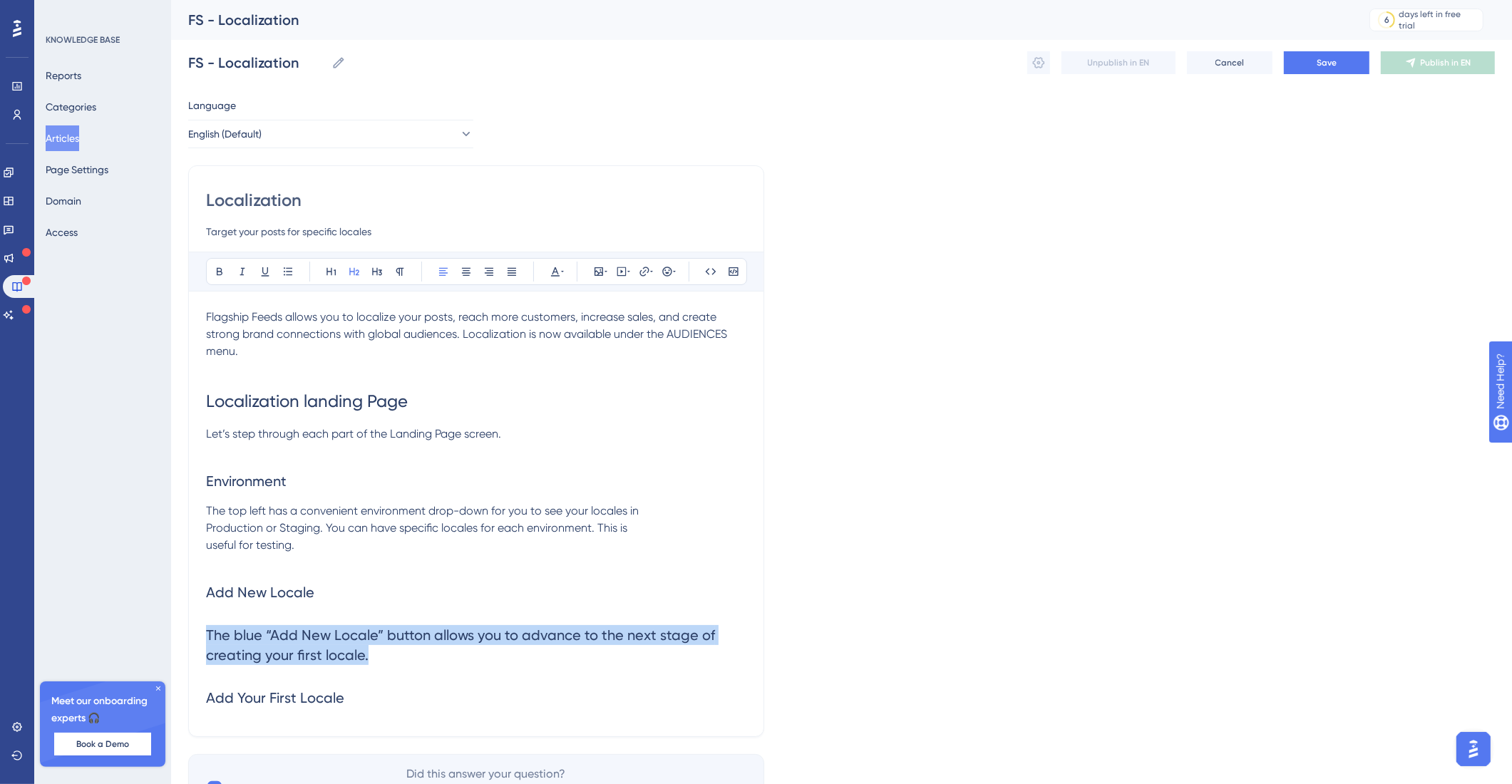
drag, startPoint x: 268, startPoint y: 644, endPoint x: 249, endPoint y: 494, distance: 151.2
click at [189, 642] on div "Localization Target your posts for specific locales Bold Italic Underline Bulle…" at bounding box center [476, 451] width 576 height 571
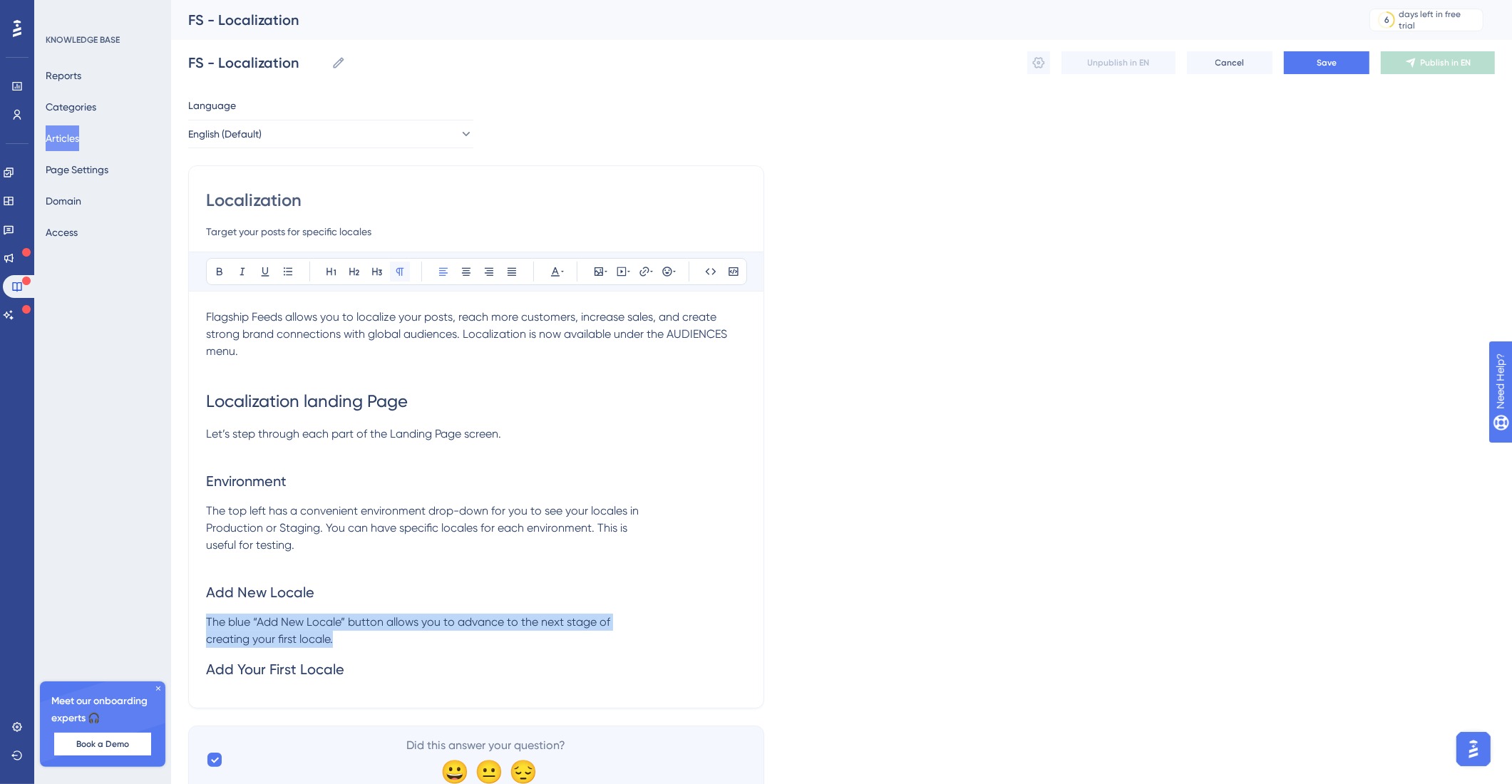
click at [395, 269] on icon at bounding box center [400, 272] width 12 height 12
click at [376, 652] on h2 "Add Your First Locale" at bounding box center [476, 669] width 540 height 43
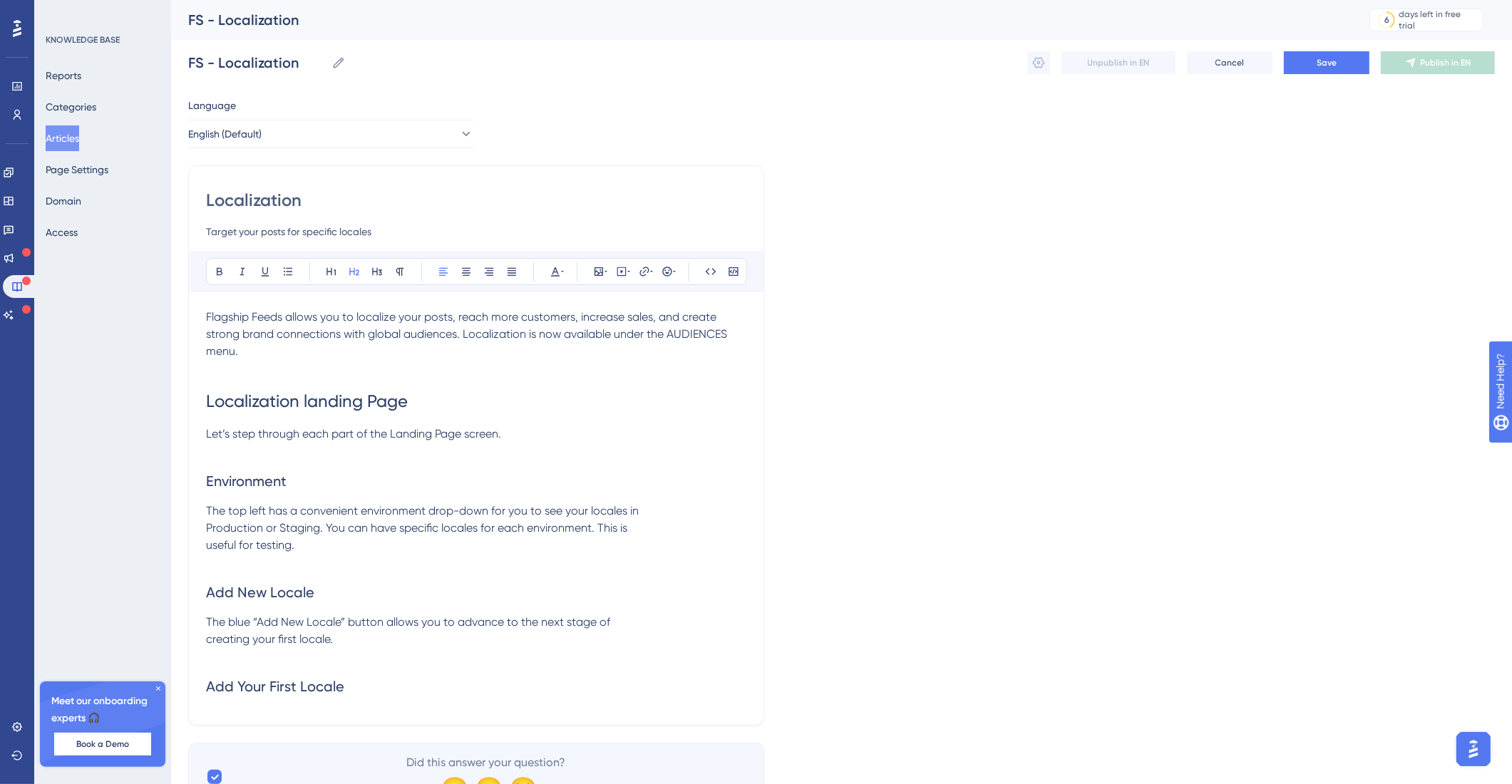
click at [368, 688] on h2 "Add Your First Locale" at bounding box center [476, 686] width 540 height 43
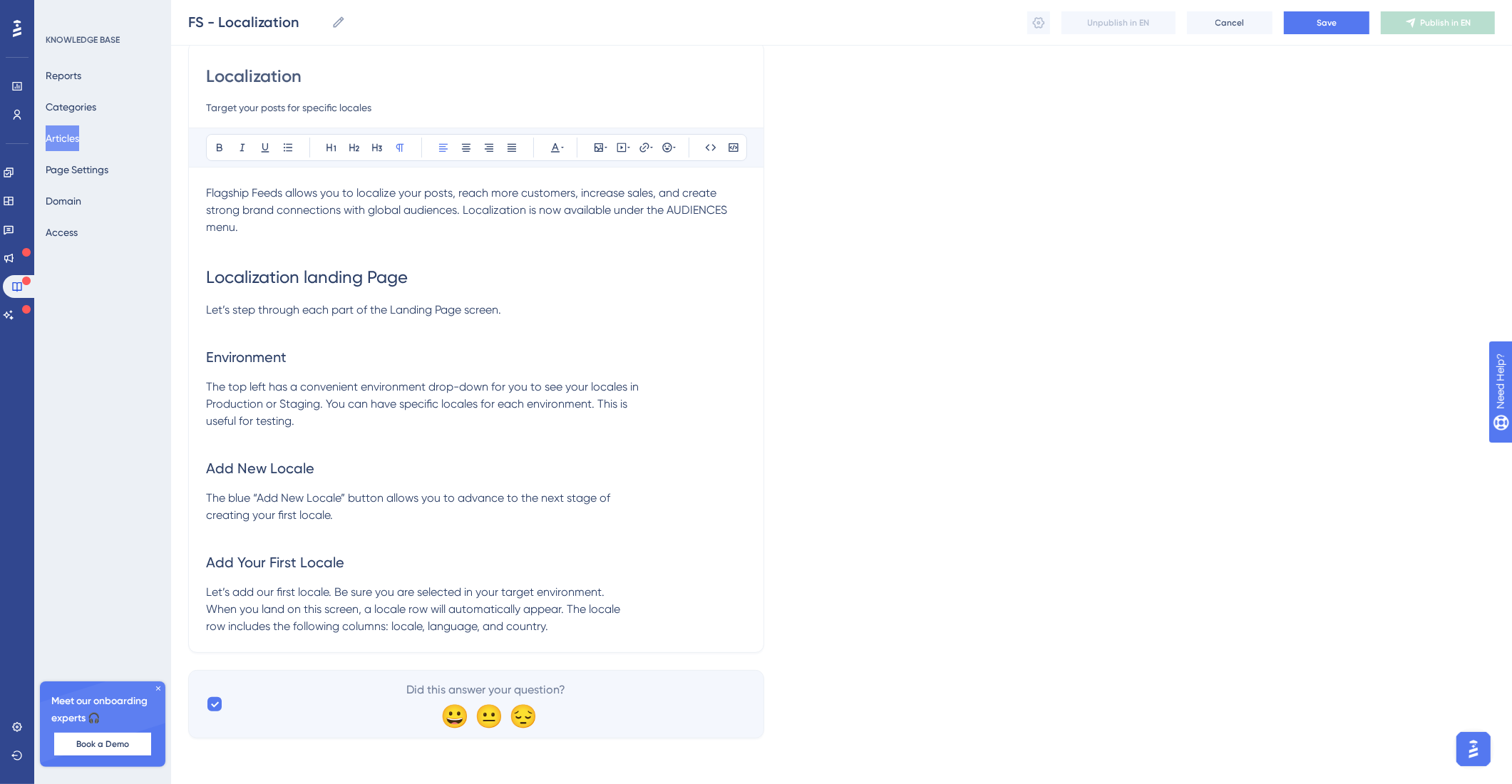
scroll to position [119, 0]
click at [208, 612] on span "Let’s add our first locale. Be sure you are selected in your target environment…" at bounding box center [413, 609] width 414 height 47
click at [208, 606] on span "Let’s add our first locale. Be sure you are selected in your target environment…" at bounding box center [466, 609] width 520 height 47
click at [210, 627] on span "Let’s add our first locale. Be sure you are selected in your target environment…" at bounding box center [466, 609] width 520 height 47
click at [407, 629] on p "Let’s add our first locale. Be sure you are selected in your target environment…" at bounding box center [476, 609] width 540 height 51
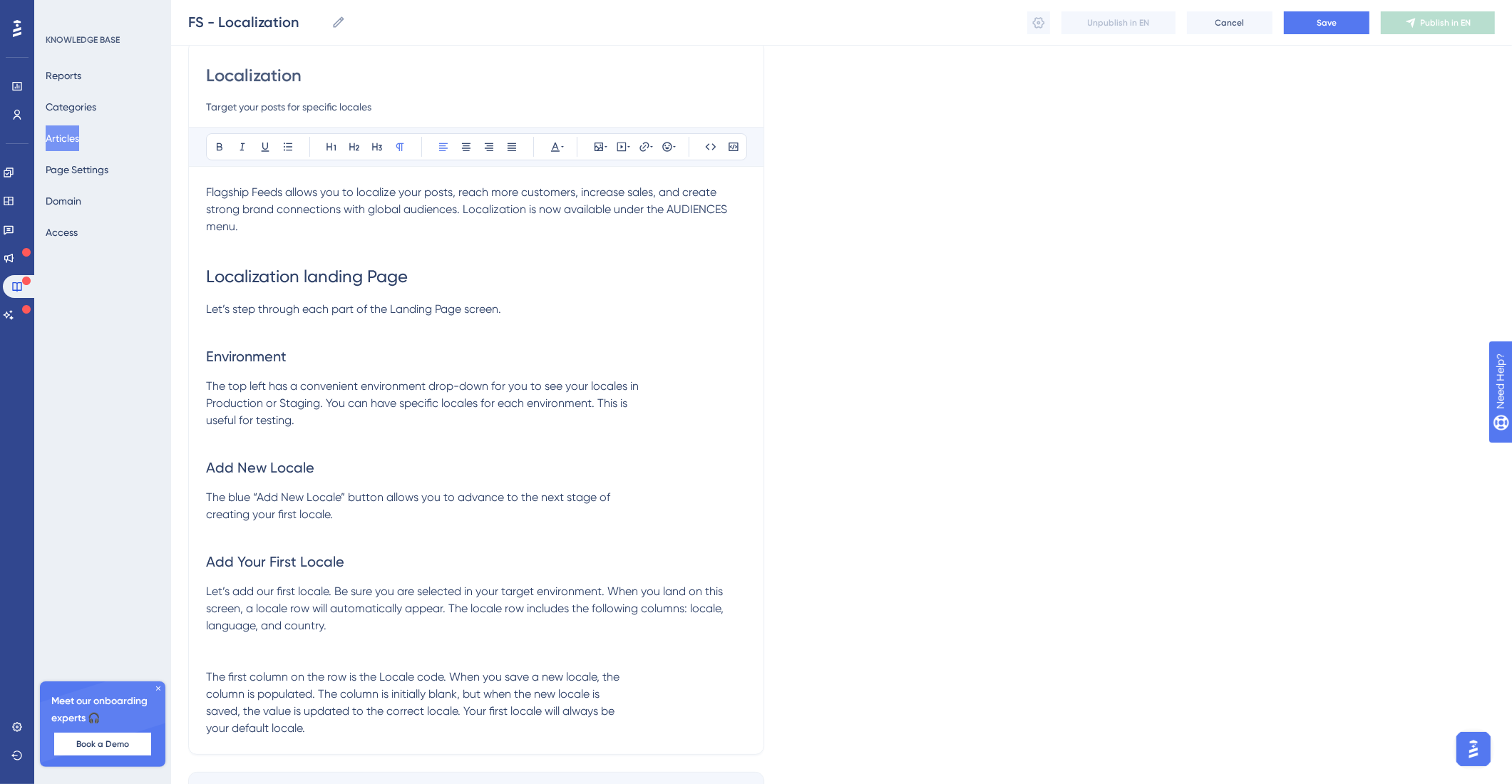
click at [264, 655] on p at bounding box center [476, 659] width 540 height 17
click at [322, 724] on p "The first column on the row is the Locale code. When you save a new locale, the…" at bounding box center [476, 703] width 540 height 69
click at [333, 730] on p "The first column on the row is the Locale code. When you save a new locale, the…" at bounding box center [476, 703] width 540 height 69
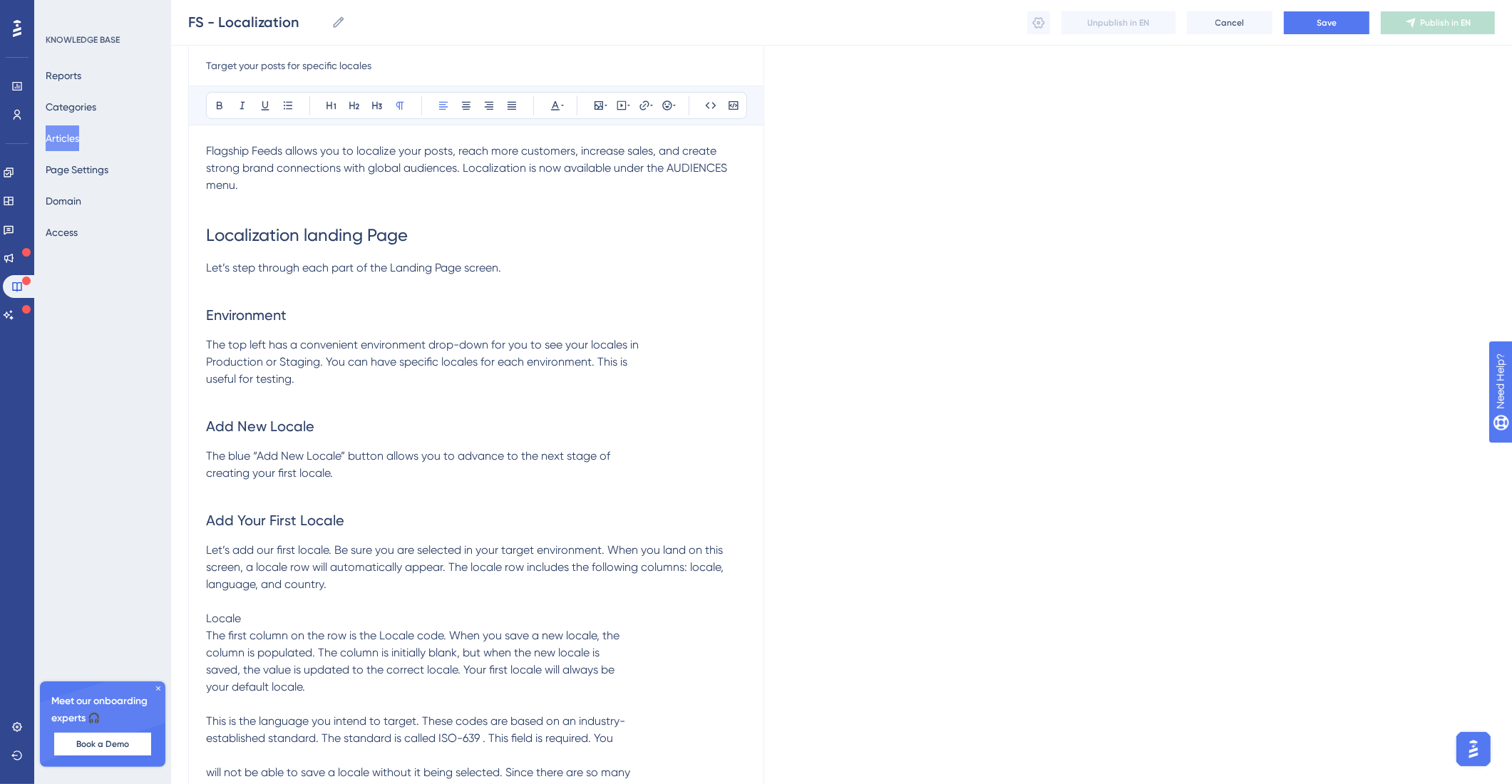
scroll to position [351, 0]
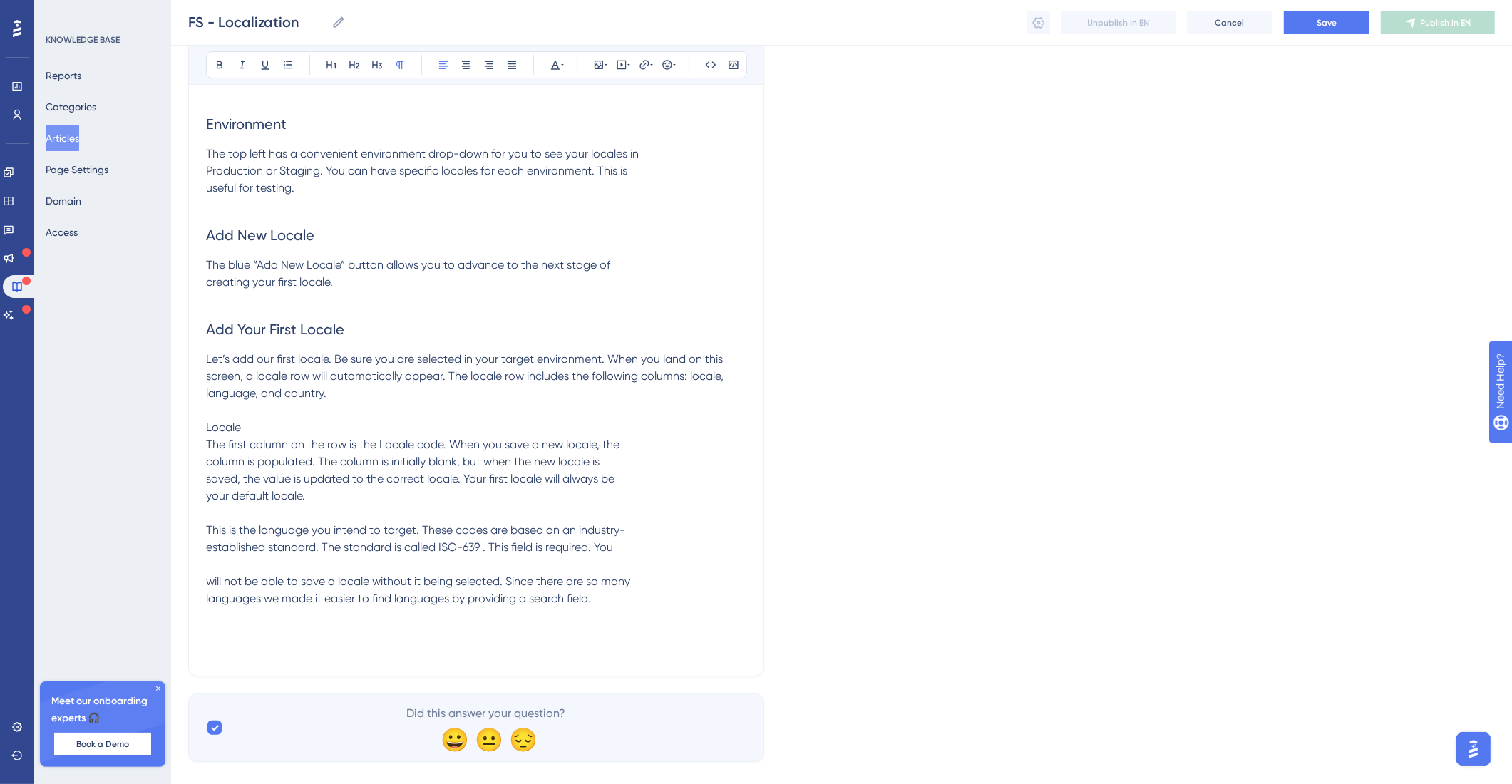
click at [209, 530] on span "This is the language you intend to target. These codes are based on an industry…" at bounding box center [418, 564] width 424 height 82
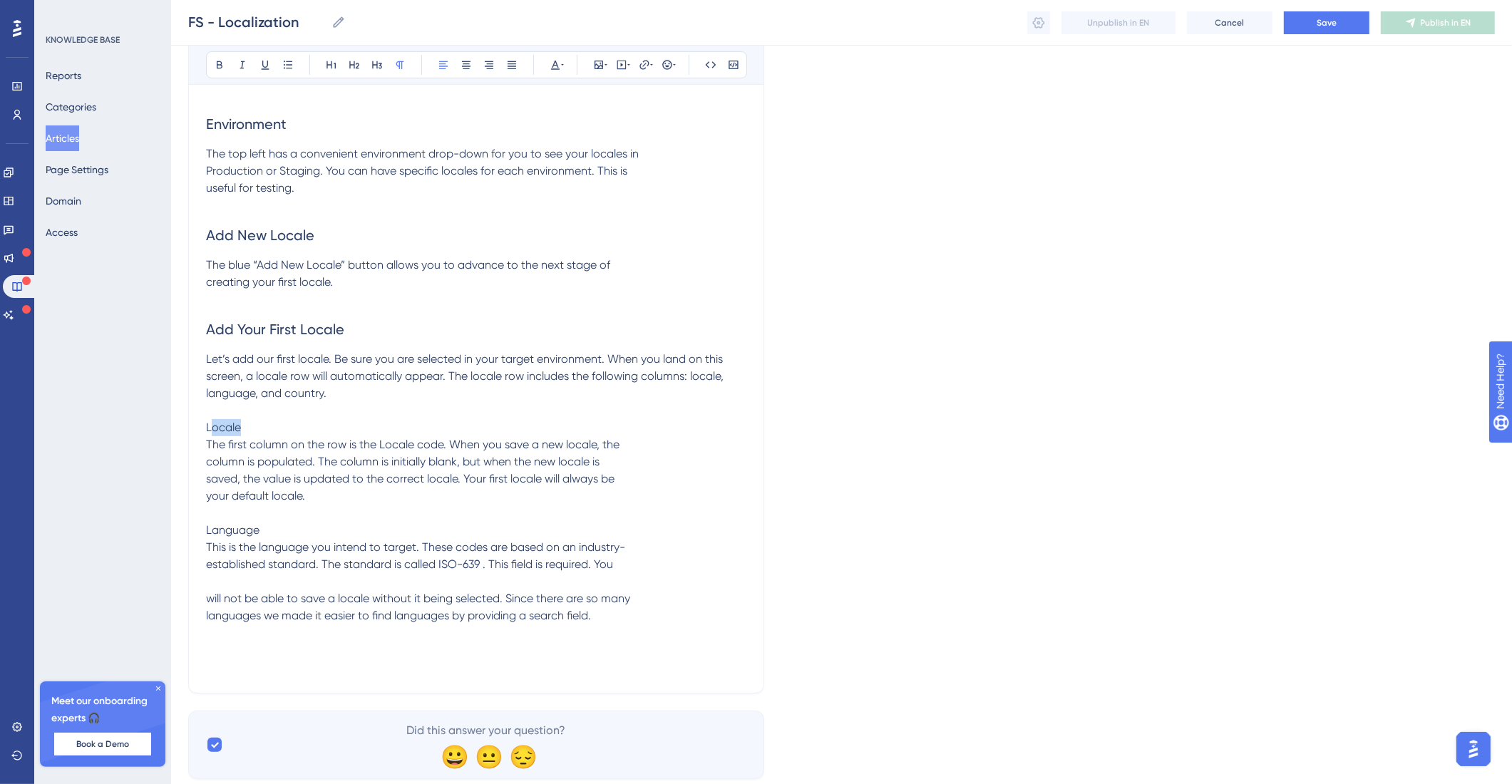
drag, startPoint x: 286, startPoint y: 426, endPoint x: 215, endPoint y: 427, distance: 71.0
click at [215, 427] on p "Locale" at bounding box center [476, 427] width 540 height 17
click at [217, 430] on span "Locale" at bounding box center [224, 427] width 35 height 14
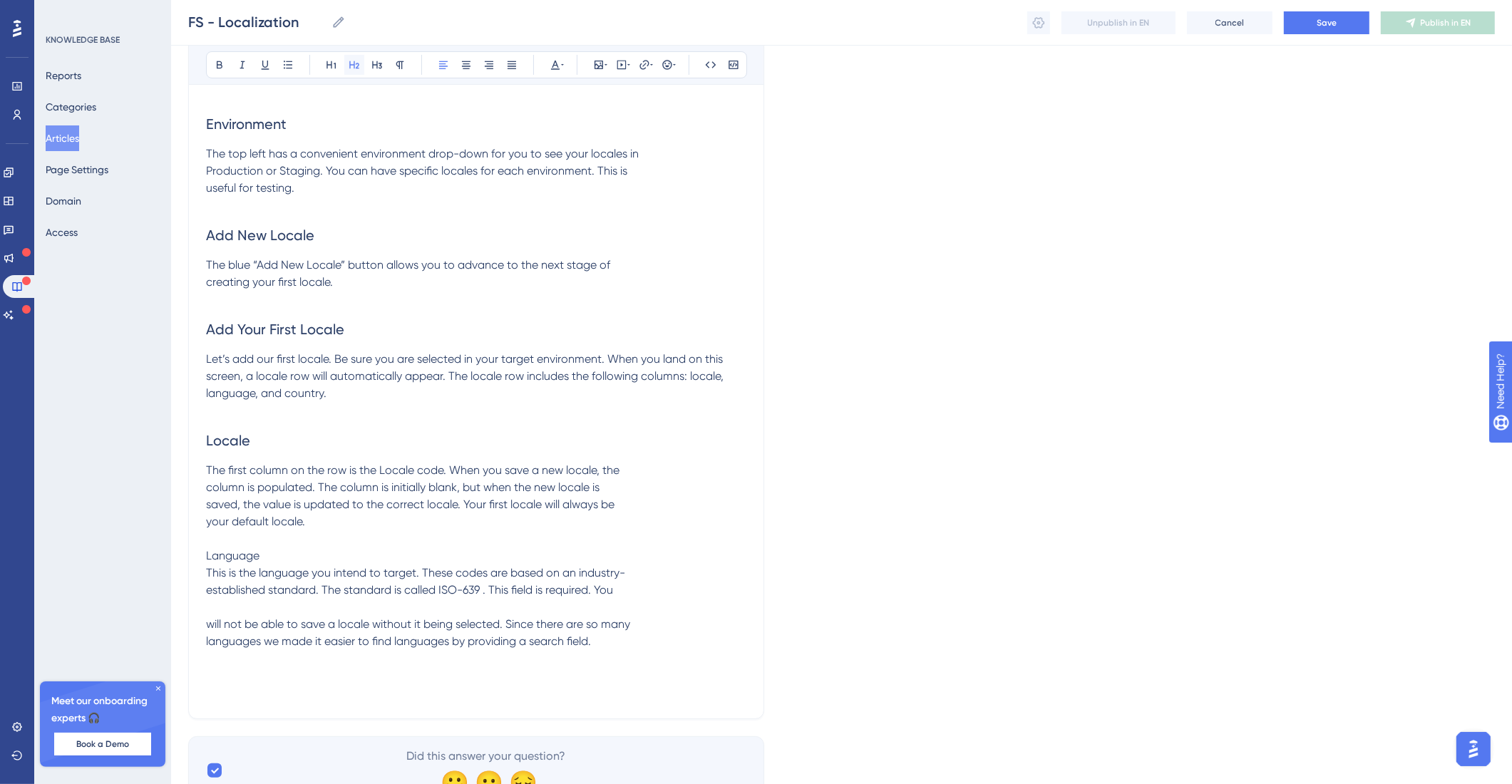
click at [361, 74] on button at bounding box center [354, 64] width 20 height 20
drag, startPoint x: 213, startPoint y: 566, endPoint x: 201, endPoint y: 567, distance: 12.0
click at [201, 567] on div "Localization Target your posts for specific locales Bold Italic Underline Bulle…" at bounding box center [476, 264] width 576 height 910
click at [259, 551] on span "Language" at bounding box center [232, 555] width 53 height 14
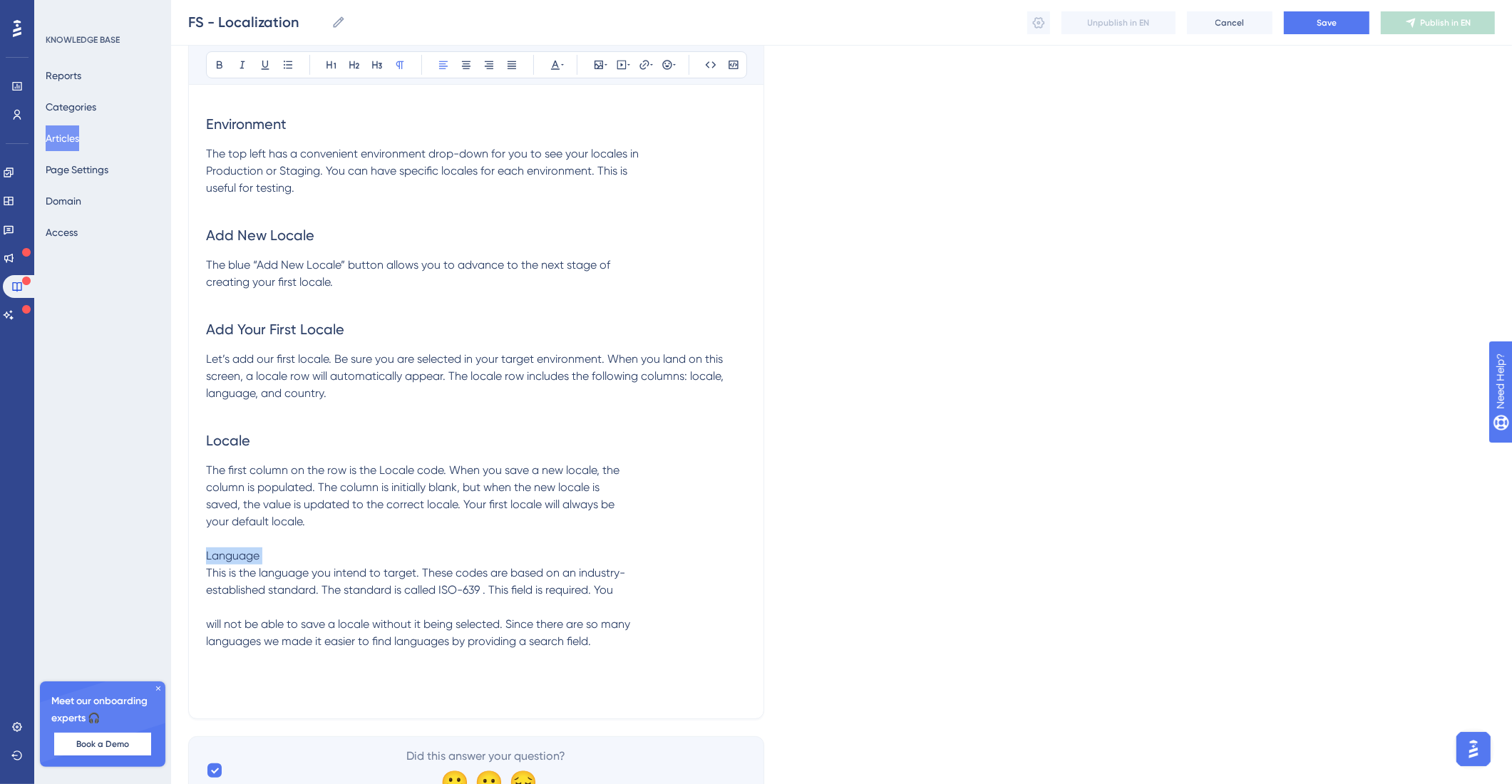
click at [259, 551] on span "Language" at bounding box center [232, 555] width 53 height 14
click at [349, 67] on icon at bounding box center [354, 65] width 12 height 12
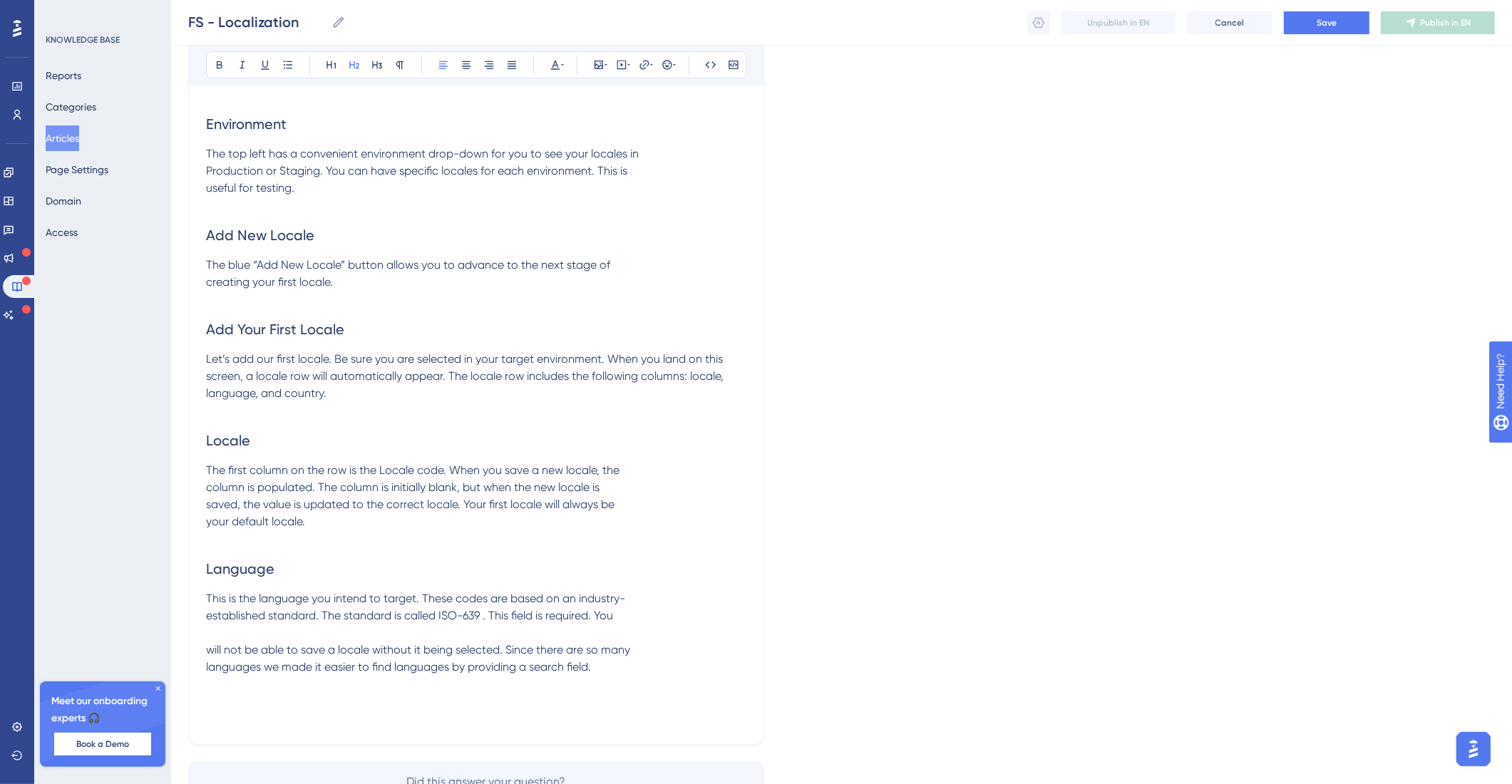
click at [327, 611] on span "This is the language you intend to target. These codes are based on an industry…" at bounding box center [418, 632] width 424 height 82
click at [208, 486] on span "The first column on the row is the Locale code. When you save a new locale, the…" at bounding box center [413, 495] width 414 height 65
click at [206, 506] on span "The first column on the row is the Locale code. When you save a new locale, the…" at bounding box center [470, 495] width 528 height 65
click at [208, 525] on span "The first column on the row is the Locale code. When you save a new locale, the…" at bounding box center [476, 495] width 542 height 65
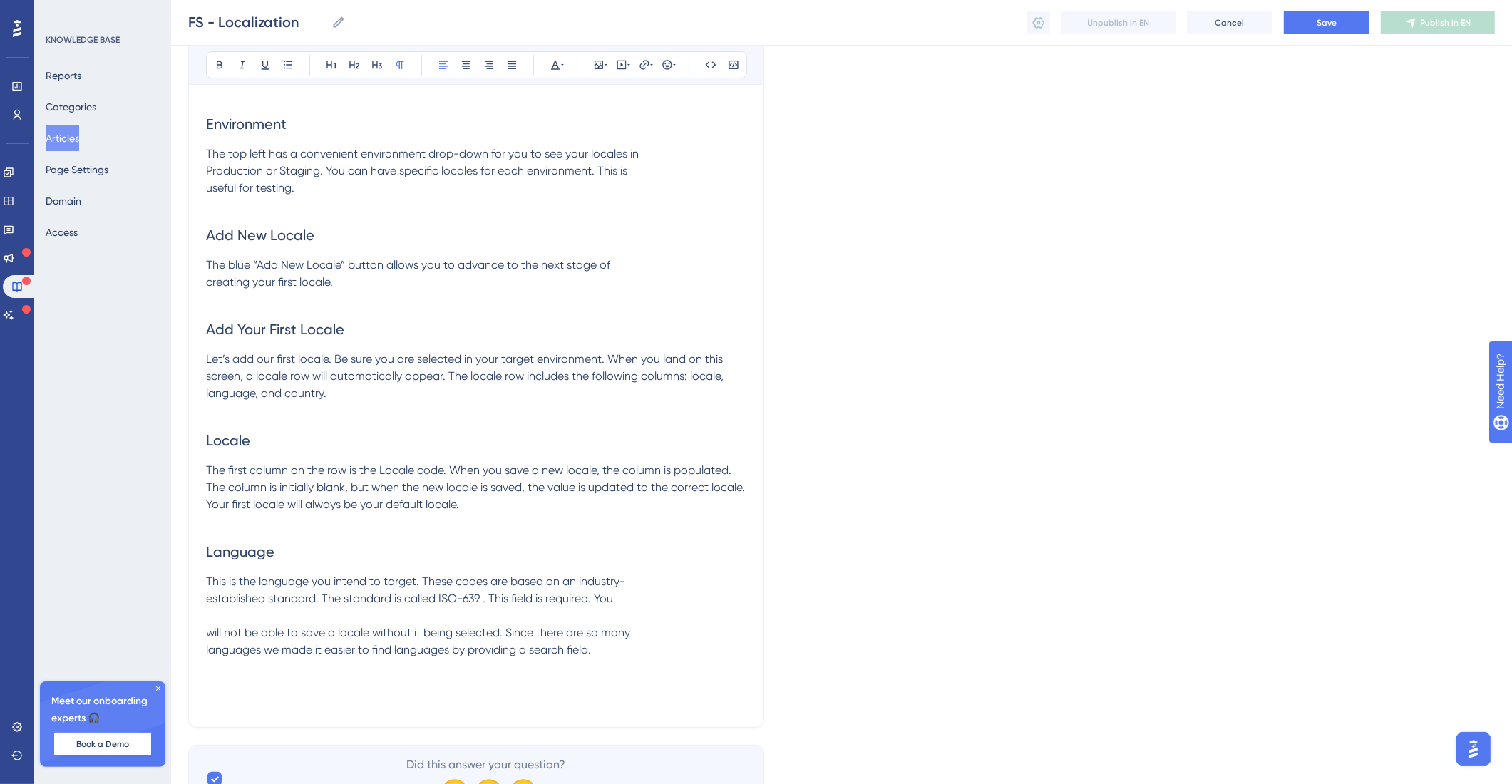
click at [209, 595] on span "This is the language you intend to target. These codes are based on an industry…" at bounding box center [418, 615] width 424 height 82
click at [205, 654] on div "Localization Target your posts for specific locales Bold Italic Underline Bulle…" at bounding box center [476, 268] width 576 height 919
click at [210, 650] on span "This is the language you intend to target. These codes are based on an industry…" at bounding box center [473, 615] width 534 height 82
click at [208, 636] on span "This is the language you intend to target. These codes are based on an industry…" at bounding box center [474, 615] width 536 height 82
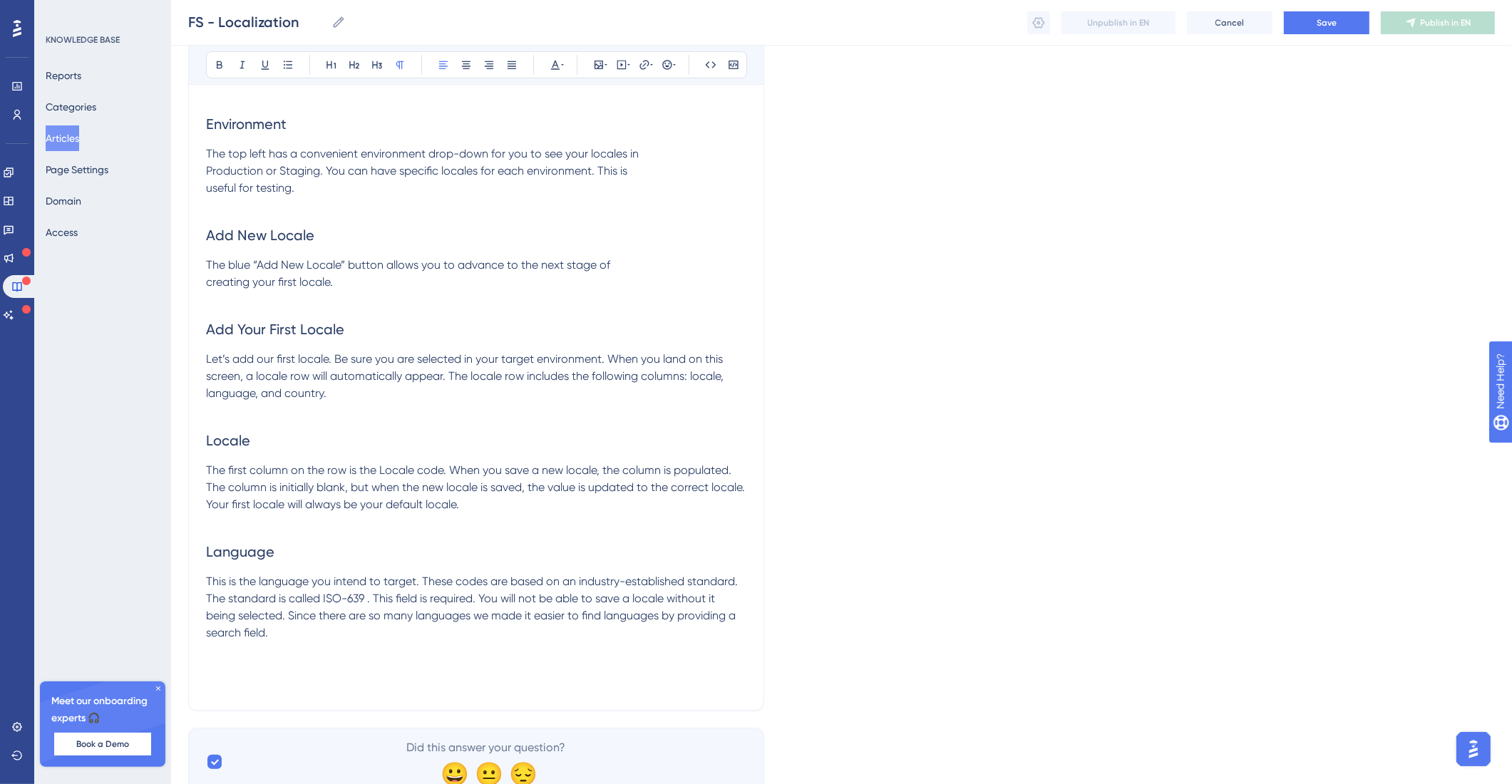
click at [307, 644] on p at bounding box center [476, 650] width 540 height 17
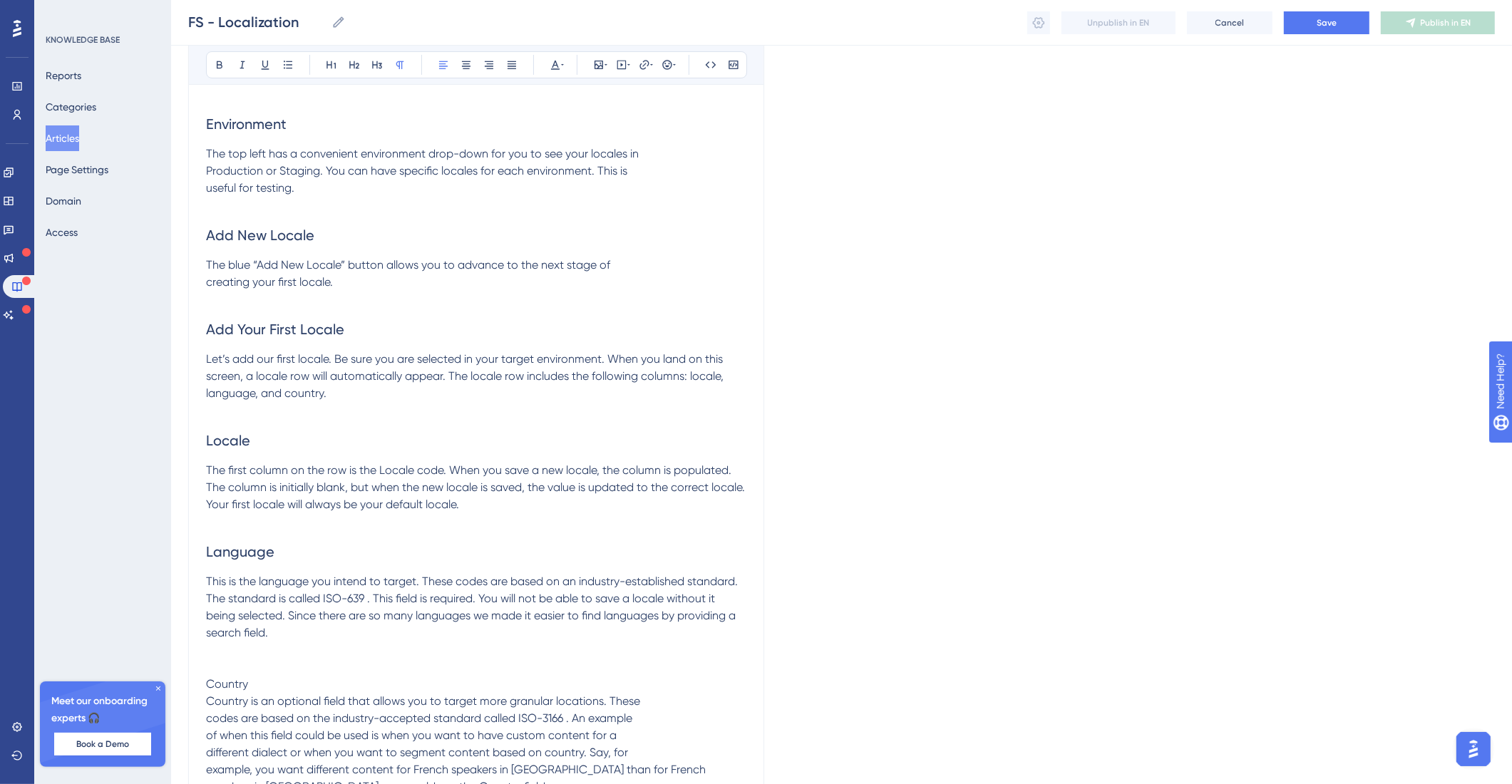
scroll to position [383, 0]
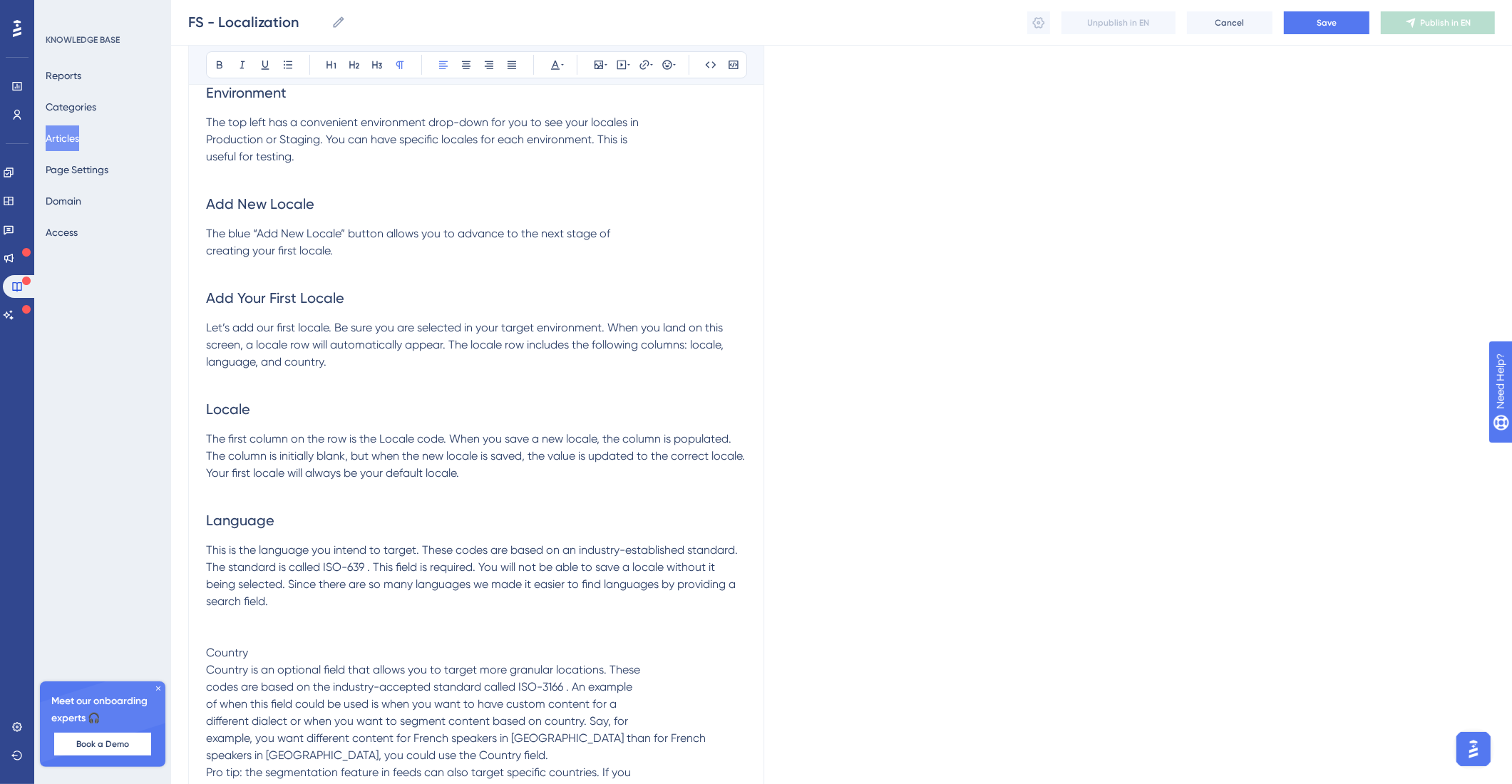
click at [208, 693] on span "Country is an optional field that allows you to target more granular locations.…" at bounding box center [456, 729] width 500 height 133
click at [206, 700] on span "Country is an optional field that allows you to target more granular locations.…" at bounding box center [470, 729] width 528 height 133
click at [207, 723] on span "Country is an optional field that allows you to target more granular locations.…" at bounding box center [470, 729] width 528 height 133
click at [207, 739] on span "Country is an optional field that allows you to target more granular locations.…" at bounding box center [470, 729] width 528 height 133
click at [205, 755] on div "Localization Target your posts for specific locales Bold Italic Underline Bulle…" at bounding box center [476, 313] width 576 height 1073
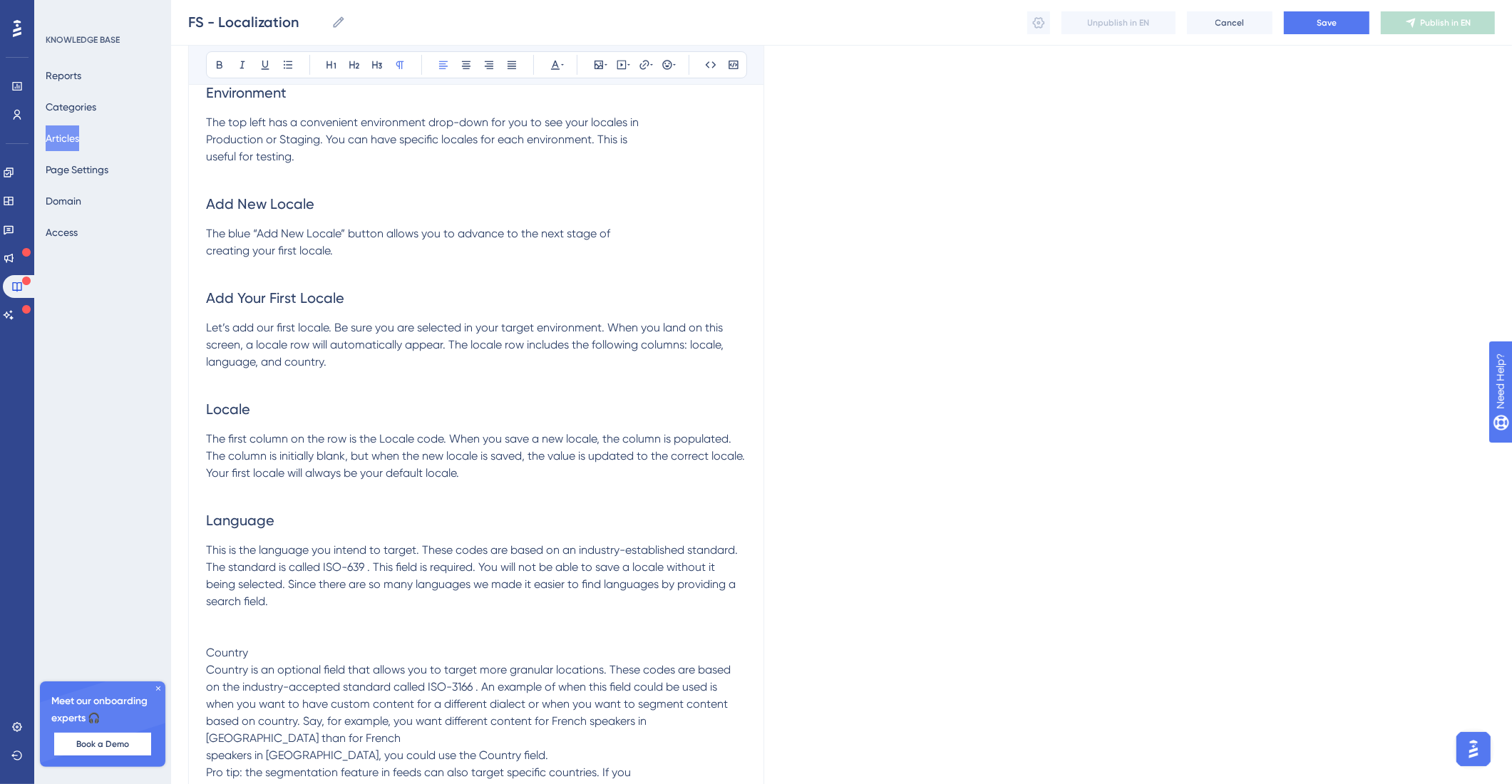
click at [207, 756] on span "Country is an optional field that allows you to target more granular locations.…" at bounding box center [470, 729] width 528 height 133
click at [208, 759] on span "Country is an optional field that allows you to target more granular locations.…" at bounding box center [476, 720] width 539 height 116
